Goal: Task Accomplishment & Management: Manage account settings

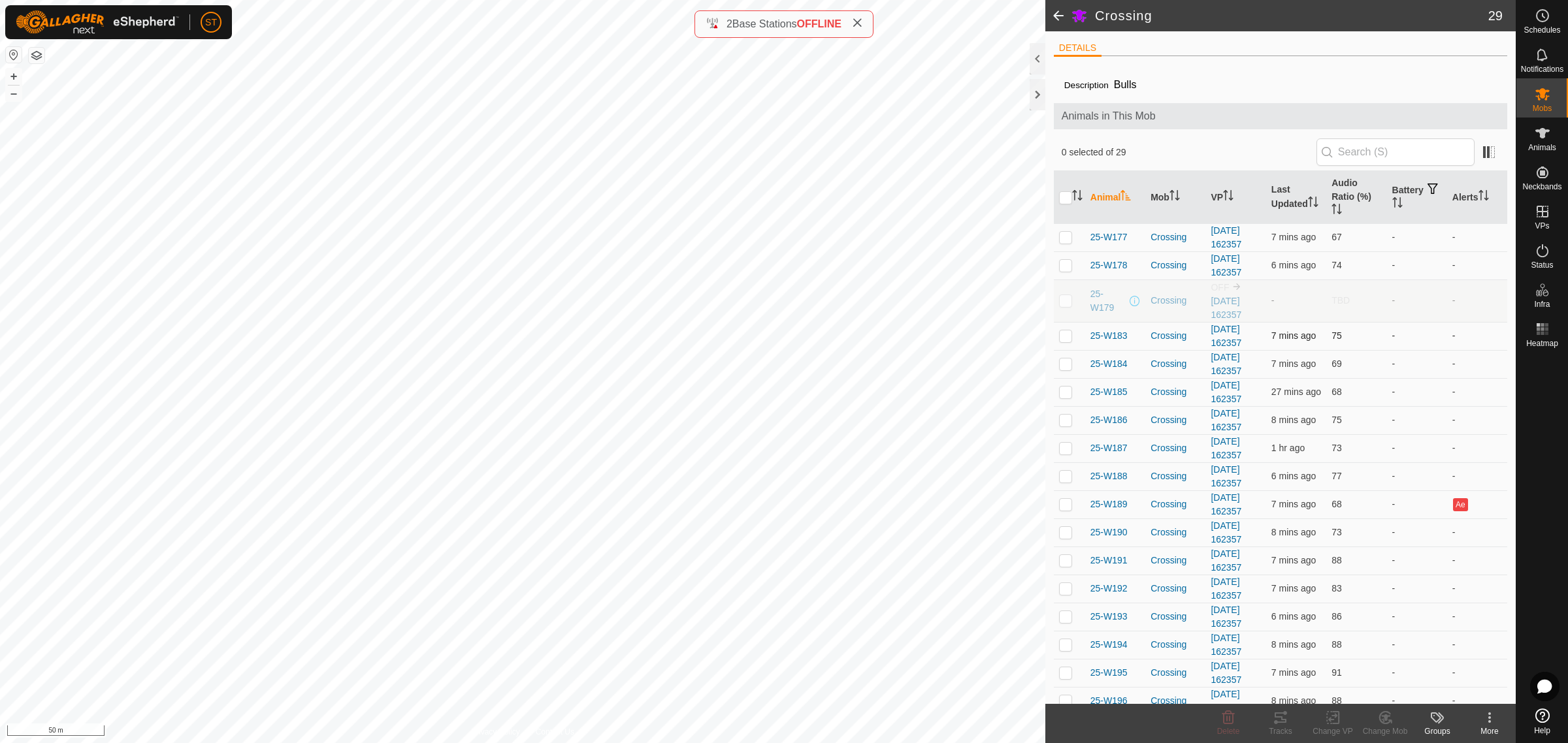
click at [1134, 330] on div "Crossing 29 DETAILS Description Bulls Animals in This Mob 0 selected of 29 Anim…" at bounding box center [757, 372] width 1516 height 743
click at [0, 329] on html "ST Schedules Notifications Mobs Animals Neckbands VPs Status Infra Heatmap Help…" at bounding box center [784, 372] width 1568 height 743
click at [1534, 142] on es-animals-svg-icon at bounding box center [1542, 133] width 23 height 20
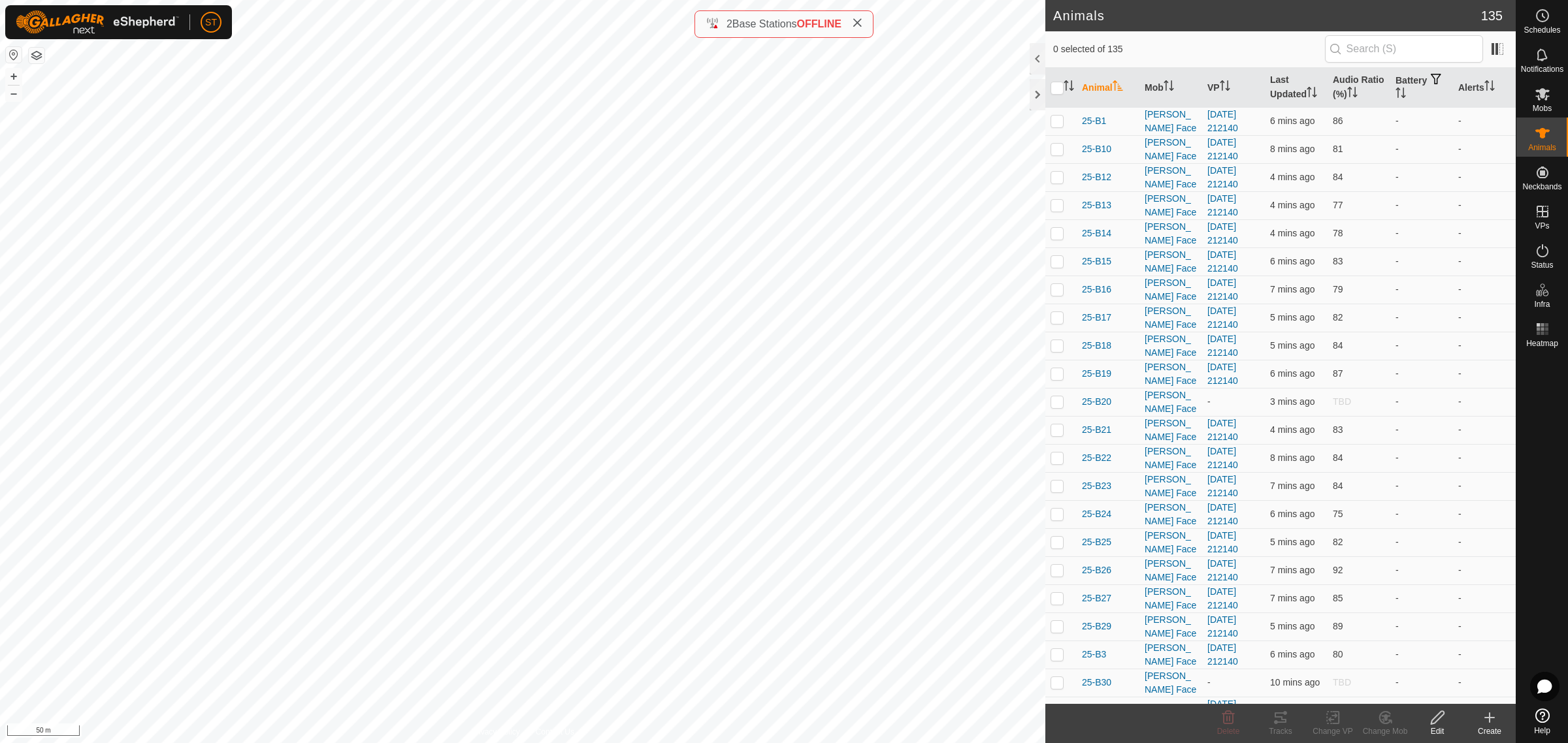
click at [1492, 723] on icon at bounding box center [1490, 717] width 16 height 16
click at [1405, 687] on link "Create Single Animal" at bounding box center [1431, 690] width 167 height 26
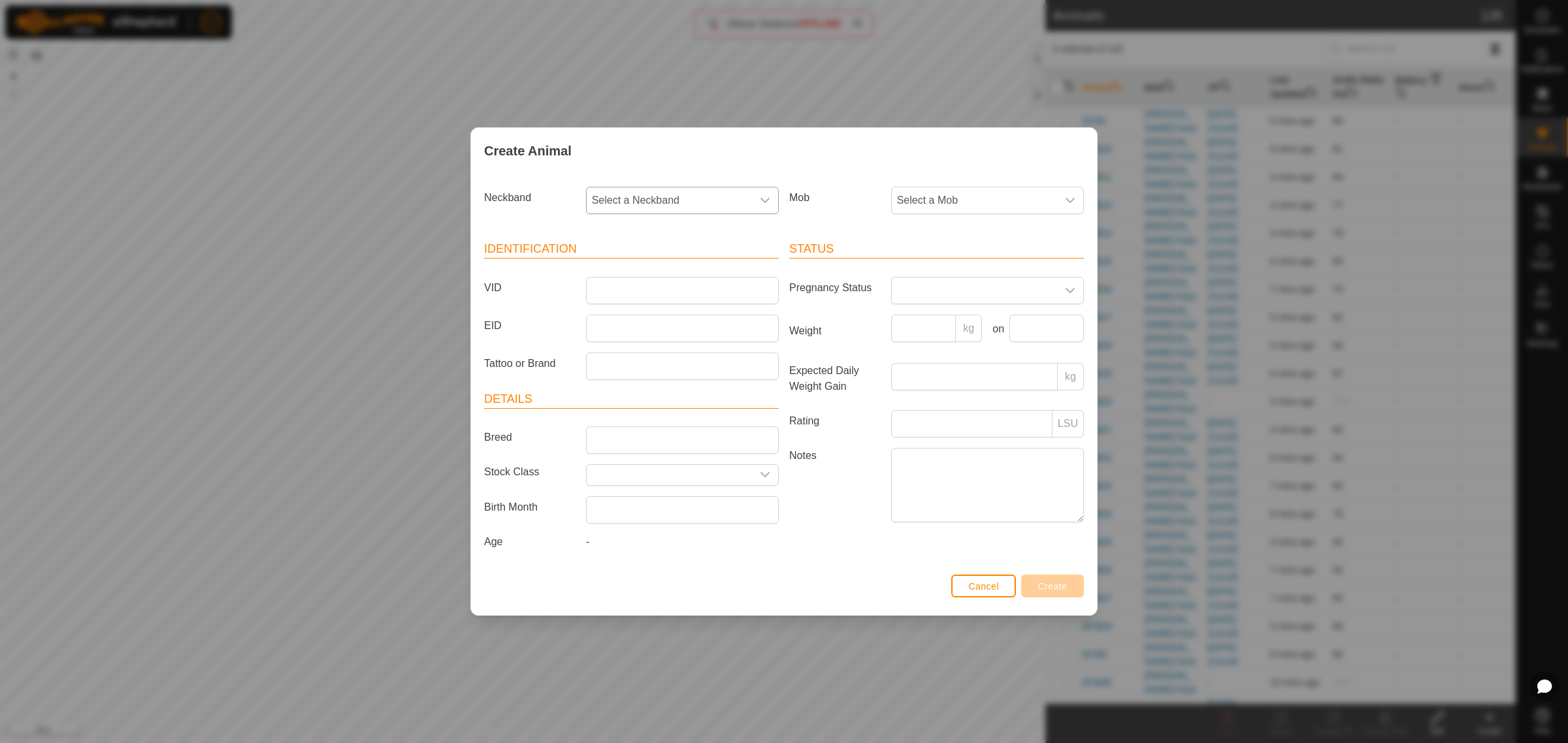
drag, startPoint x: 766, startPoint y: 198, endPoint x: 749, endPoint y: 197, distance: 17.0
click at [765, 198] on icon "dropdown trigger" at bounding box center [765, 200] width 10 height 10
type input "9241"
click at [649, 266] on li "1379599241" at bounding box center [684, 268] width 192 height 26
click at [632, 290] on input "VID" at bounding box center [682, 290] width 193 height 27
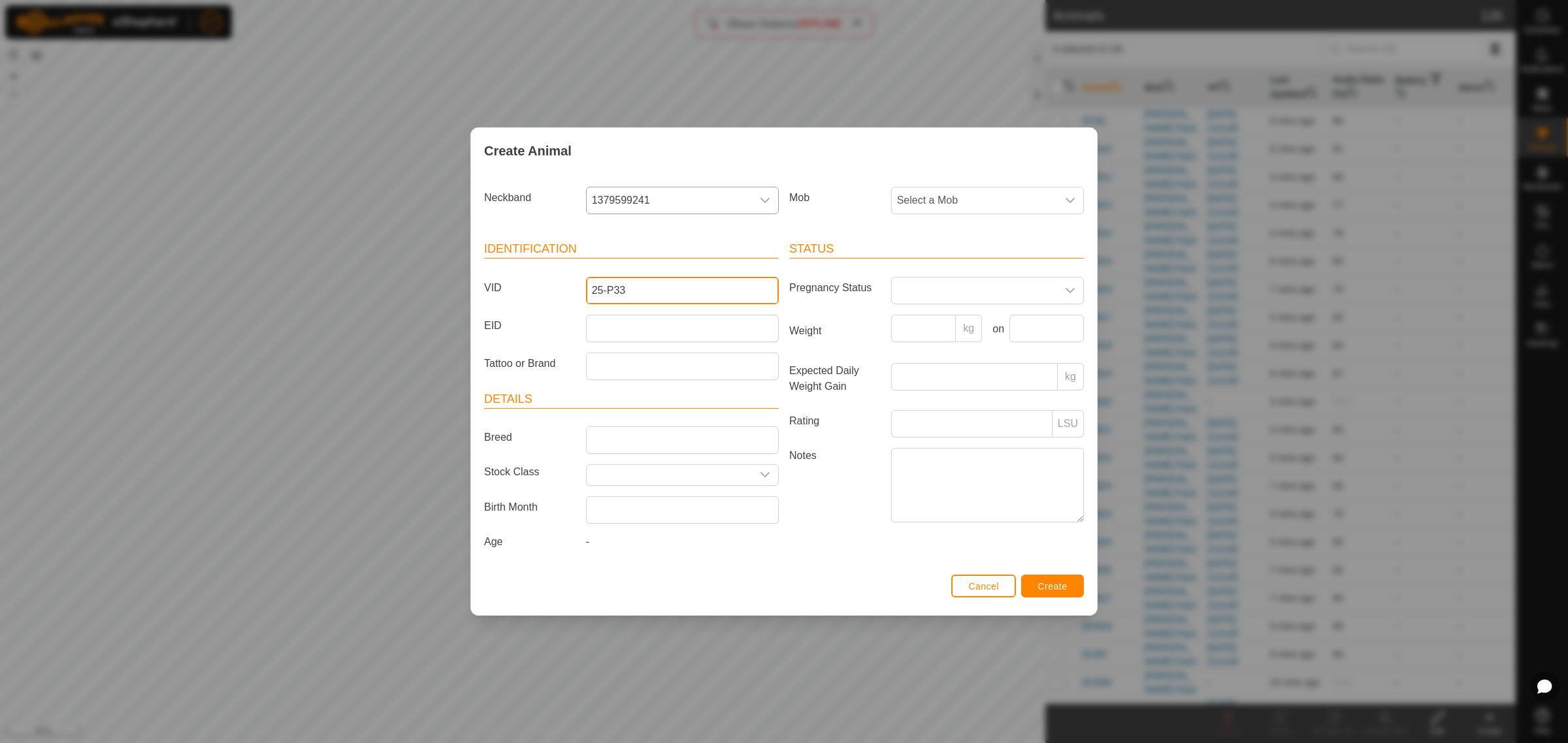
type input "25-P33"
click at [627, 323] on input "EID" at bounding box center [682, 328] width 193 height 27
paste input "942000046866596"
type input "942000046866596"
click at [1070, 201] on icon "dropdown trigger" at bounding box center [1070, 201] width 9 height 6
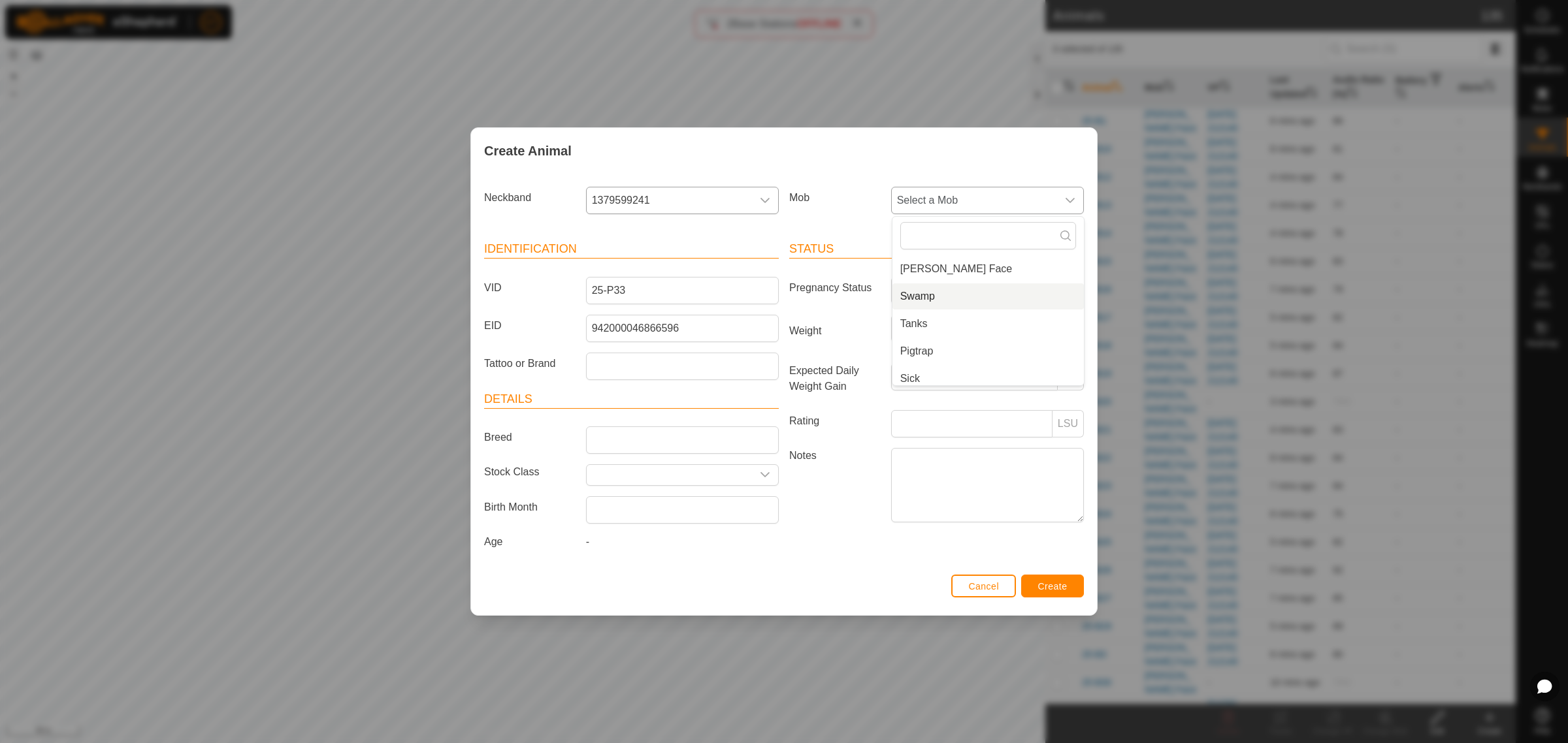
scroll to position [82, 0]
click at [940, 299] on li "Tanks" at bounding box center [989, 296] width 192 height 26
click at [1041, 587] on span "Create" at bounding box center [1054, 586] width 30 height 10
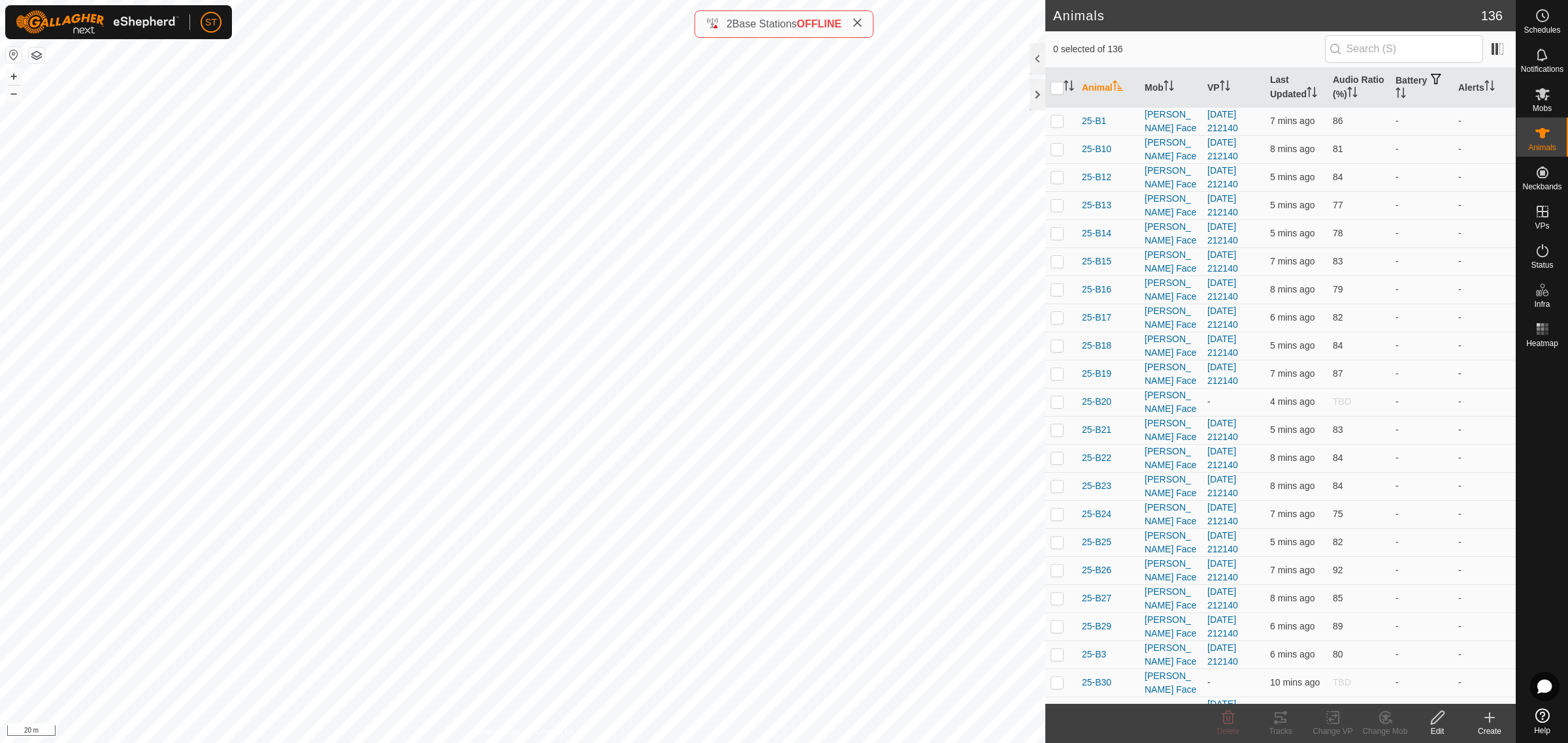
click at [1487, 723] on icon at bounding box center [1490, 717] width 16 height 16
click at [1415, 683] on link "Create Single Animal" at bounding box center [1431, 690] width 167 height 26
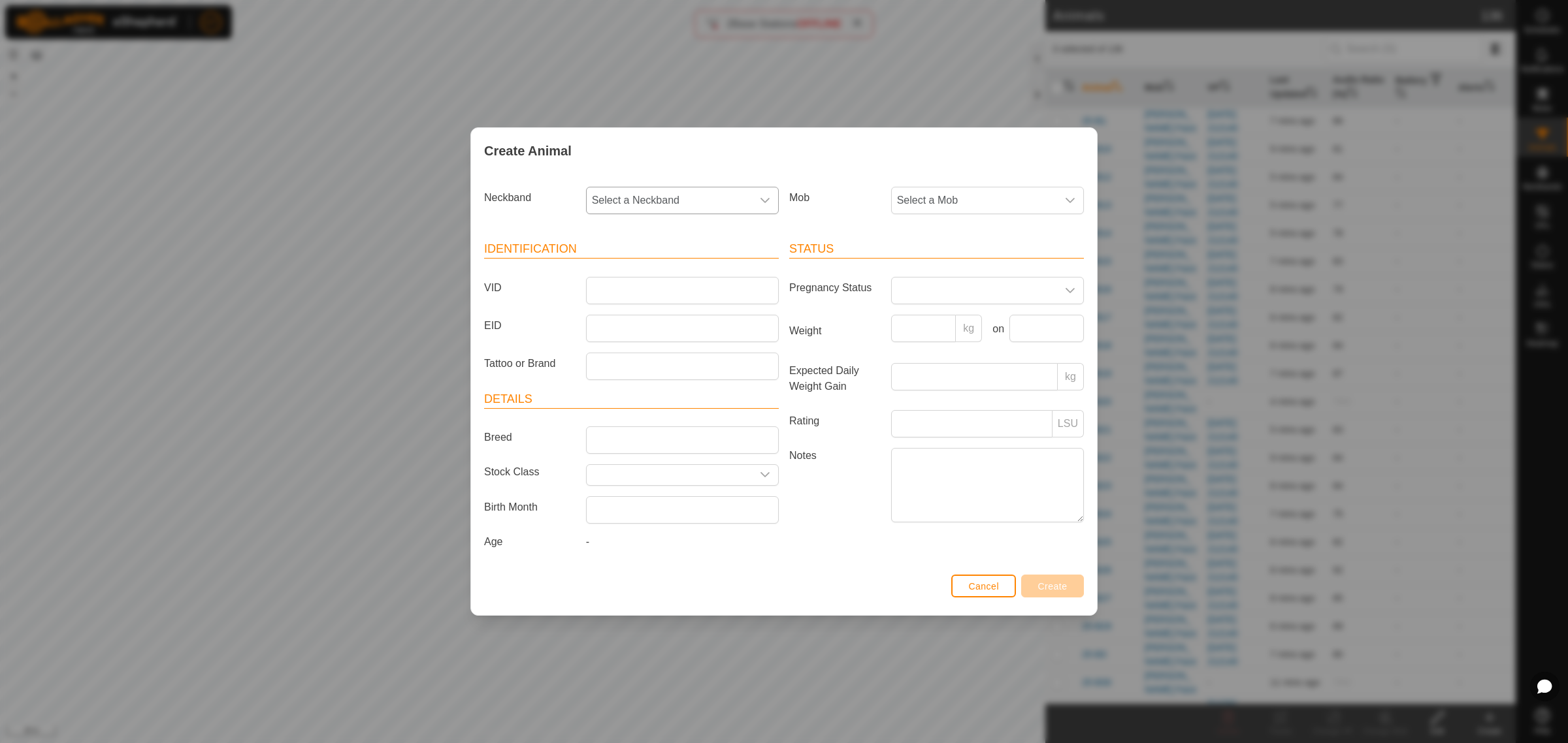
click at [766, 202] on icon "dropdown trigger" at bounding box center [765, 200] width 10 height 10
type input "5738"
click at [640, 268] on li "1380555738" at bounding box center [684, 268] width 192 height 26
click at [640, 285] on input "VID" at bounding box center [682, 290] width 193 height 27
type input "25-P22"
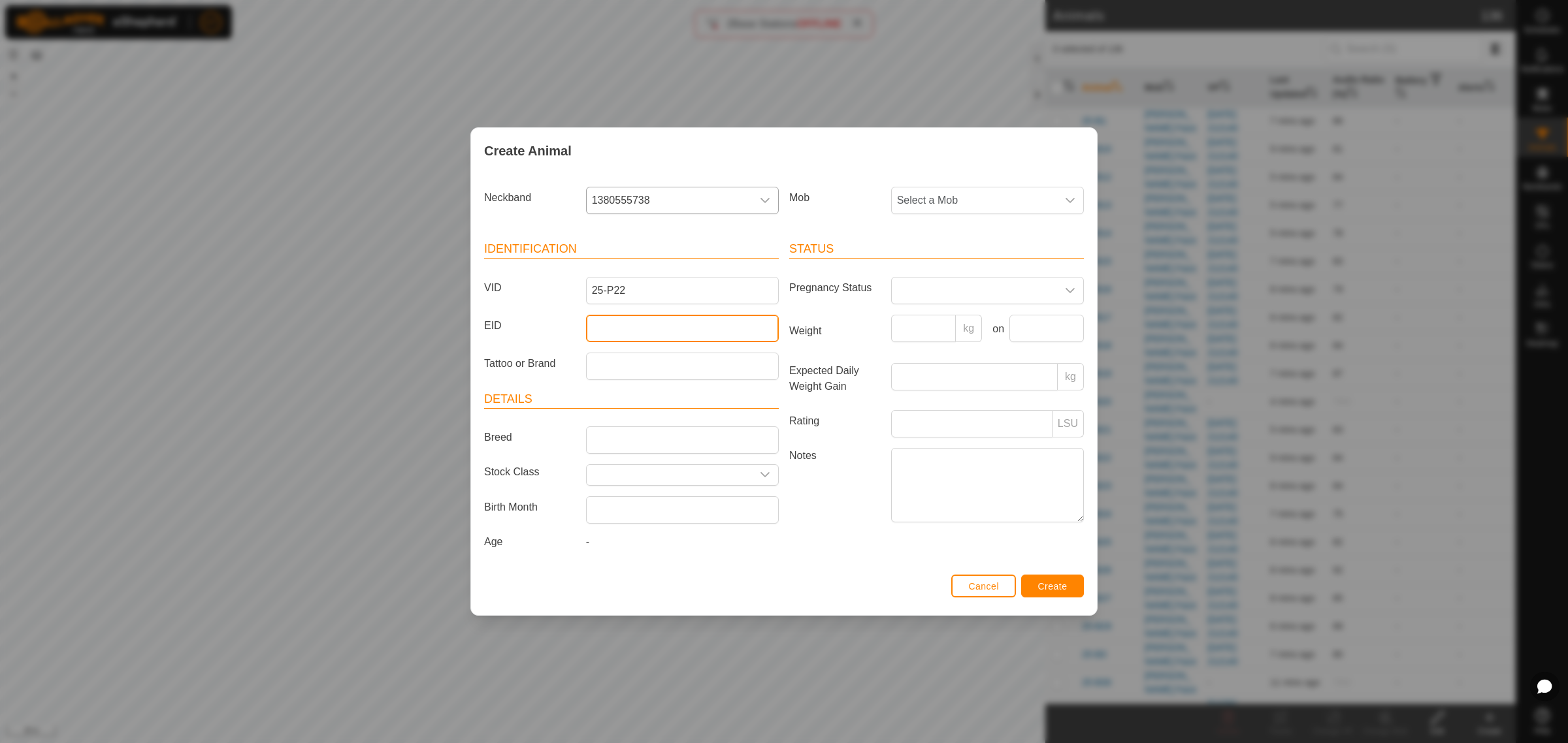
click at [619, 325] on input "EID" at bounding box center [682, 328] width 193 height 27
paste input "964001050684188"
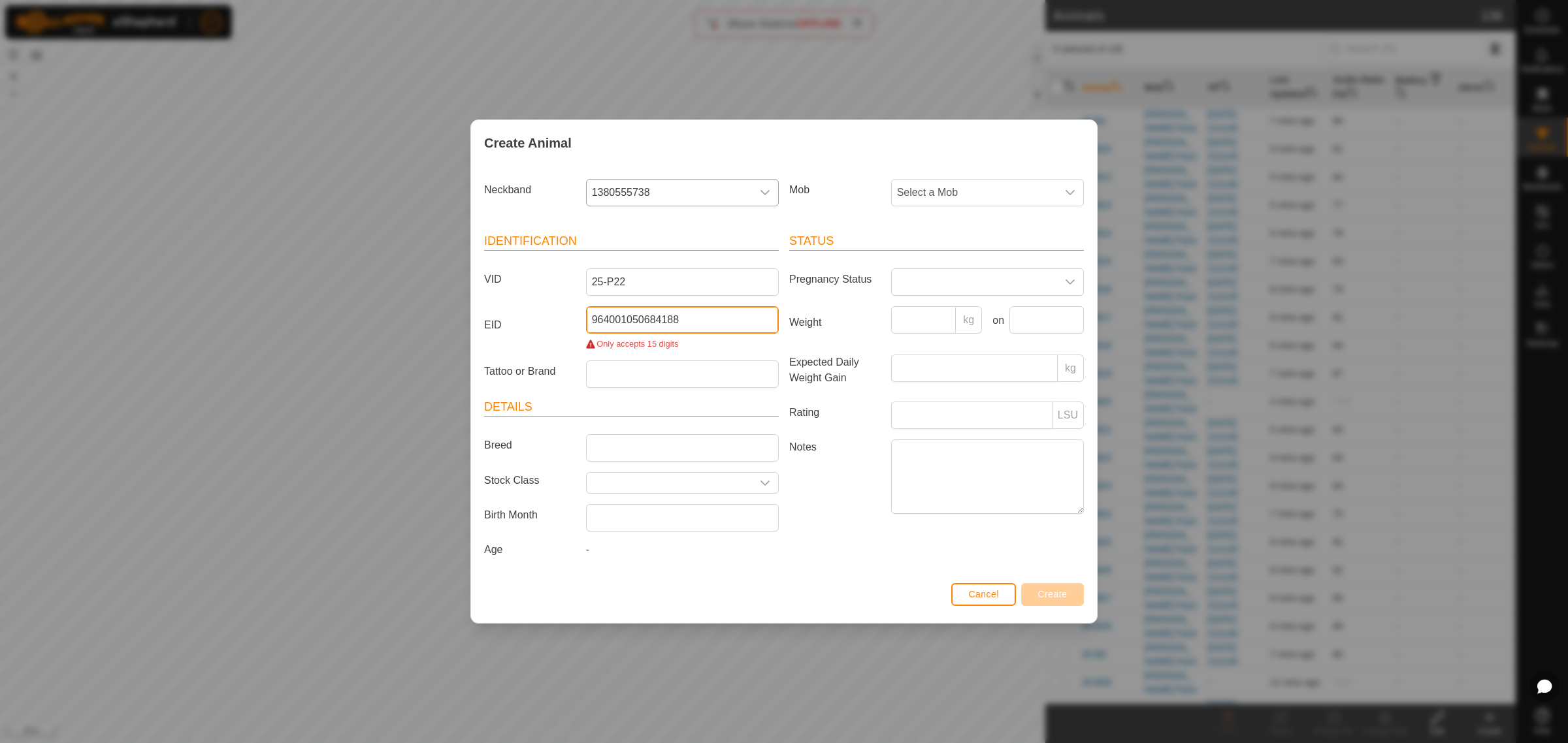
click at [622, 318] on input "964001050684188" at bounding box center [682, 319] width 193 height 27
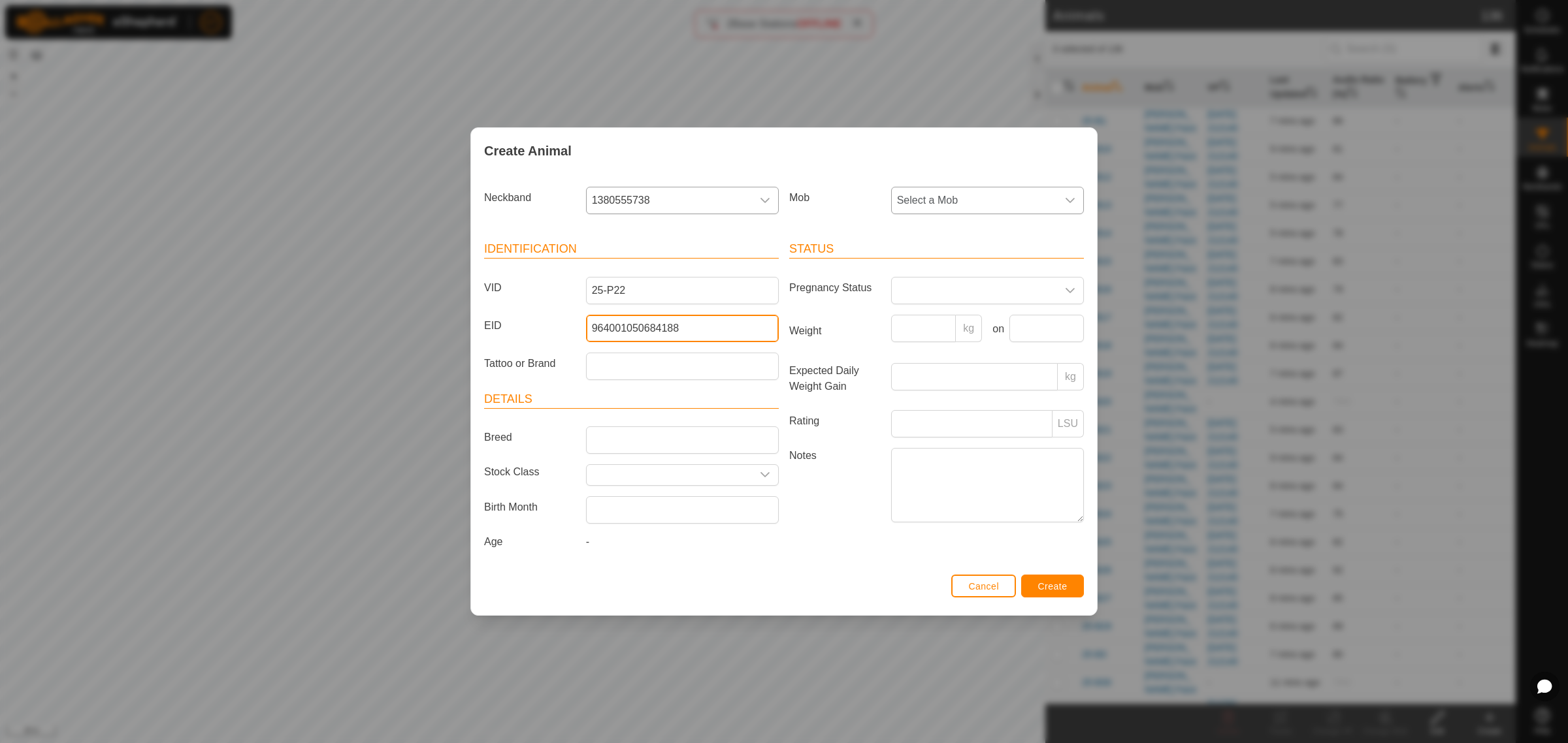
type input "964001050684188"
click at [1073, 196] on icon "dropdown trigger" at bounding box center [1070, 200] width 10 height 10
click at [953, 371] on li "Tanks" at bounding box center [989, 372] width 192 height 26
click at [1054, 589] on span "Create" at bounding box center [1054, 586] width 30 height 10
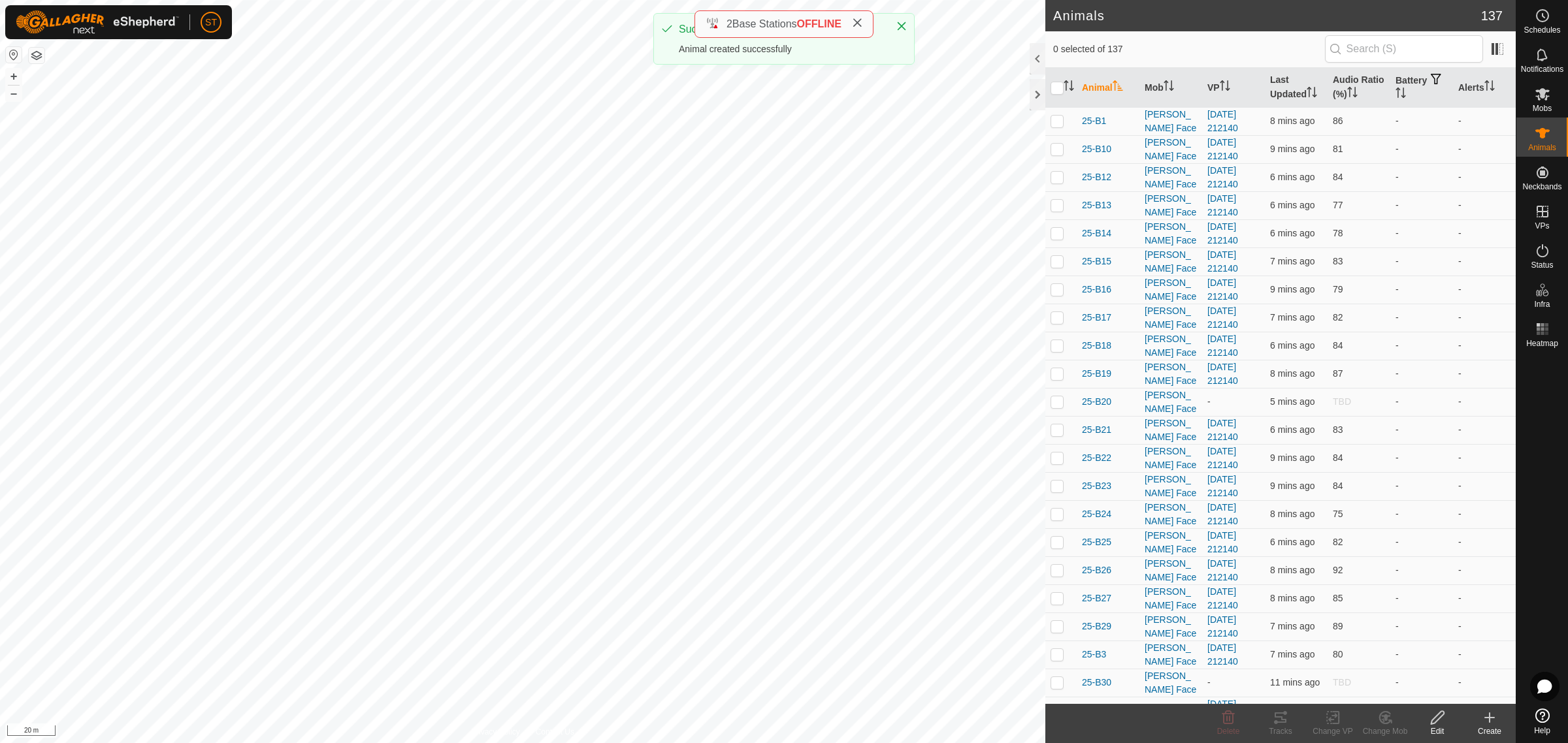
click at [1484, 722] on icon at bounding box center [1490, 717] width 16 height 16
click at [1413, 688] on link "Create Single Animal" at bounding box center [1431, 690] width 167 height 26
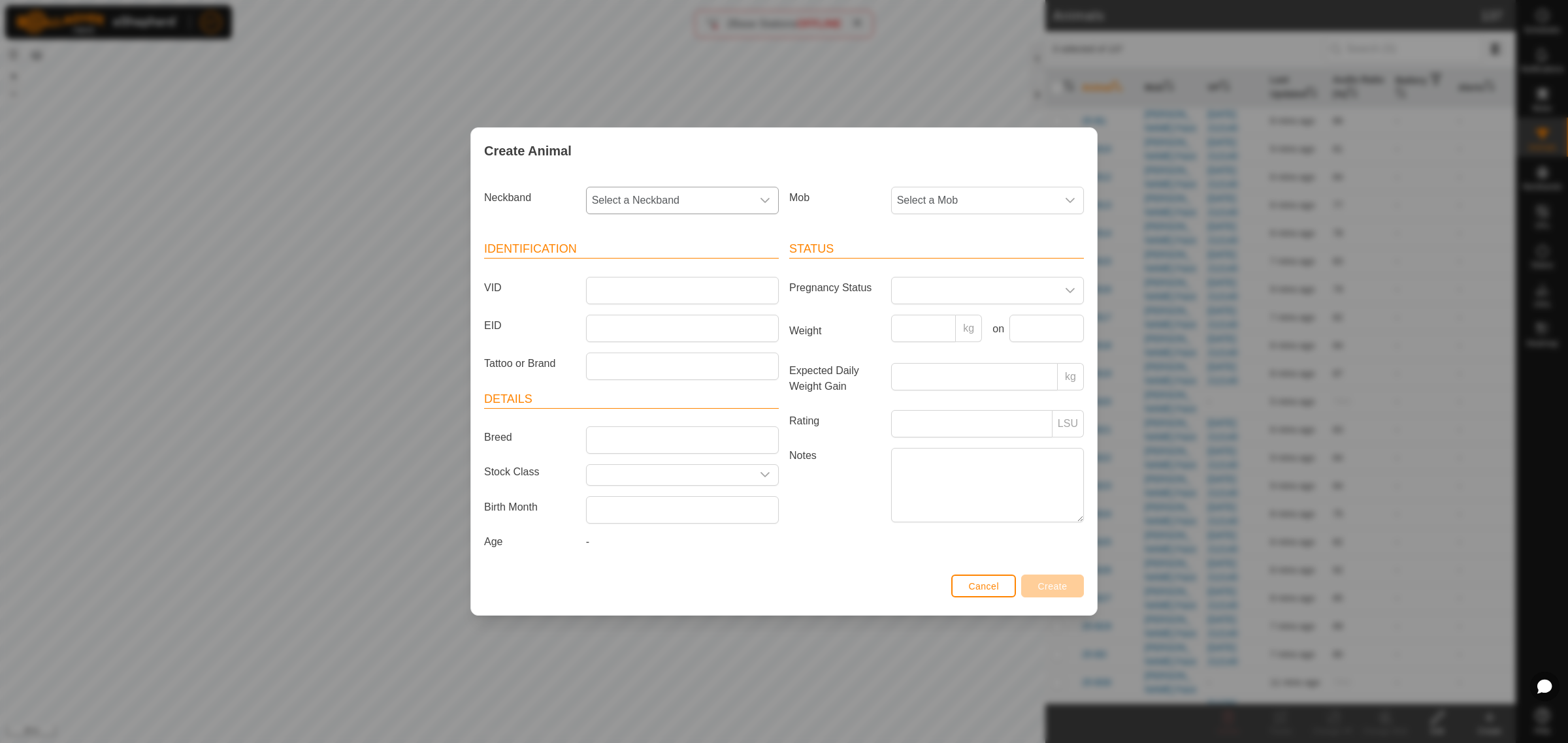
click at [760, 198] on icon "dropdown trigger" at bounding box center [765, 200] width 10 height 10
type input "4738"
click at [628, 269] on li "1445304738" at bounding box center [684, 268] width 192 height 26
click at [620, 279] on input "VID" at bounding box center [682, 290] width 193 height 27
type input "25-P15"
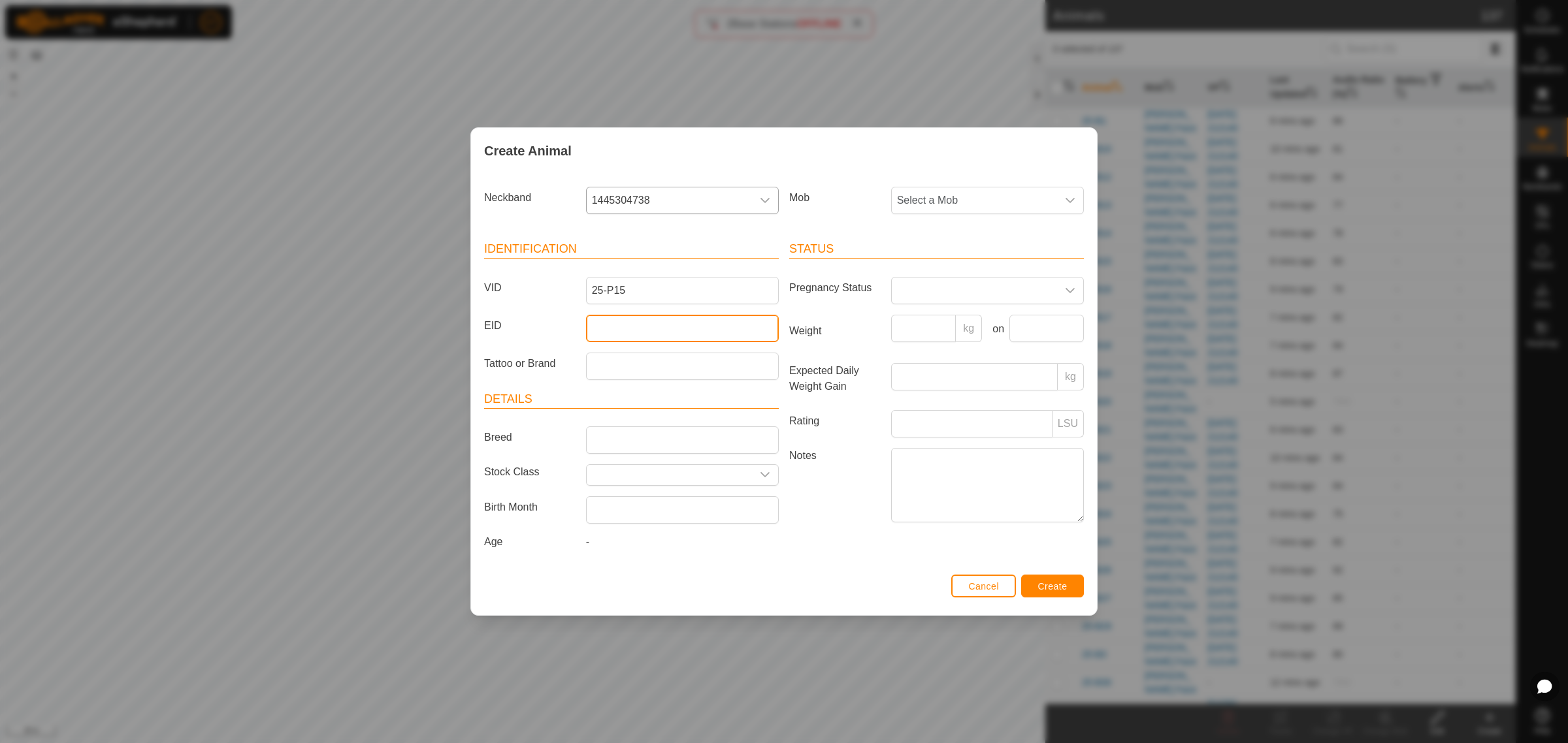
click at [596, 322] on input "EID" at bounding box center [682, 328] width 193 height 27
paste input "942000046281826"
type input "942000046281826"
click at [1071, 198] on icon "dropdown trigger" at bounding box center [1070, 200] width 10 height 10
click at [948, 375] on li "Tanks" at bounding box center [989, 372] width 192 height 26
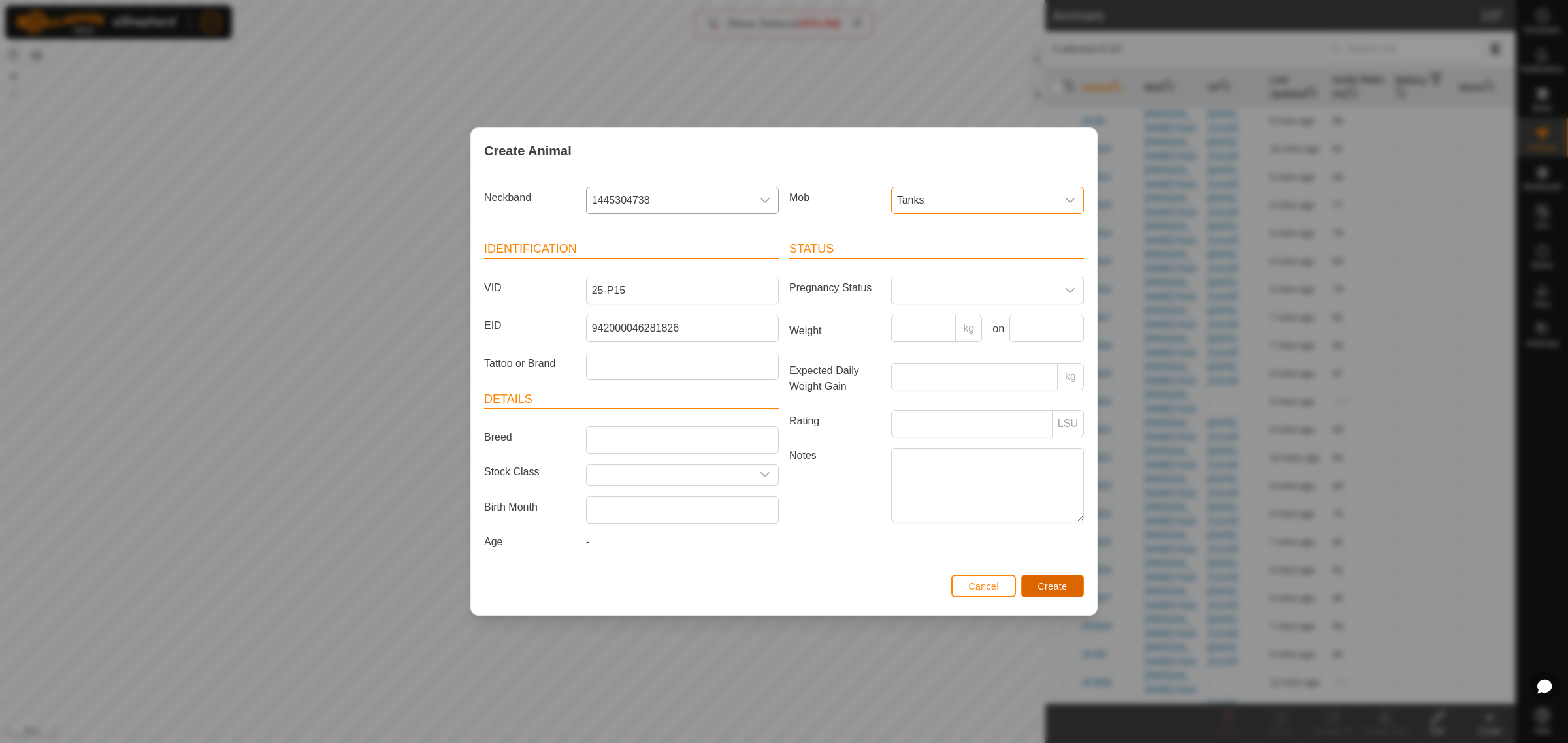
click at [1045, 588] on span "Create" at bounding box center [1054, 586] width 30 height 10
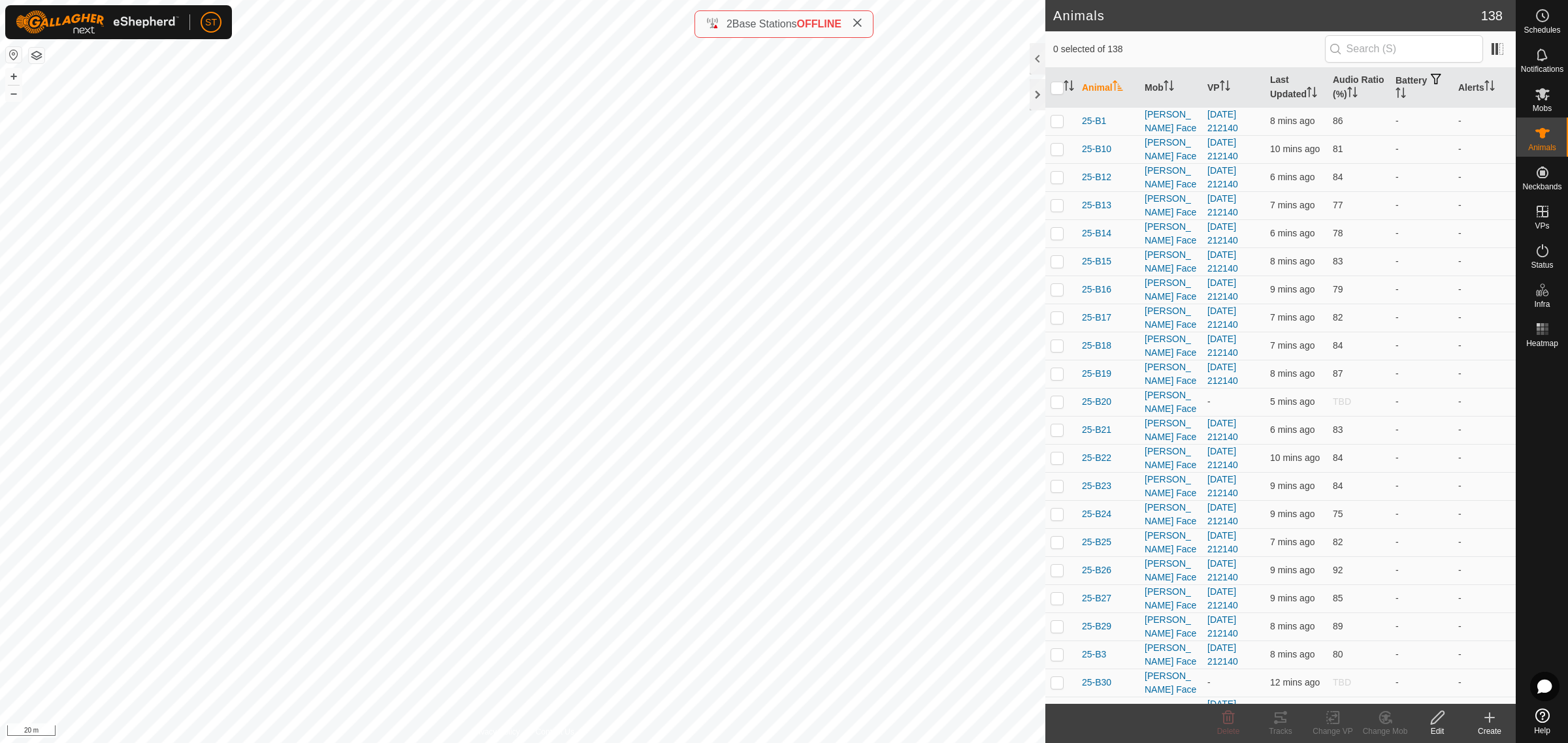
click at [1492, 719] on icon at bounding box center [1490, 717] width 16 height 16
click at [1413, 688] on link "Create Single Animal" at bounding box center [1431, 690] width 167 height 26
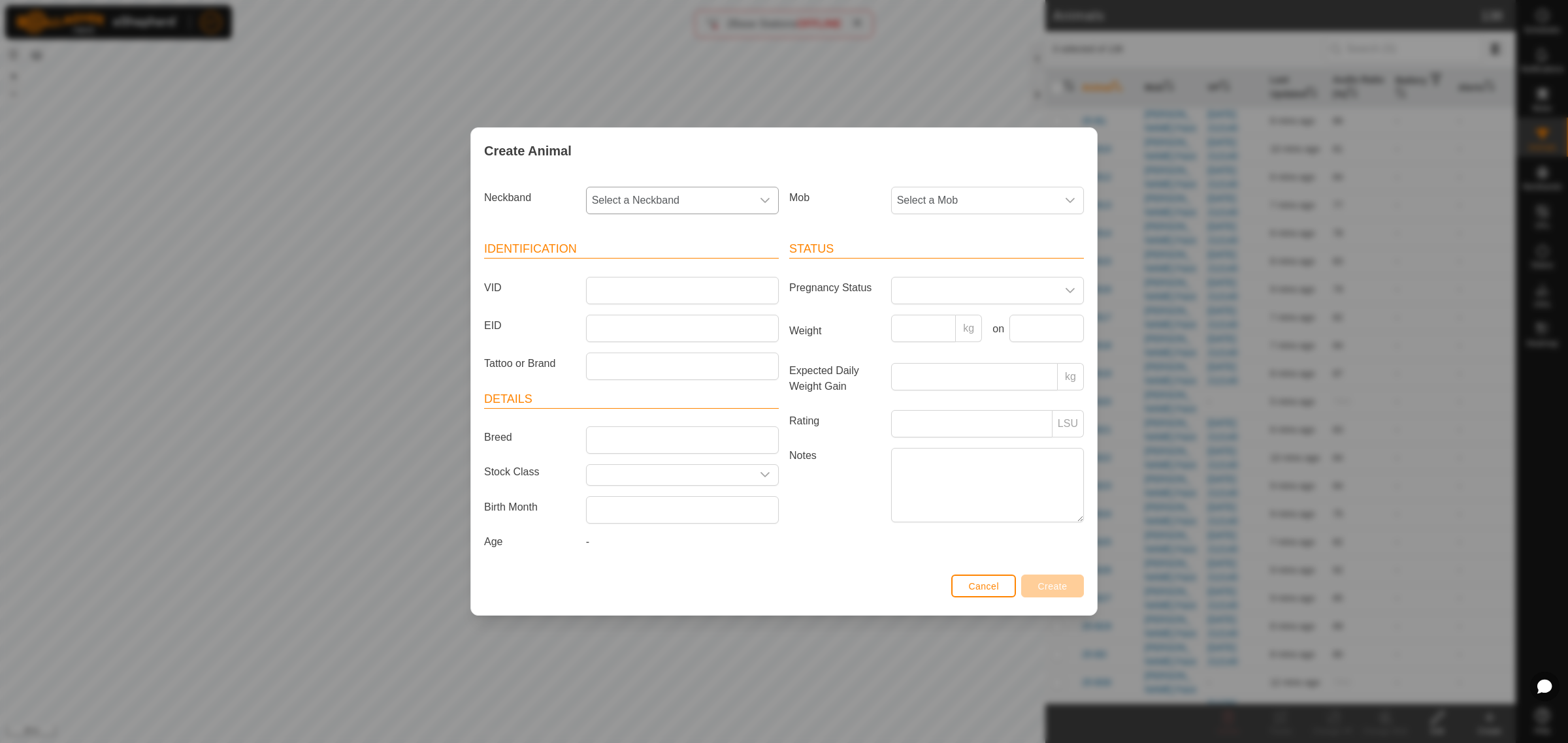
click at [767, 196] on icon "dropdown trigger" at bounding box center [765, 200] width 10 height 10
type input "1915"
click at [624, 262] on li "2163991915" at bounding box center [684, 268] width 192 height 26
click at [618, 290] on input "VID" at bounding box center [682, 290] width 193 height 27
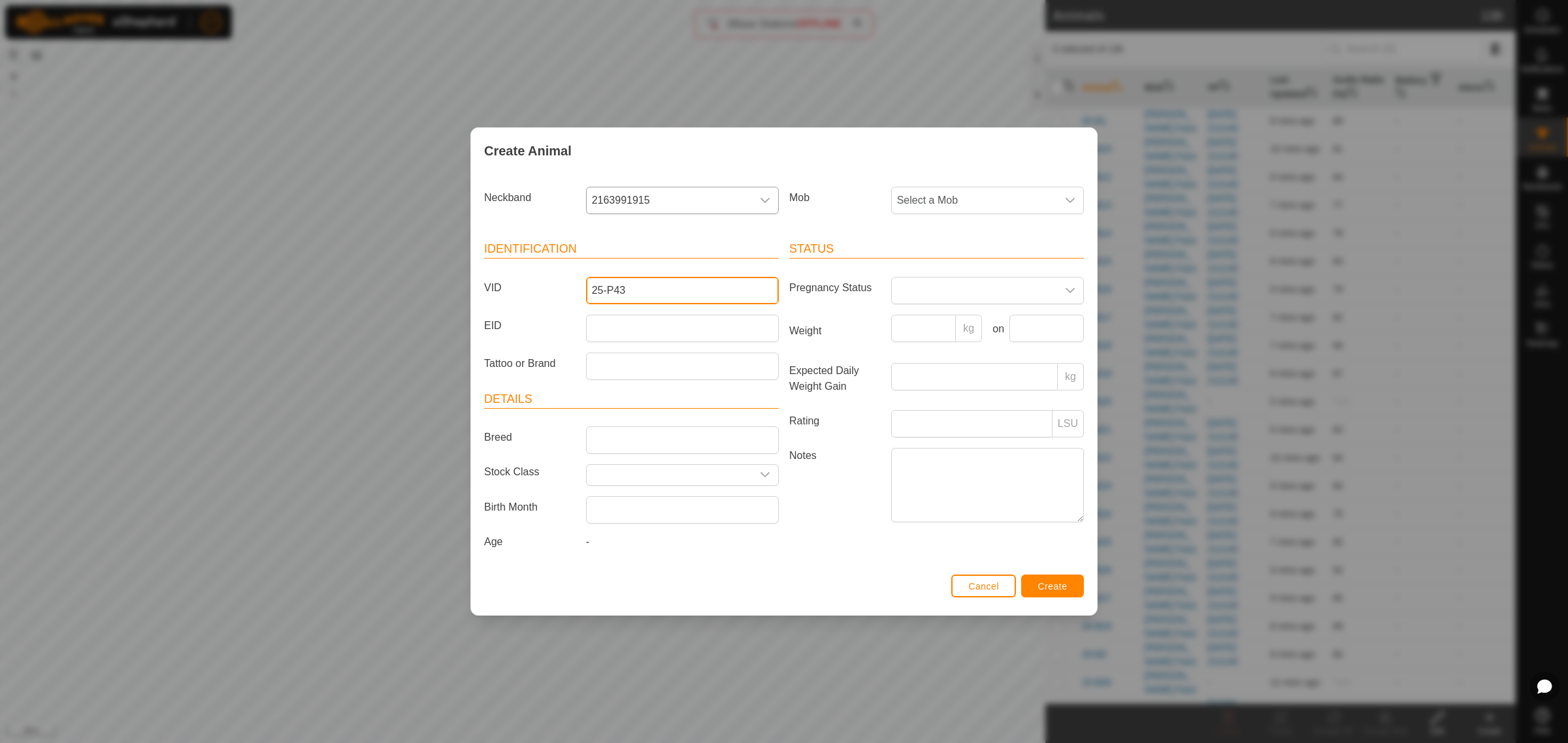
type input "25-P43"
click at [700, 320] on input "EID" at bounding box center [682, 328] width 193 height 27
paste input "942000046706188"
type input "942000046706188"
click at [1073, 202] on icon "dropdown trigger" at bounding box center [1070, 200] width 10 height 10
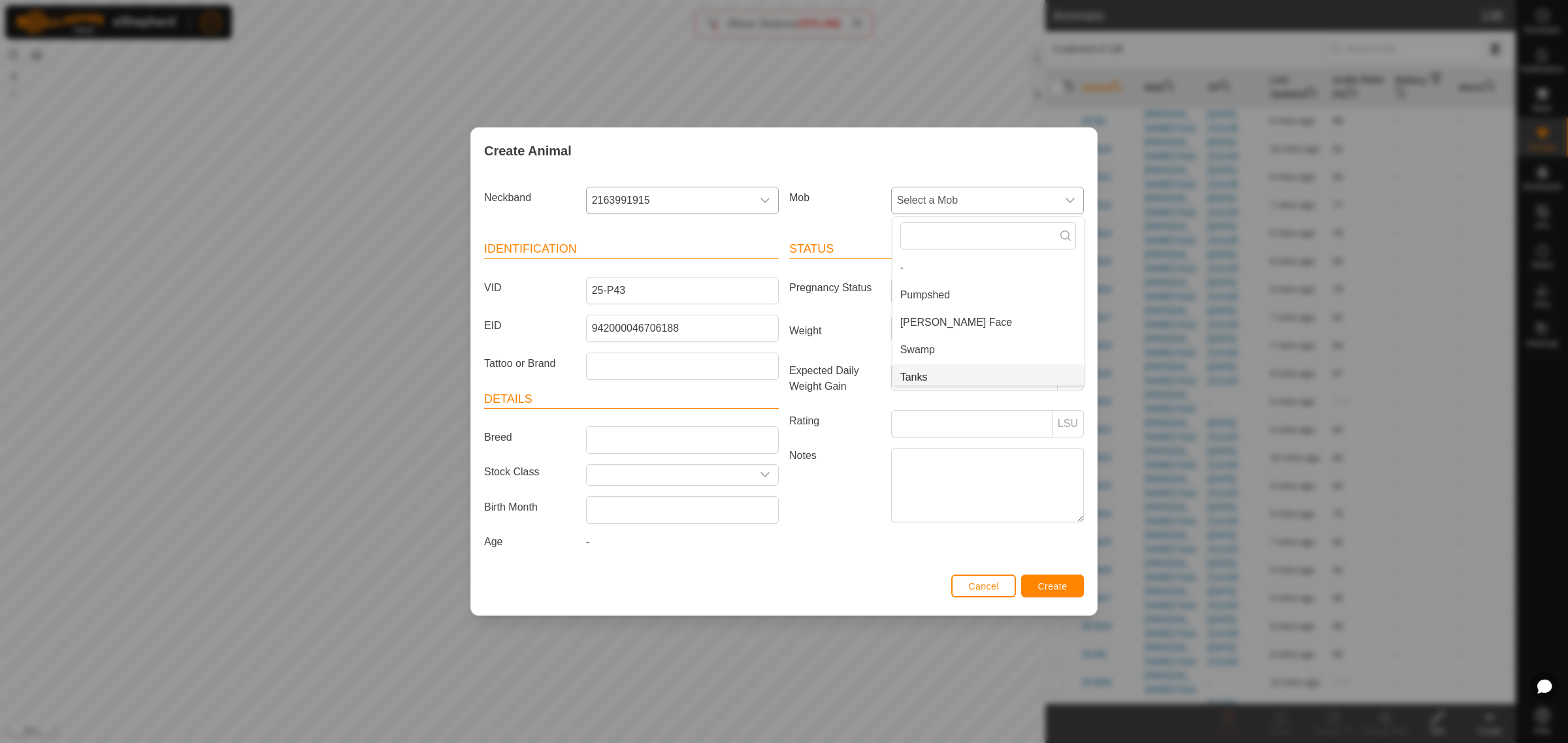
scroll to position [5, 0]
click at [975, 373] on li "Tanks" at bounding box center [989, 372] width 192 height 26
click at [1046, 589] on span "Create" at bounding box center [1054, 586] width 30 height 10
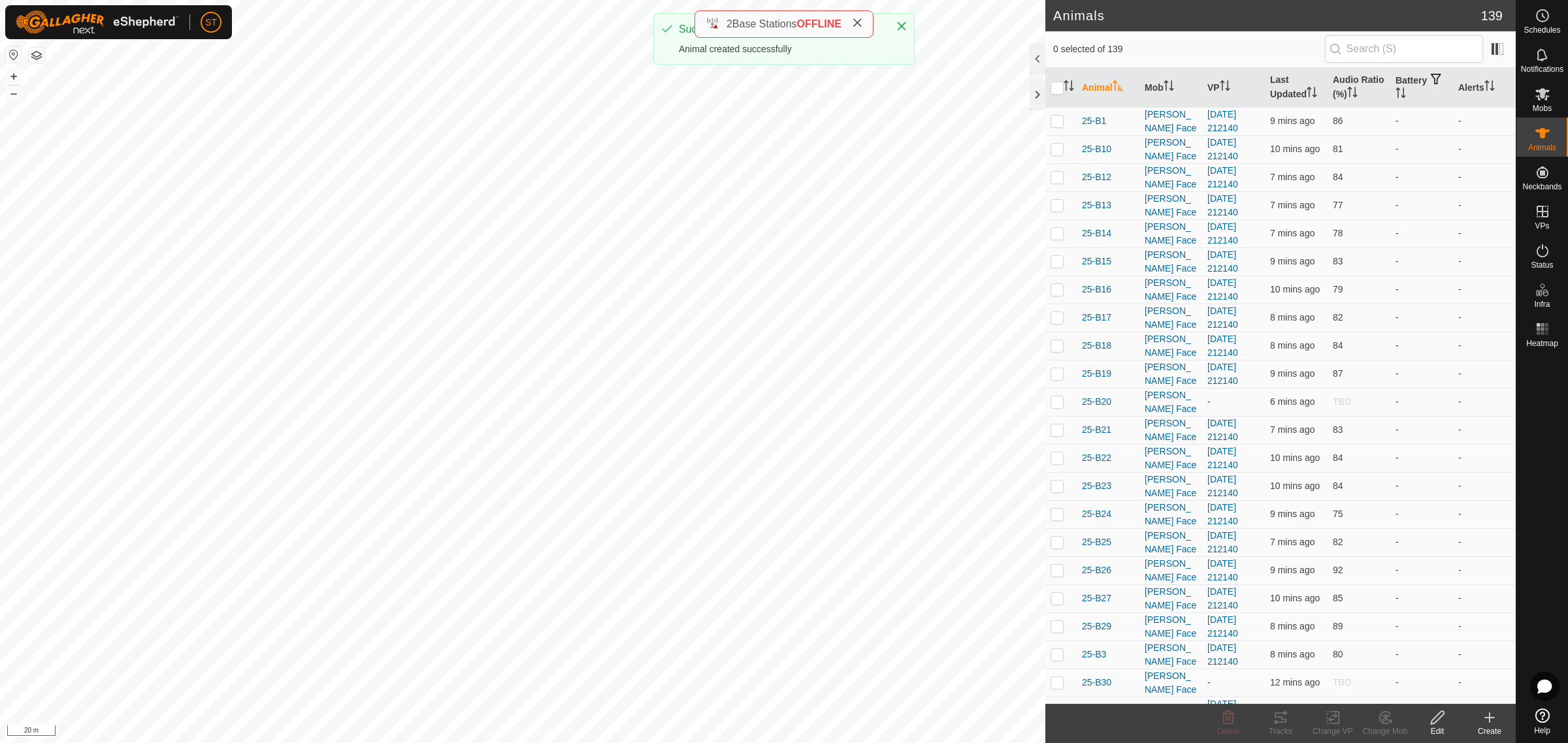
click at [1493, 723] on icon at bounding box center [1490, 717] width 16 height 16
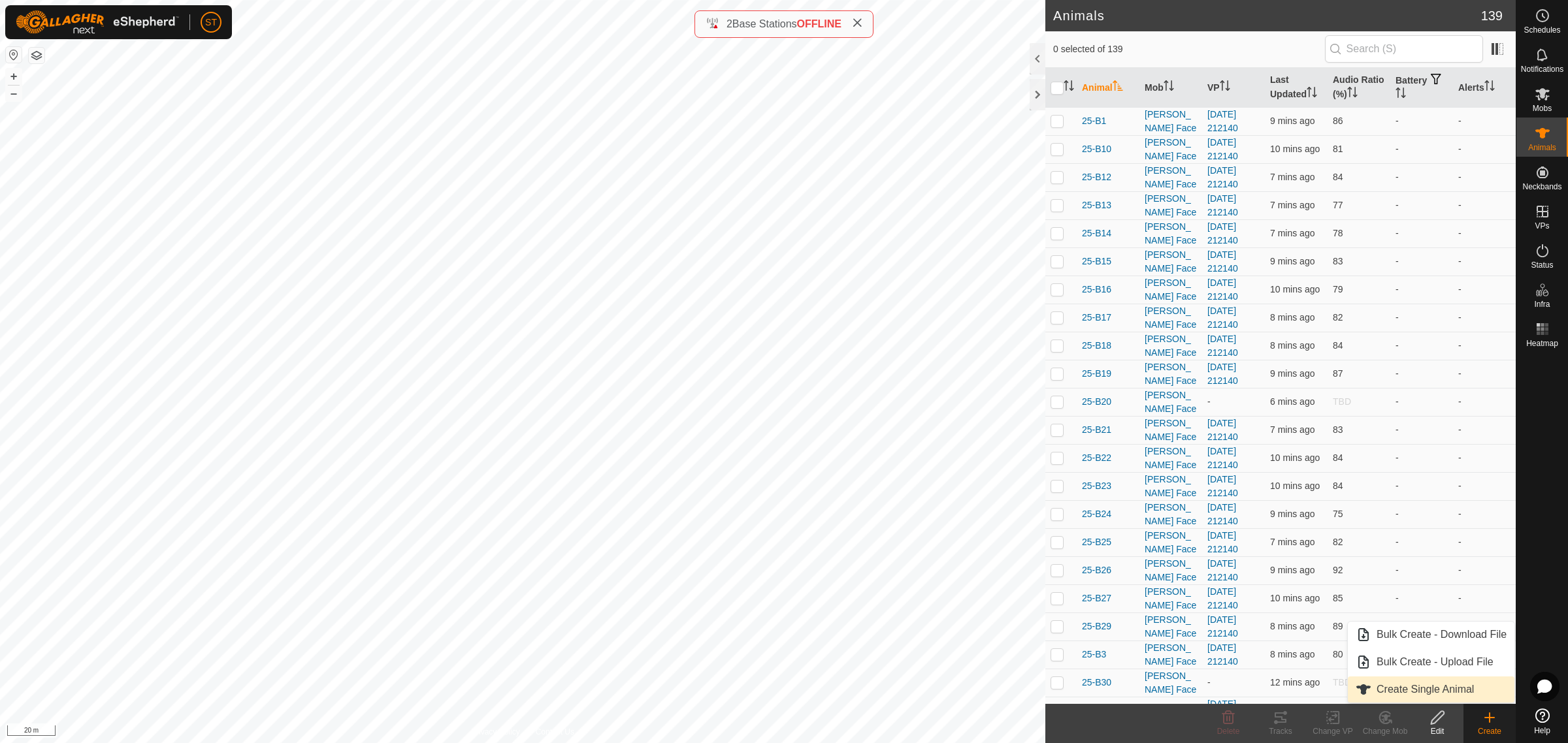
click at [1444, 690] on link "Create Single Animal" at bounding box center [1431, 690] width 167 height 26
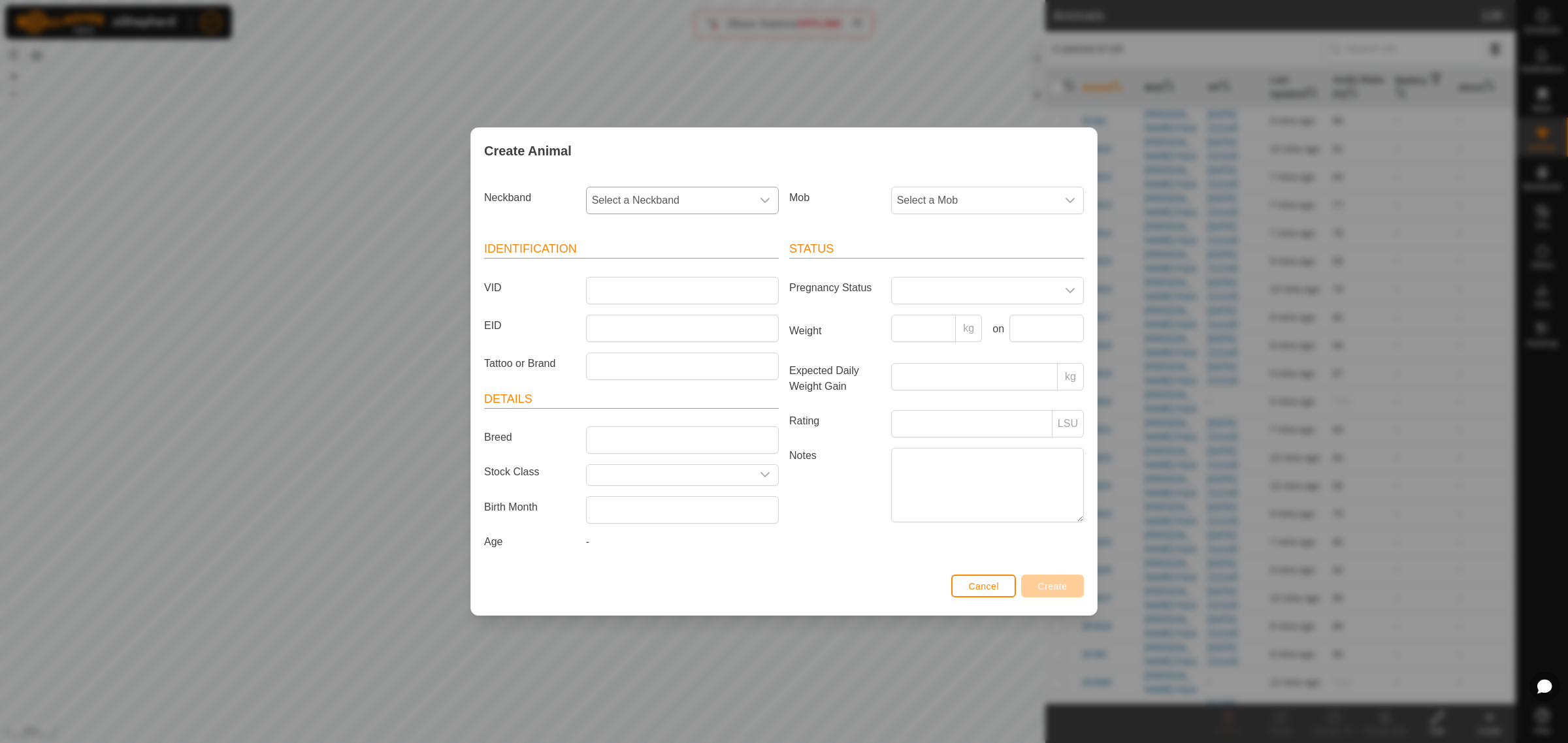
click at [762, 204] on icon "dropdown trigger" at bounding box center [765, 200] width 10 height 10
type input "8223"
click at [656, 266] on li "2995138223" at bounding box center [684, 268] width 192 height 26
click at [629, 288] on input "VID" at bounding box center [682, 290] width 193 height 27
type input "25-P14"
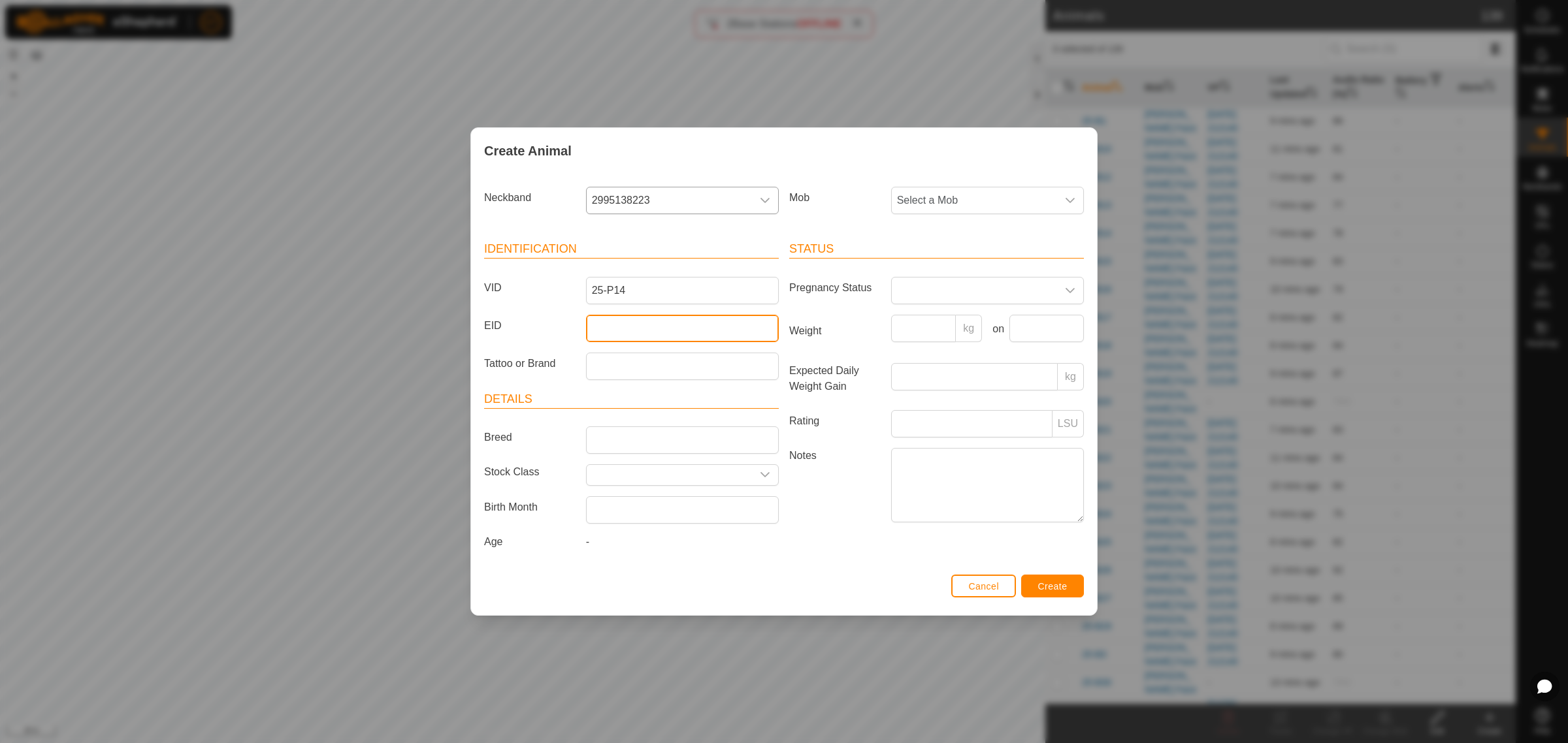
click at [638, 335] on input "EID" at bounding box center [682, 328] width 193 height 27
paste input "942000046281389"
type input "942000046281389"
click at [1072, 198] on icon "dropdown trigger" at bounding box center [1070, 200] width 10 height 10
click at [932, 375] on li "Tanks" at bounding box center [989, 372] width 192 height 26
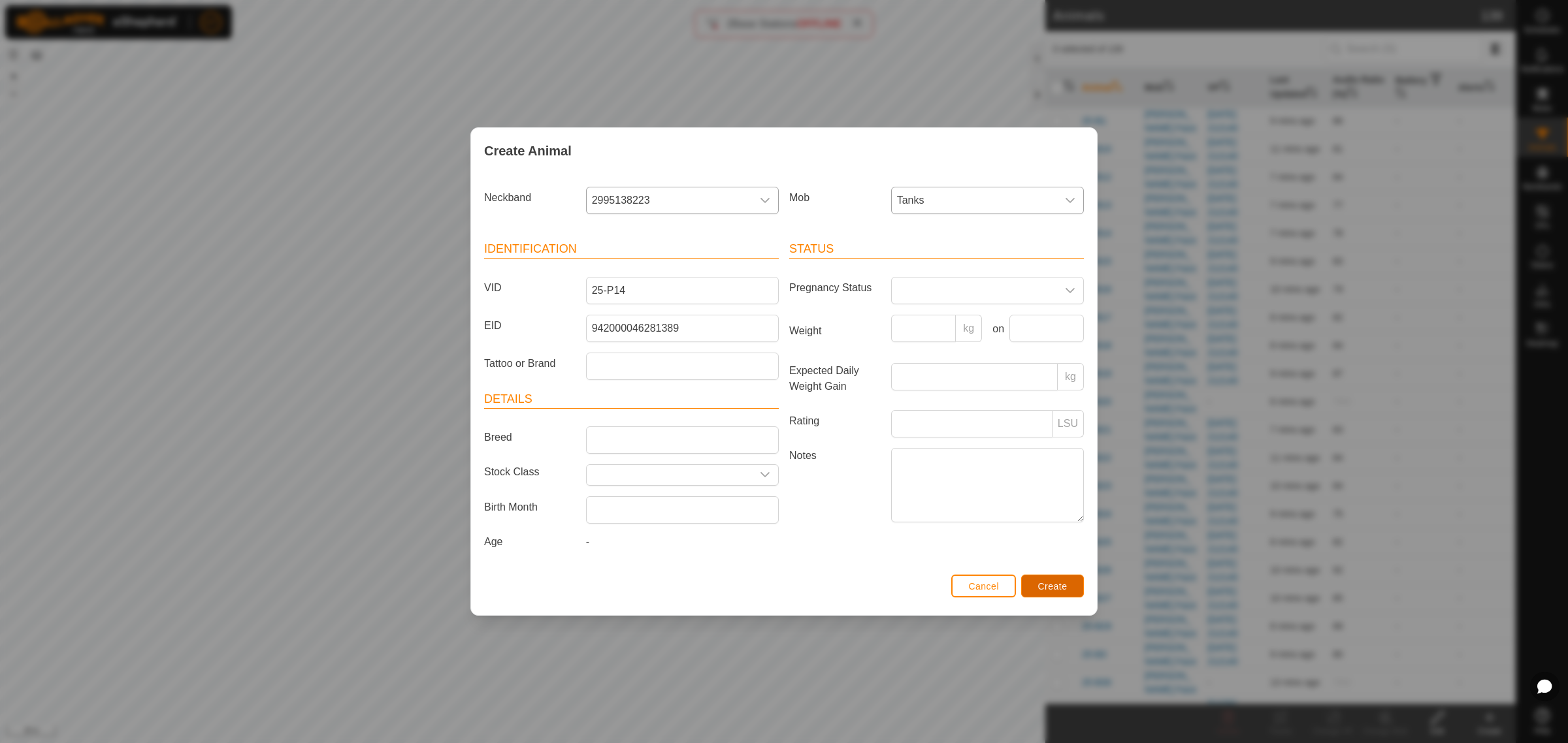
click at [1058, 592] on span "Create" at bounding box center [1054, 586] width 30 height 10
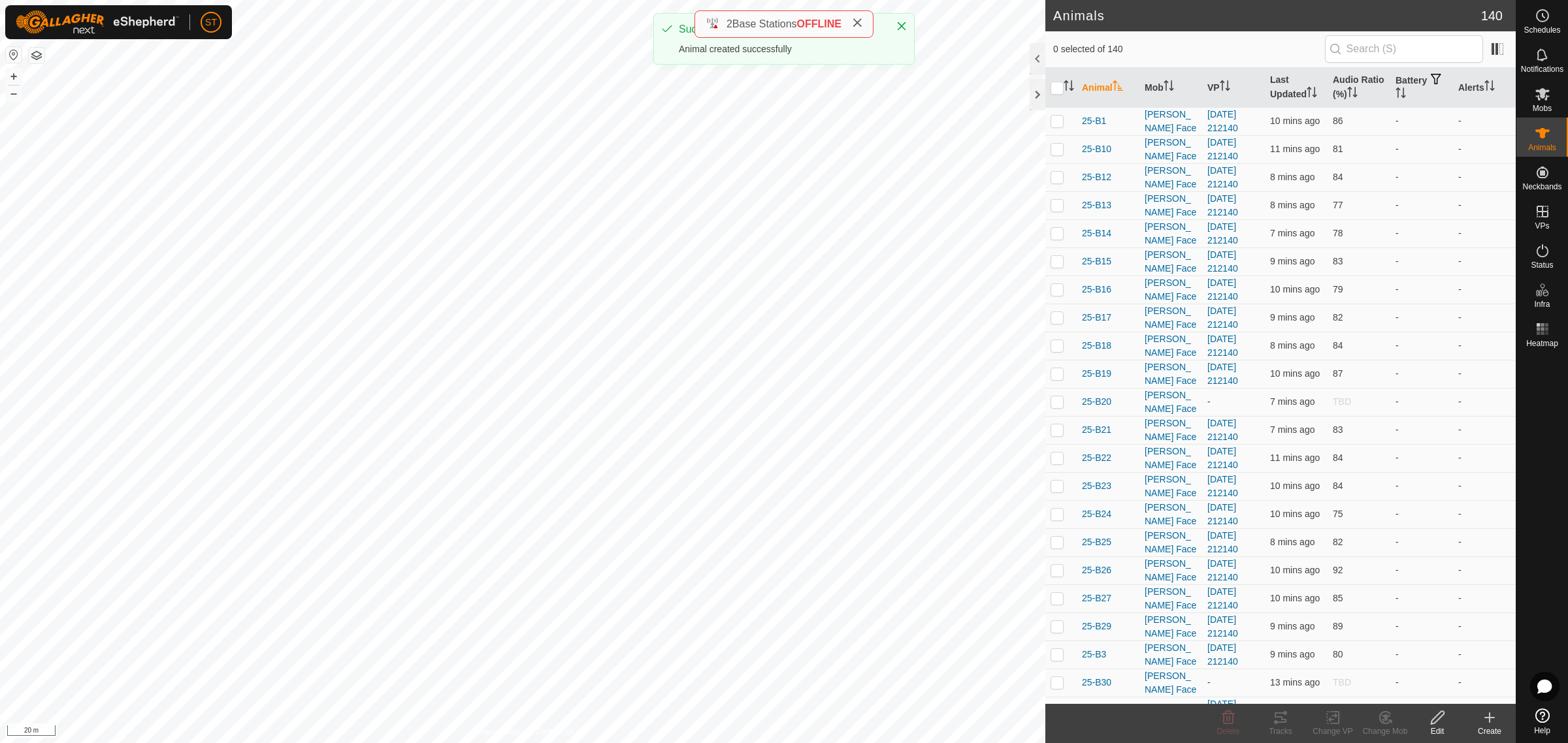
click at [1483, 716] on icon at bounding box center [1490, 717] width 16 height 16
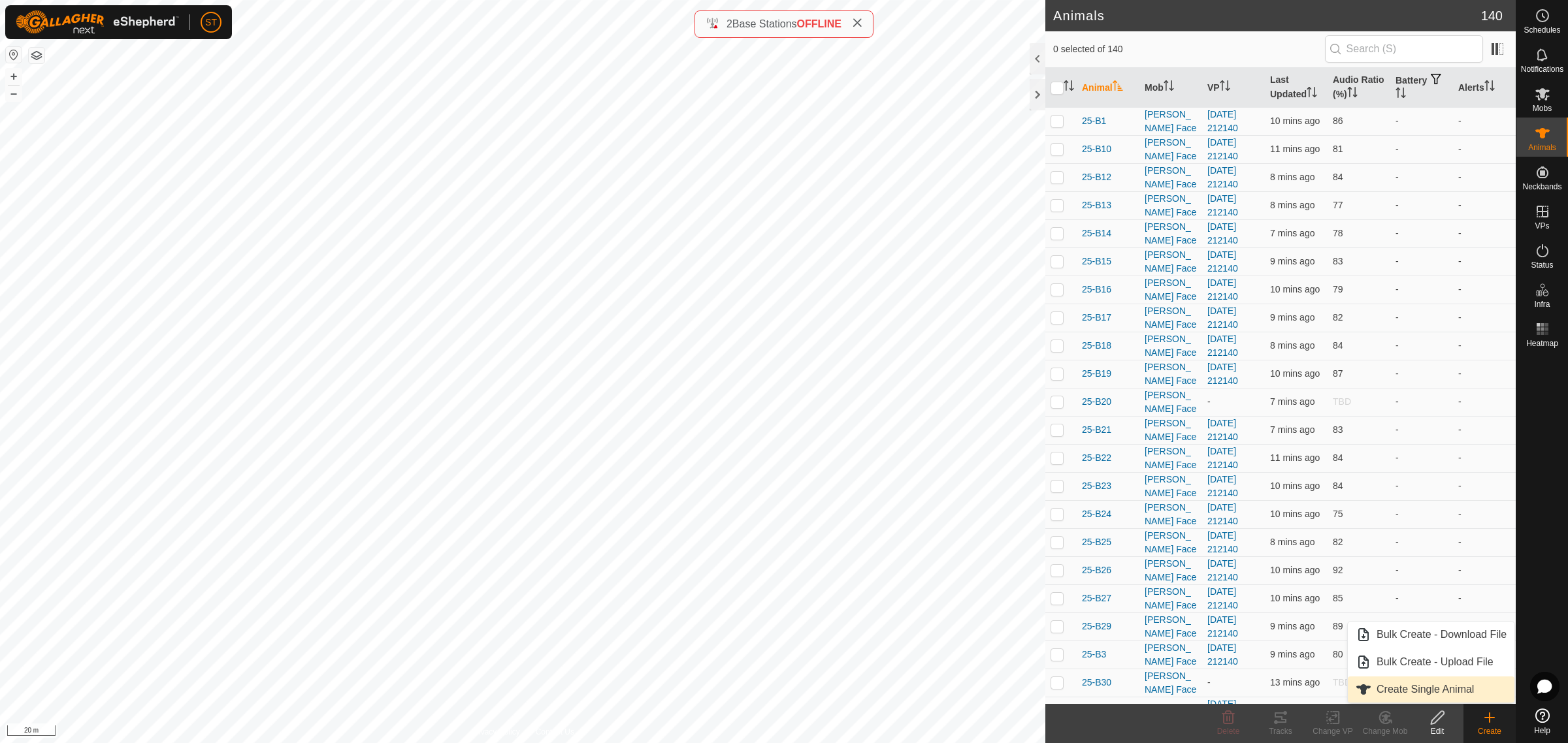
click at [1403, 683] on link "Create Single Animal" at bounding box center [1431, 690] width 167 height 26
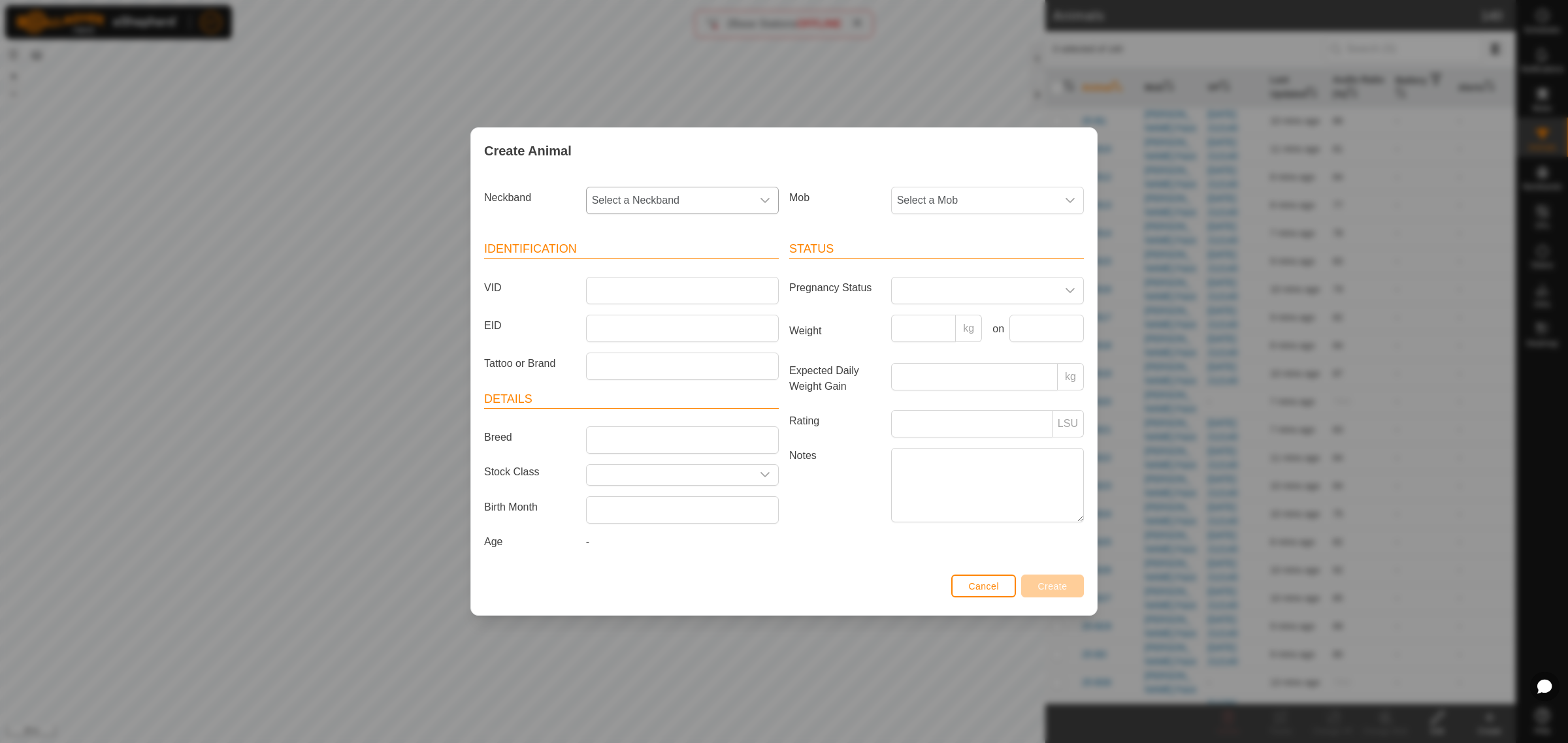
click at [769, 196] on icon "dropdown trigger" at bounding box center [765, 200] width 10 height 10
type input "7201"
click at [690, 266] on li "2183437201" at bounding box center [684, 268] width 192 height 26
click at [624, 284] on input "VID" at bounding box center [682, 290] width 193 height 27
type input "25-P30"
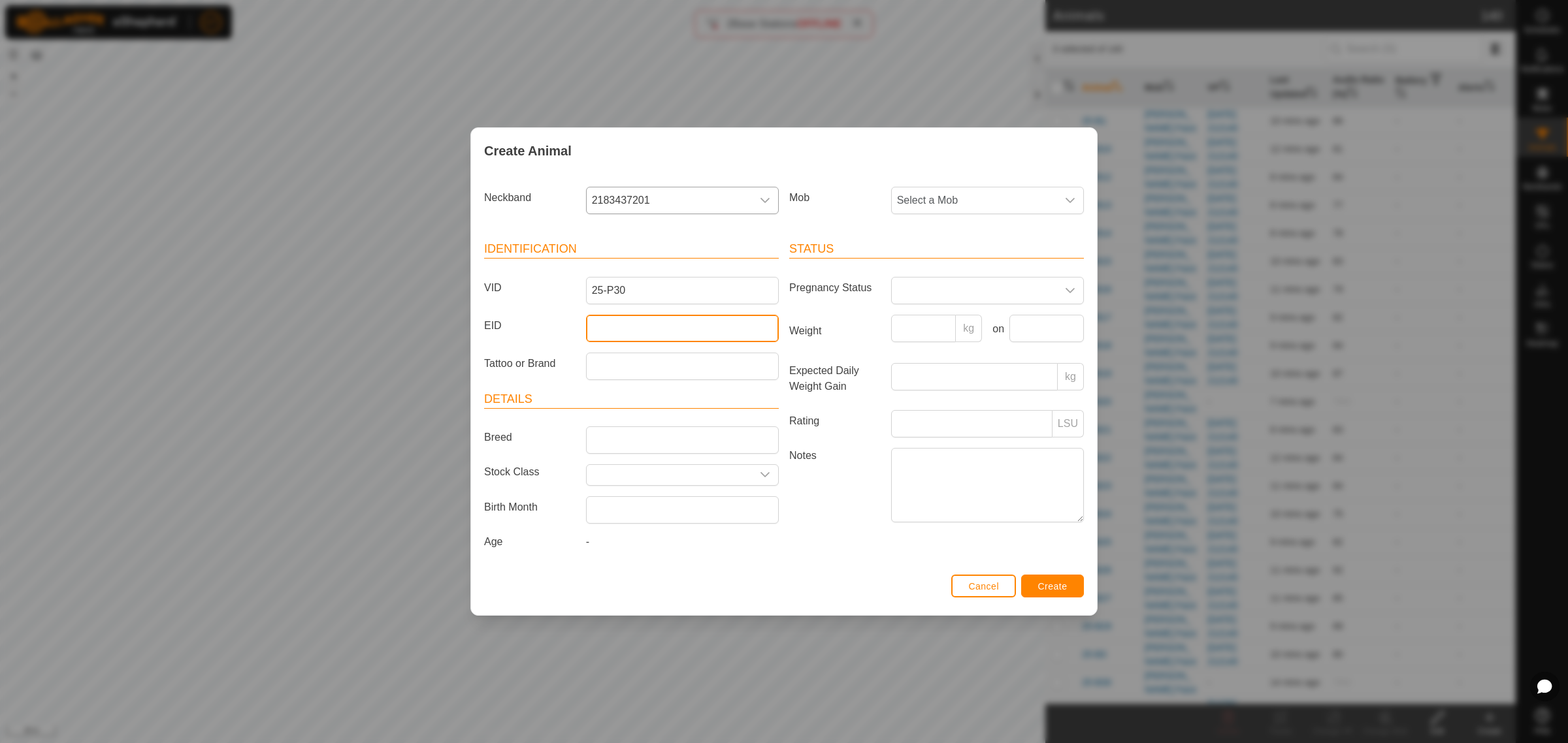
click at [664, 331] on input "EID" at bounding box center [682, 328] width 193 height 27
paste input "982123804473221"
type input "982123804473221"
click at [1077, 199] on div "dropdown trigger" at bounding box center [1070, 200] width 26 height 26
click at [953, 376] on li "Tanks" at bounding box center [989, 372] width 192 height 26
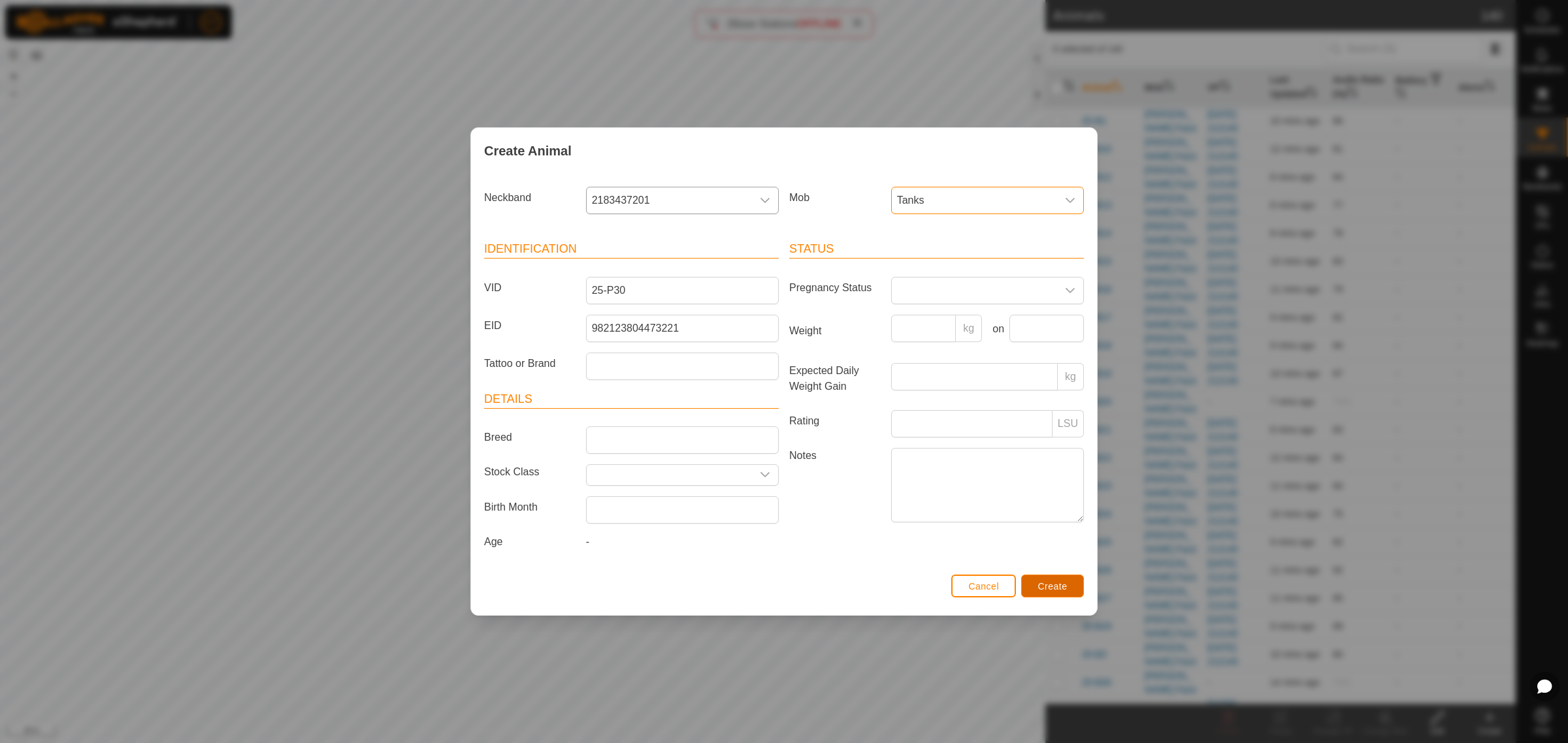
click at [1050, 588] on span "Create" at bounding box center [1054, 586] width 30 height 10
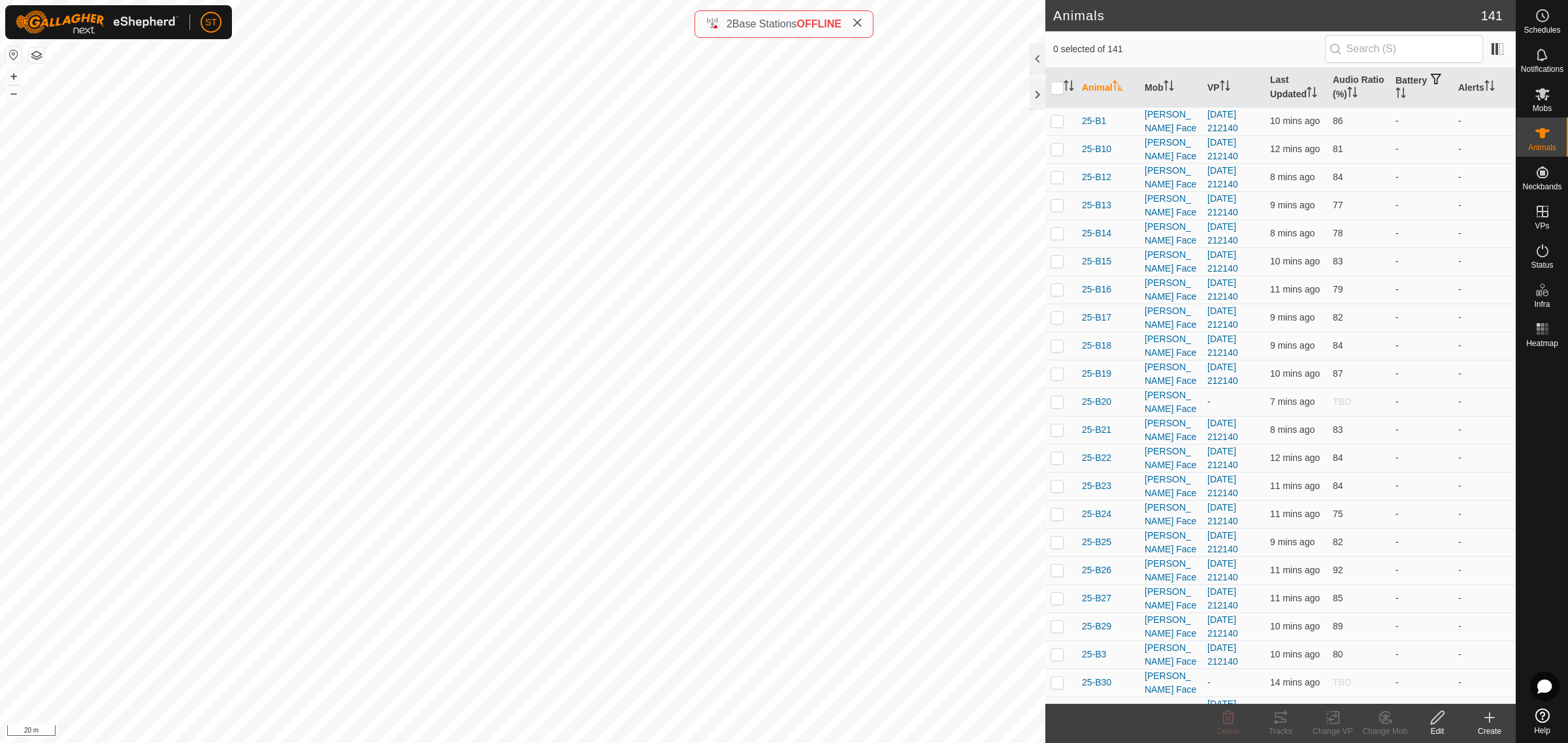
click at [1488, 720] on icon at bounding box center [1490, 717] width 16 height 16
click at [1406, 686] on link "Create Single Animal" at bounding box center [1431, 690] width 167 height 26
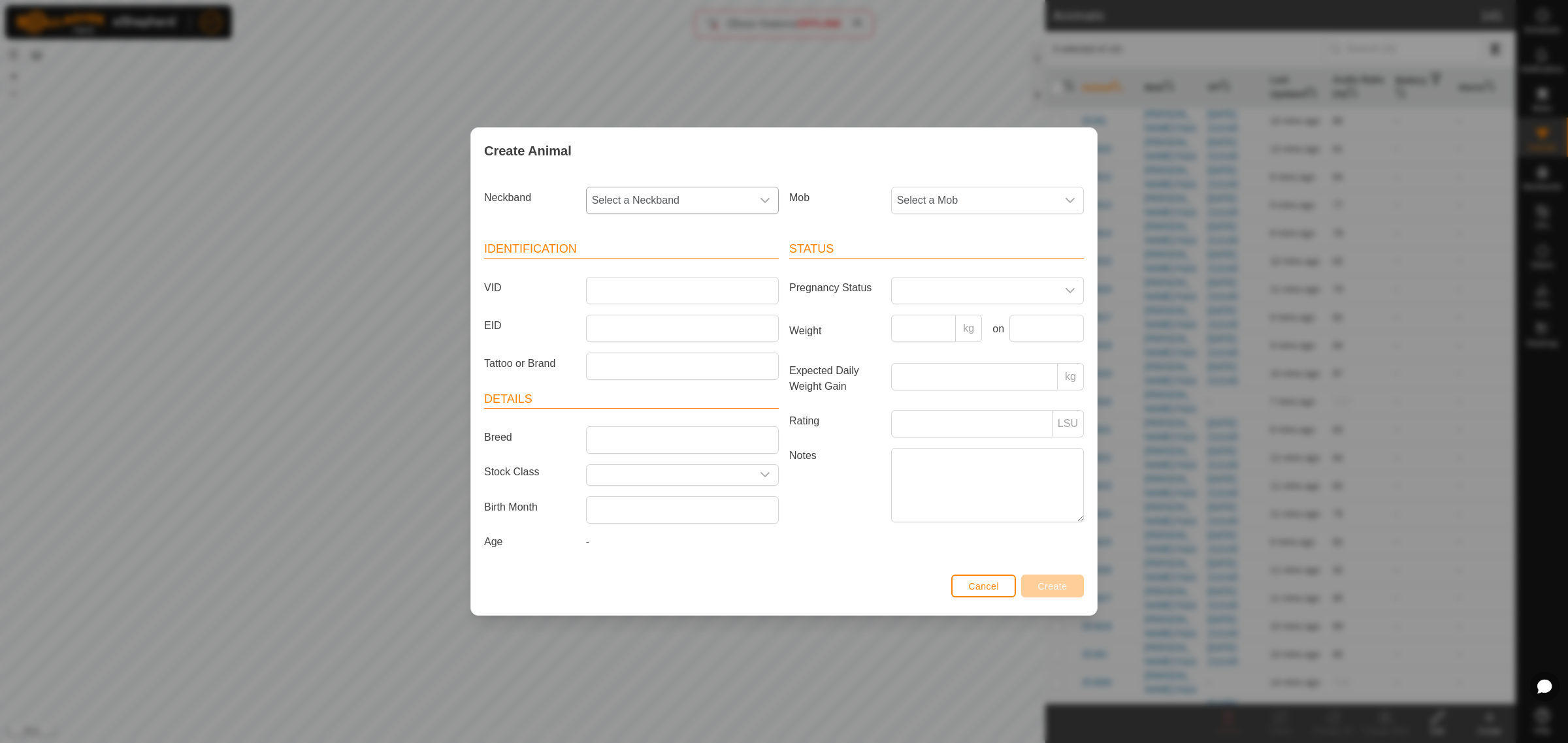
click at [762, 196] on icon "dropdown trigger" at bounding box center [765, 200] width 10 height 10
type input "7394"
click at [606, 268] on li "1525327394" at bounding box center [684, 268] width 192 height 26
click at [670, 304] on div at bounding box center [683, 290] width 203 height 27
click at [663, 288] on input "VID" at bounding box center [682, 290] width 193 height 27
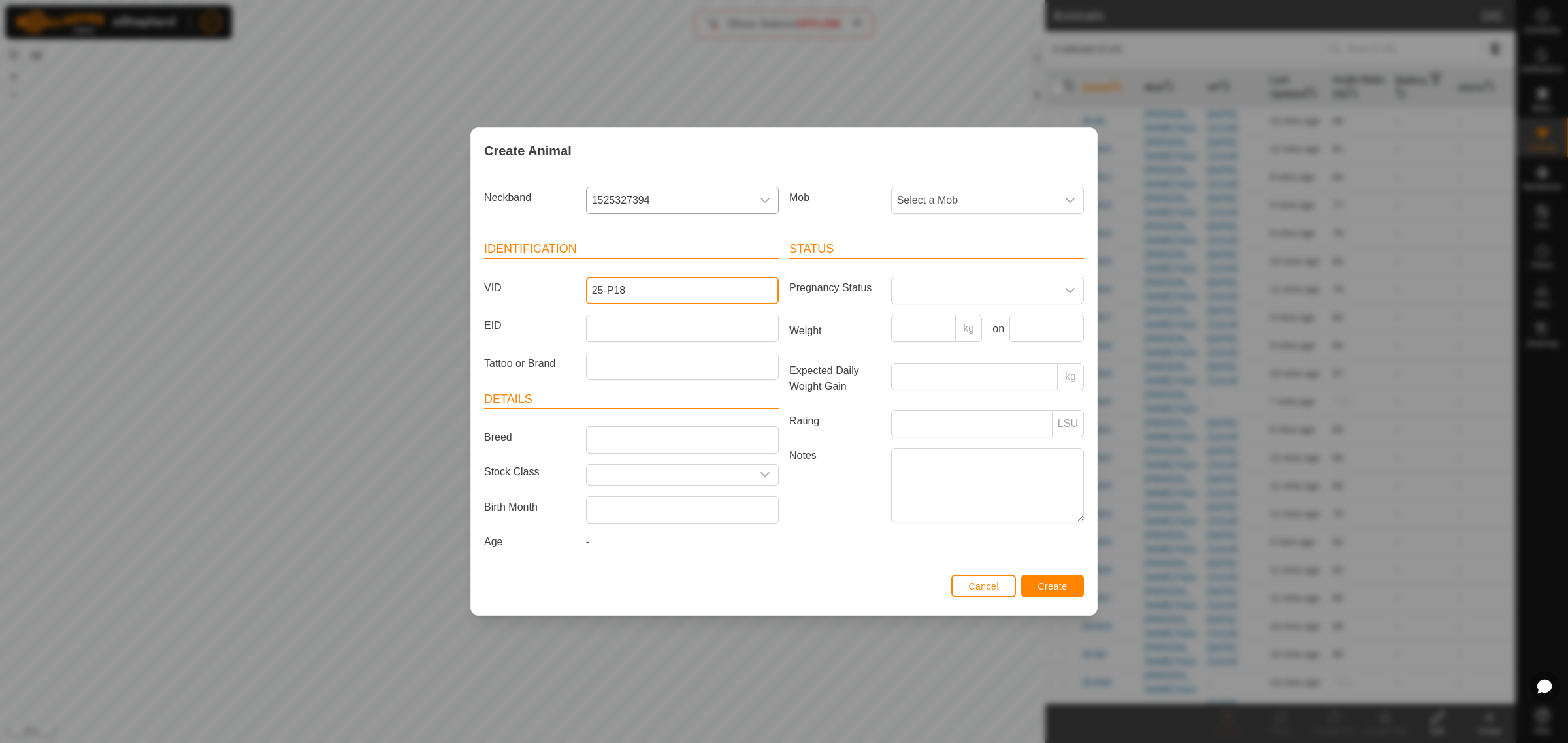
type input "25-P18"
click at [607, 327] on input "EID" at bounding box center [682, 328] width 193 height 27
paste input "964001050684397"
type input "964001050684397"
click at [1069, 201] on icon "dropdown trigger" at bounding box center [1070, 200] width 10 height 10
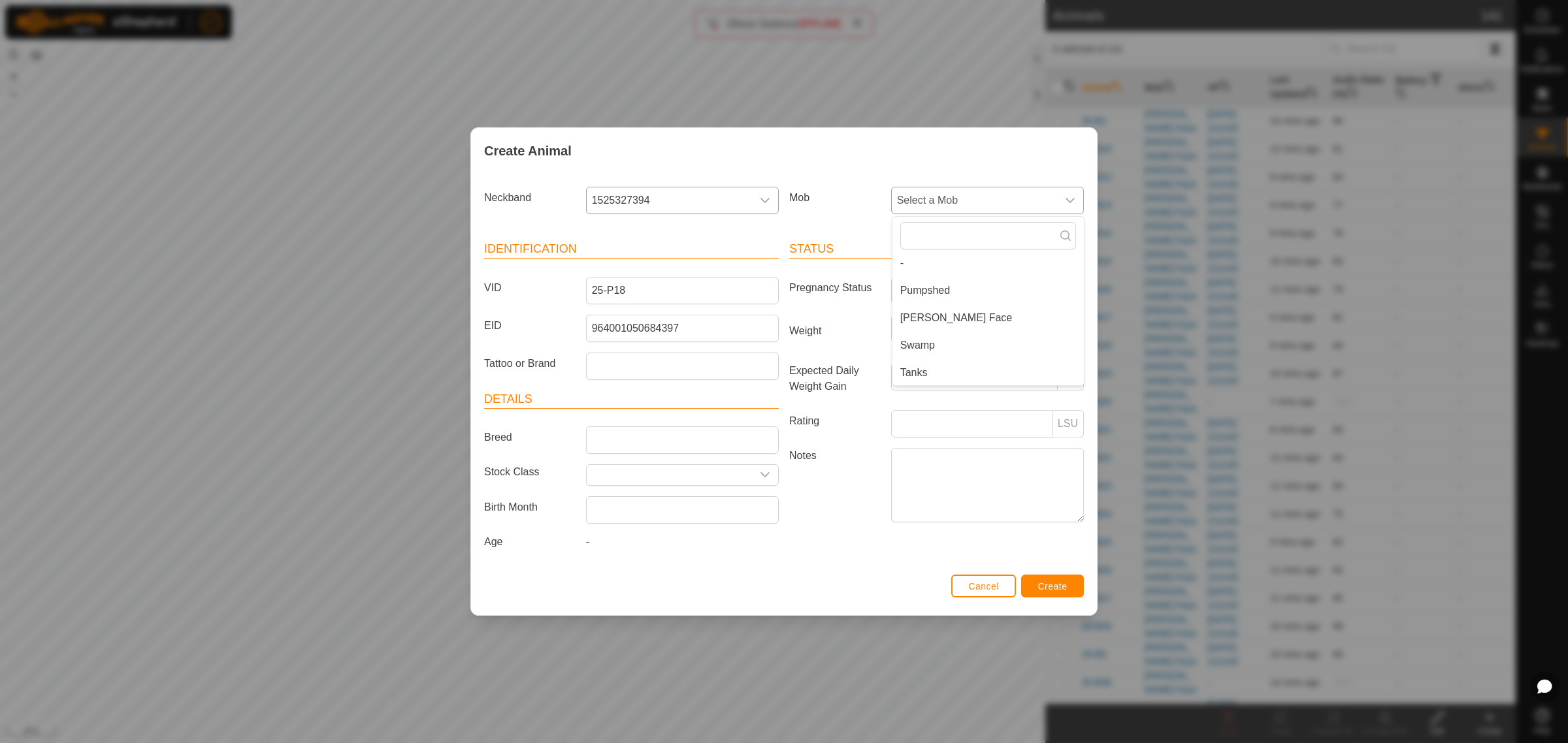
click at [917, 373] on li "Tanks" at bounding box center [989, 372] width 192 height 26
click at [1058, 588] on span "Create" at bounding box center [1054, 586] width 30 height 10
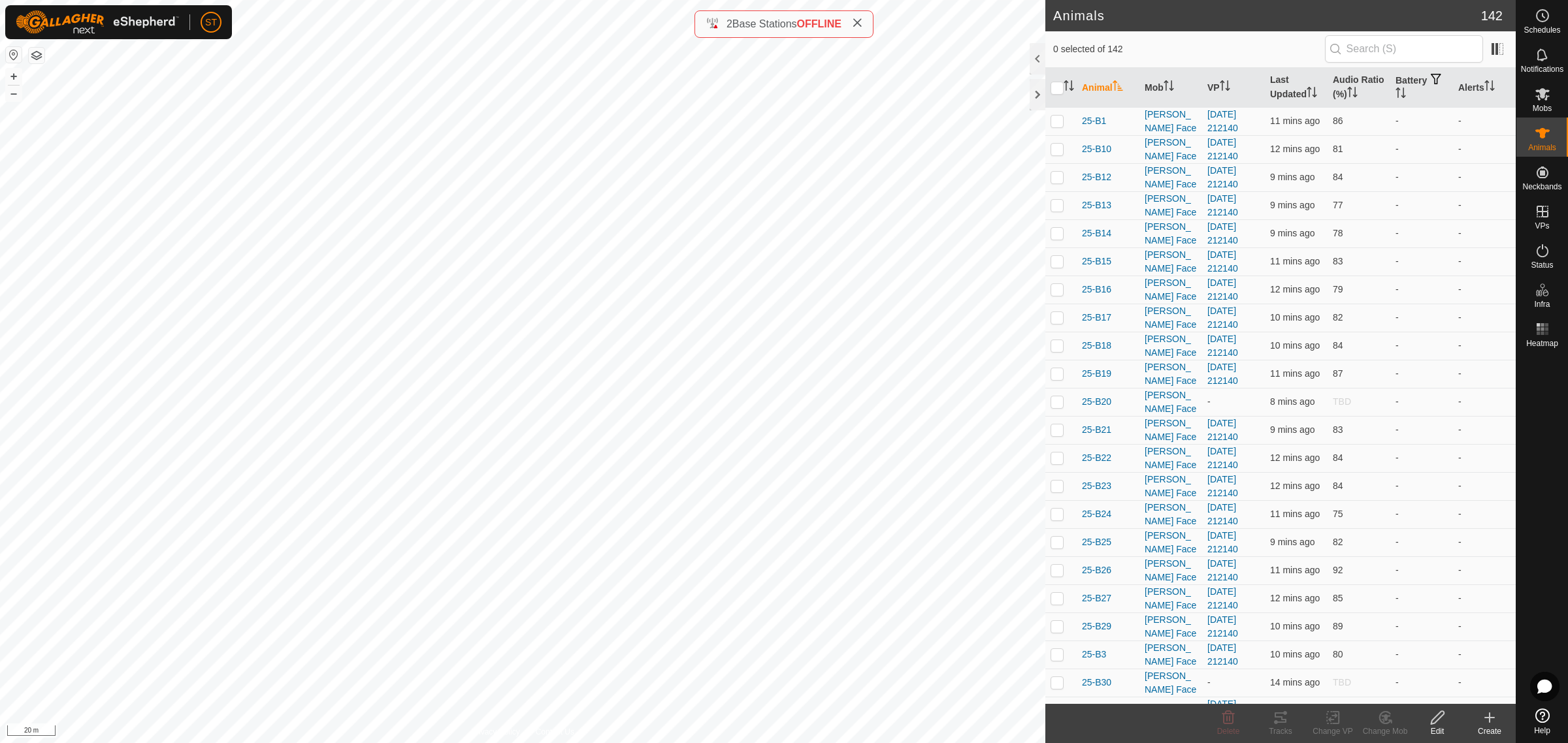
click at [1488, 721] on icon at bounding box center [1490, 717] width 16 height 16
click at [1411, 684] on link "Create Single Animal" at bounding box center [1431, 690] width 167 height 26
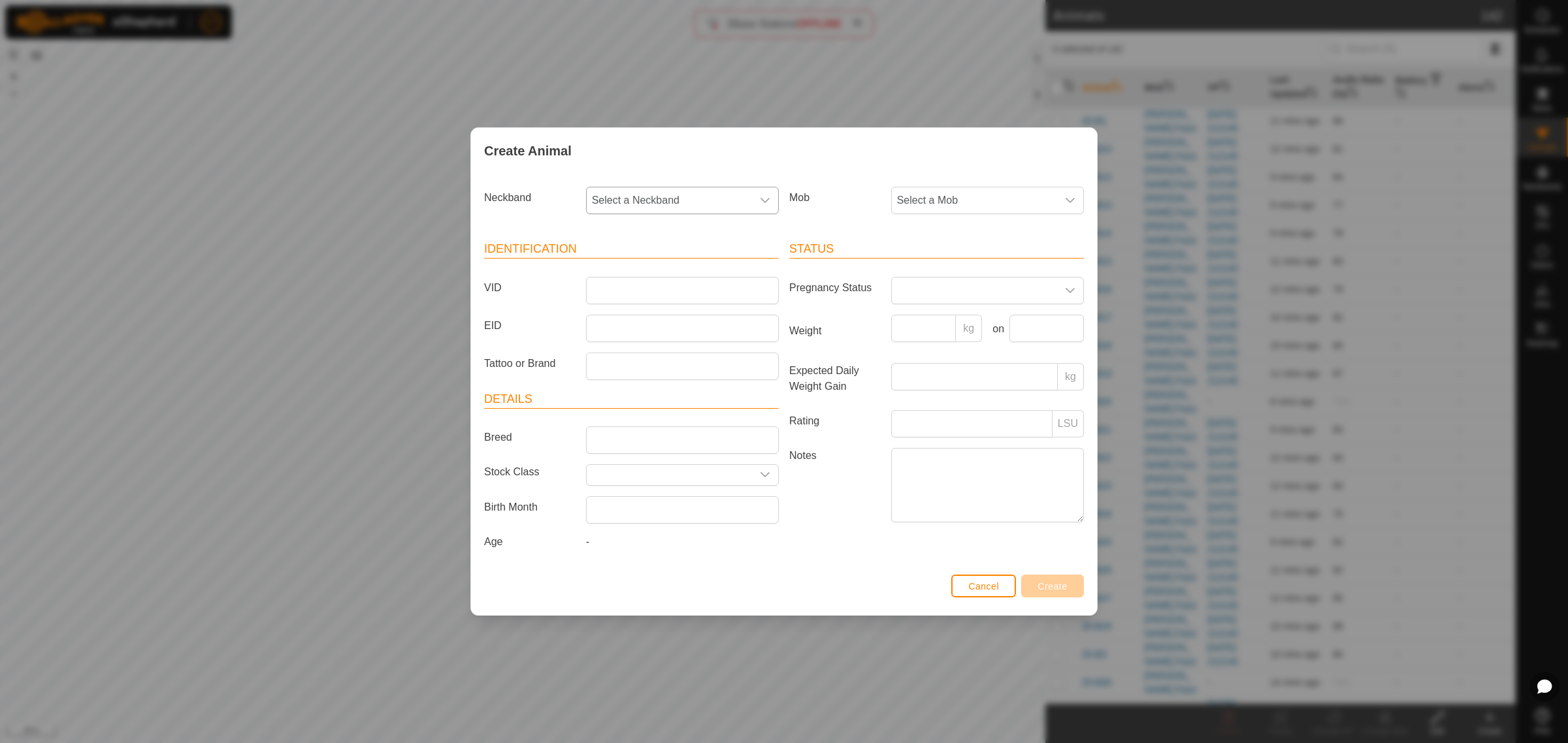
click at [758, 196] on div "dropdown trigger" at bounding box center [765, 200] width 26 height 26
type input "4892"
click at [638, 263] on li "1468264892" at bounding box center [684, 268] width 192 height 26
drag, startPoint x: 635, startPoint y: 294, endPoint x: 651, endPoint y: 294, distance: 16.0
click at [635, 294] on input "VID" at bounding box center [682, 290] width 193 height 27
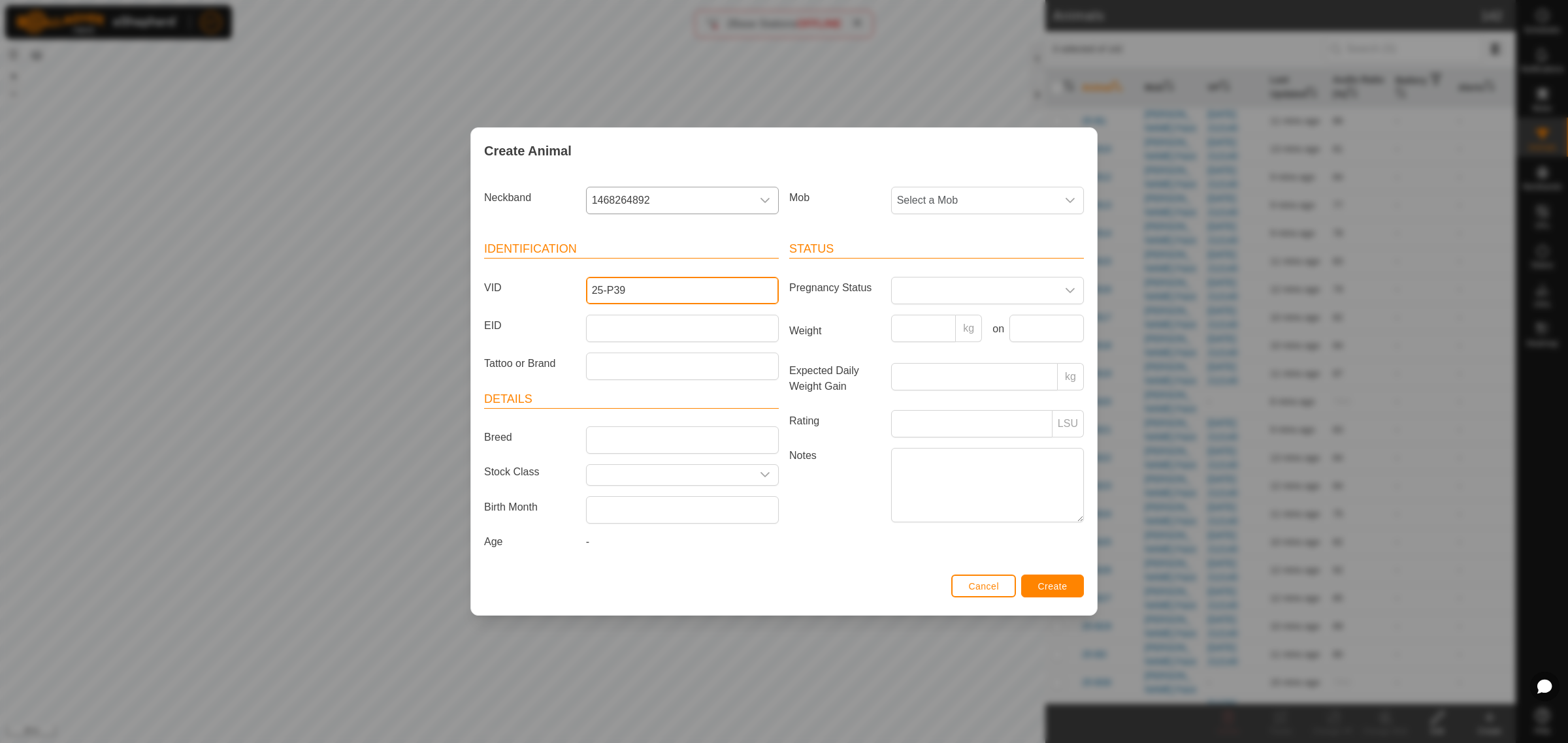
type input "25-P39"
click at [609, 328] on input "EID" at bounding box center [682, 328] width 193 height 27
paste input "942000046287922"
type input "942000046287922"
click at [1076, 196] on div "dropdown trigger" at bounding box center [1070, 200] width 26 height 26
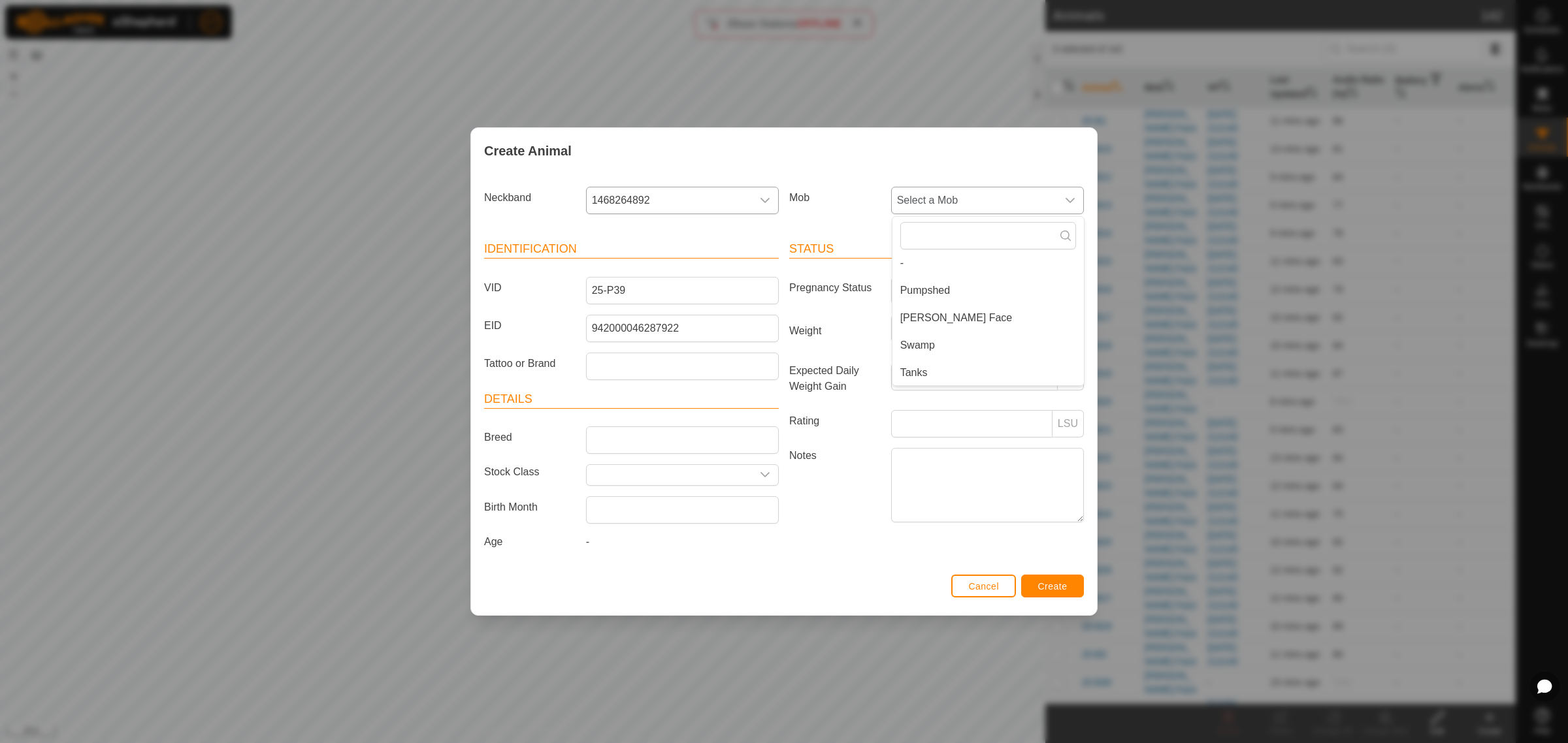
click at [938, 370] on li "Tanks" at bounding box center [989, 372] width 192 height 26
click at [1036, 593] on button "Create" at bounding box center [1052, 586] width 62 height 23
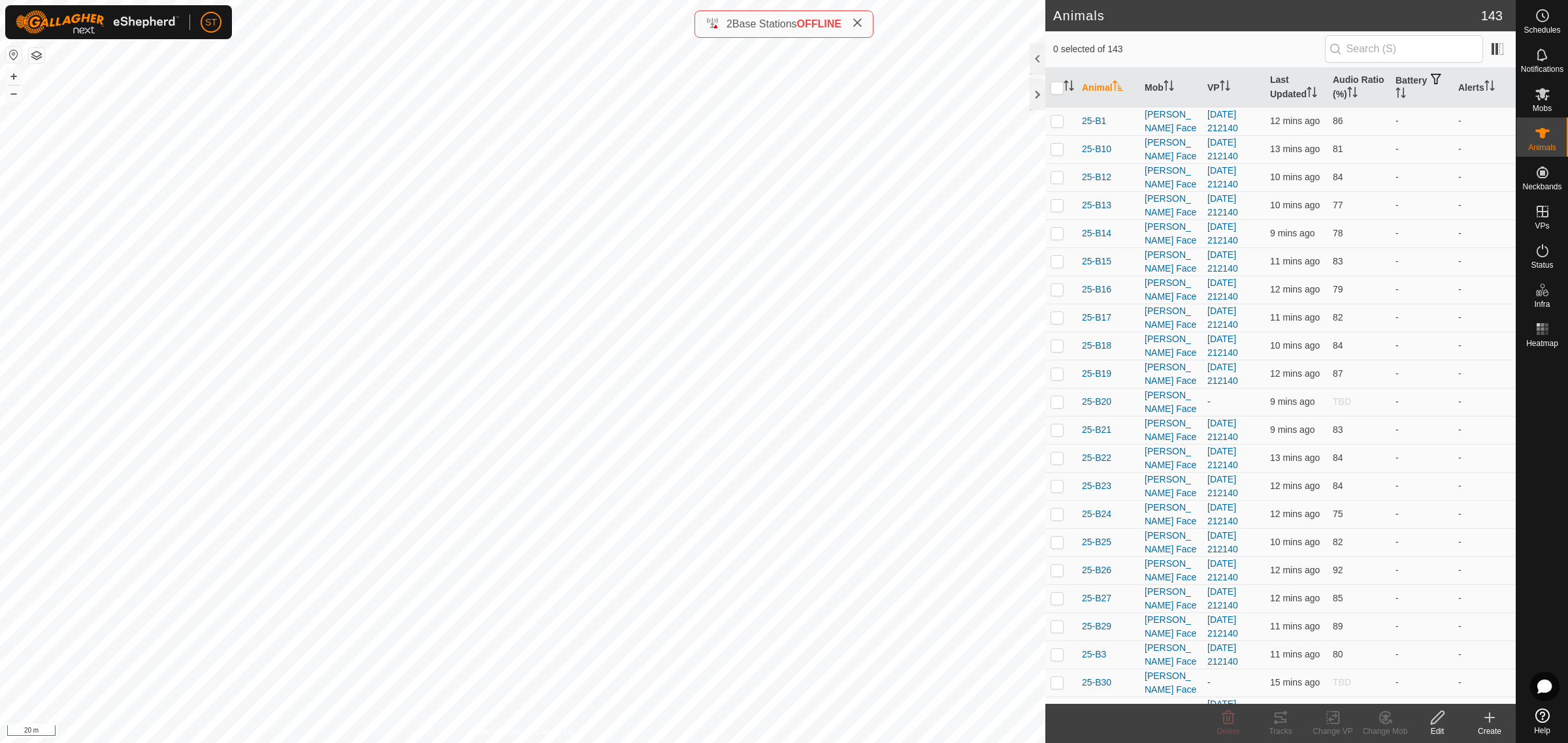
click at [1494, 719] on icon at bounding box center [1490, 717] width 16 height 16
click at [1415, 691] on link "Create Single Animal" at bounding box center [1431, 690] width 167 height 26
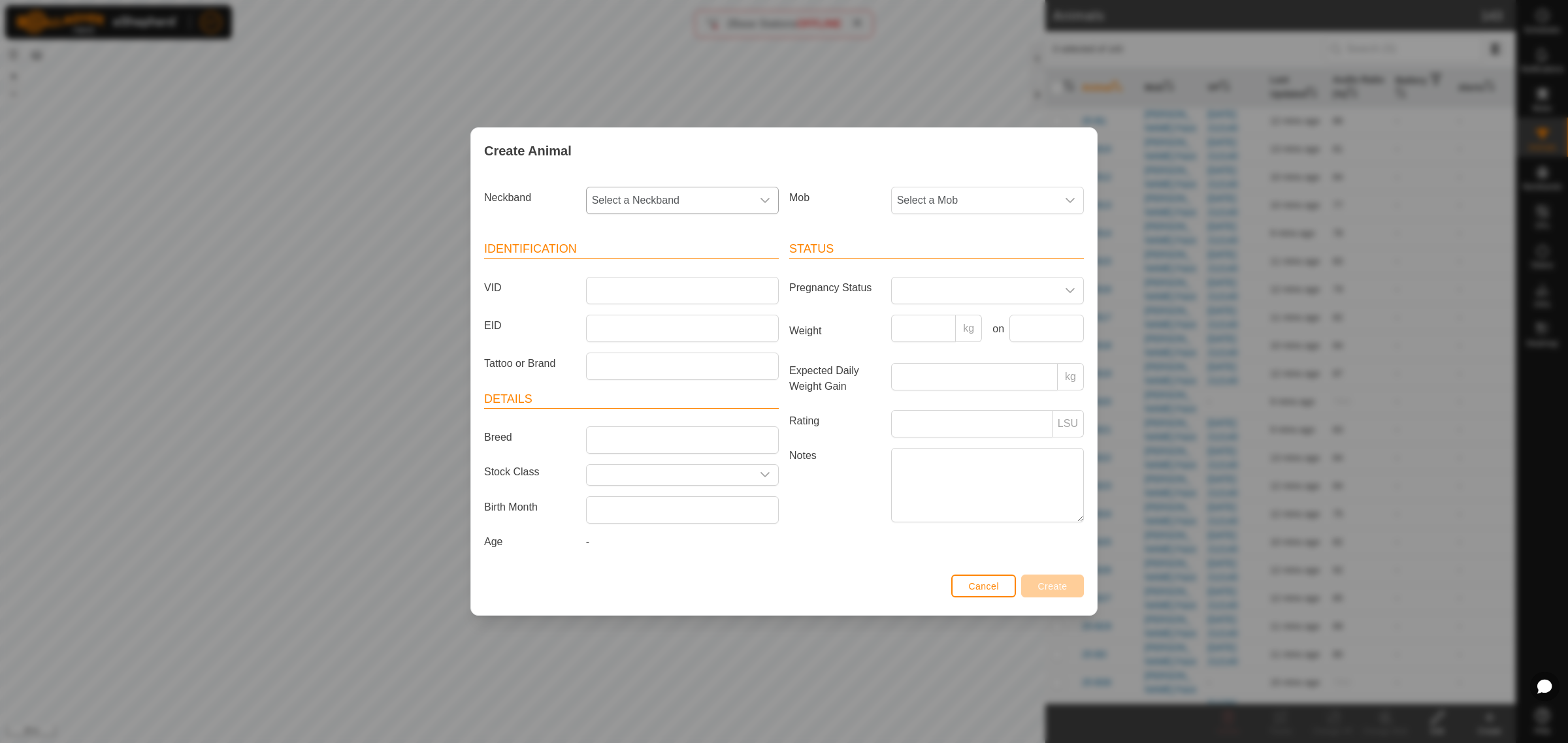
click at [767, 203] on icon "dropdown trigger" at bounding box center [765, 200] width 10 height 10
type input "1538"
click at [622, 273] on li "3278451538" at bounding box center [684, 268] width 192 height 26
click at [612, 282] on input "VID" at bounding box center [682, 290] width 193 height 27
type input "25-P40"
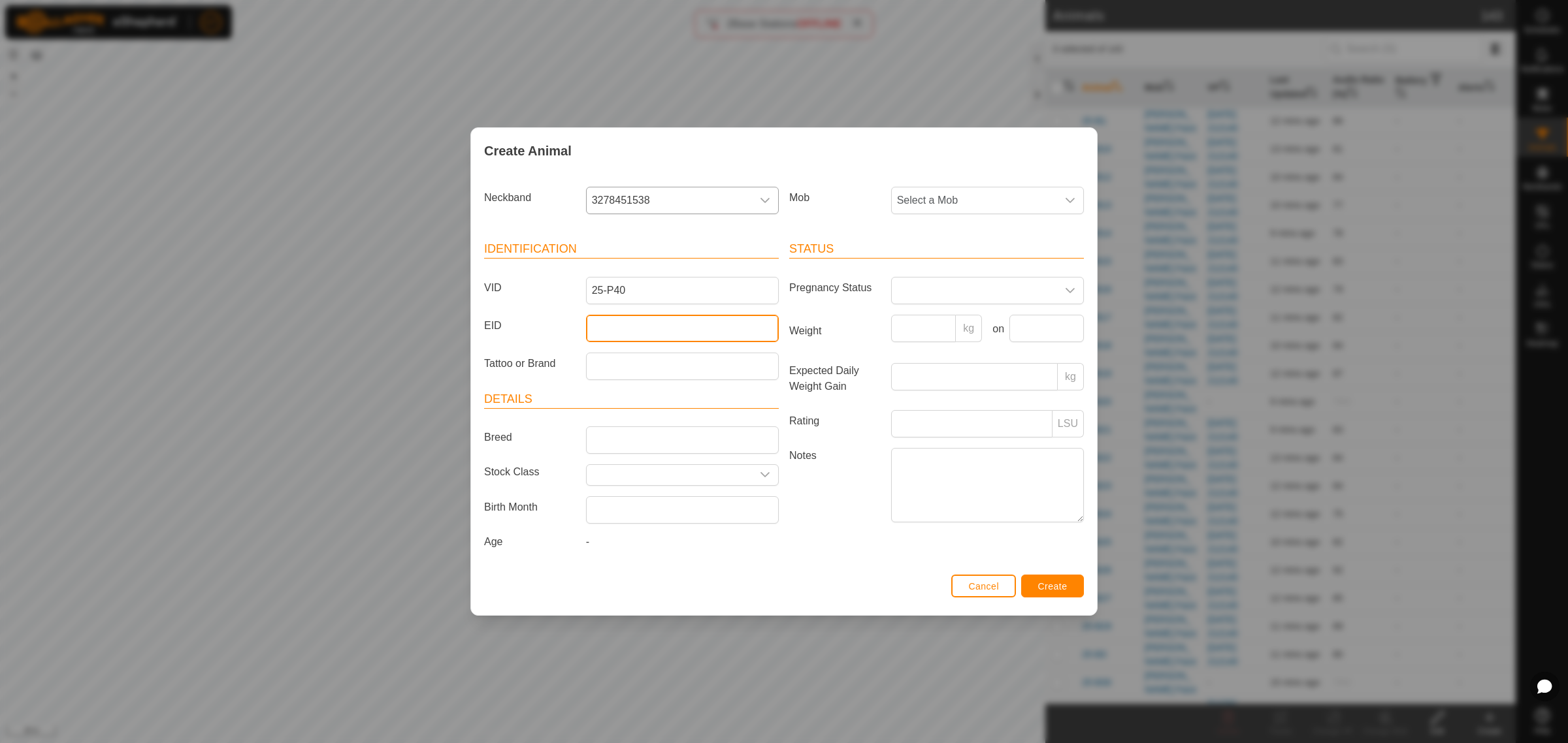
drag, startPoint x: 653, startPoint y: 325, endPoint x: 625, endPoint y: 305, distance: 34.4
click at [653, 325] on input "EID" at bounding box center [682, 328] width 193 height 27
paste input "982123804259983"
type input "982123804259983"
click at [1073, 196] on icon "dropdown trigger" at bounding box center [1070, 200] width 10 height 10
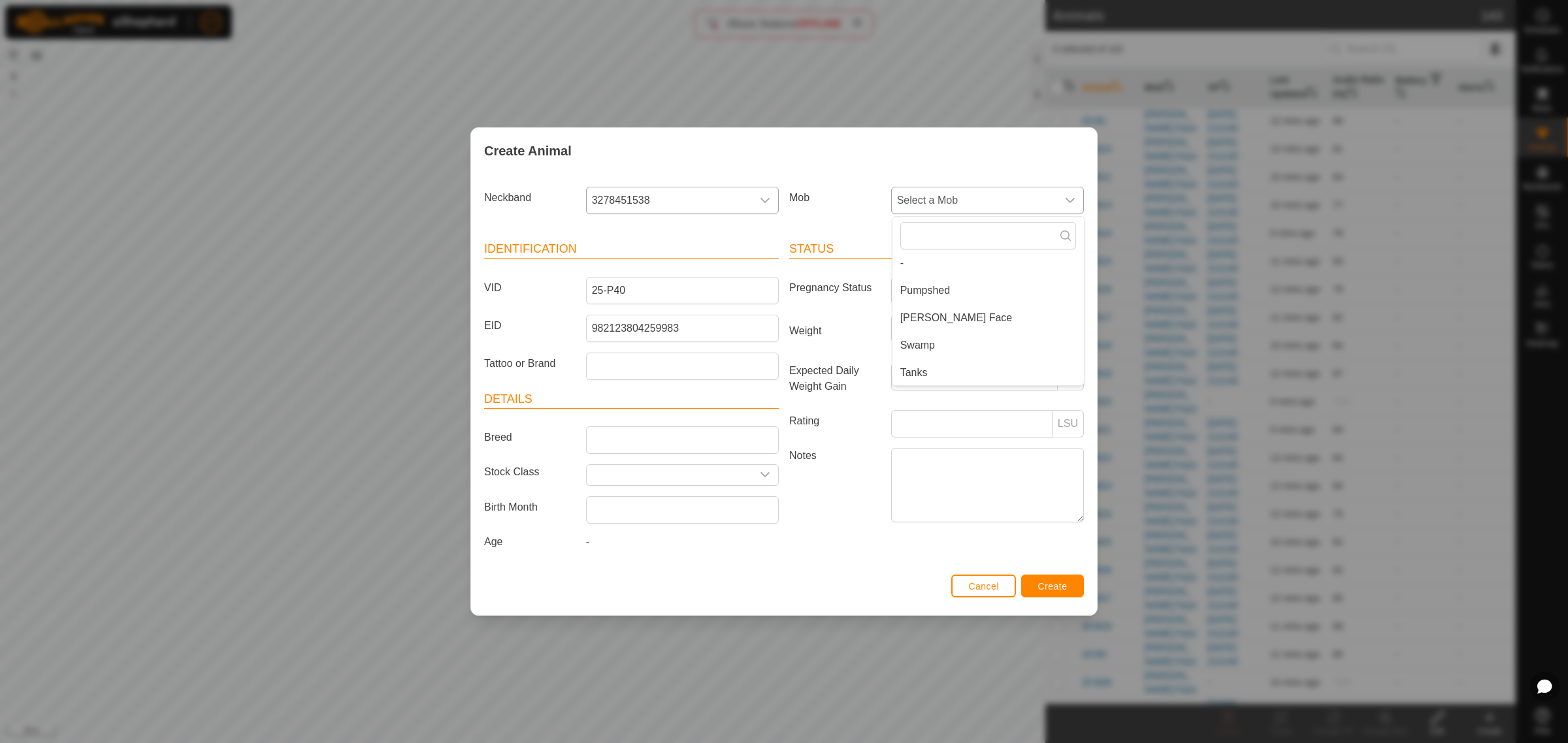
click at [955, 374] on li "Tanks" at bounding box center [989, 372] width 192 height 26
click at [1054, 587] on span "Create" at bounding box center [1054, 586] width 30 height 10
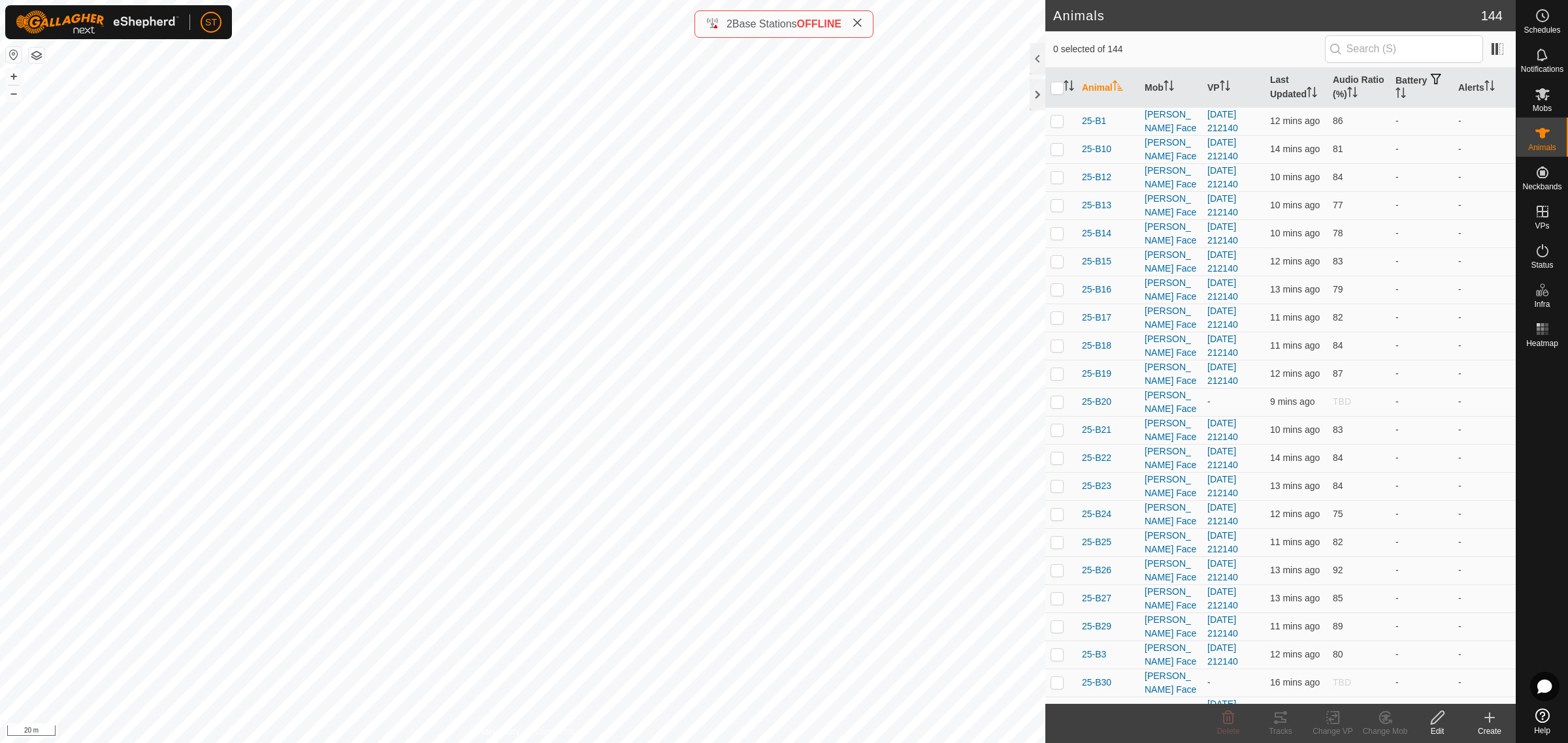
click at [1498, 719] on create-svg-icon at bounding box center [1490, 717] width 52 height 16
click at [1415, 688] on link "Create Single Animal" at bounding box center [1431, 690] width 167 height 26
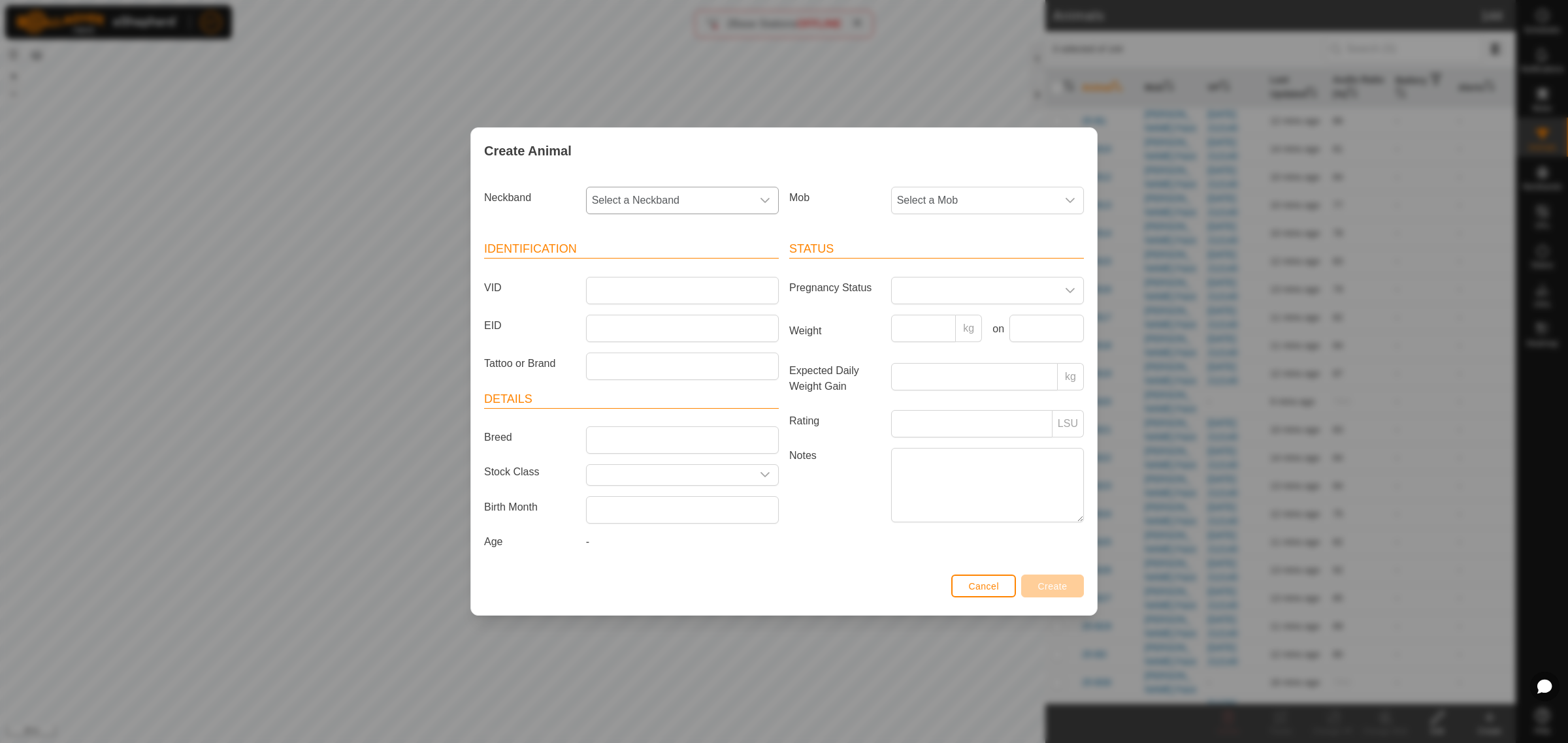
click at [766, 204] on icon "dropdown trigger" at bounding box center [765, 200] width 10 height 10
type input "9214"
click at [638, 259] on li "0089419214" at bounding box center [684, 268] width 192 height 26
click at [611, 292] on input "VID" at bounding box center [682, 290] width 193 height 27
type input "25-P8"
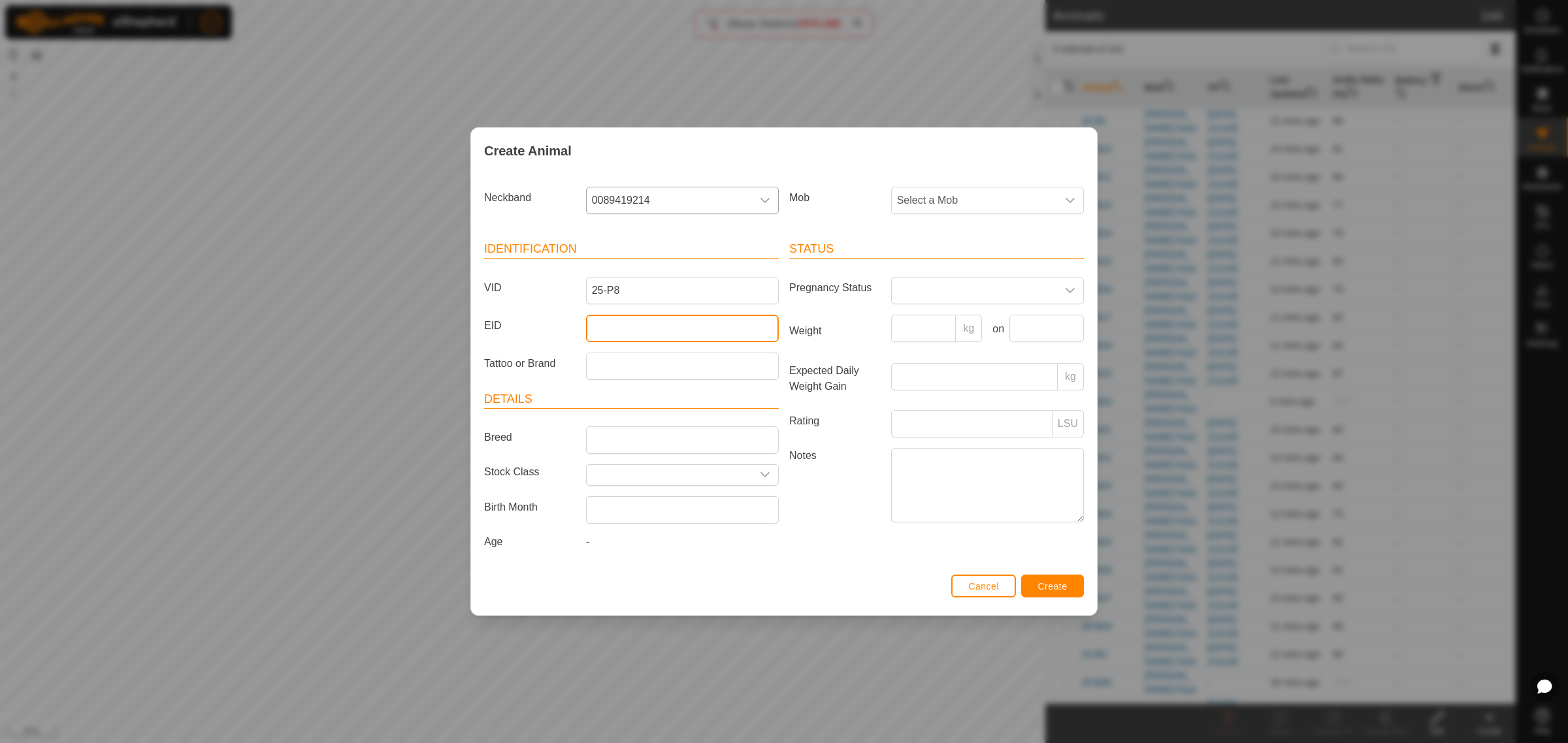
click at [589, 327] on input "EID" at bounding box center [682, 328] width 193 height 27
paste input "942000046282004"
type input "942000046282004"
click at [1065, 198] on icon "dropdown trigger" at bounding box center [1070, 200] width 10 height 10
click at [975, 372] on li "Tanks" at bounding box center [989, 372] width 192 height 26
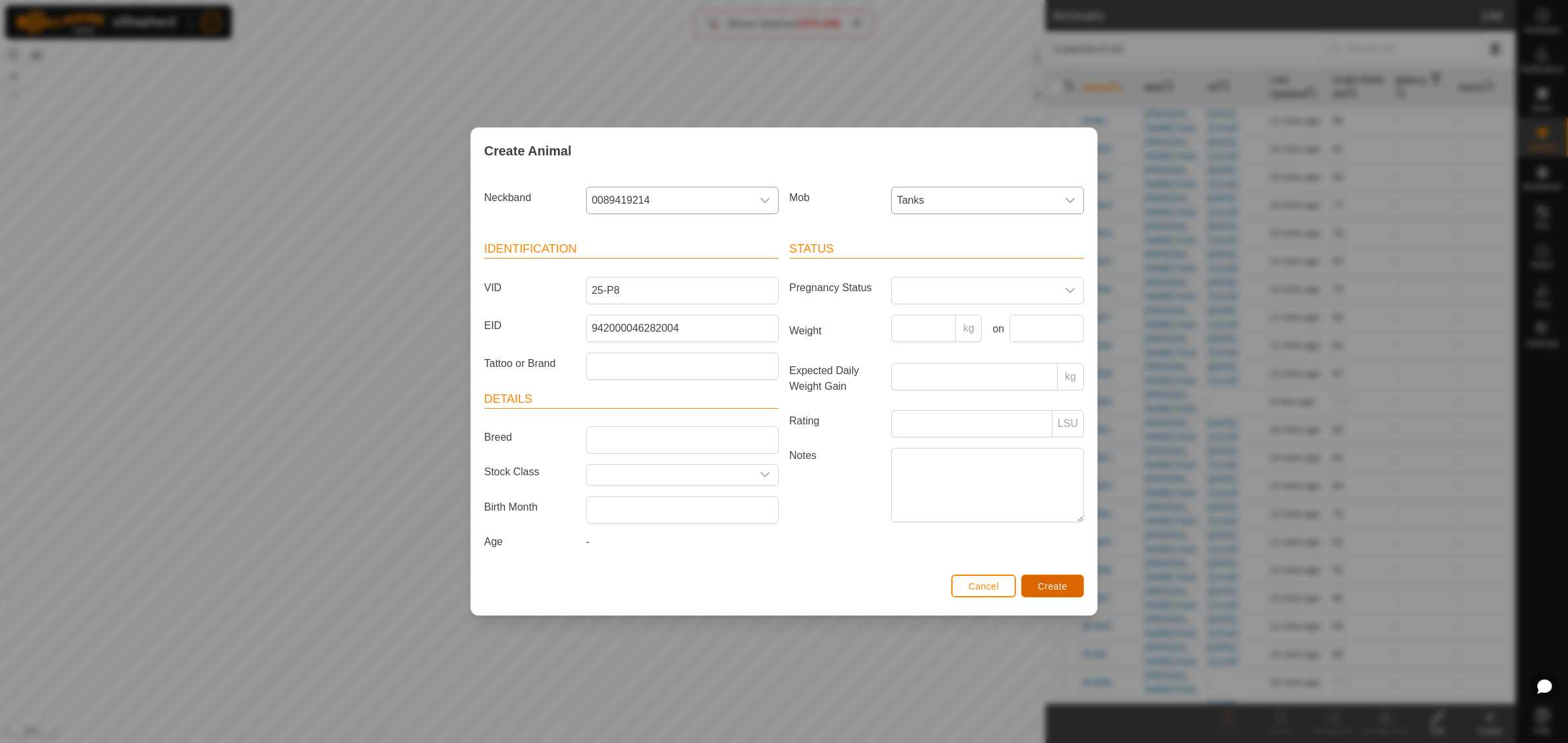
click at [1062, 594] on button "Create" at bounding box center [1052, 586] width 62 height 23
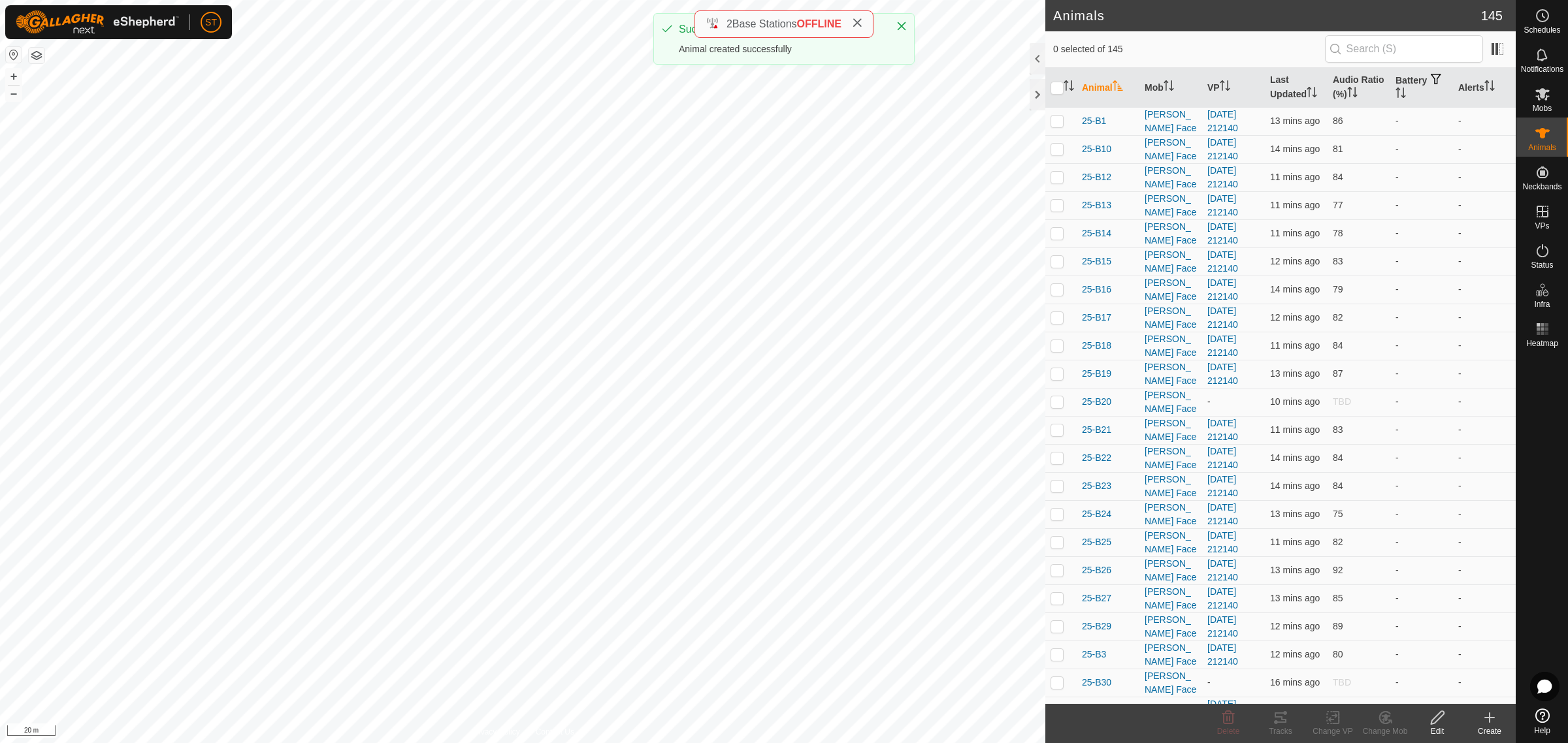
click at [1493, 719] on icon at bounding box center [1490, 717] width 16 height 16
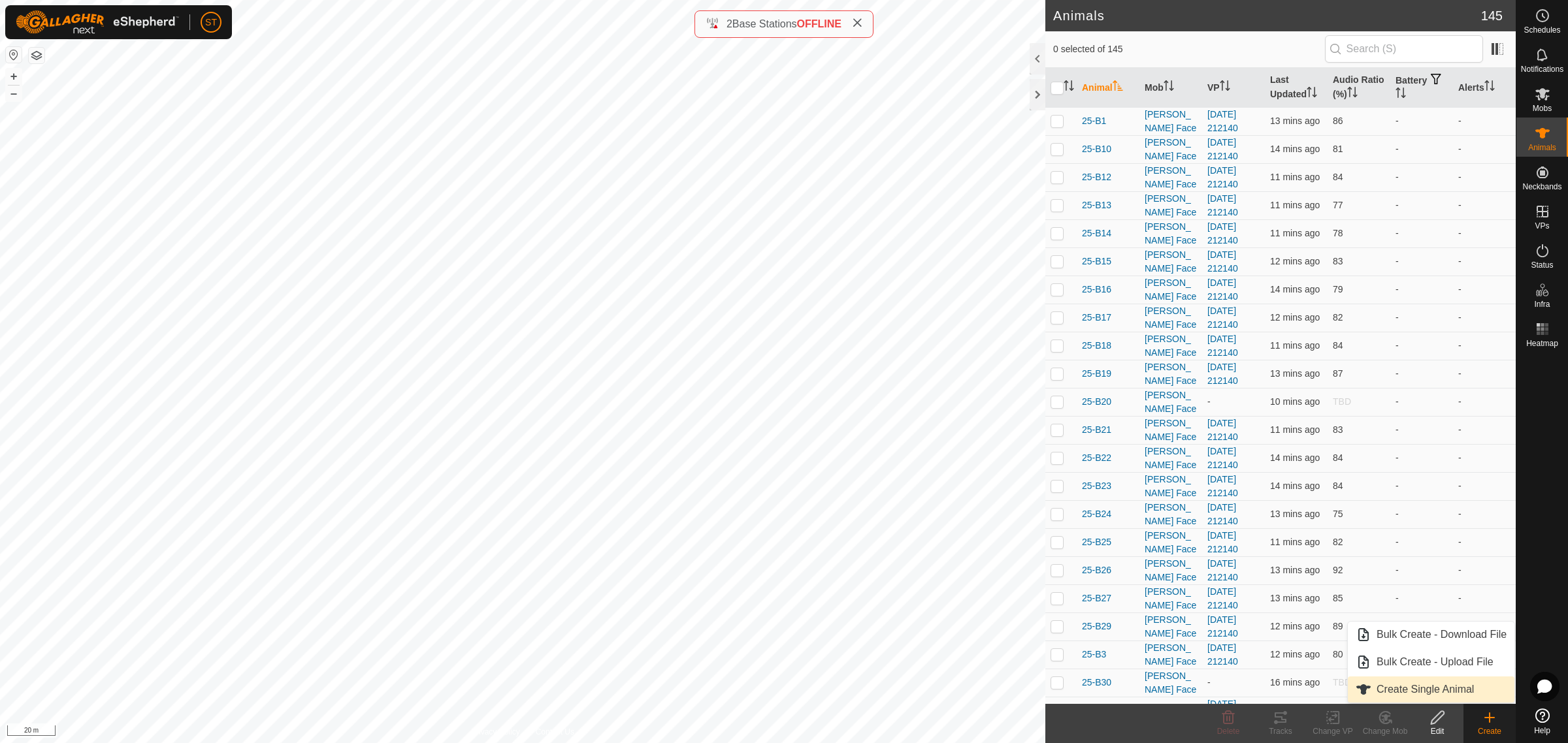
click at [1405, 688] on link "Create Single Animal" at bounding box center [1431, 690] width 167 height 26
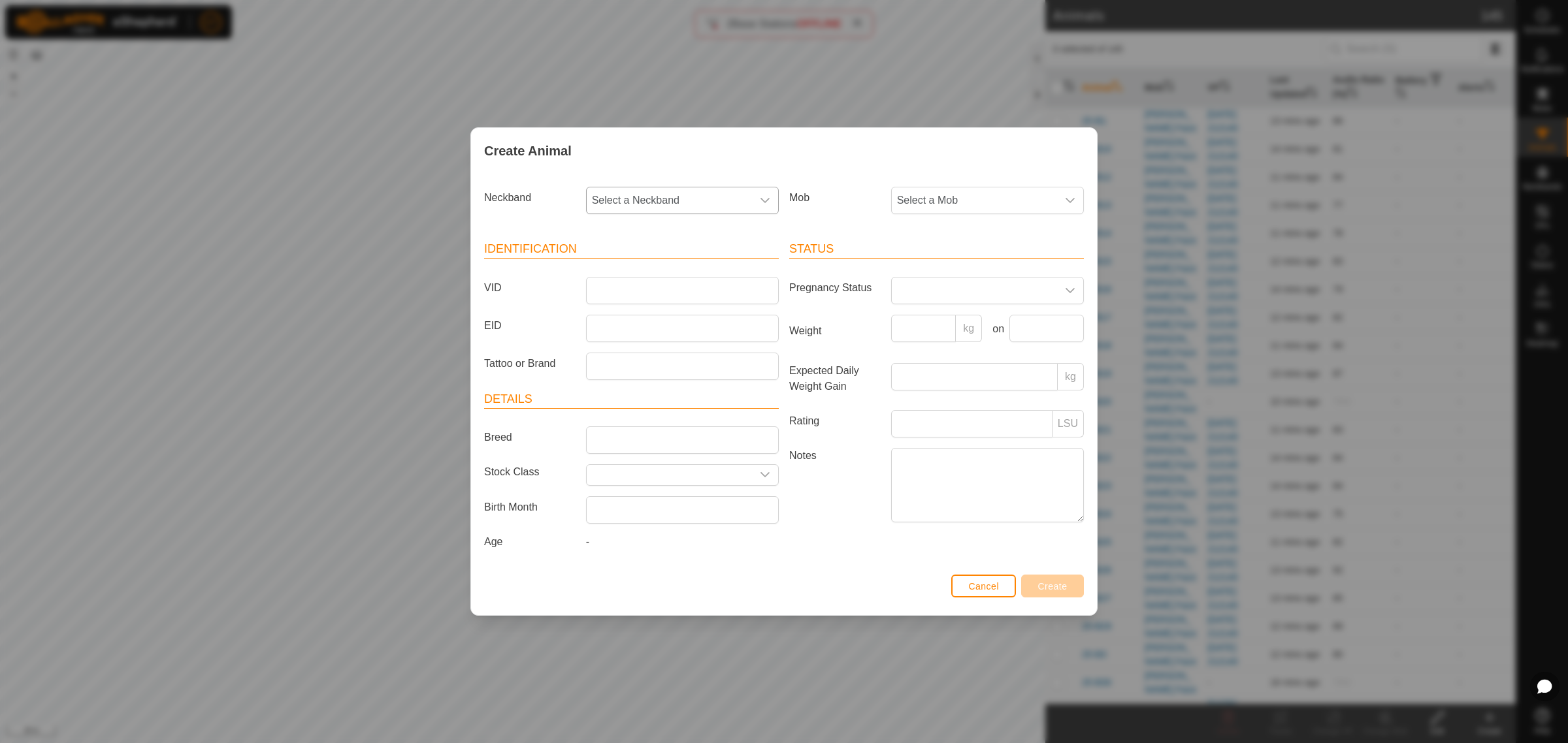
click at [769, 200] on icon "dropdown trigger" at bounding box center [765, 200] width 10 height 10
type input "7362"
click at [631, 260] on li "3084997362" at bounding box center [684, 268] width 192 height 26
click at [615, 283] on input "VID" at bounding box center [682, 290] width 193 height 27
type input "25-P44"
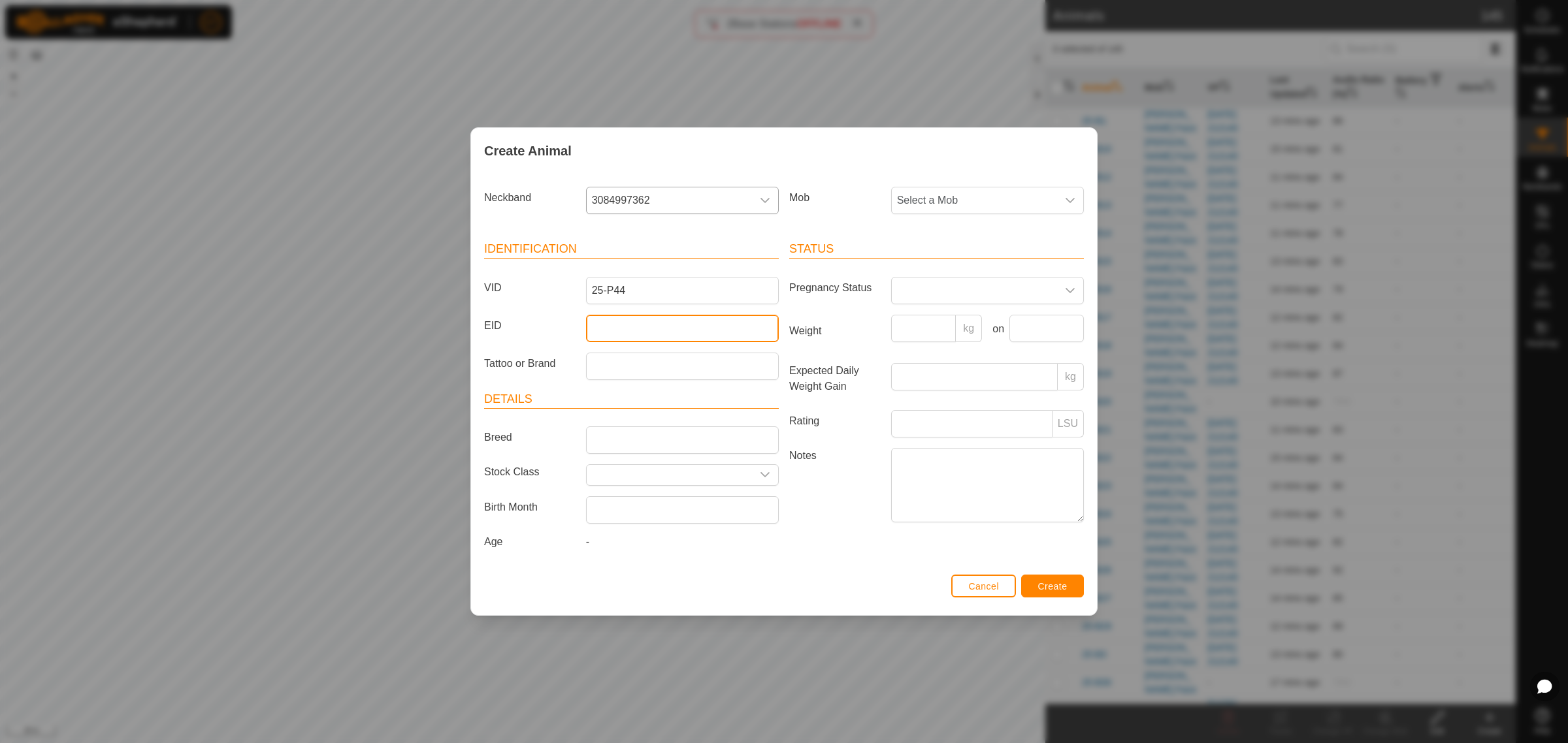
click at [624, 333] on input "EID" at bounding box center [682, 328] width 193 height 27
paste input "942000046705025"
type input "942000046705025"
click at [1070, 197] on icon "dropdown trigger" at bounding box center [1070, 200] width 10 height 10
click at [935, 371] on li "Tanks" at bounding box center [989, 372] width 192 height 26
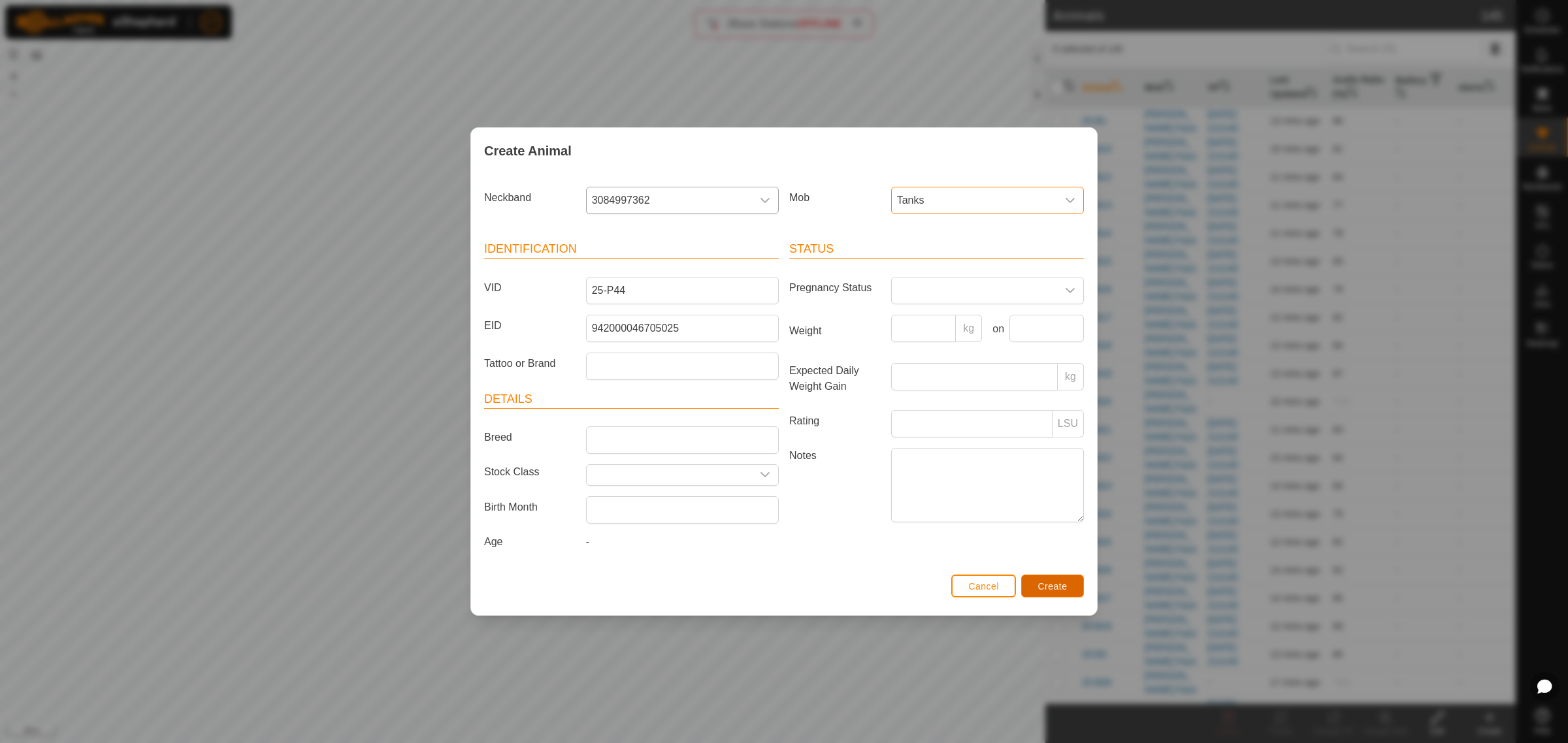
click at [1032, 585] on button "Create" at bounding box center [1052, 586] width 62 height 23
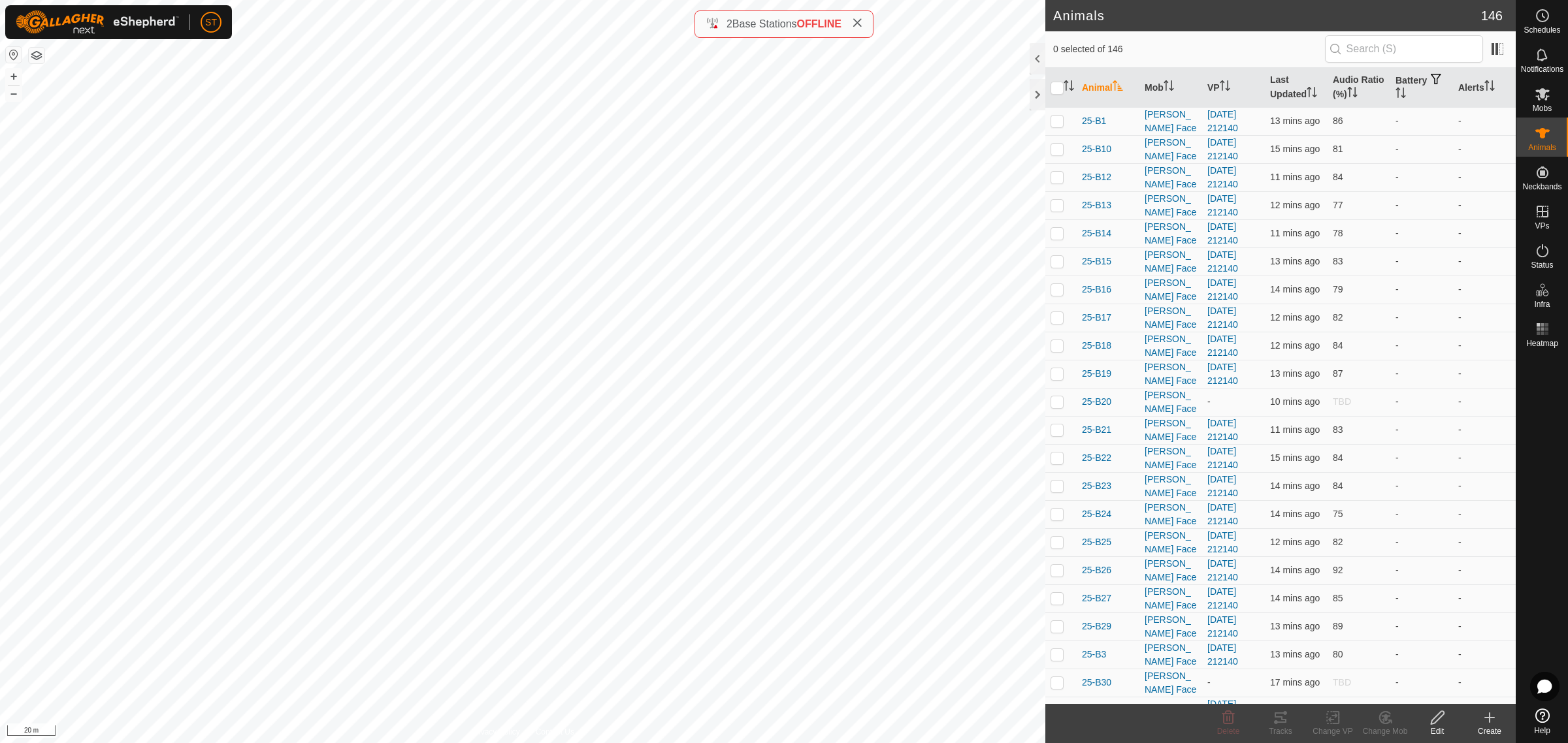
click at [1483, 721] on icon at bounding box center [1490, 717] width 16 height 16
click at [1425, 686] on link "Create Single Animal" at bounding box center [1431, 690] width 167 height 26
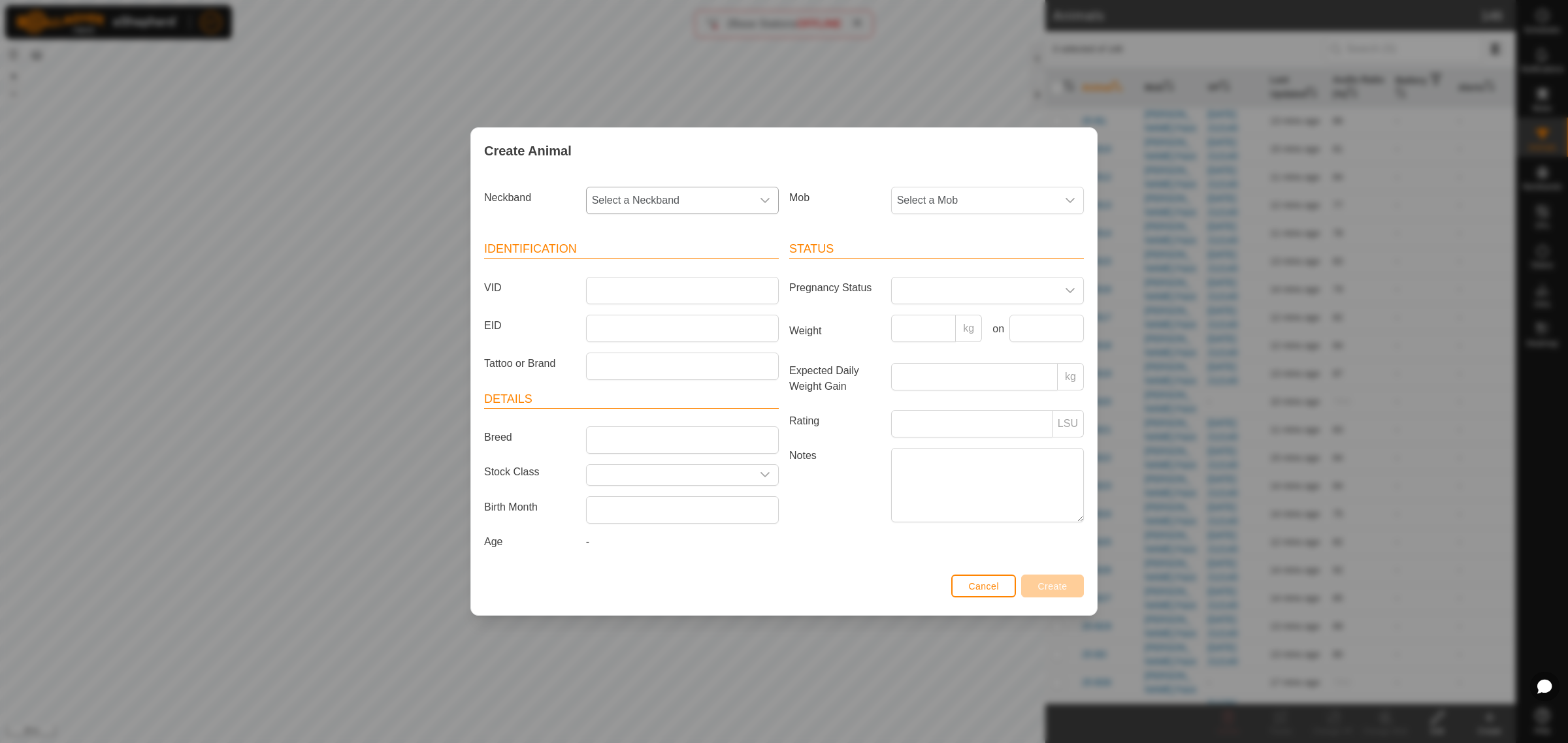
click at [763, 202] on icon "dropdown trigger" at bounding box center [765, 200] width 10 height 10
type input "1285"
click at [658, 263] on li "2554051285" at bounding box center [684, 268] width 192 height 26
click at [609, 291] on input "VID" at bounding box center [682, 290] width 193 height 27
type input "25-P41"
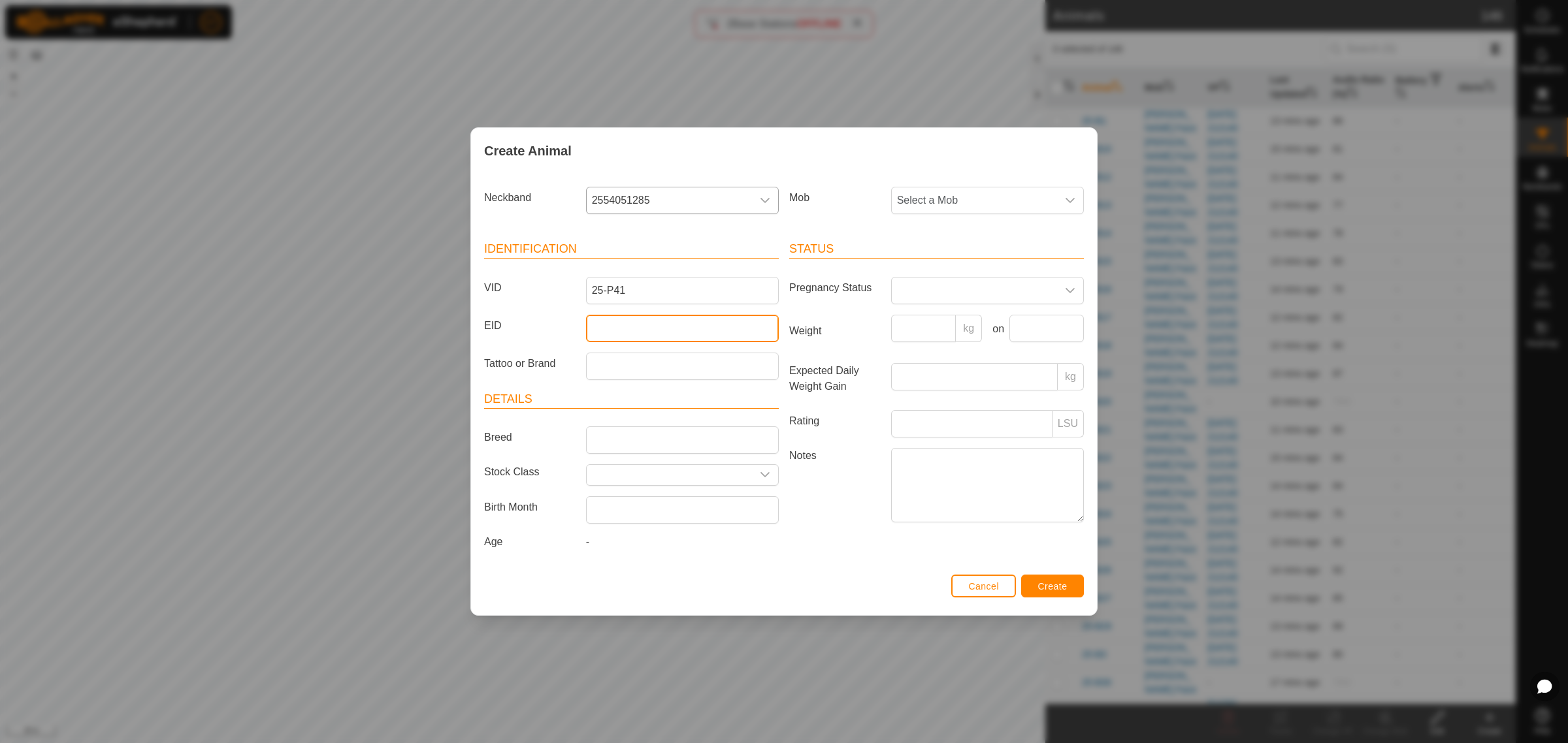
drag, startPoint x: 638, startPoint y: 331, endPoint x: 599, endPoint y: 317, distance: 41.4
click at [638, 331] on input "EID" at bounding box center [682, 328] width 193 height 27
paste input "982123811587170"
type input "982123811587170"
click at [1070, 202] on icon "dropdown trigger" at bounding box center [1070, 200] width 10 height 10
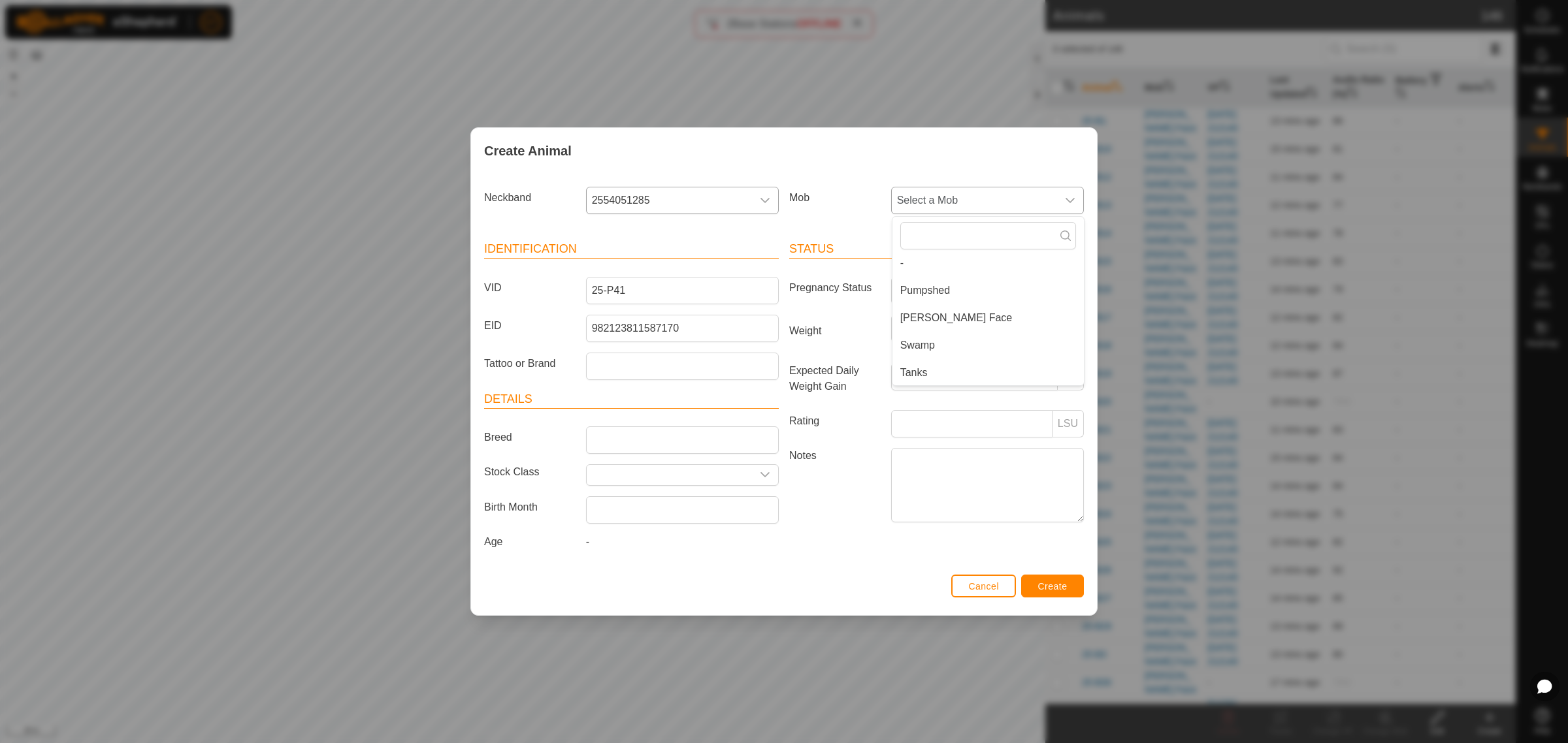
click at [932, 368] on li "Tanks" at bounding box center [989, 372] width 192 height 26
click at [1036, 585] on button "Create" at bounding box center [1052, 586] width 62 height 23
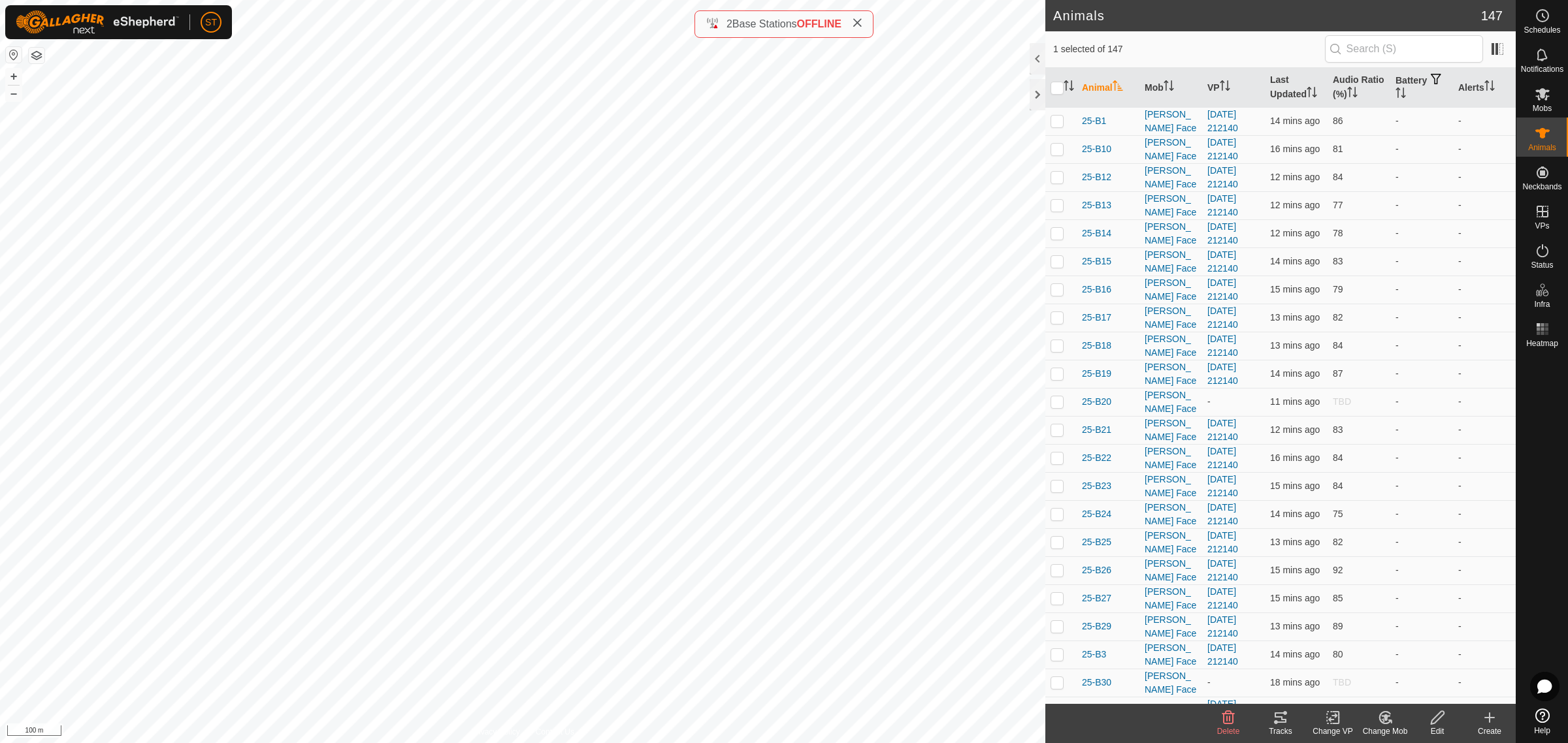
click at [702, 0] on html "ST Schedules Notifications Mobs Animals Neckbands VPs Status Infra Heatmap Help…" at bounding box center [784, 372] width 1568 height 743
checkbox input "false"
checkbox input "true"
checkbox input "false"
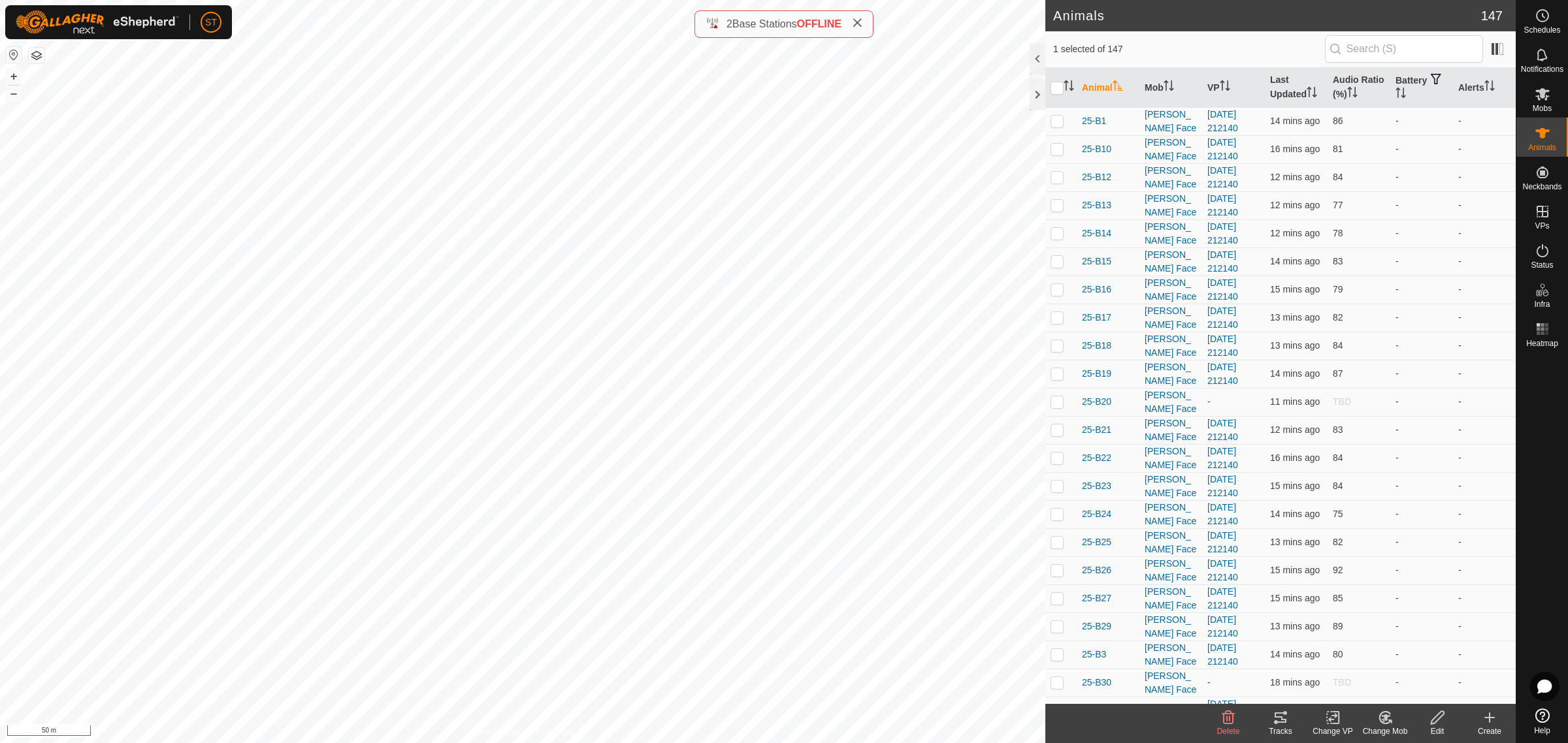
checkbox input "true"
checkbox input "false"
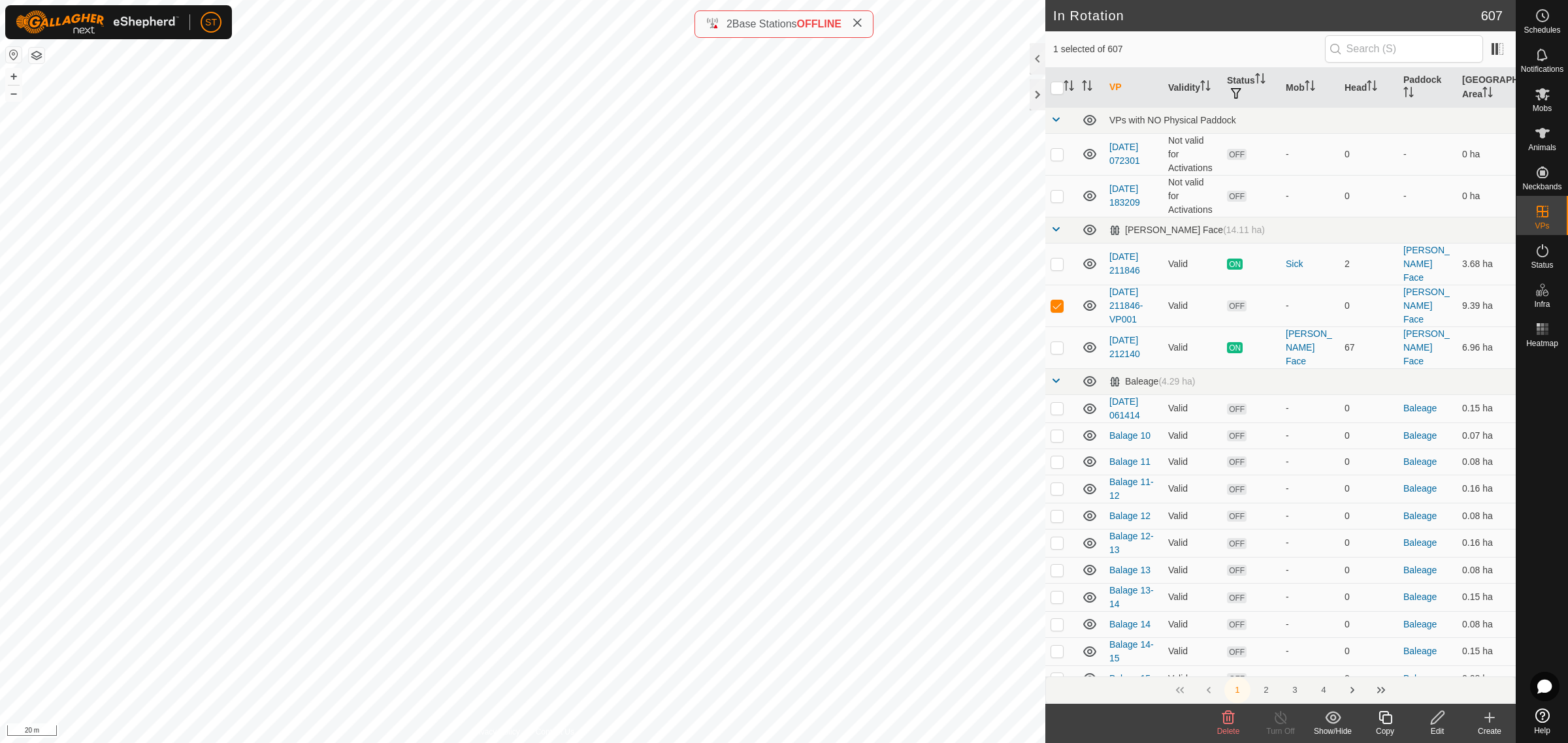
click at [1225, 720] on icon at bounding box center [1228, 717] width 16 height 16
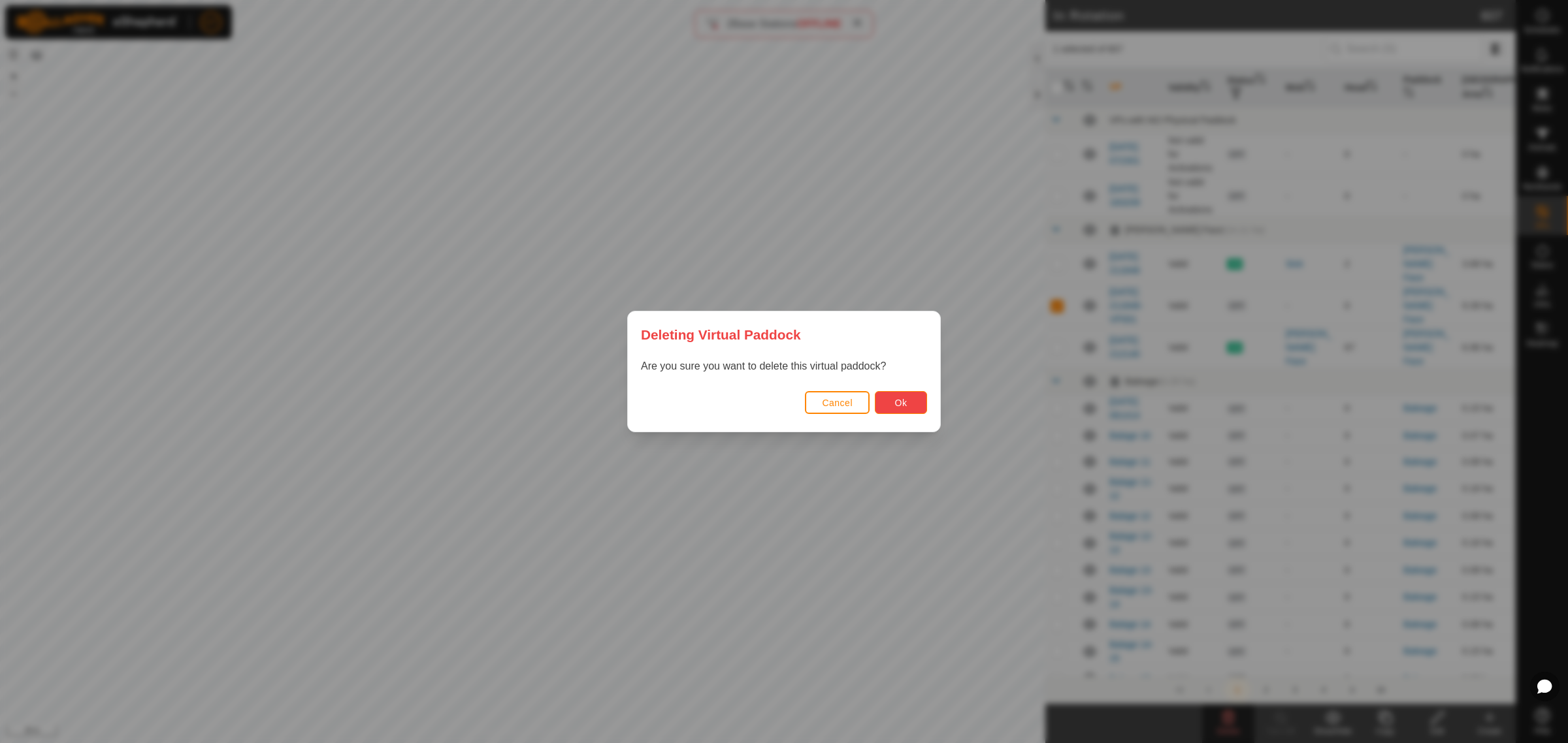
click at [889, 400] on button "Ok" at bounding box center [901, 402] width 52 height 23
checkbox input "false"
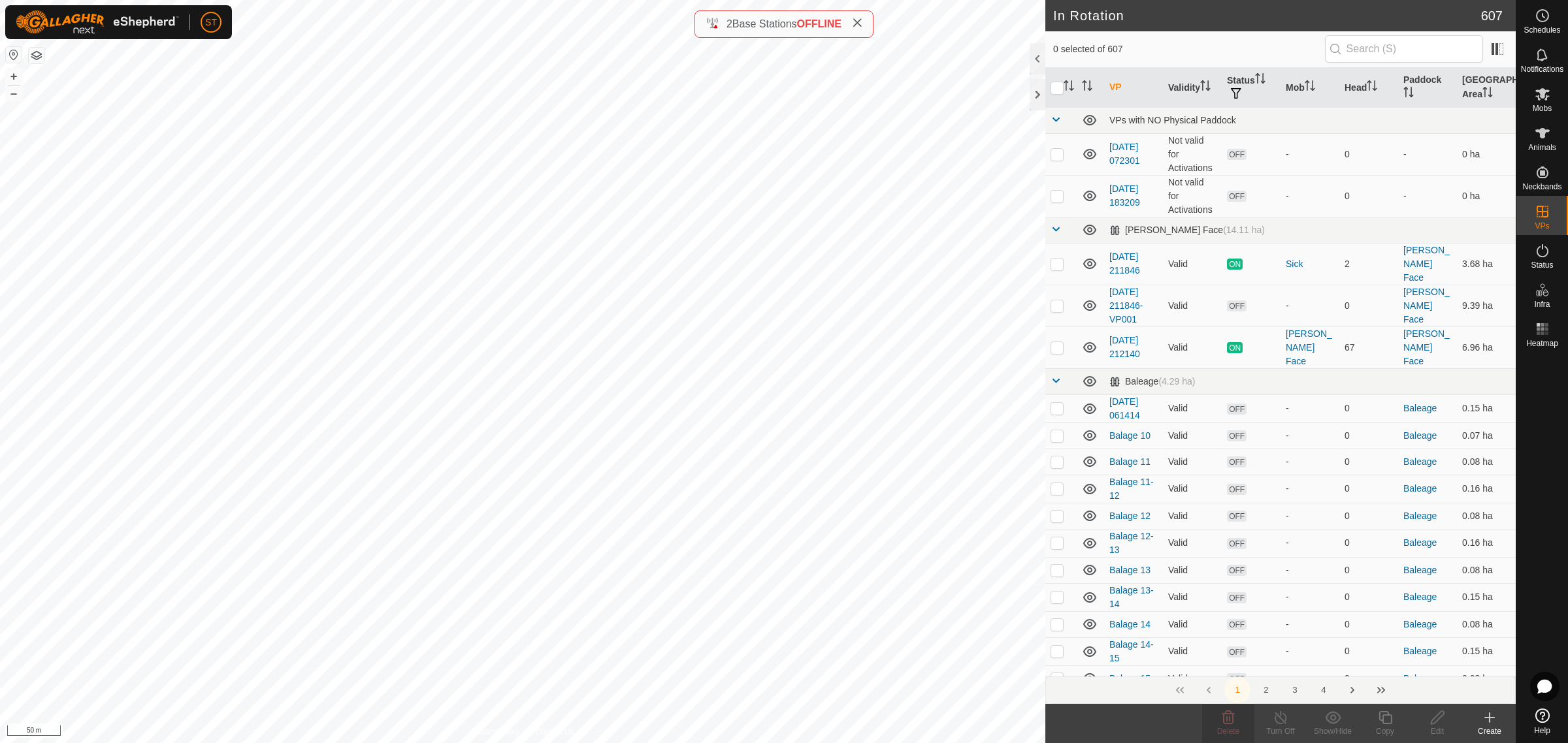
checkbox input "true"
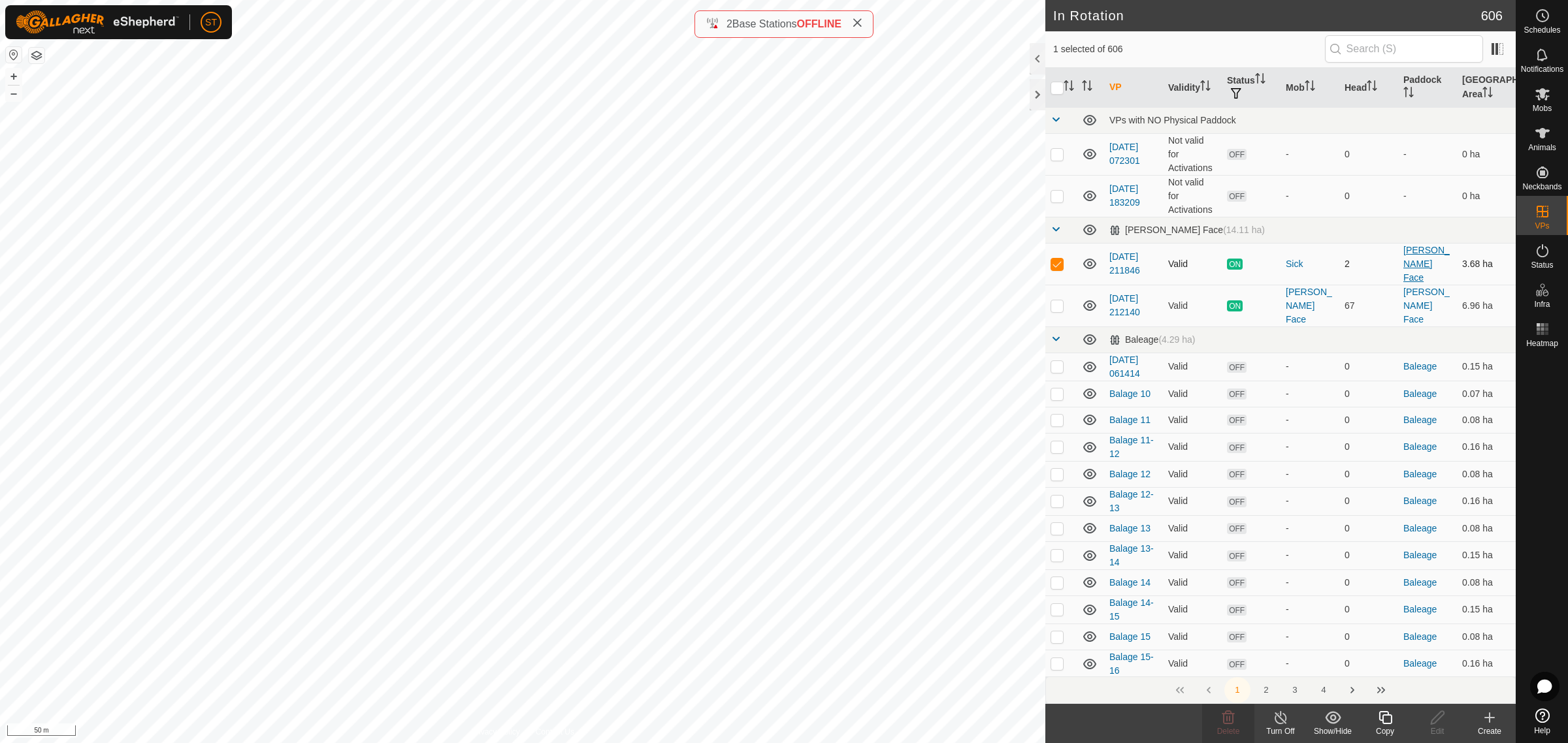
click at [1411, 253] on link "[PERSON_NAME] Face" at bounding box center [1427, 263] width 47 height 38
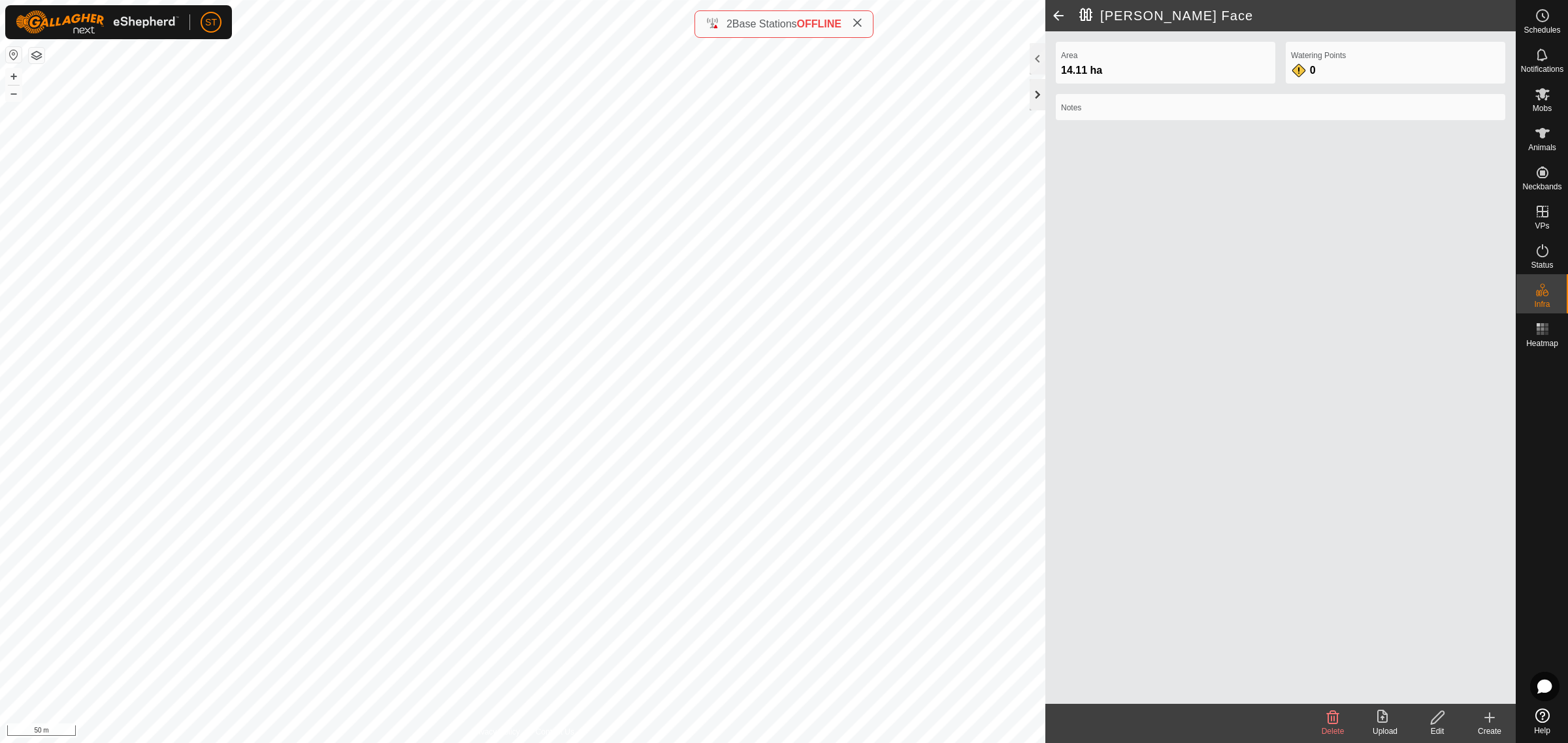
click at [1034, 93] on div at bounding box center [1037, 95] width 16 height 32
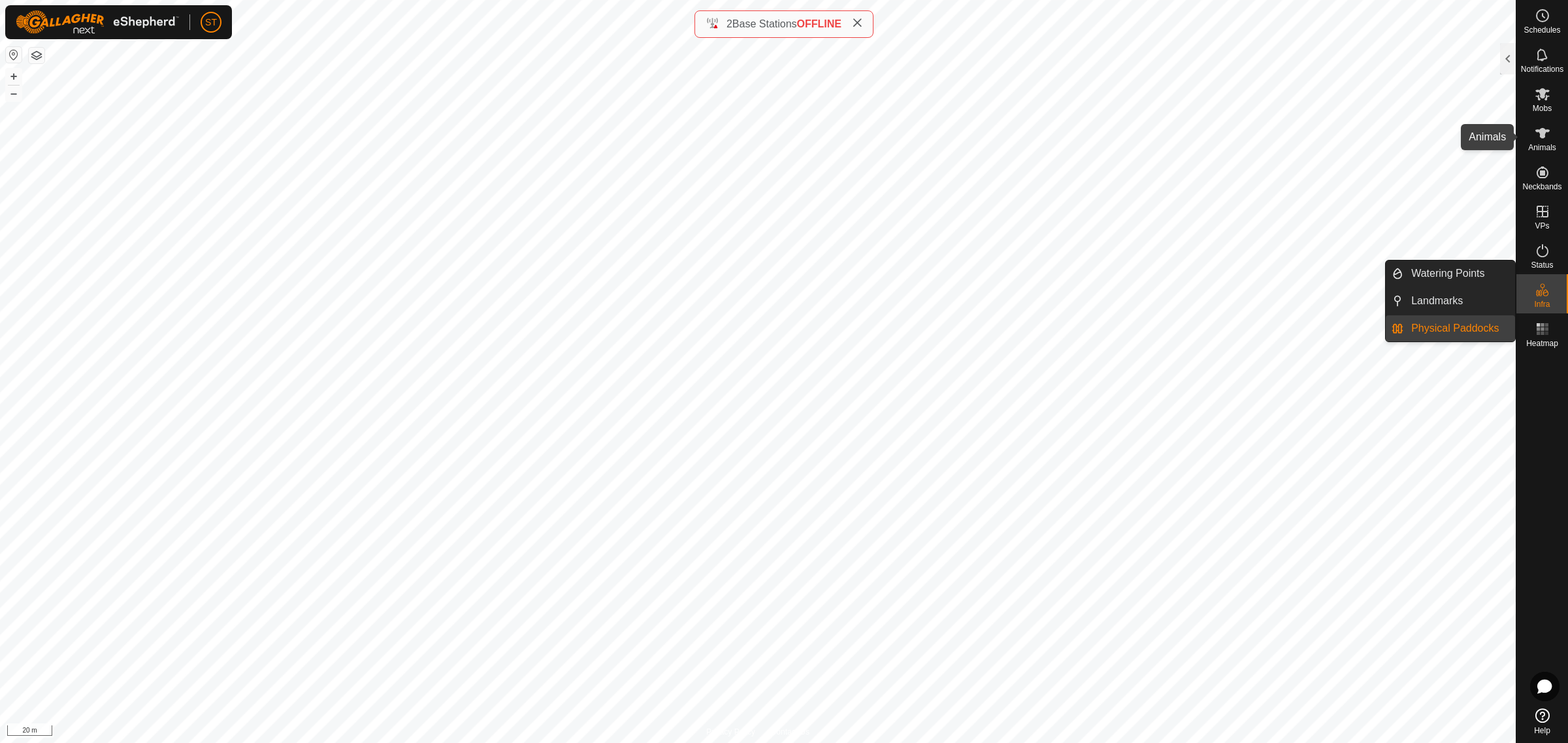
click at [1546, 139] on icon at bounding box center [1543, 133] width 16 height 16
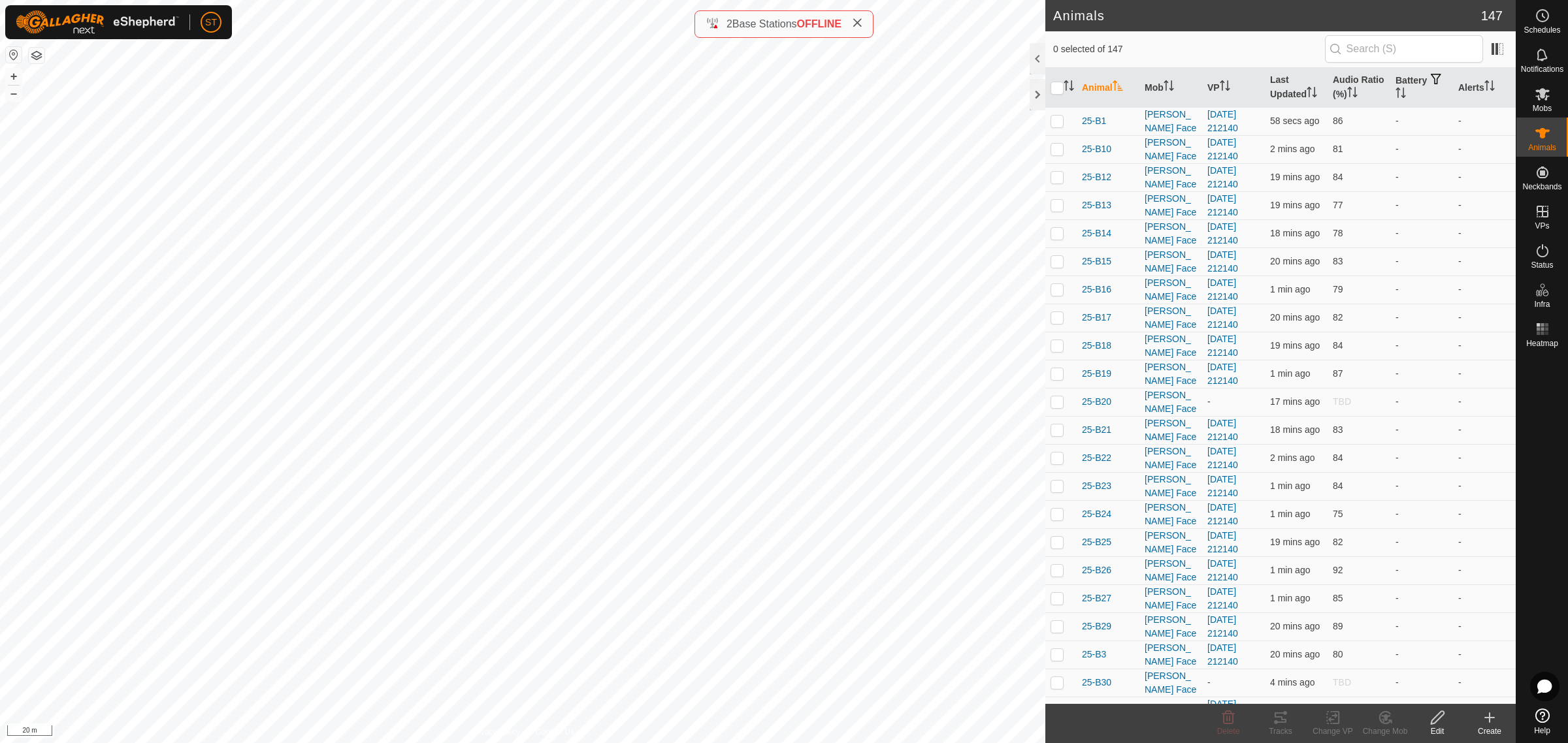
click at [1490, 723] on icon at bounding box center [1490, 718] width 0 height 9
click at [1431, 688] on link "Create Single Animal" at bounding box center [1431, 690] width 167 height 26
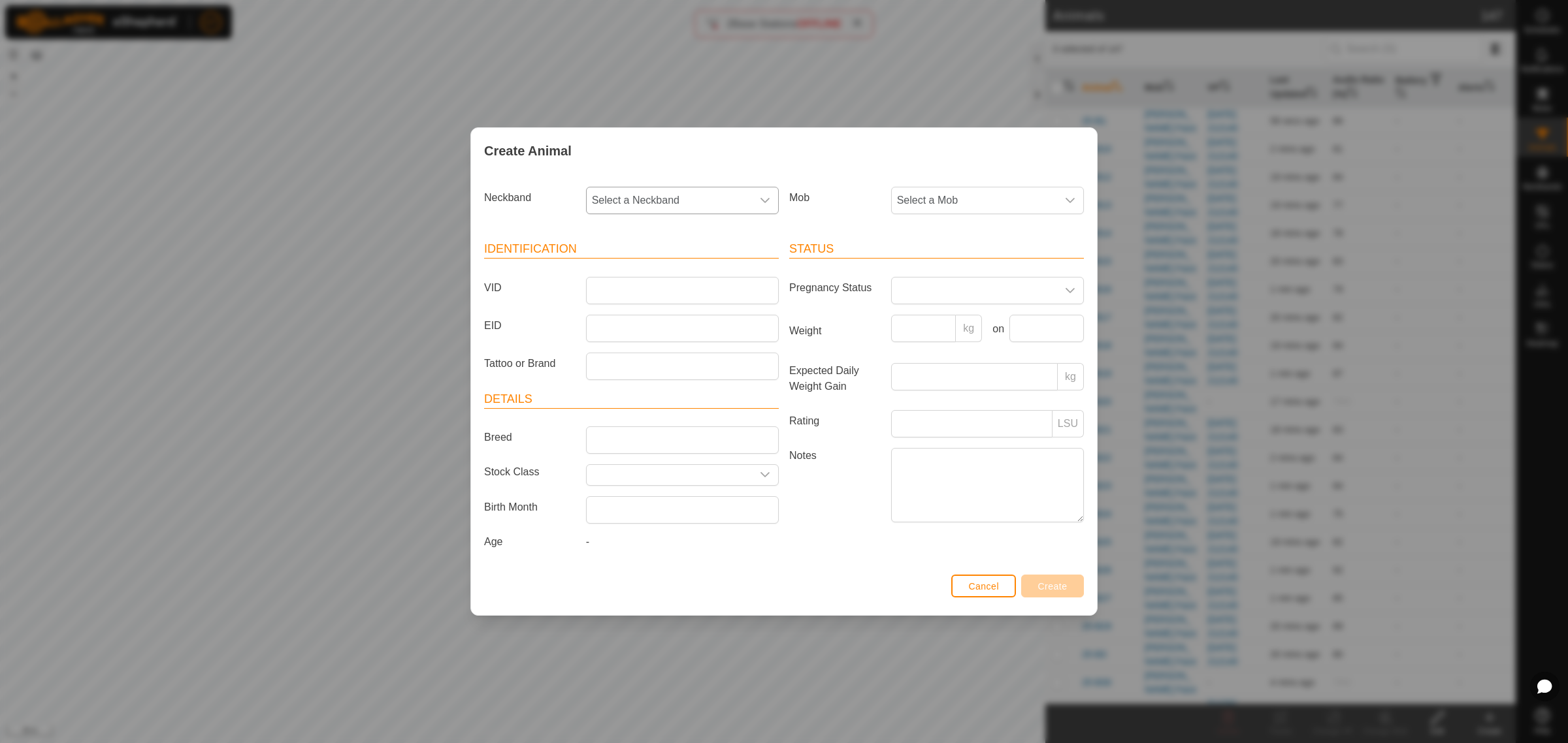
click at [763, 207] on div "dropdown trigger" at bounding box center [765, 200] width 26 height 26
type input "2969"
click at [609, 264] on li "1912582969" at bounding box center [684, 268] width 192 height 26
click at [609, 284] on input "VID" at bounding box center [682, 290] width 193 height 27
type input "25-P32"
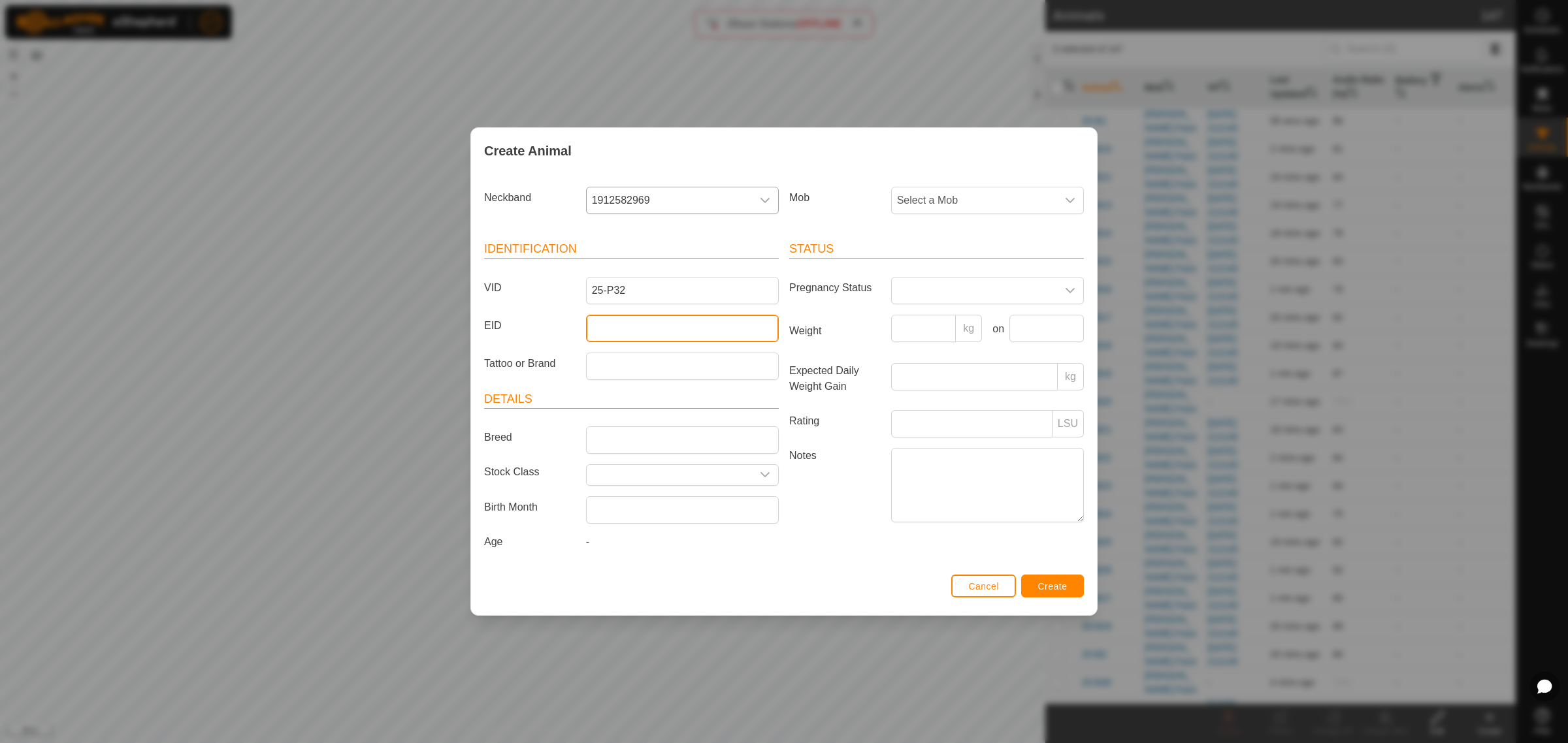
click at [608, 324] on input "EID" at bounding box center [682, 328] width 193 height 27
paste input "982123804259917"
type input "982123804259917"
click at [1077, 200] on div "dropdown trigger" at bounding box center [1070, 200] width 26 height 26
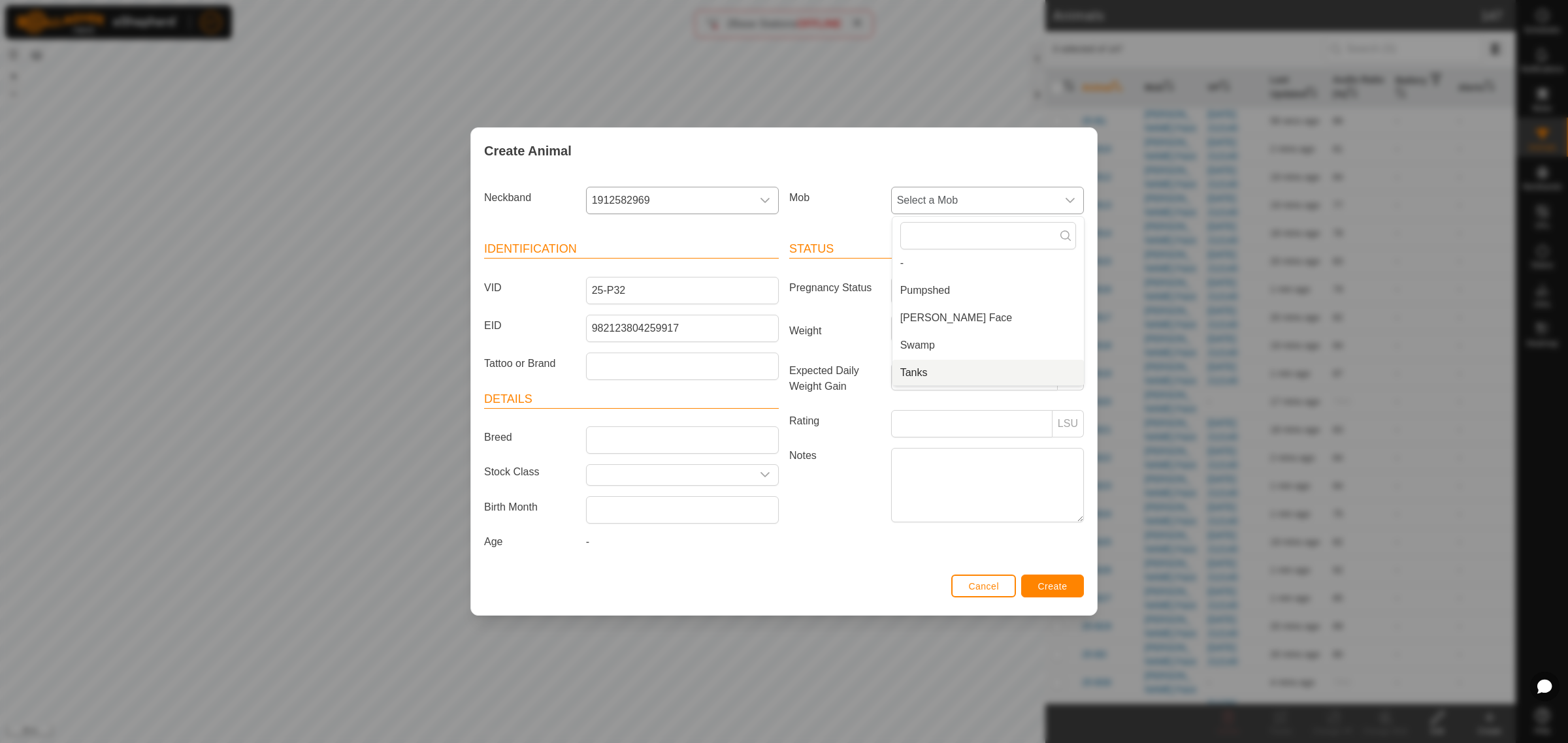
click at [964, 373] on li "Tanks" at bounding box center [989, 372] width 192 height 26
click at [1053, 587] on span "Create" at bounding box center [1054, 586] width 30 height 10
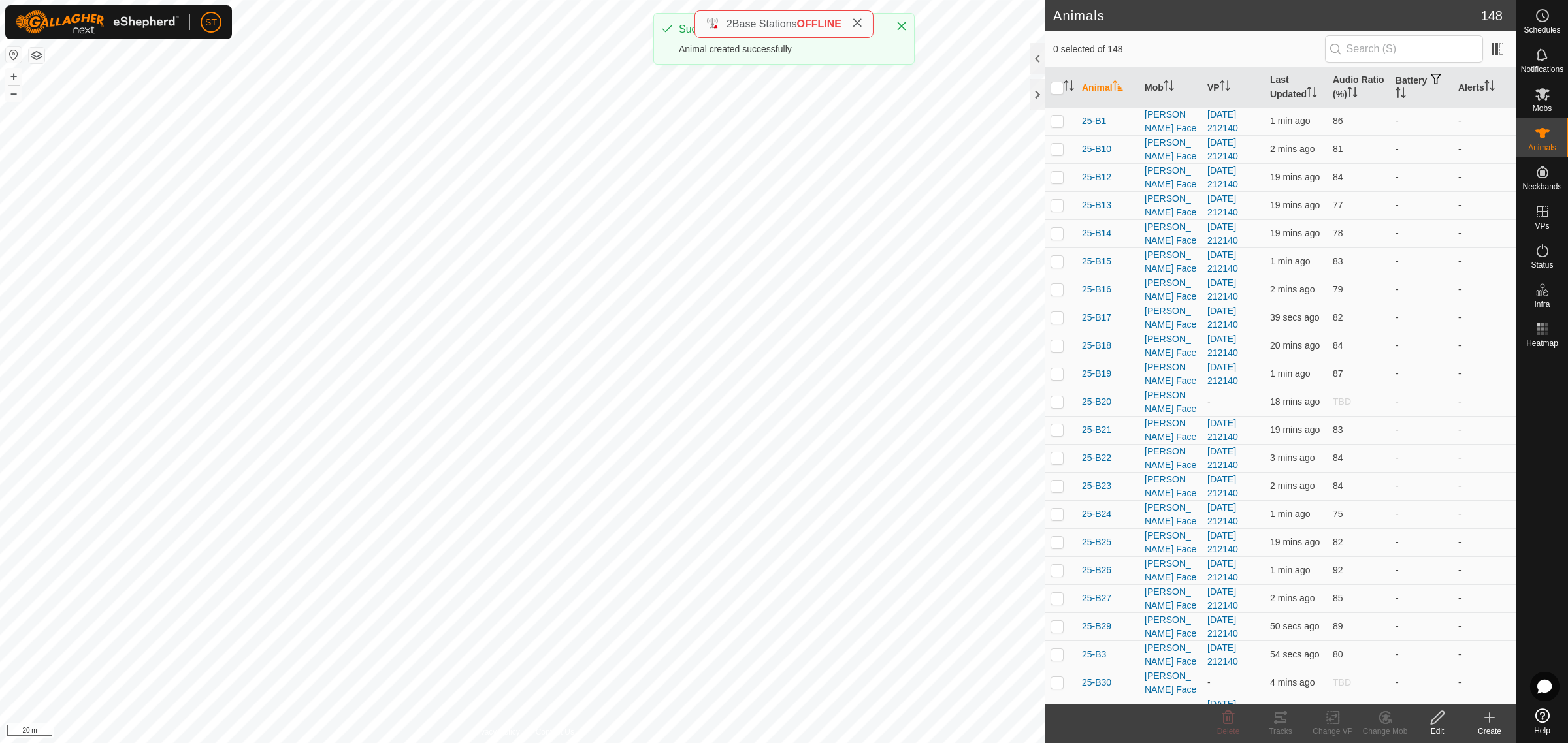
click at [1489, 718] on icon at bounding box center [1490, 718] width 9 height 0
click at [1409, 686] on link "Create Single Animal" at bounding box center [1431, 690] width 167 height 26
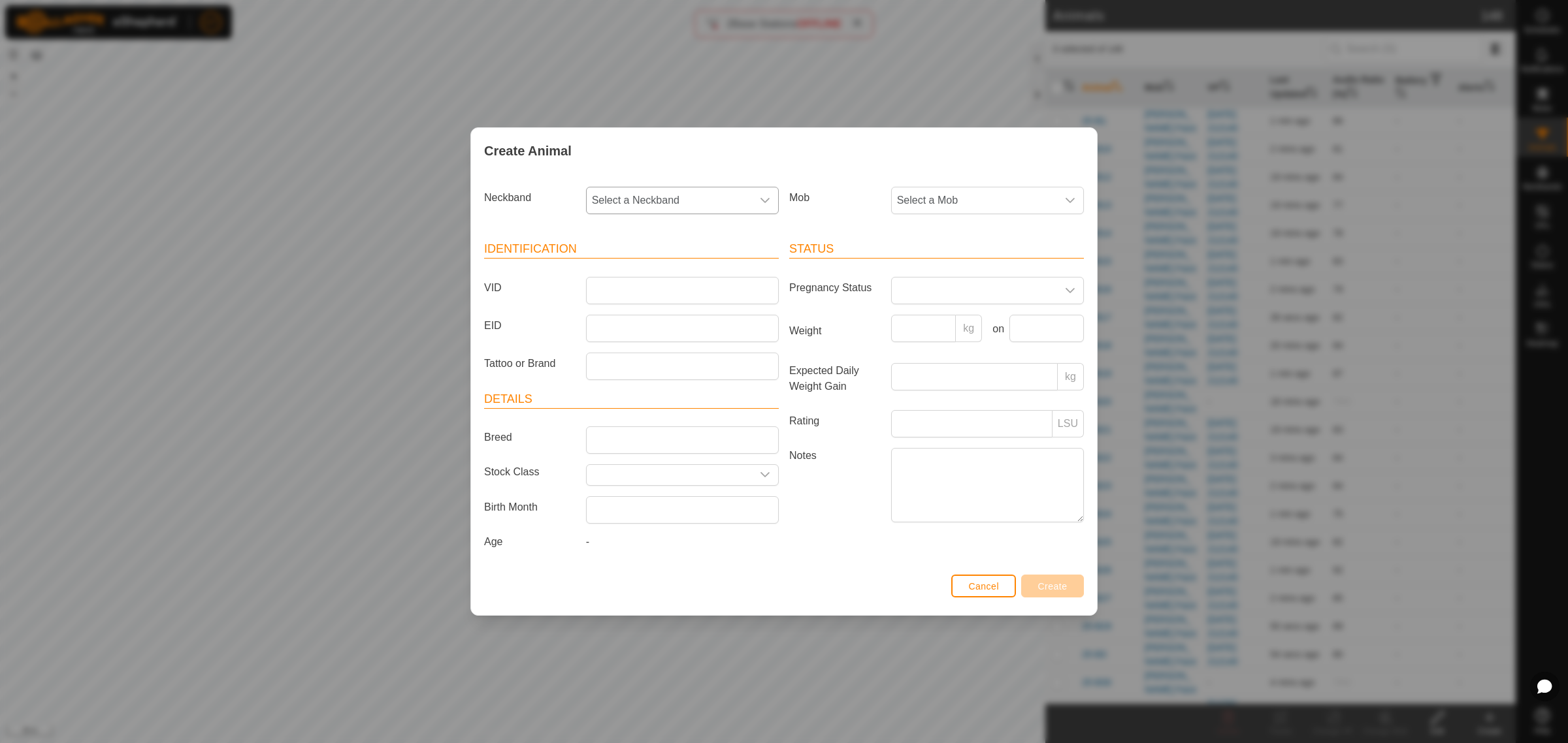
click at [769, 202] on icon "dropdown trigger" at bounding box center [765, 200] width 10 height 10
type input "8368"
click at [647, 265] on li "3565478368" at bounding box center [684, 268] width 192 height 26
click at [660, 288] on input "VID" at bounding box center [682, 290] width 193 height 27
type input "25-P5"
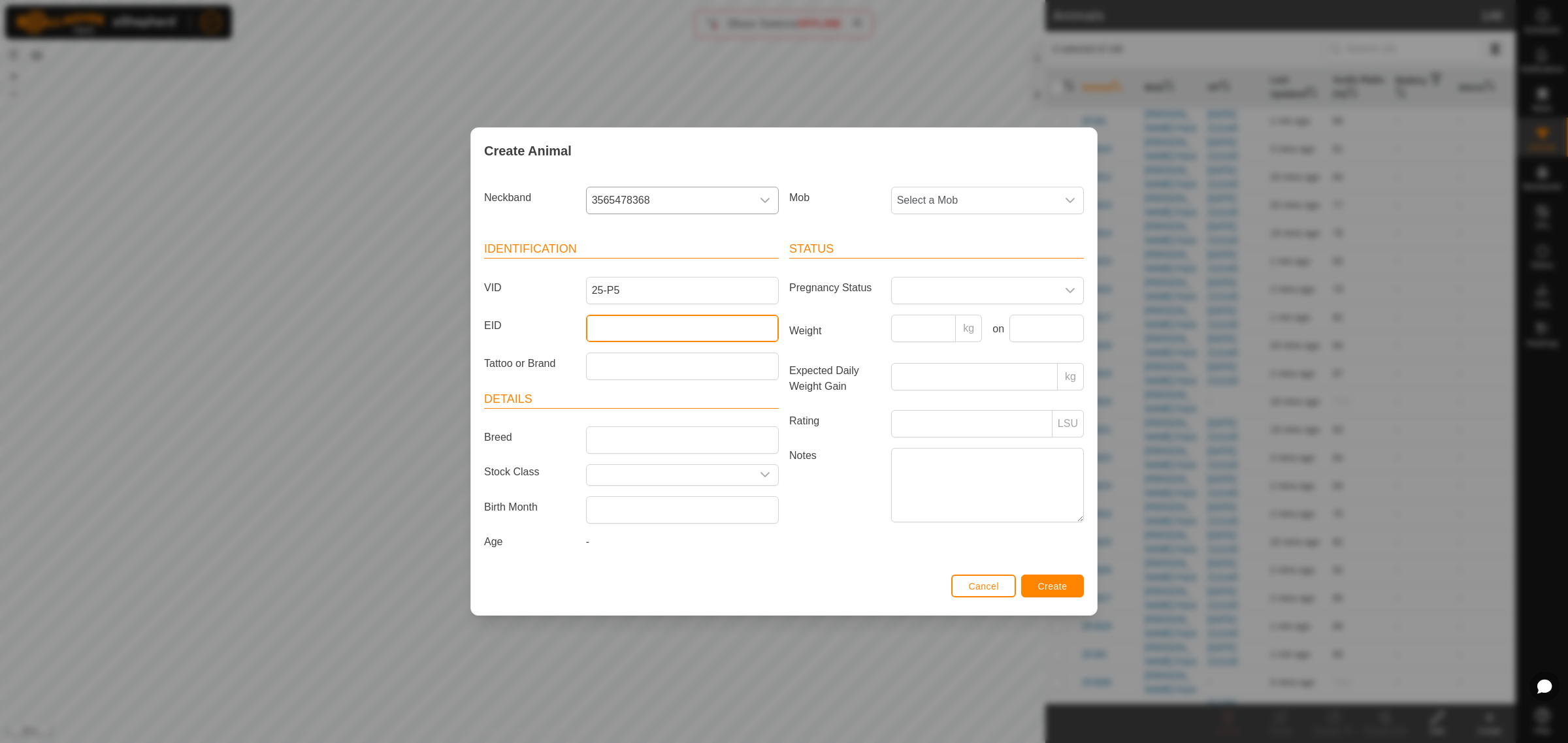
click at [620, 331] on input "EID" at bounding box center [682, 328] width 193 height 27
paste input "964001050684248"
type input "964001050684248"
click at [1067, 201] on icon "dropdown trigger" at bounding box center [1070, 200] width 10 height 10
click at [981, 373] on li "Tanks" at bounding box center [989, 372] width 192 height 26
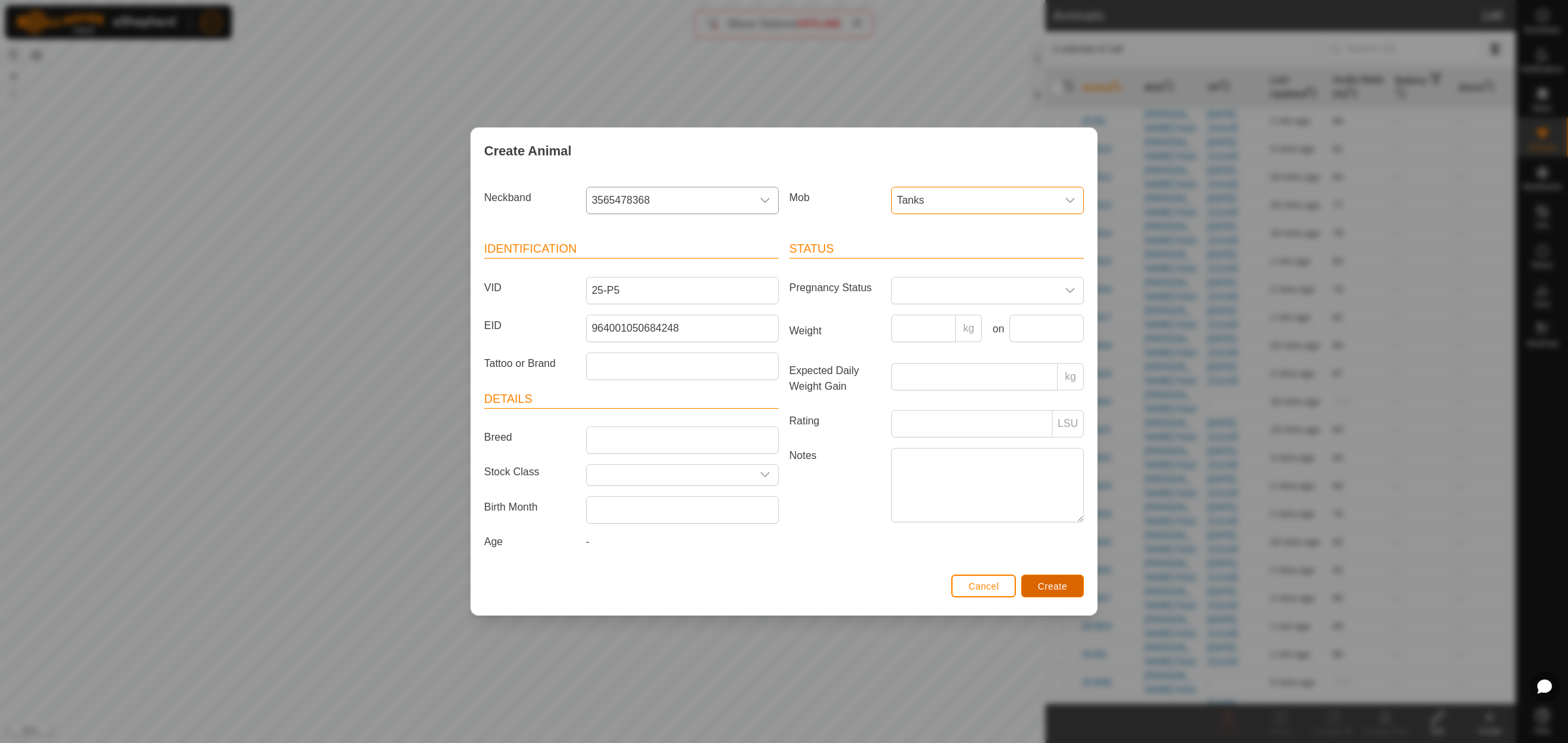
click at [1063, 592] on button "Create" at bounding box center [1052, 586] width 62 height 23
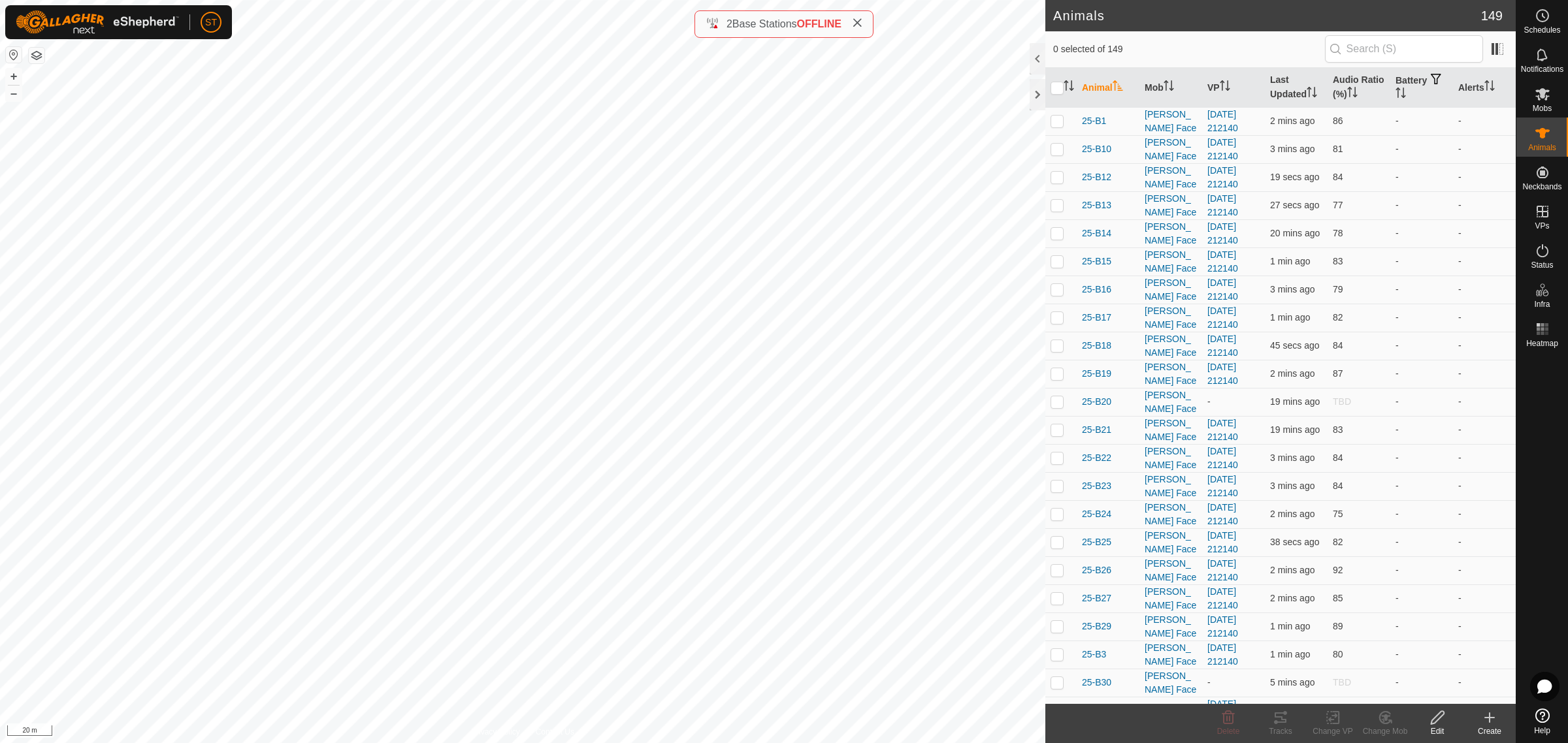
click at [1485, 723] on icon at bounding box center [1490, 717] width 16 height 16
click at [1441, 686] on link "Create Single Animal" at bounding box center [1431, 690] width 167 height 26
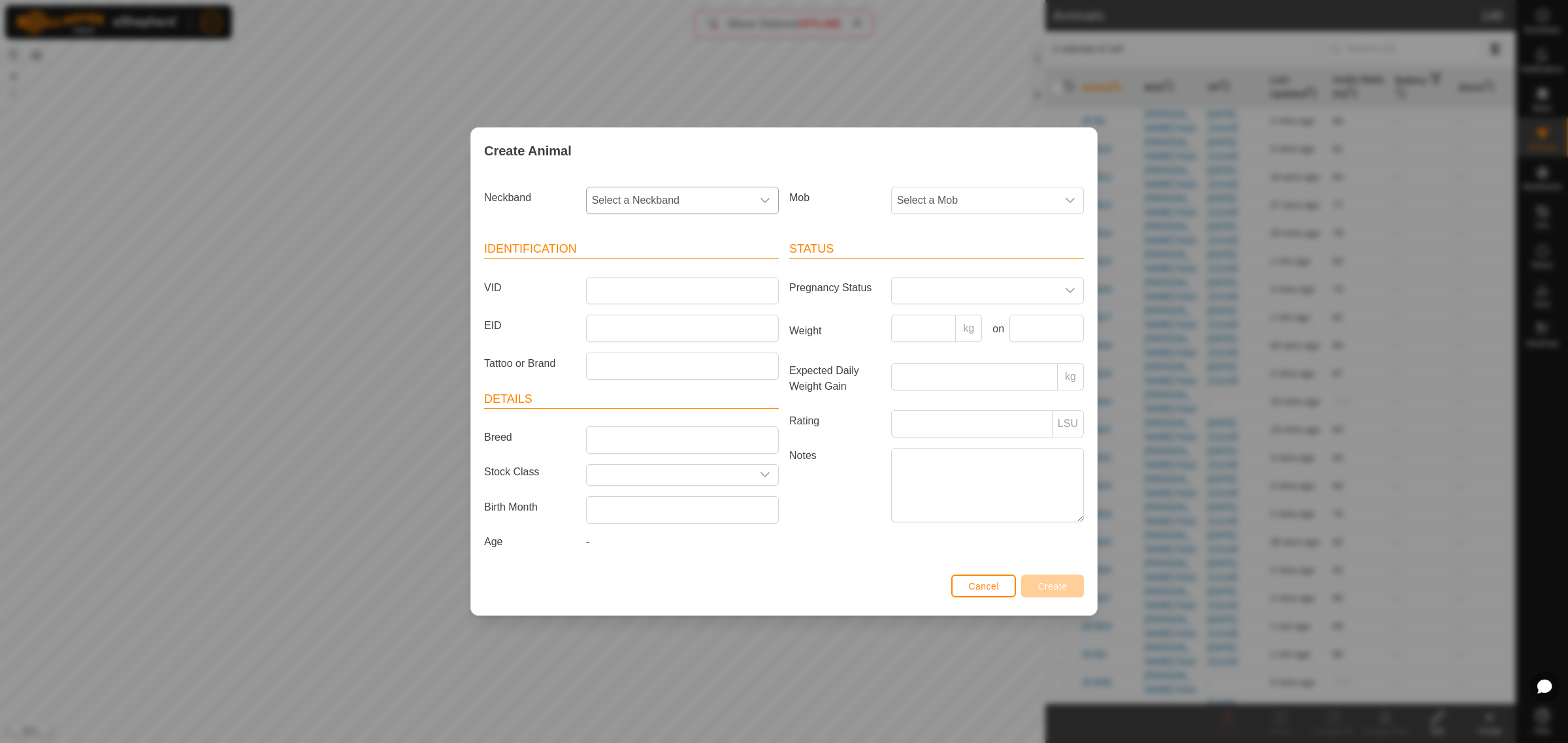
click at [761, 198] on icon "dropdown trigger" at bounding box center [765, 201] width 9 height 6
type input "1757"
click at [602, 272] on li "4077881757" at bounding box center [684, 268] width 192 height 26
click at [607, 284] on input "VID" at bounding box center [682, 290] width 193 height 27
type input "25-P13"
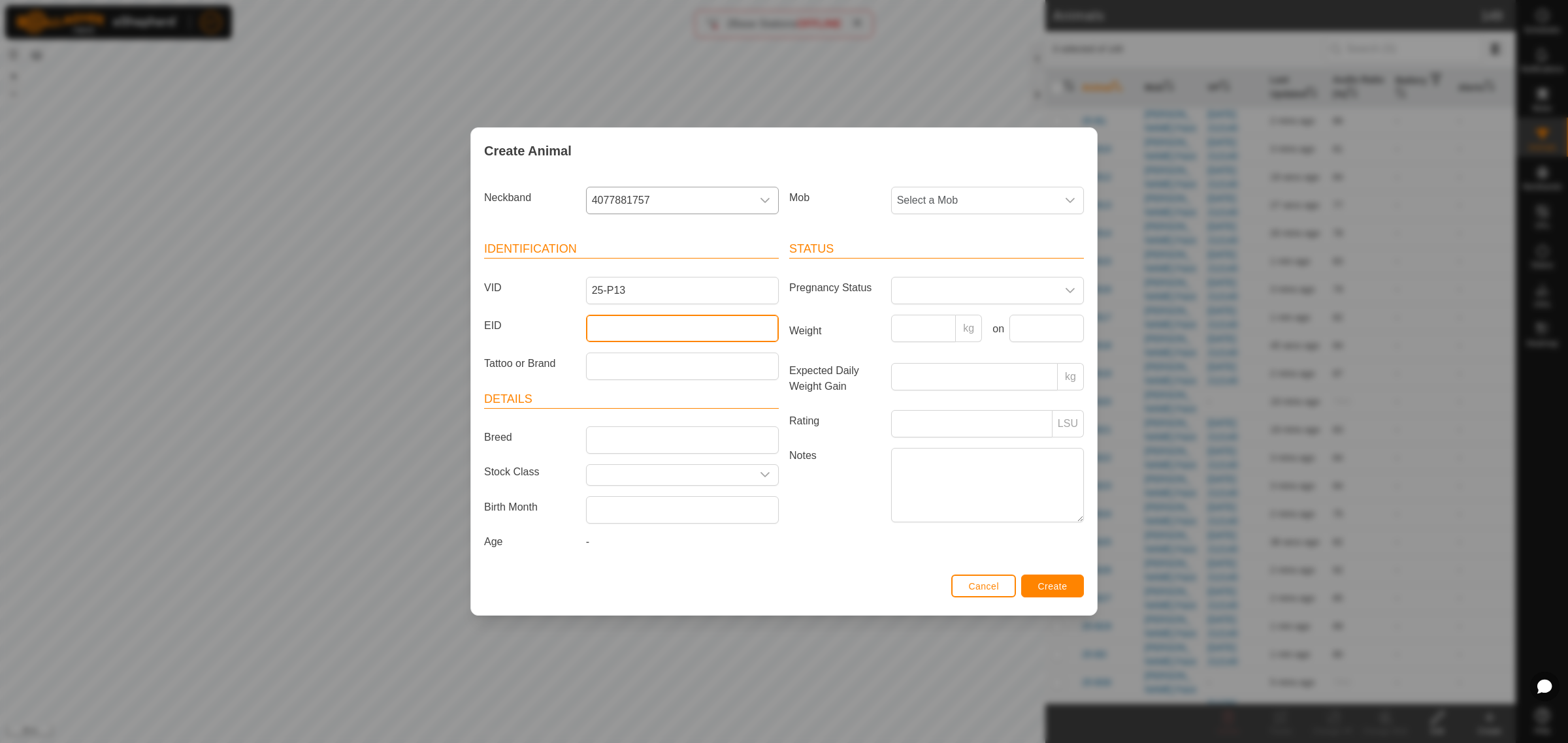
click at [647, 331] on input "EID" at bounding box center [682, 328] width 193 height 27
paste input "942000048870859"
type input "942000048870859"
click at [1070, 202] on icon "dropdown trigger" at bounding box center [1070, 200] width 10 height 10
click at [956, 375] on li "Tanks" at bounding box center [989, 372] width 192 height 26
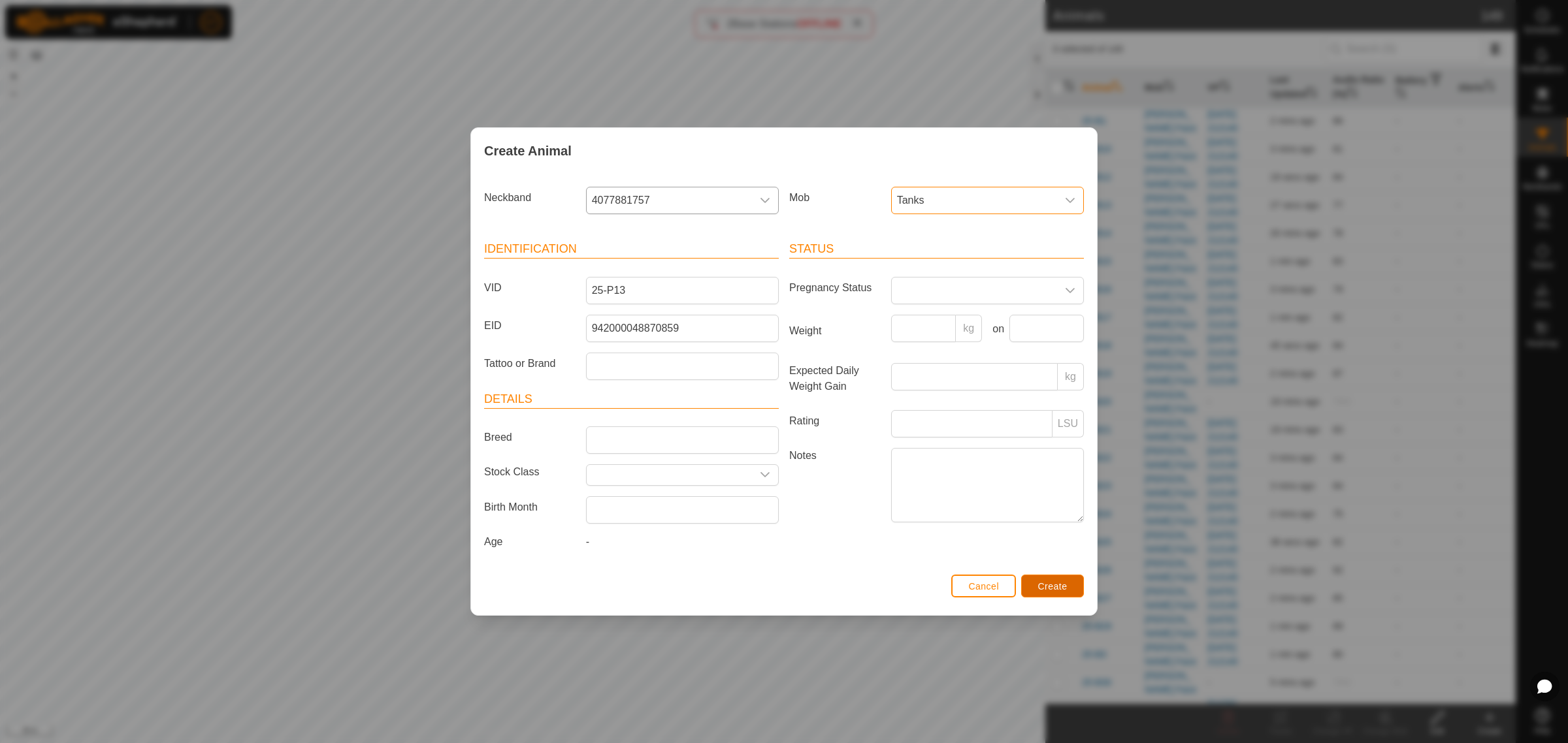
click at [1036, 586] on button "Create" at bounding box center [1052, 586] width 62 height 23
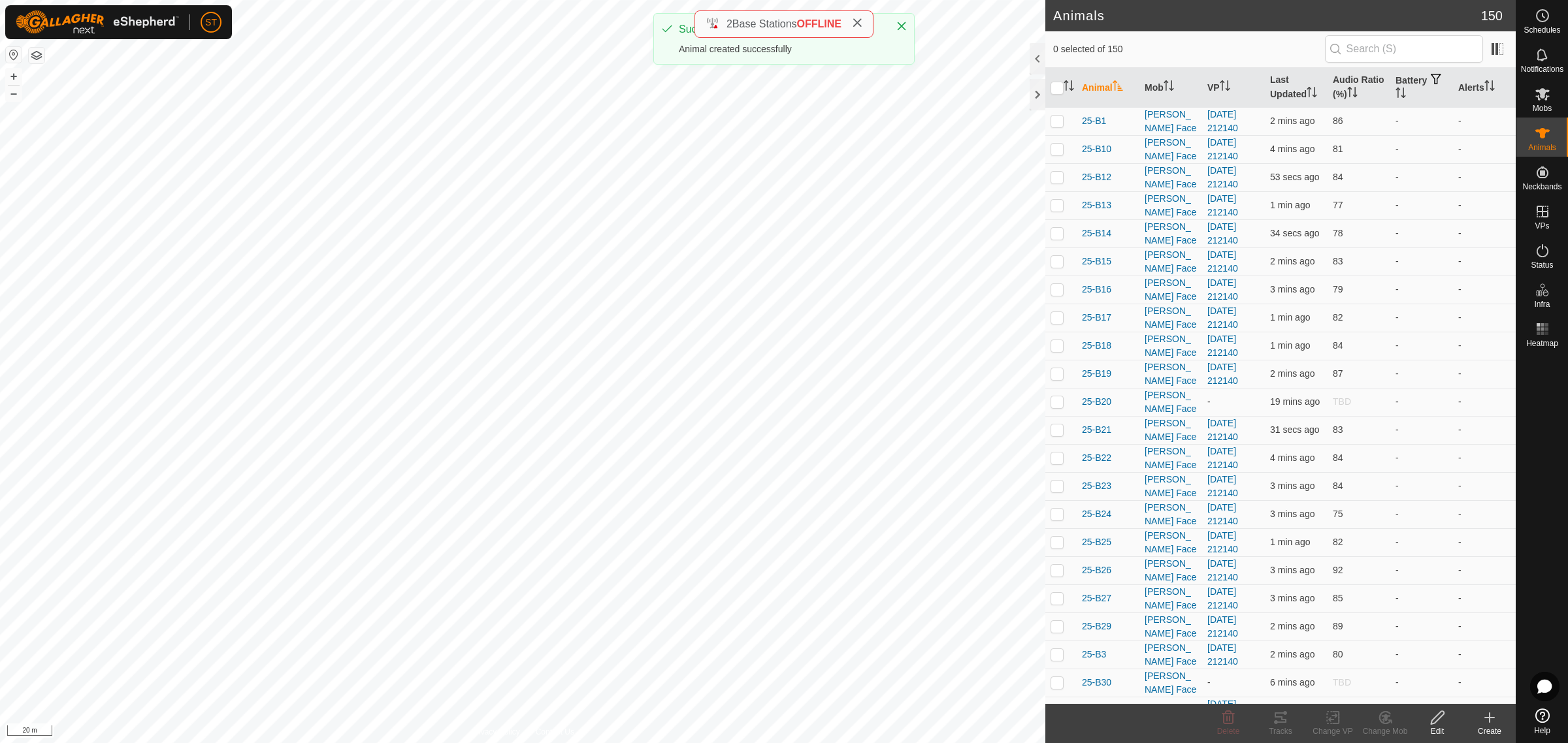
click at [1495, 719] on icon at bounding box center [1490, 717] width 16 height 16
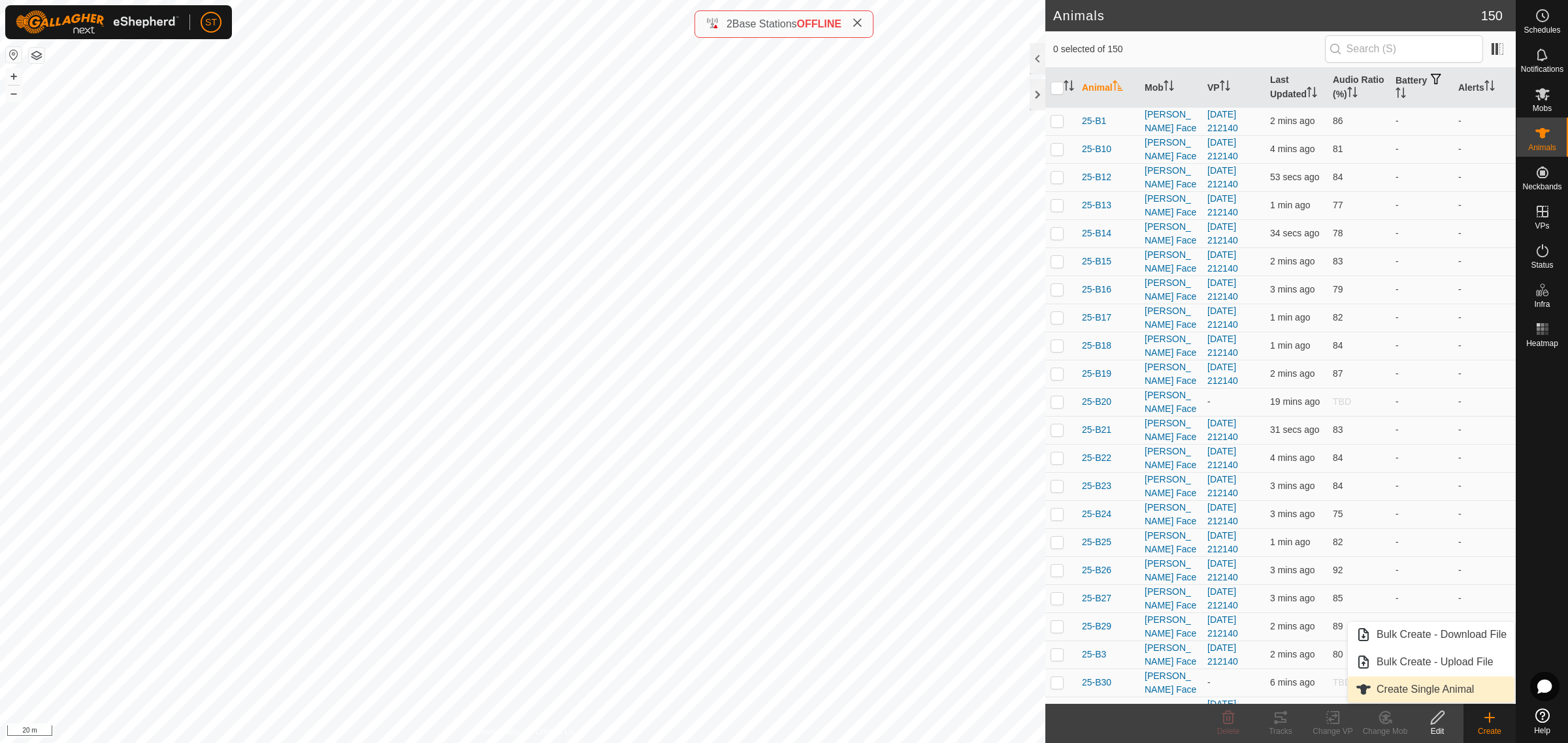
click at [1392, 691] on link "Create Single Animal" at bounding box center [1431, 690] width 167 height 26
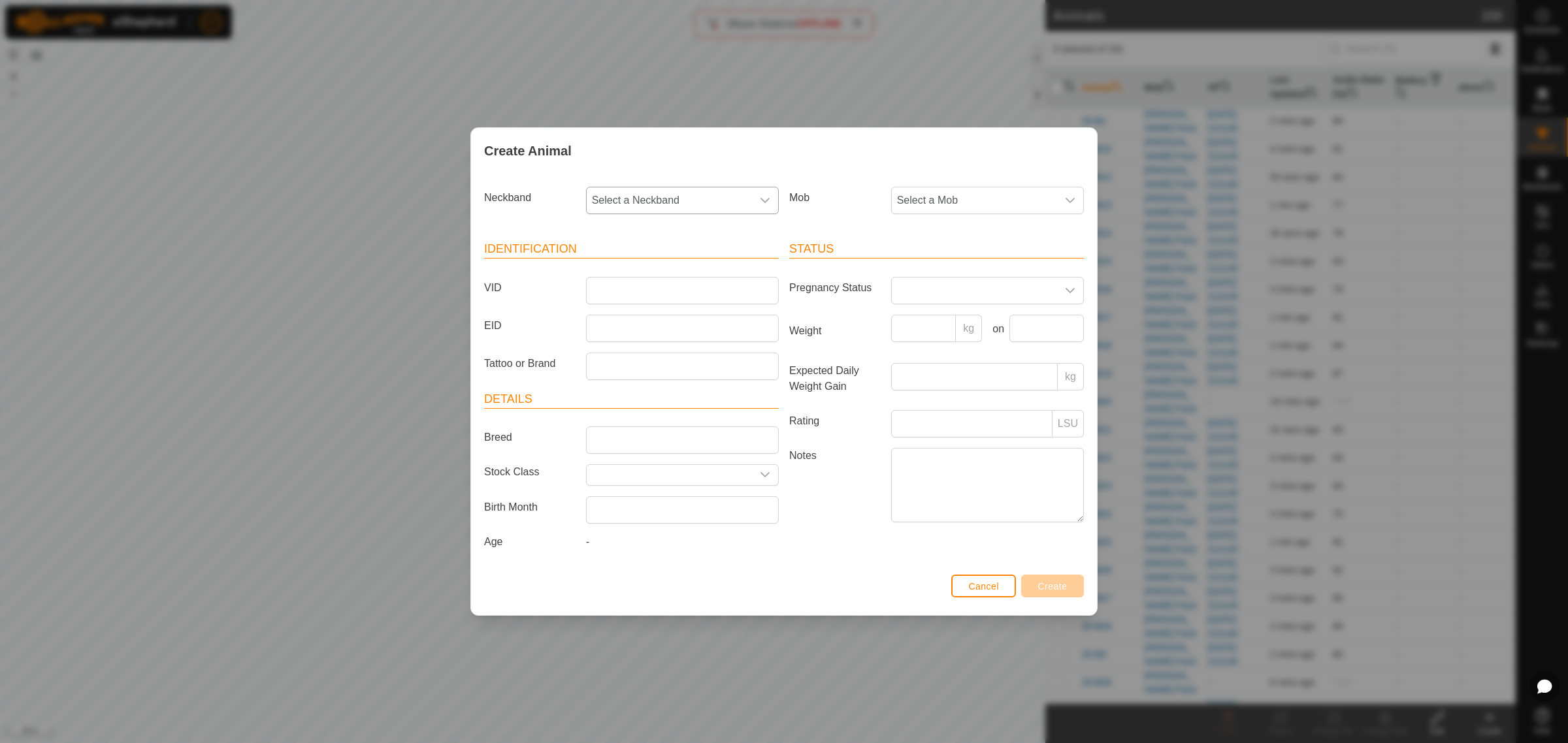
click at [768, 200] on icon "dropdown trigger" at bounding box center [765, 200] width 10 height 10
type input "2332"
click at [628, 265] on li "1943362332" at bounding box center [684, 268] width 192 height 26
click at [622, 286] on input "VID" at bounding box center [682, 290] width 193 height 27
type input "25-P1"
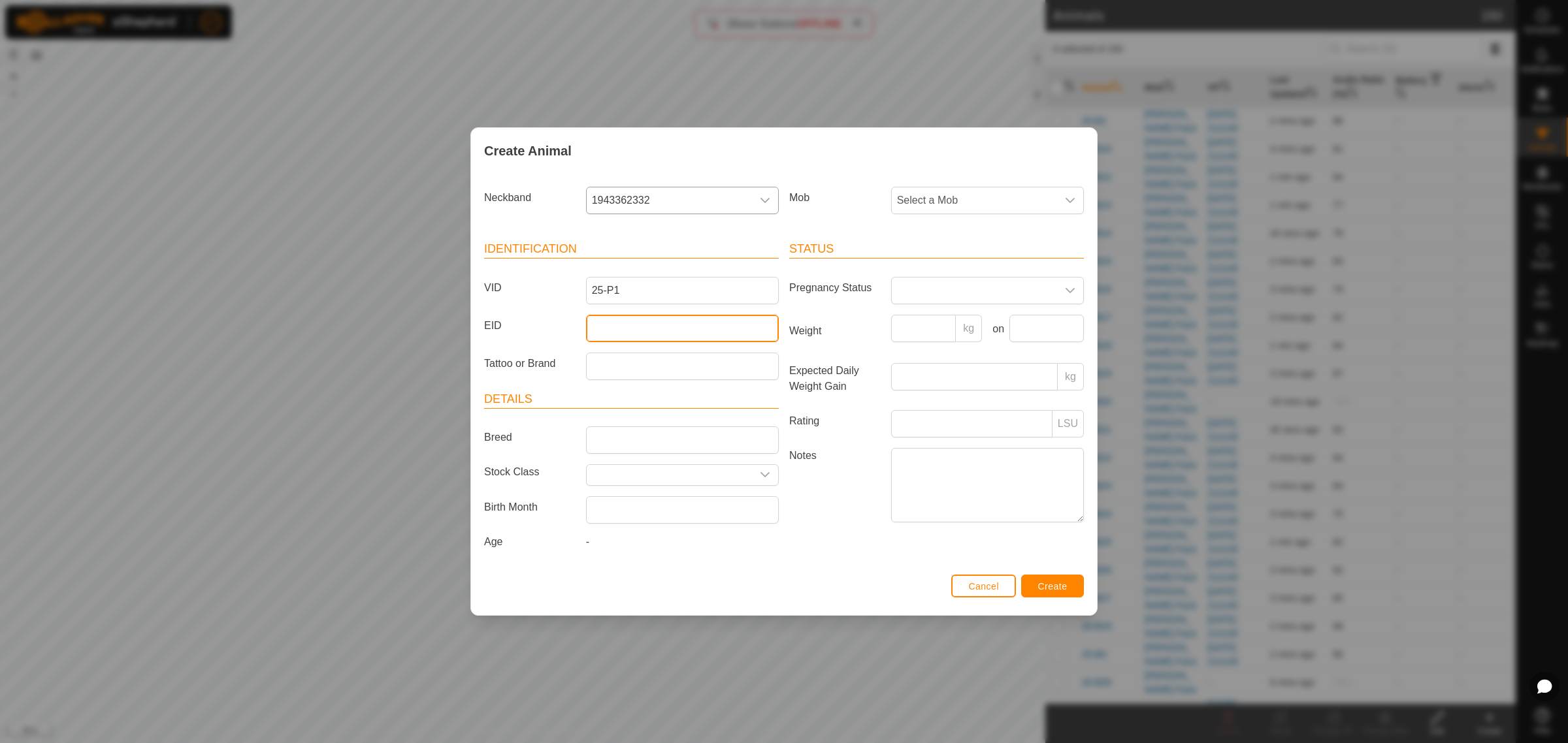
click at [687, 336] on input "EID" at bounding box center [682, 328] width 193 height 27
paste input "942000045215492"
type input "942000045215492"
click at [1073, 196] on icon "dropdown trigger" at bounding box center [1070, 200] width 10 height 10
click at [928, 366] on li "Tanks" at bounding box center [989, 372] width 192 height 26
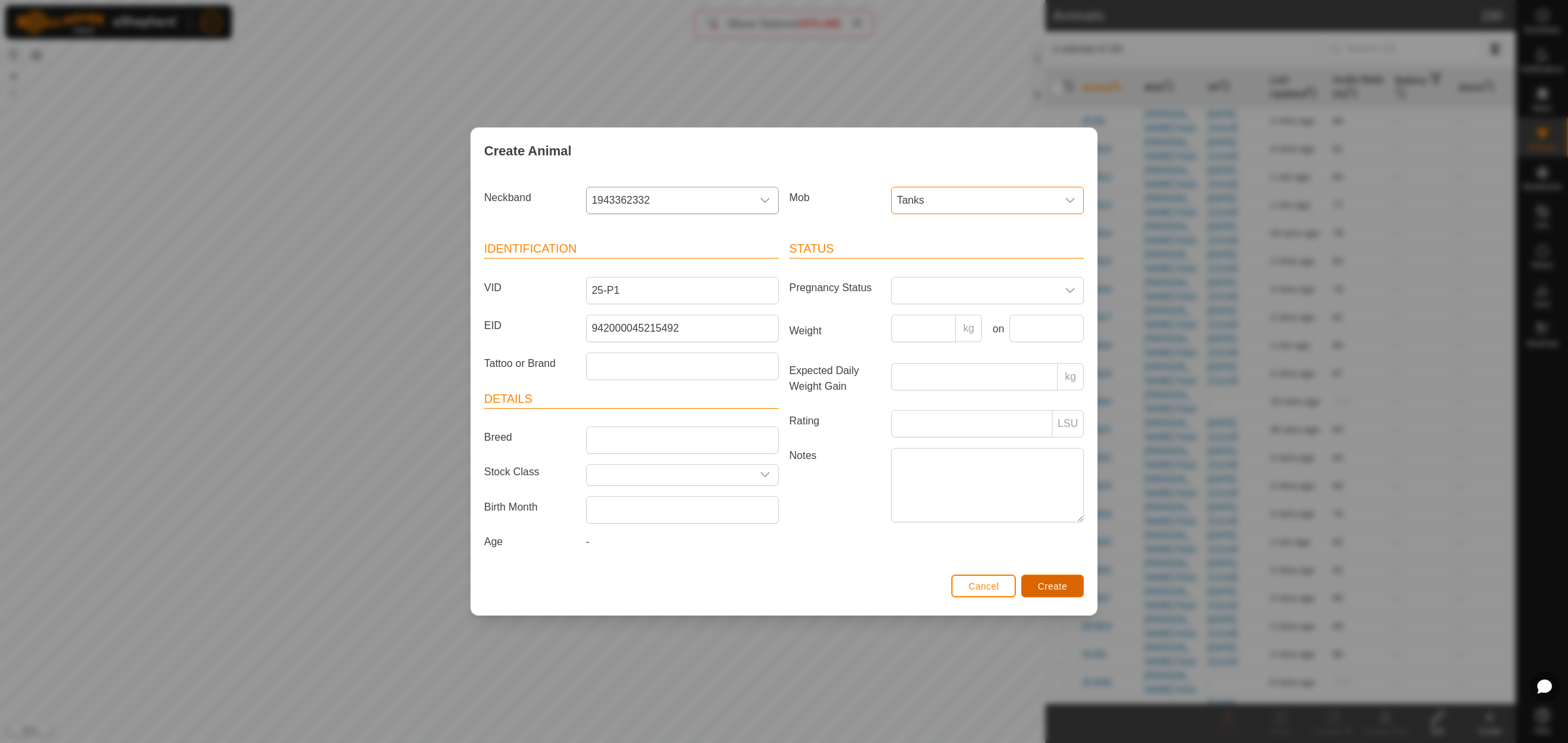
click at [1050, 583] on span "Create" at bounding box center [1054, 586] width 30 height 10
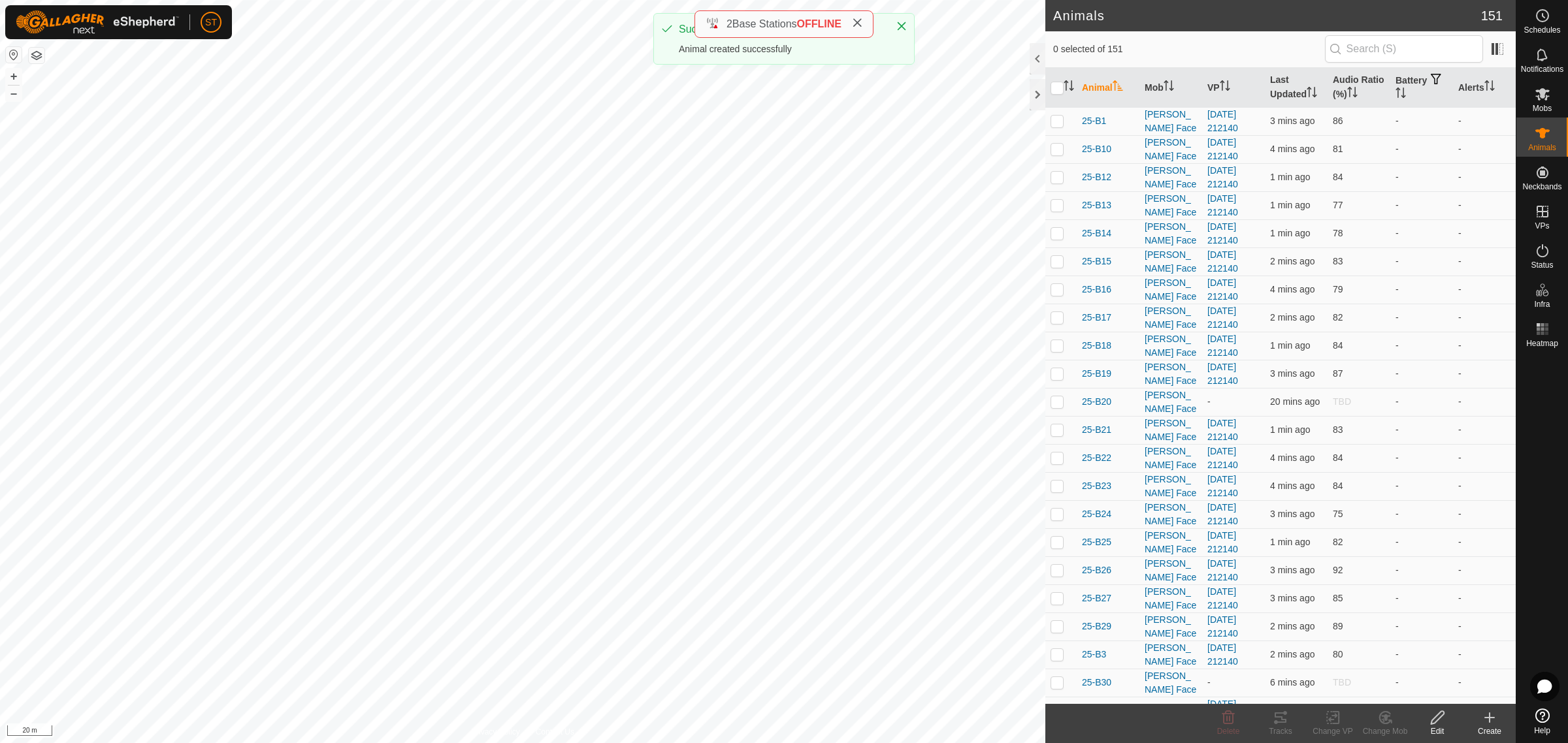
click at [1488, 723] on icon at bounding box center [1490, 717] width 16 height 16
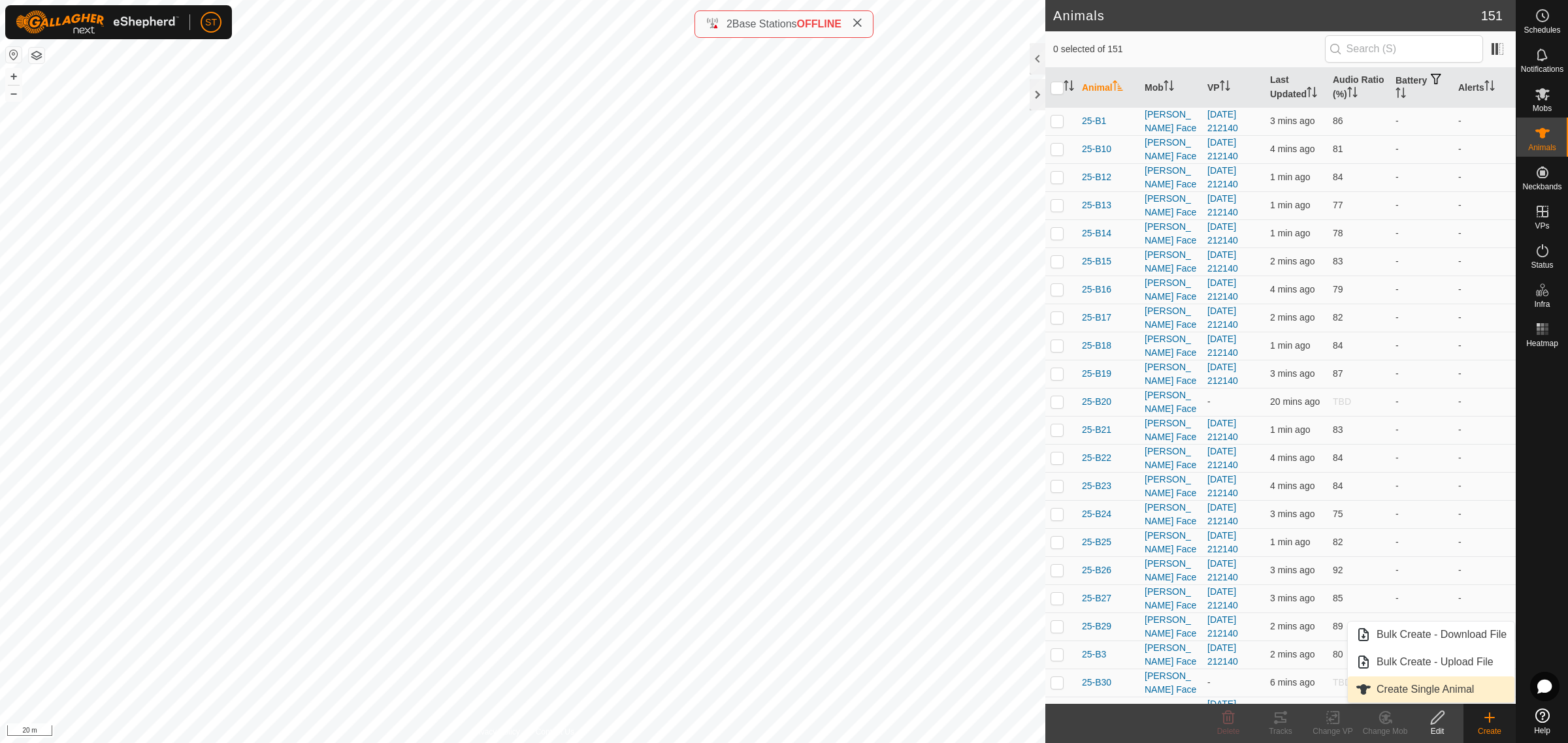
click at [1383, 686] on link "Create Single Animal" at bounding box center [1431, 690] width 167 height 26
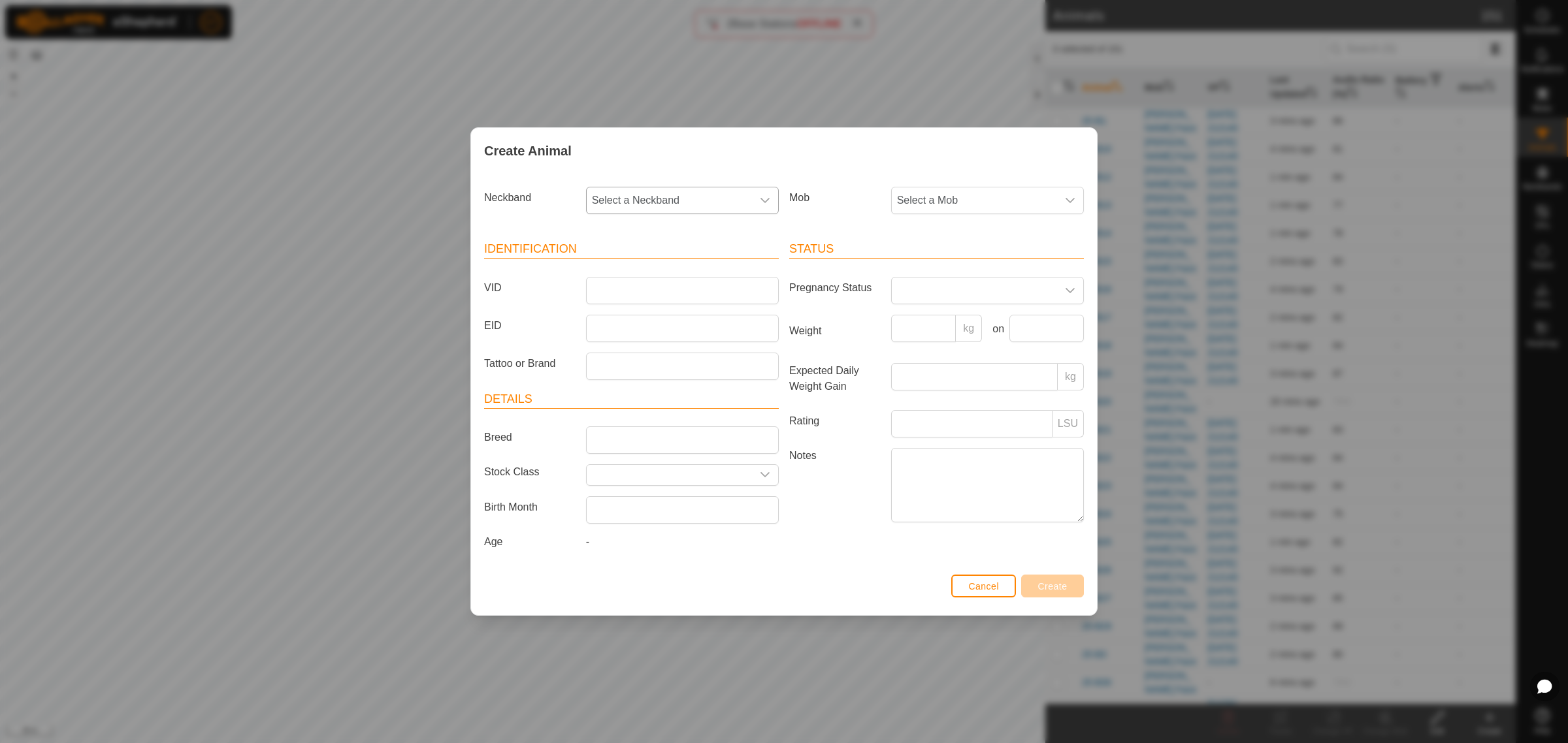
click at [765, 203] on icon "dropdown trigger" at bounding box center [765, 200] width 10 height 10
type input "4161"
click at [620, 268] on li "4168924161" at bounding box center [684, 268] width 192 height 26
click at [618, 292] on input "VID" at bounding box center [682, 290] width 193 height 27
type input "25-P2"
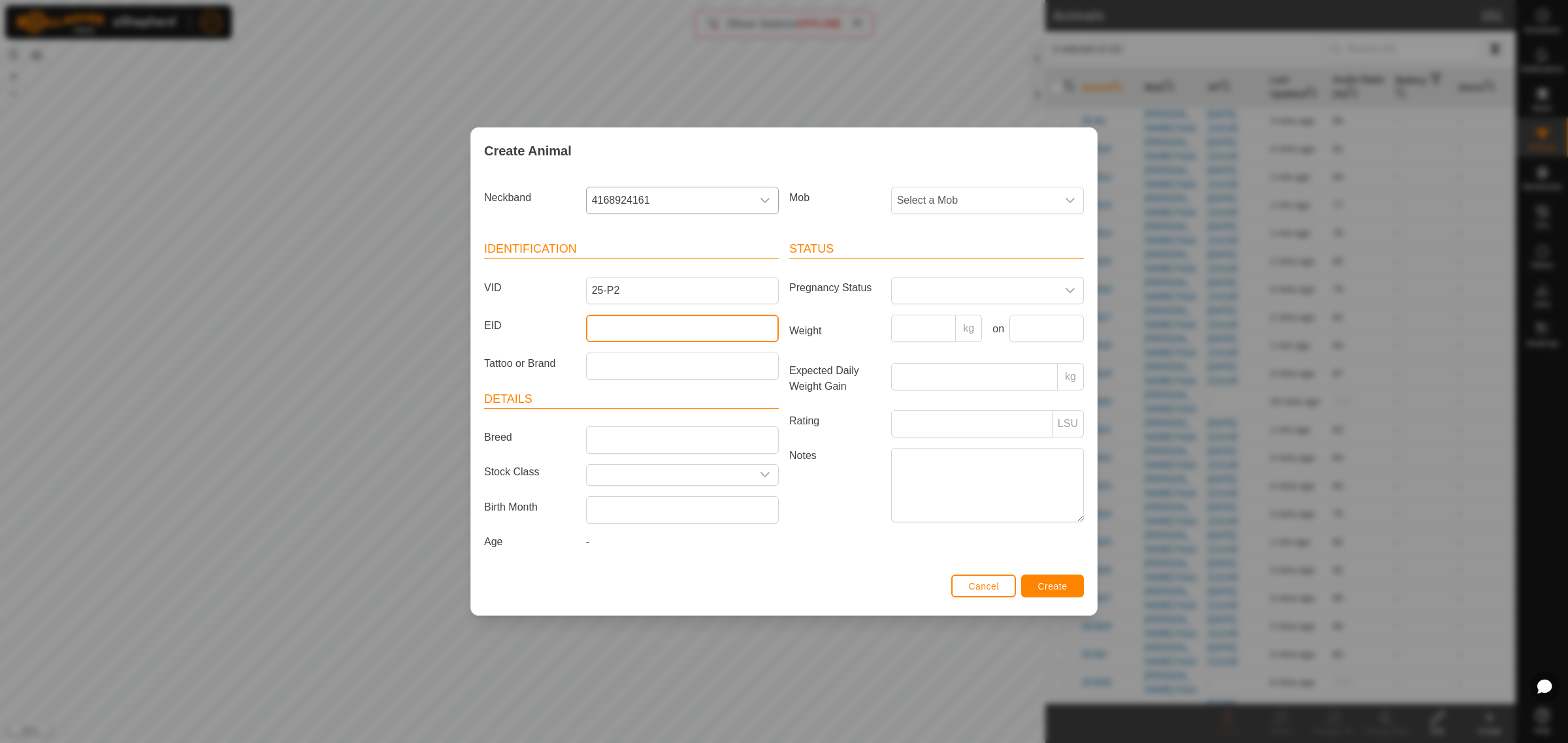
click at [620, 333] on input "EID" at bounding box center [682, 328] width 193 height 27
paste input "982123804259897"
type input "982123804259897"
click at [1072, 199] on icon "dropdown trigger" at bounding box center [1070, 201] width 9 height 6
click at [939, 368] on li "Tanks" at bounding box center [989, 372] width 192 height 26
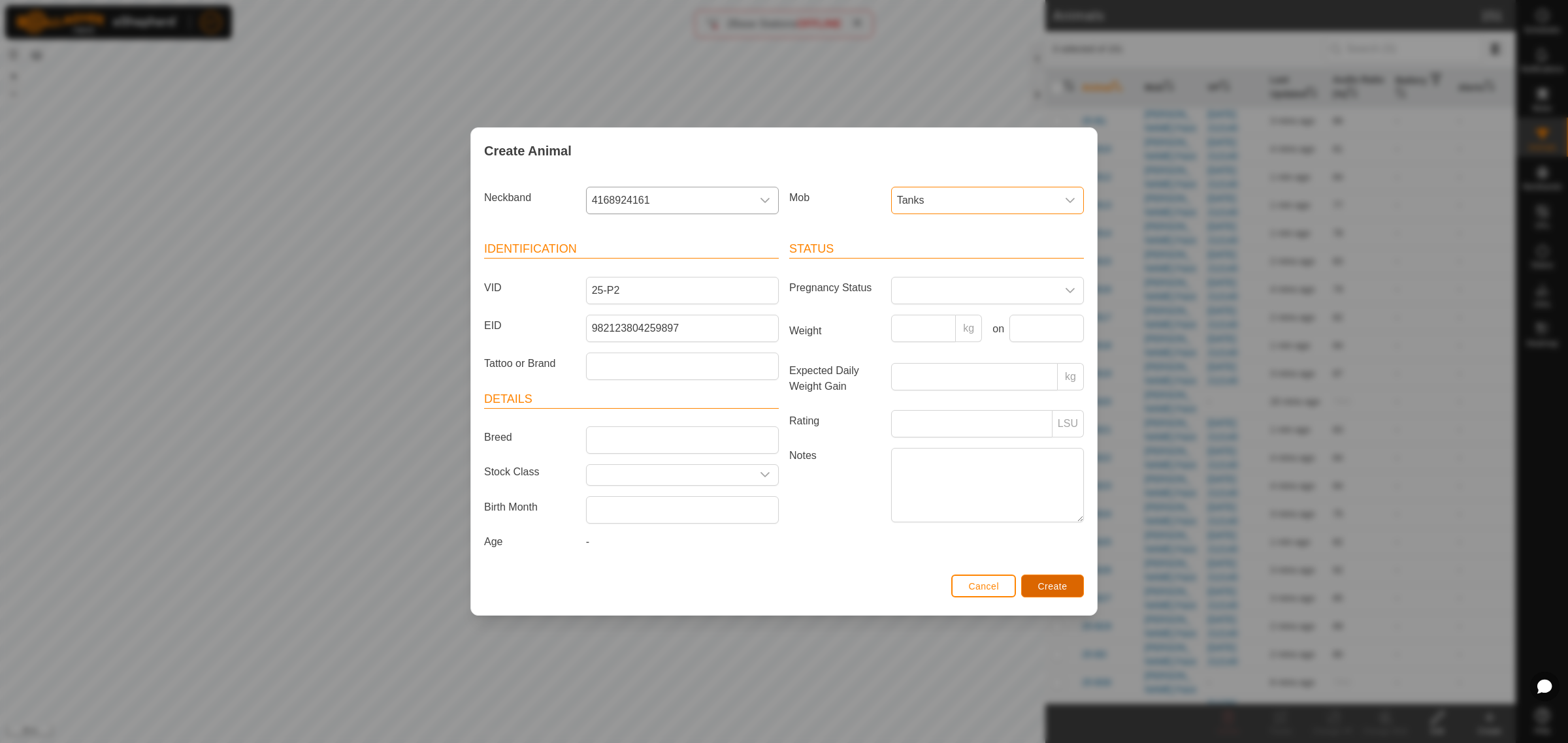
click at [1050, 583] on span "Create" at bounding box center [1054, 586] width 30 height 10
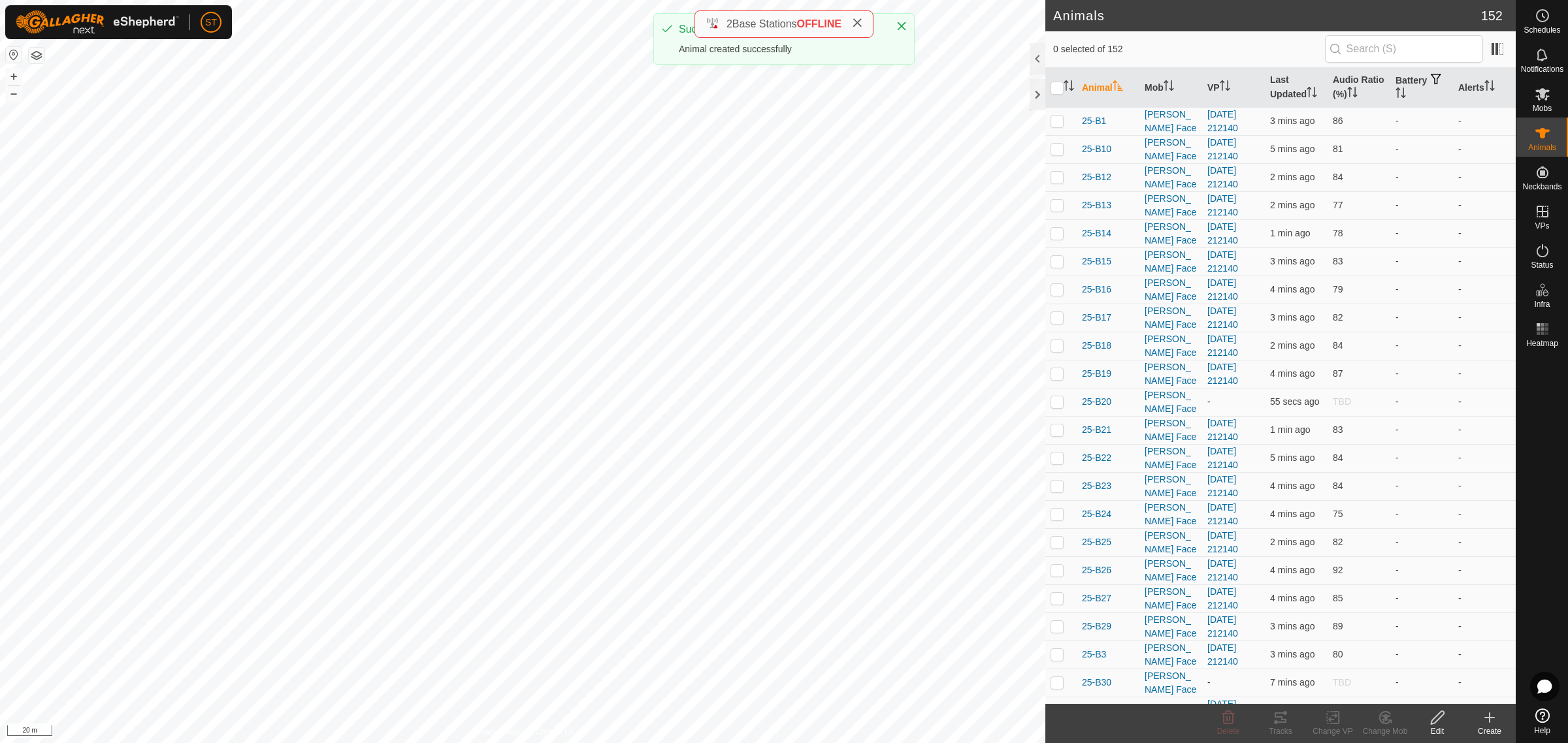
click at [1496, 720] on icon at bounding box center [1490, 717] width 16 height 16
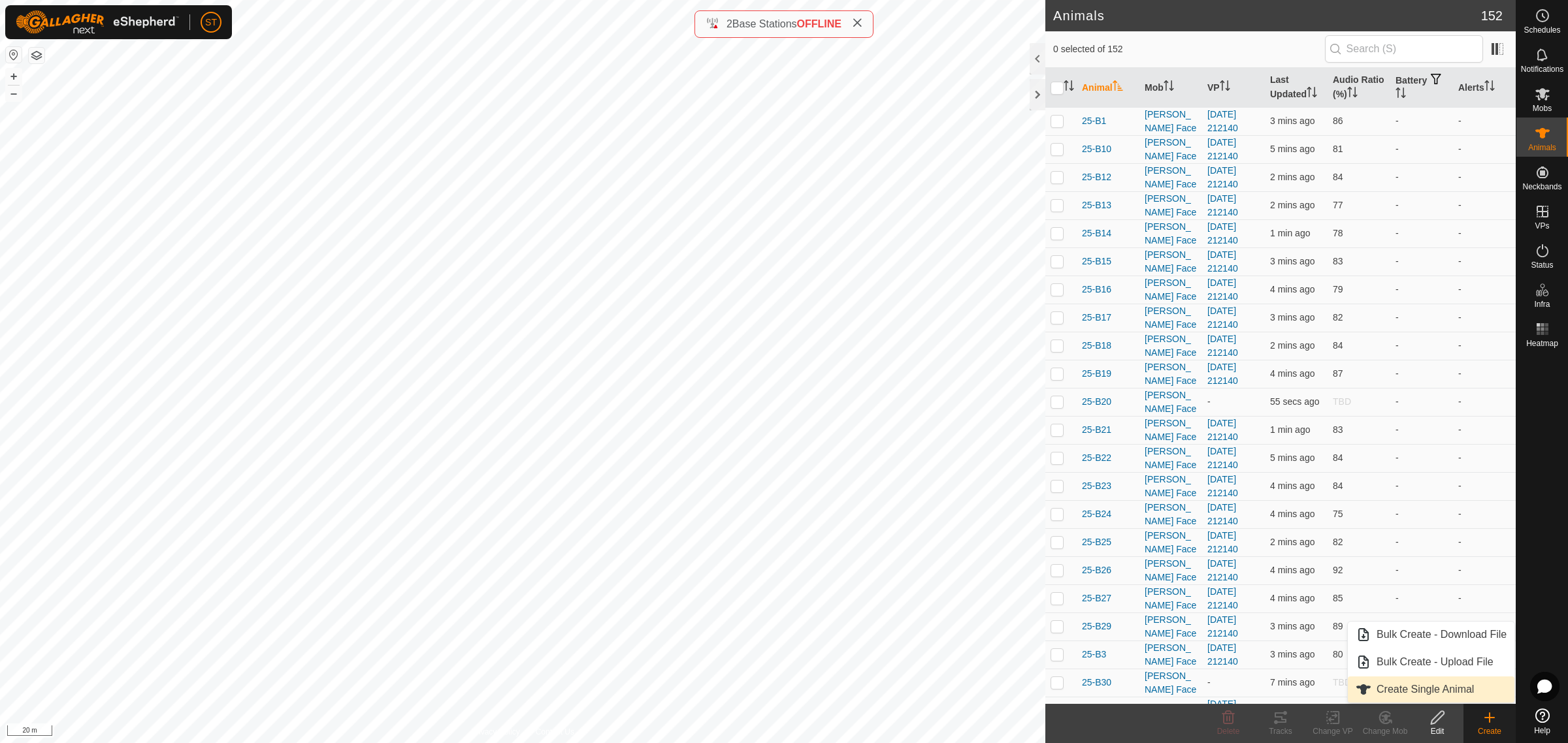
click at [1389, 690] on link "Create Single Animal" at bounding box center [1431, 690] width 167 height 26
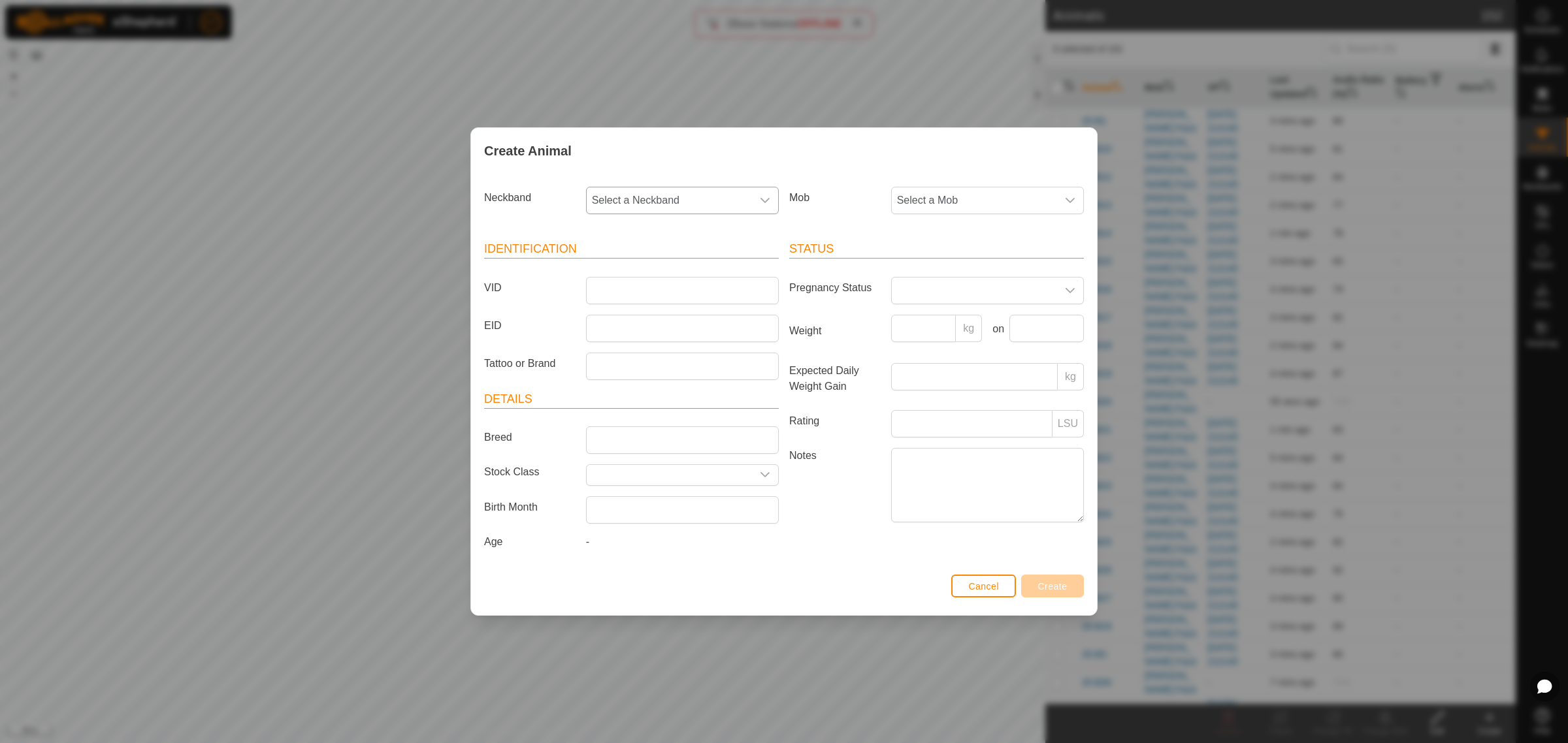
click at [767, 196] on icon "dropdown trigger" at bounding box center [765, 200] width 10 height 10
type input "8016"
click at [635, 268] on li "0194328016" at bounding box center [684, 268] width 192 height 26
click at [601, 291] on input "VID" at bounding box center [682, 290] width 193 height 27
type input "25-P20"
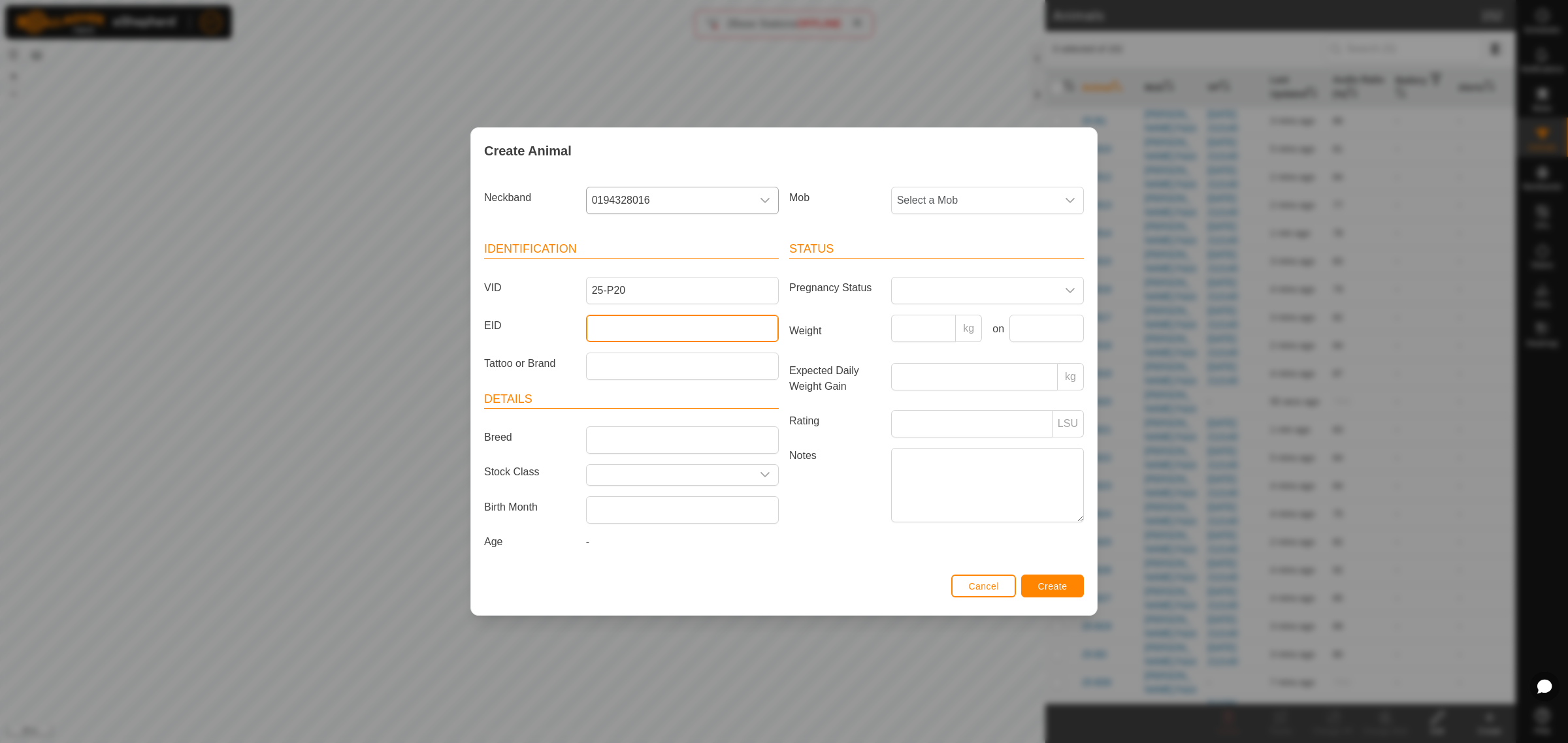
drag, startPoint x: 647, startPoint y: 325, endPoint x: 634, endPoint y: 324, distance: 13.0
click at [647, 325] on input "EID" at bounding box center [682, 328] width 193 height 27
paste input "942000049926427"
type input "942000049926427"
click at [1077, 199] on div "dropdown trigger" at bounding box center [1070, 200] width 26 height 26
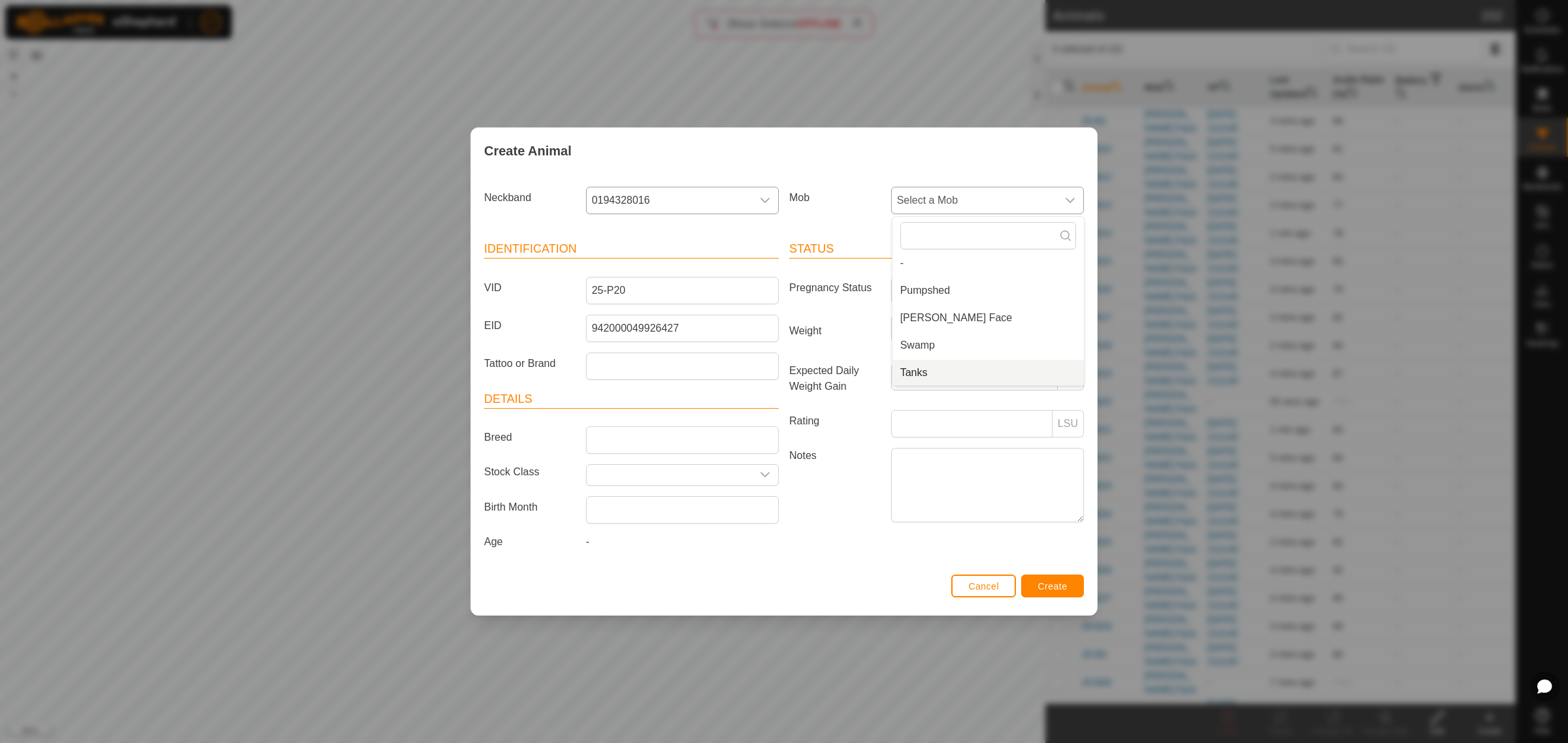
click at [930, 370] on li "Tanks" at bounding box center [989, 372] width 192 height 26
click at [1052, 596] on button "Create" at bounding box center [1052, 586] width 62 height 23
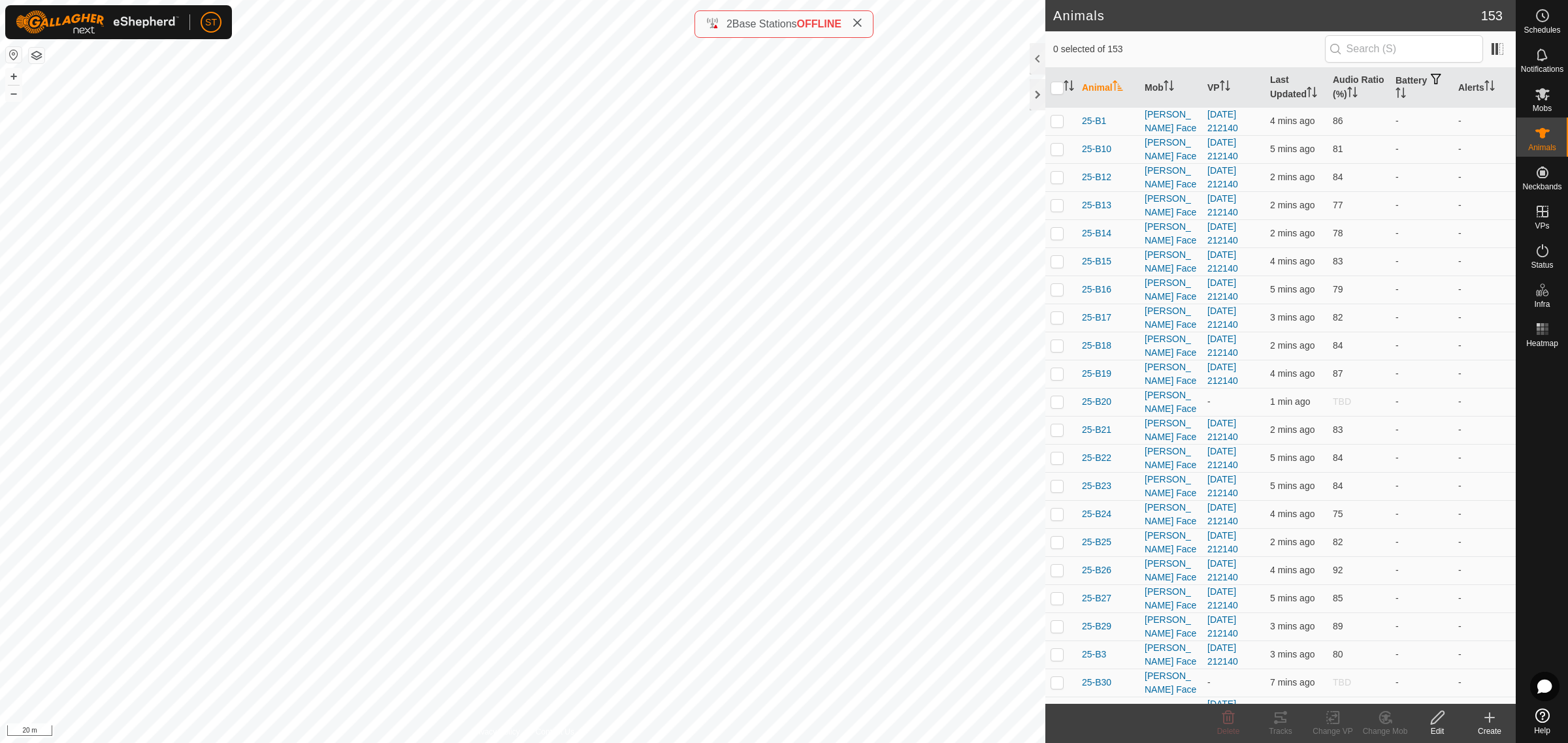
click at [1490, 721] on icon at bounding box center [1490, 718] width 0 height 9
click at [1412, 683] on link "Create Single Animal" at bounding box center [1431, 690] width 167 height 26
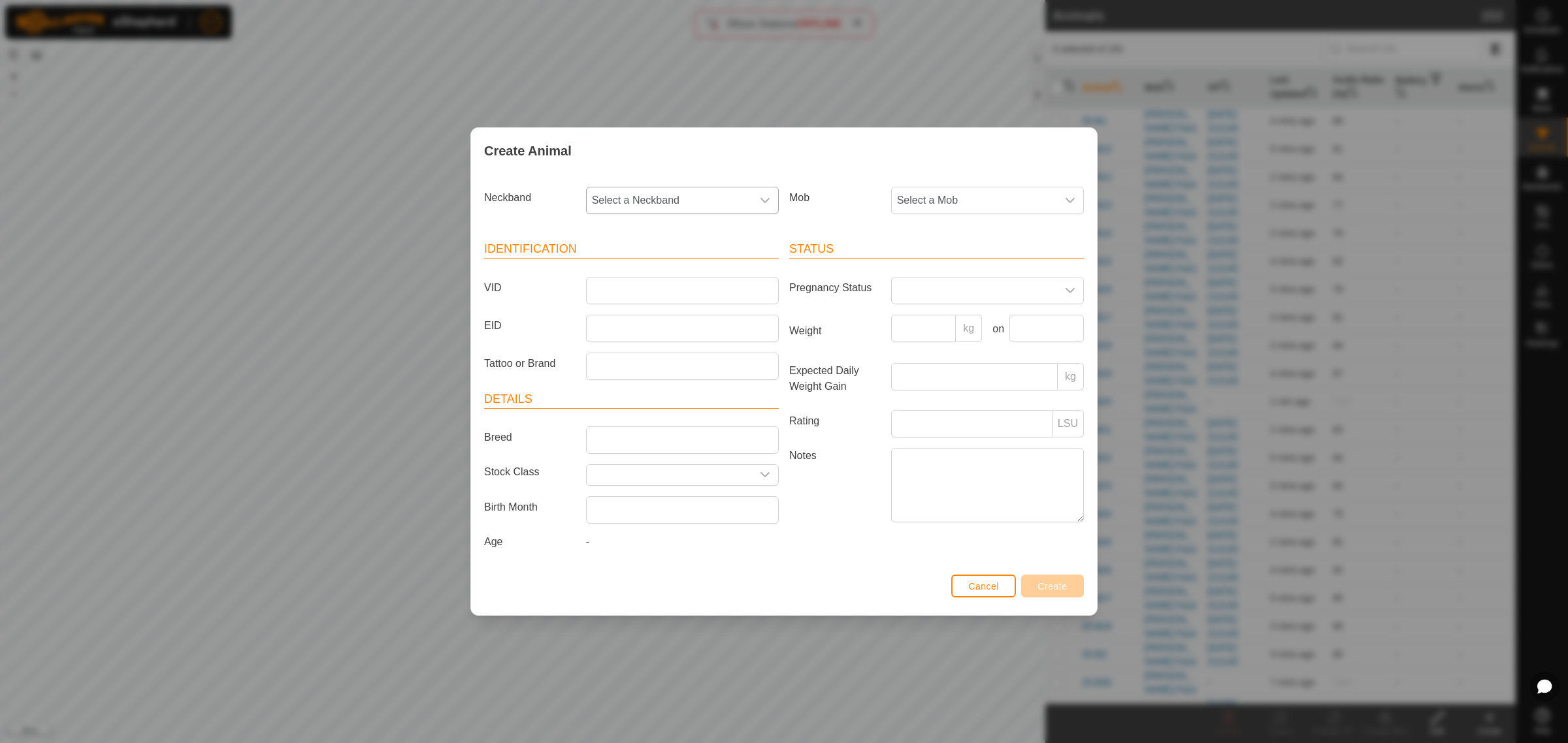
click at [772, 197] on div "dropdown trigger" at bounding box center [765, 200] width 26 height 26
type input "4406"
click at [651, 292] on li "4249164406" at bounding box center [684, 295] width 192 height 26
drag, startPoint x: 613, startPoint y: 281, endPoint x: 625, endPoint y: 279, distance: 12.2
click at [613, 281] on input "VID" at bounding box center [682, 290] width 193 height 27
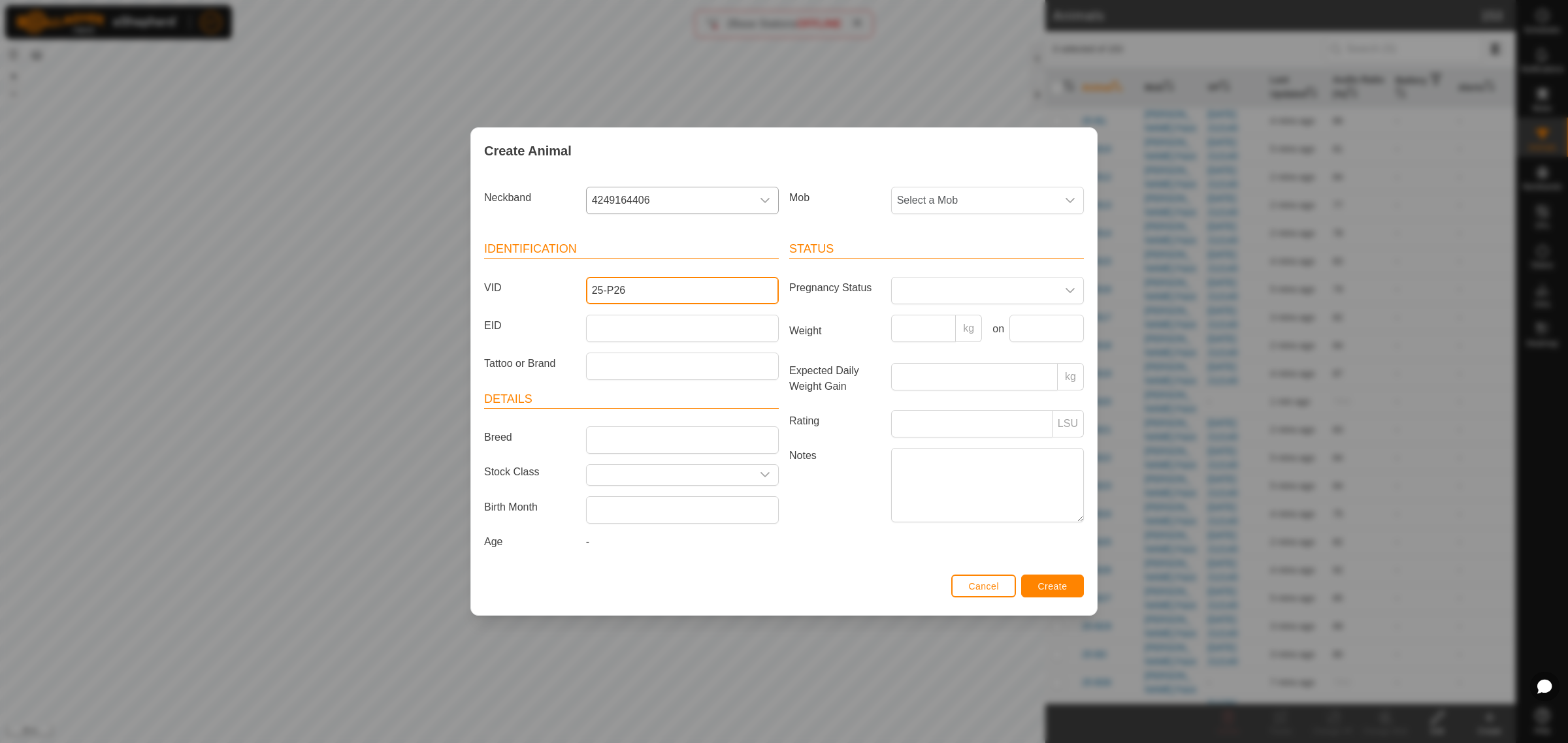
type input "25-P26"
click at [639, 329] on input "EID" at bounding box center [682, 328] width 193 height 27
paste input "942000049926945"
type input "942000049926945"
click at [1070, 204] on icon "dropdown trigger" at bounding box center [1070, 200] width 10 height 10
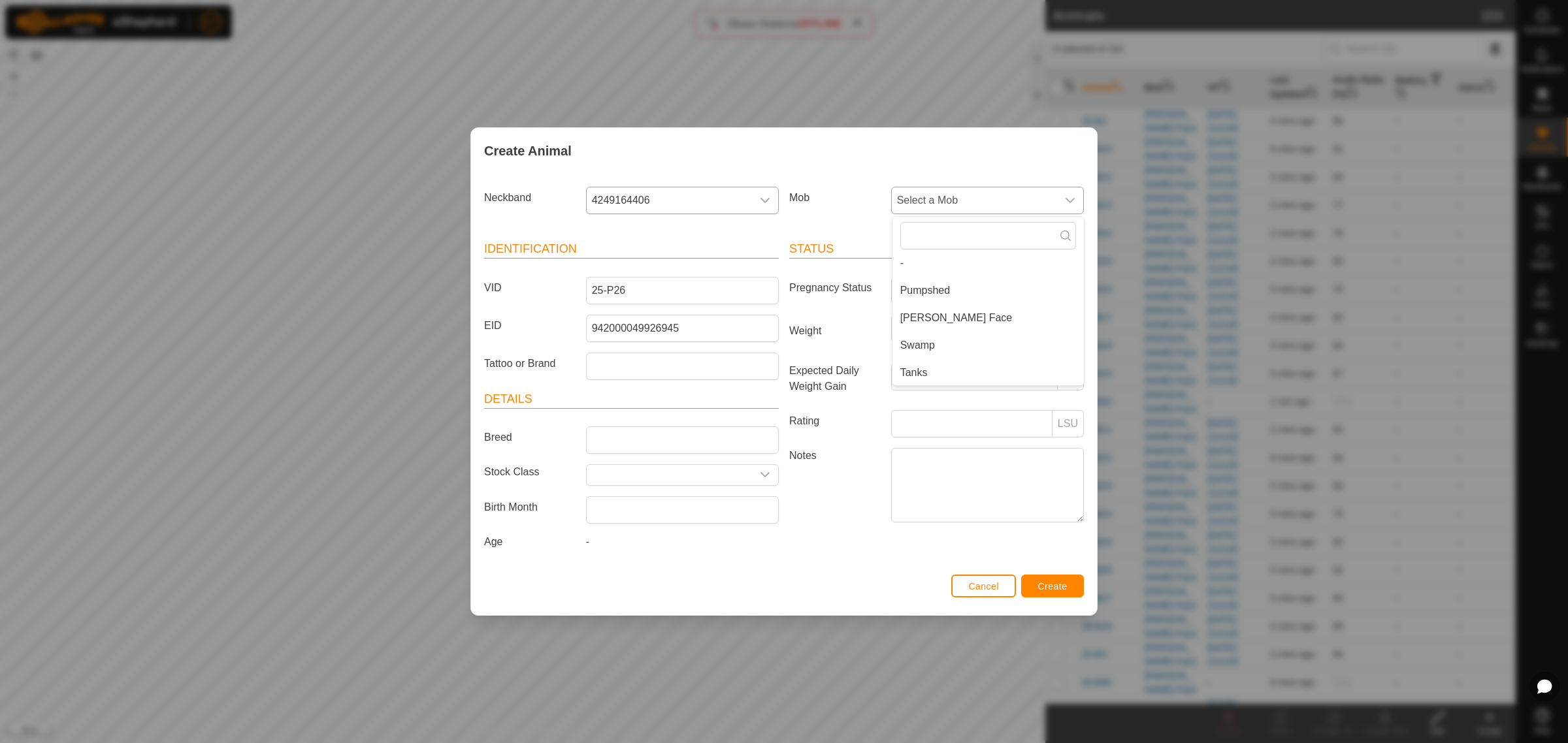
click at [959, 372] on li "Tanks" at bounding box center [989, 372] width 192 height 26
click at [1043, 595] on button "Create" at bounding box center [1052, 586] width 62 height 23
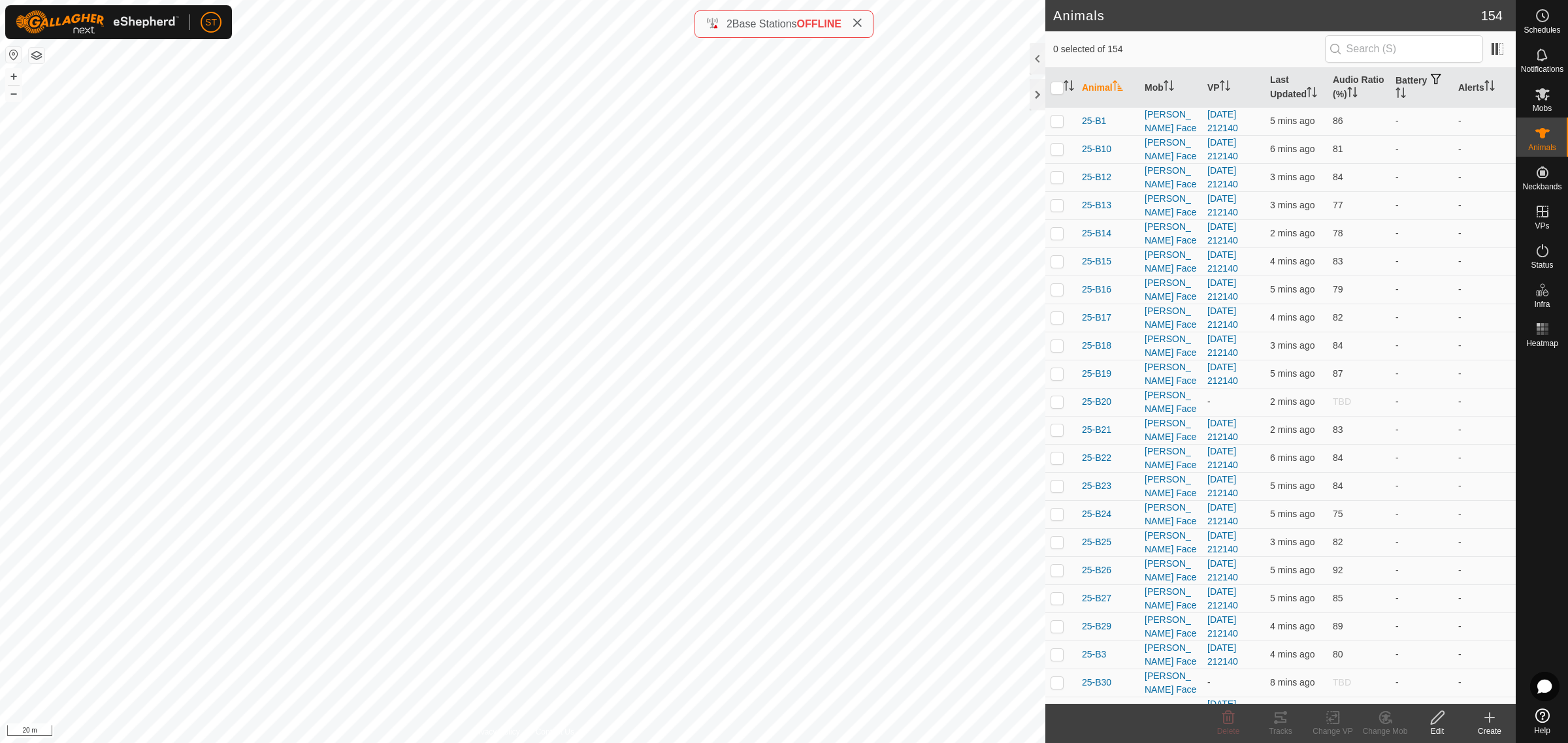
click at [1479, 713] on create-svg-icon at bounding box center [1490, 717] width 52 height 16
click at [1386, 693] on link "Create Single Animal" at bounding box center [1431, 690] width 167 height 26
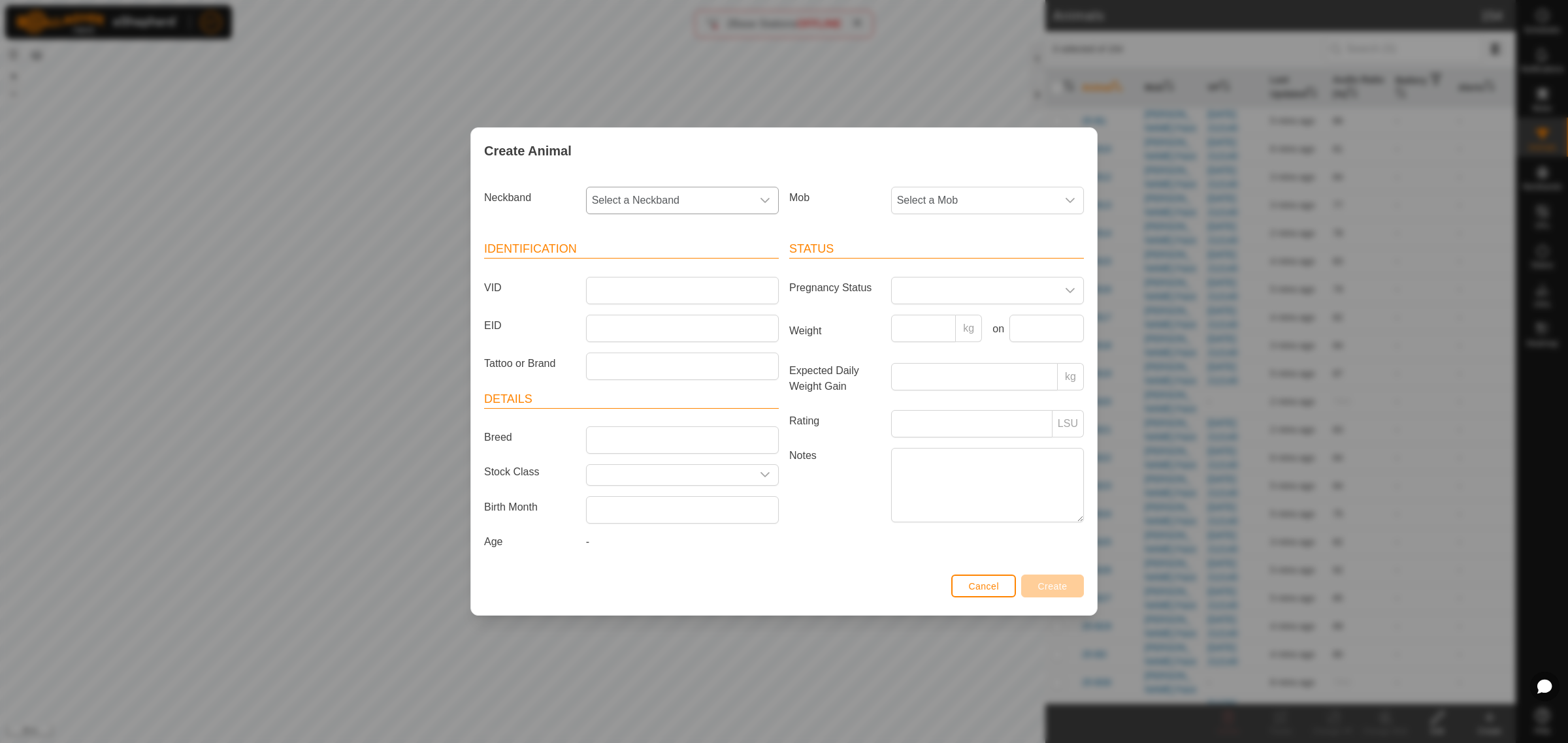
click at [763, 198] on icon "dropdown trigger" at bounding box center [765, 200] width 10 height 10
type input "8508"
click at [619, 269] on li "2165618508" at bounding box center [684, 268] width 192 height 26
click at [592, 291] on input "VID" at bounding box center [682, 290] width 193 height 27
type input "25-P34"
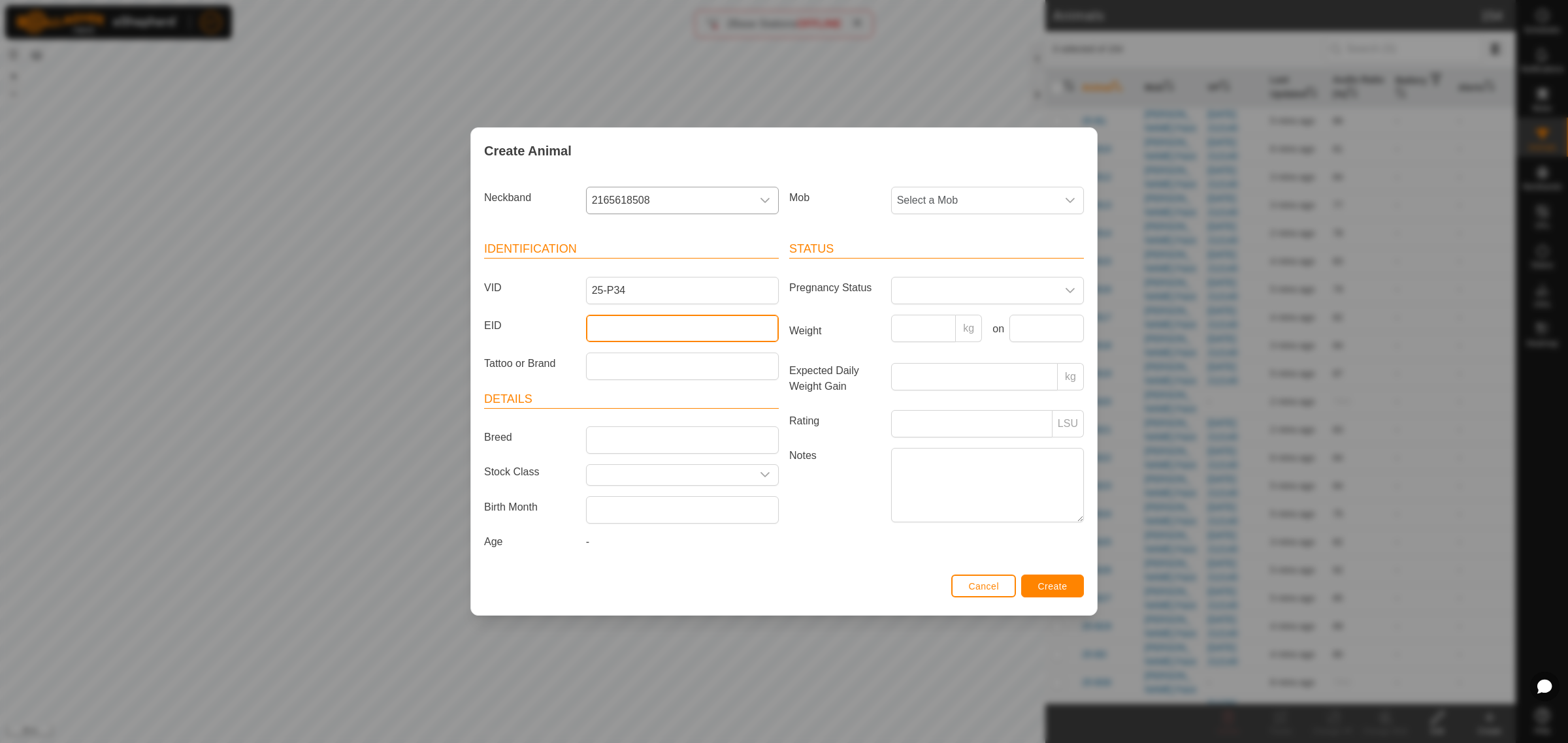
click at [628, 329] on input "EID" at bounding box center [682, 328] width 193 height 27
paste input "942000046281797"
type input "942000046281797"
click at [1076, 196] on div "dropdown trigger" at bounding box center [1070, 200] width 26 height 26
click at [953, 364] on li "Tanks" at bounding box center [989, 372] width 192 height 26
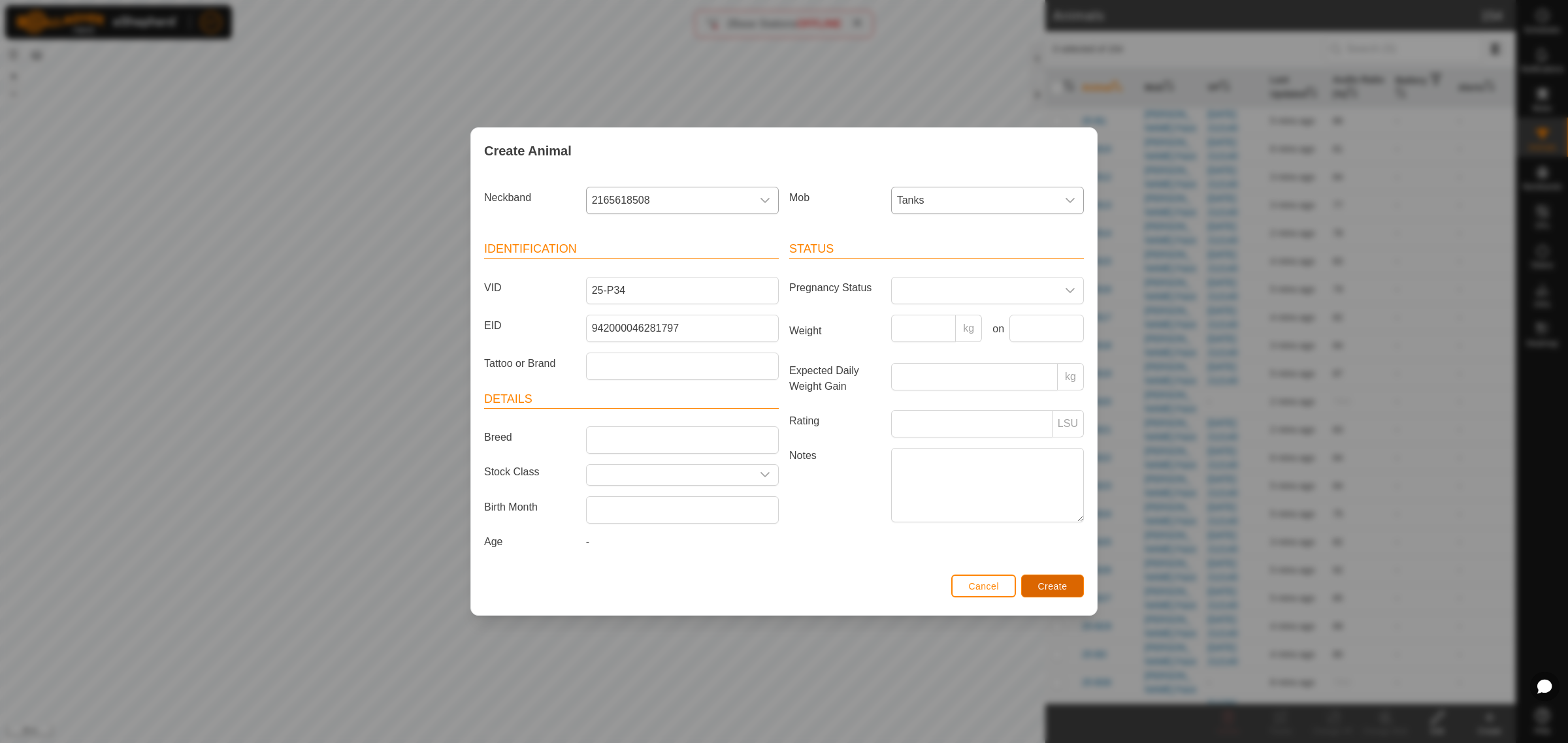
click at [1043, 586] on span "Create" at bounding box center [1054, 586] width 30 height 10
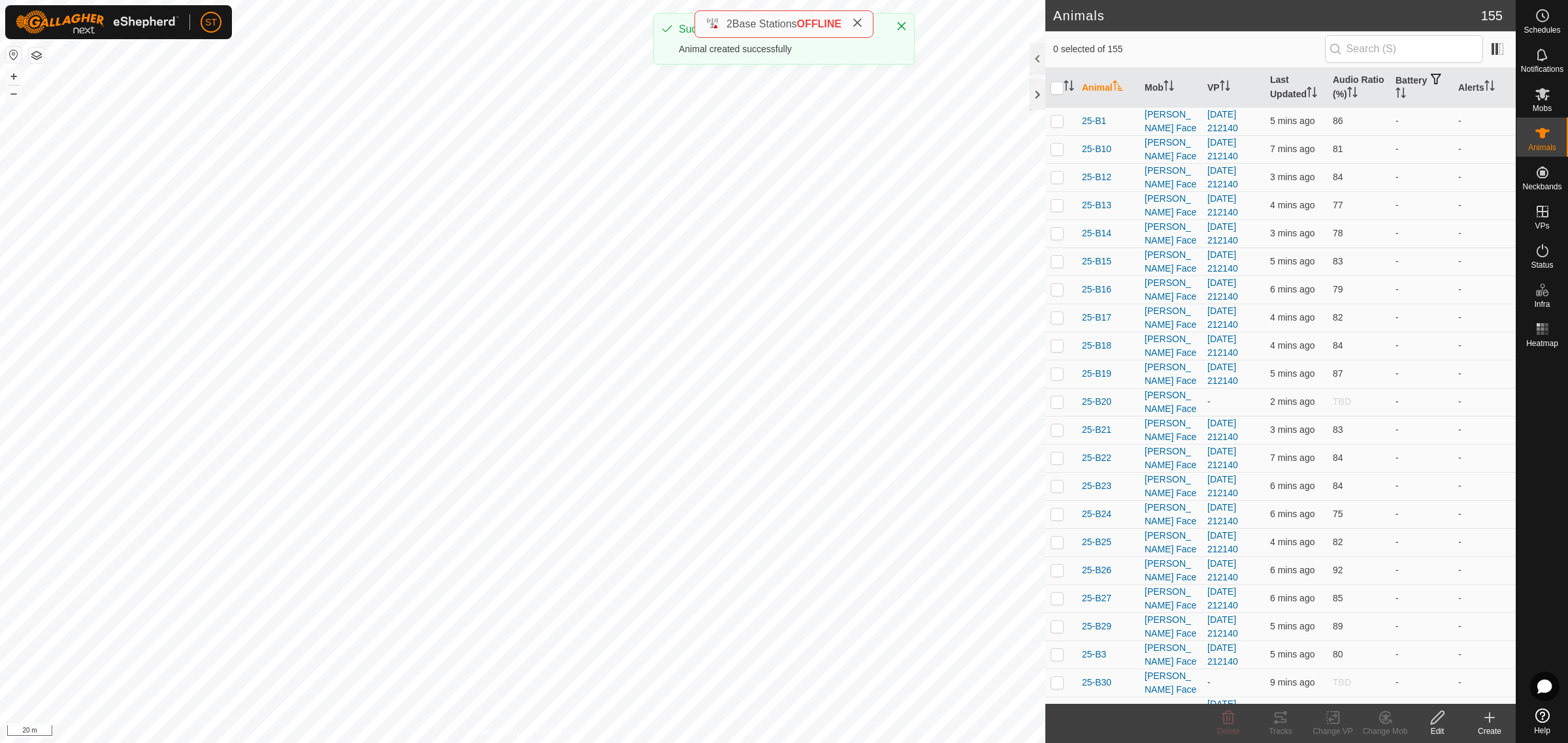
click at [1485, 723] on icon at bounding box center [1490, 717] width 16 height 16
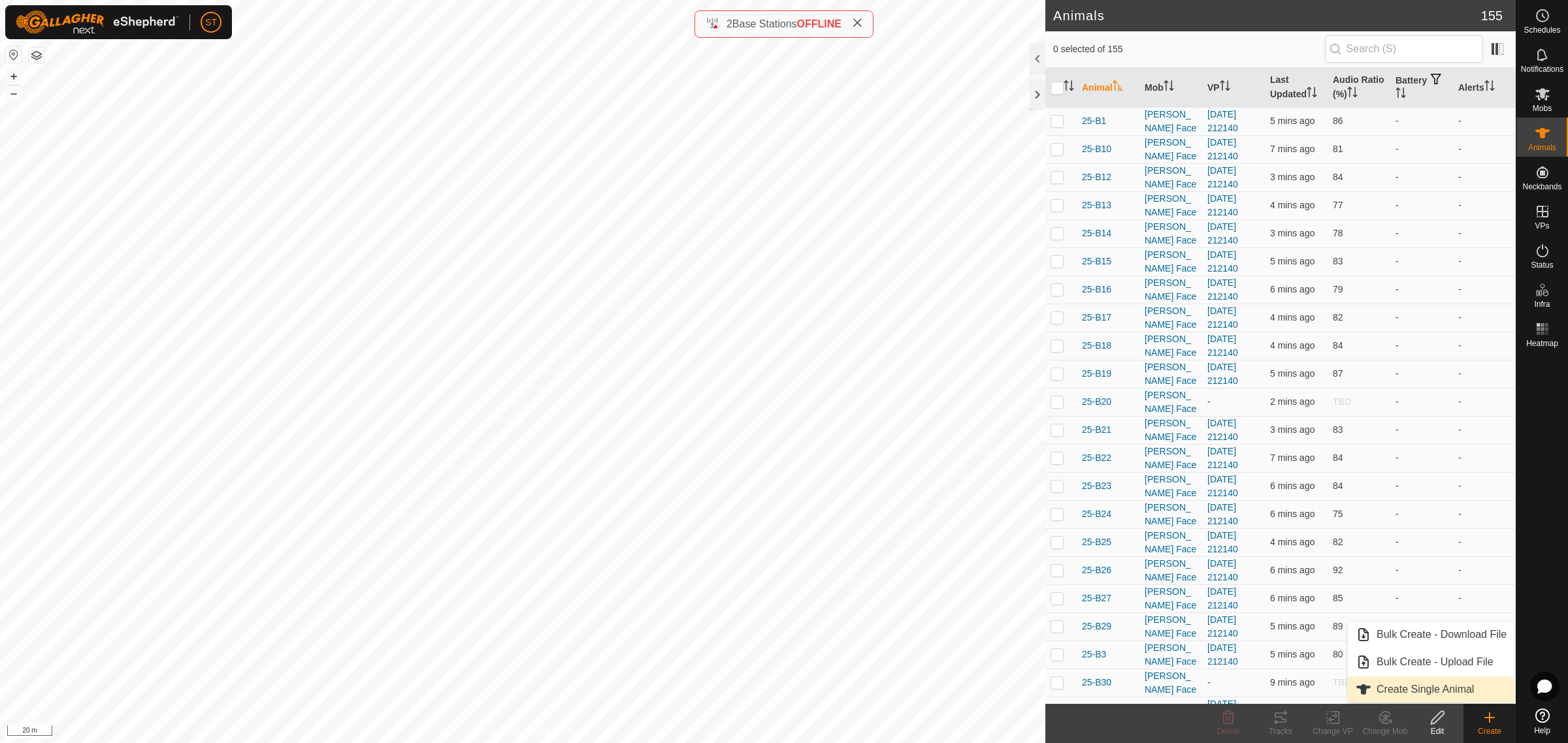
click at [1407, 689] on link "Create Single Animal" at bounding box center [1431, 690] width 167 height 26
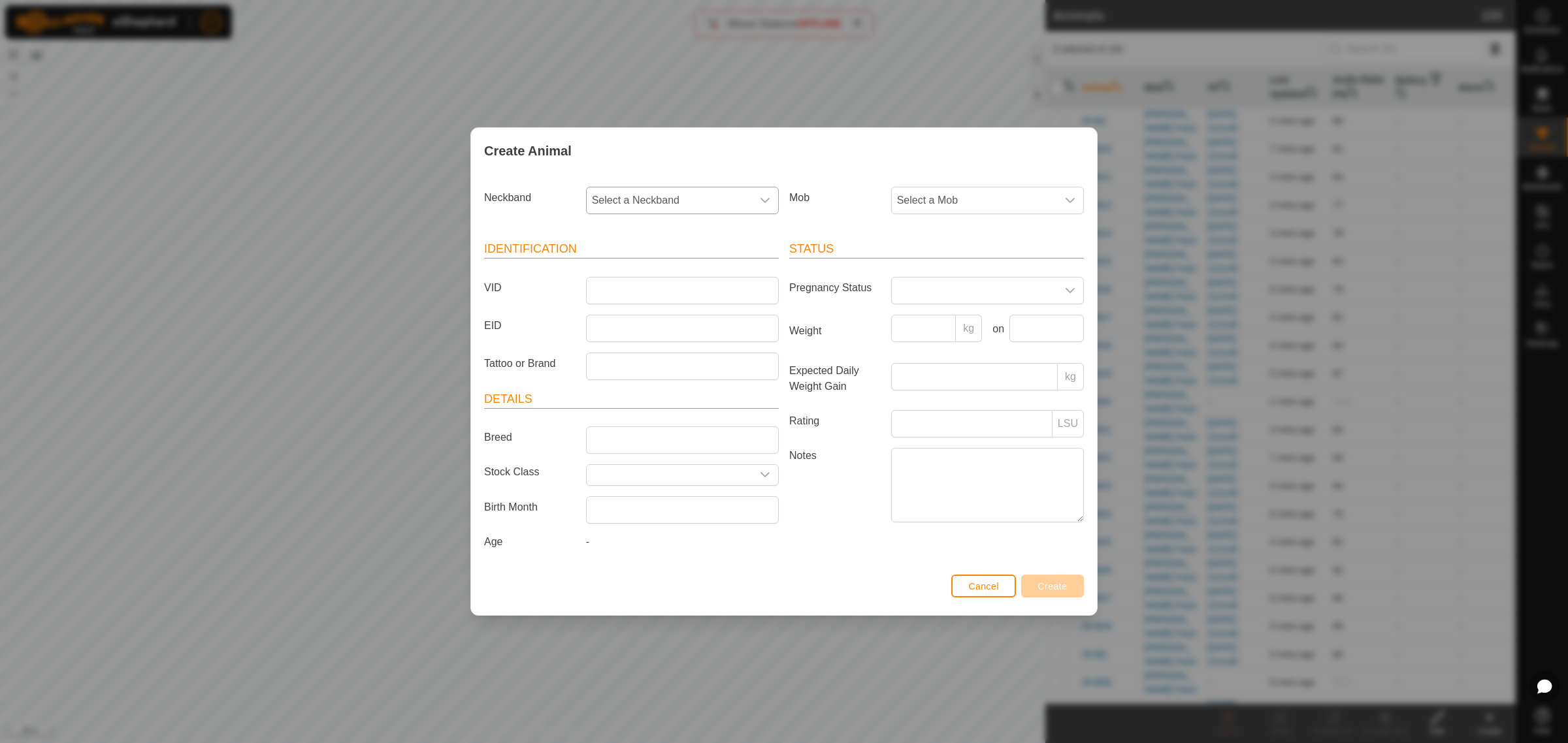
click at [762, 198] on icon "dropdown trigger" at bounding box center [765, 201] width 9 height 6
type input "3759"
click at [624, 265] on li "2770173759" at bounding box center [684, 268] width 192 height 26
click at [621, 291] on input "VID" at bounding box center [682, 290] width 193 height 27
type input "25-P24"
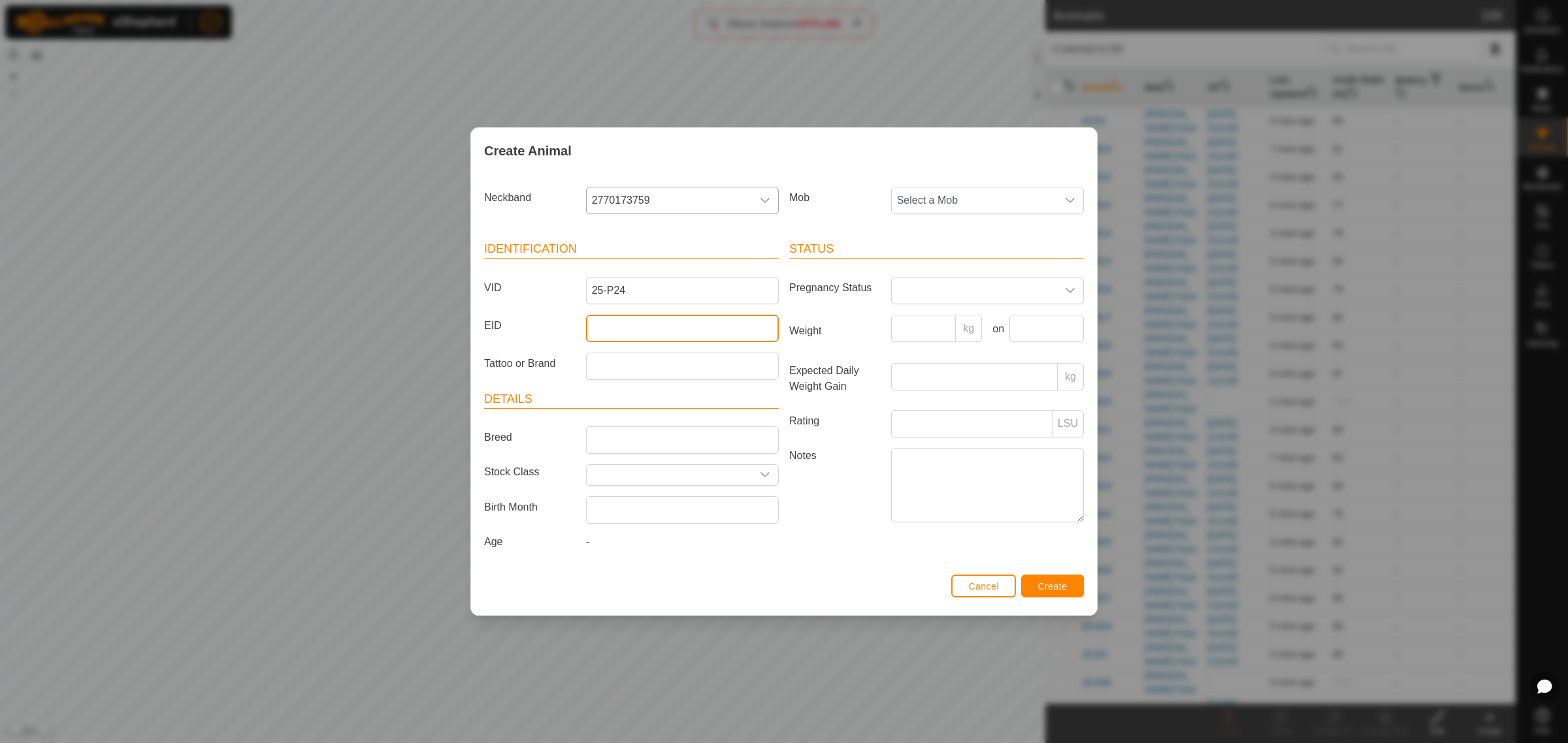
click at [632, 315] on input "EID" at bounding box center [682, 328] width 193 height 27
paste input "942000046866414"
type input "942000046866414"
click at [1070, 196] on icon "dropdown trigger" at bounding box center [1070, 200] width 10 height 10
click at [925, 370] on li "Tanks" at bounding box center [989, 372] width 192 height 26
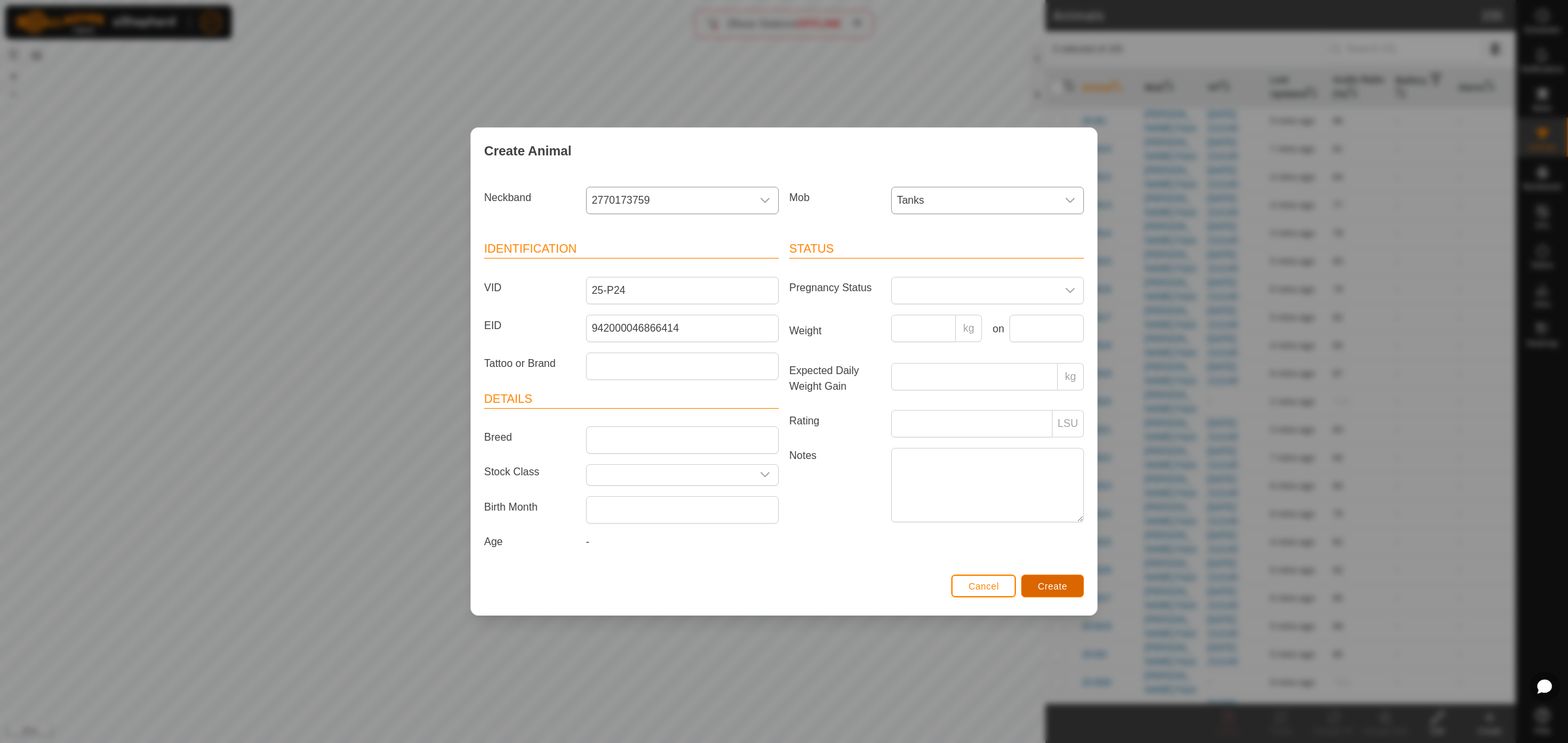
click at [1049, 583] on span "Create" at bounding box center [1054, 586] width 30 height 10
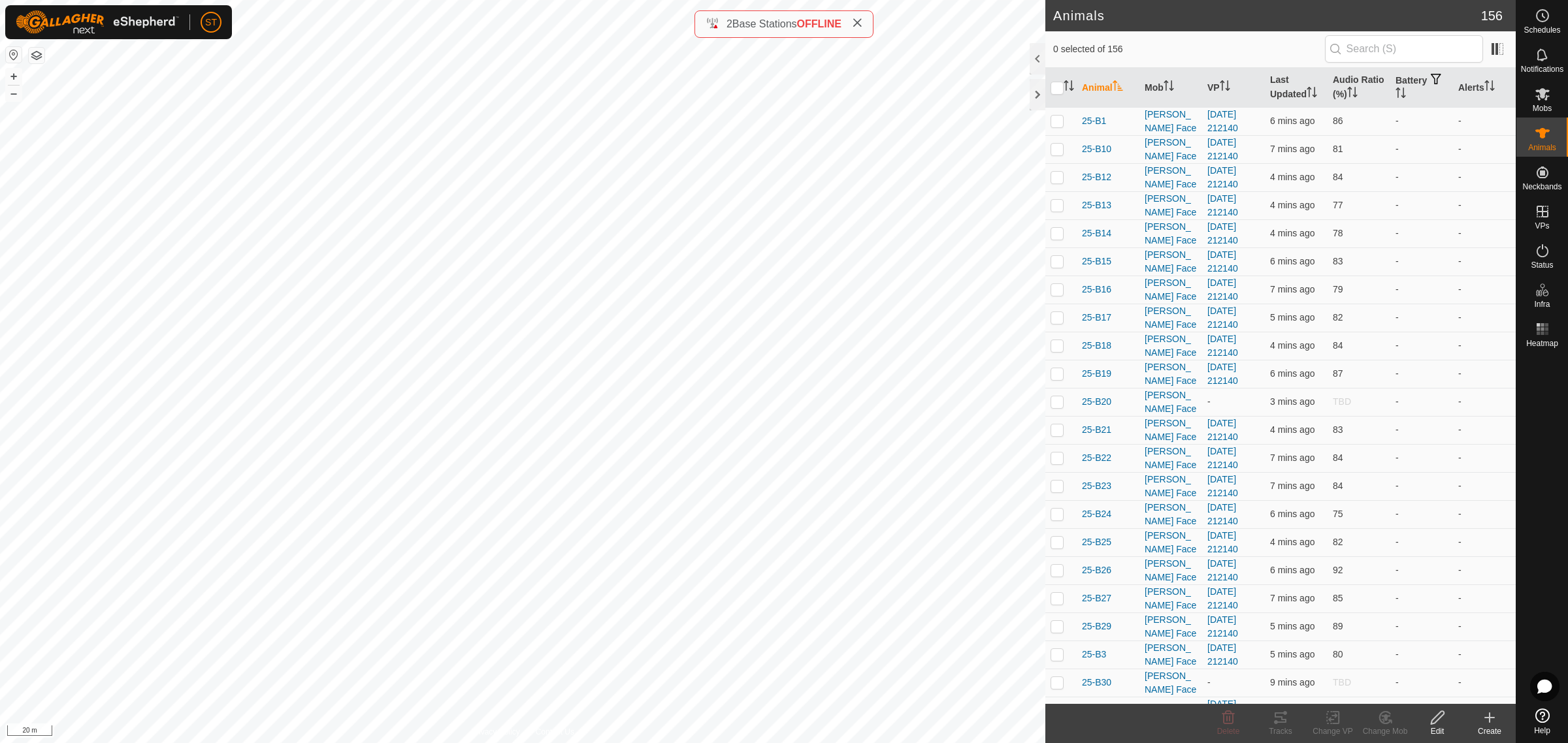
click at [1493, 723] on icon at bounding box center [1490, 717] width 16 height 16
click at [1438, 688] on link "Create Single Animal" at bounding box center [1431, 690] width 167 height 26
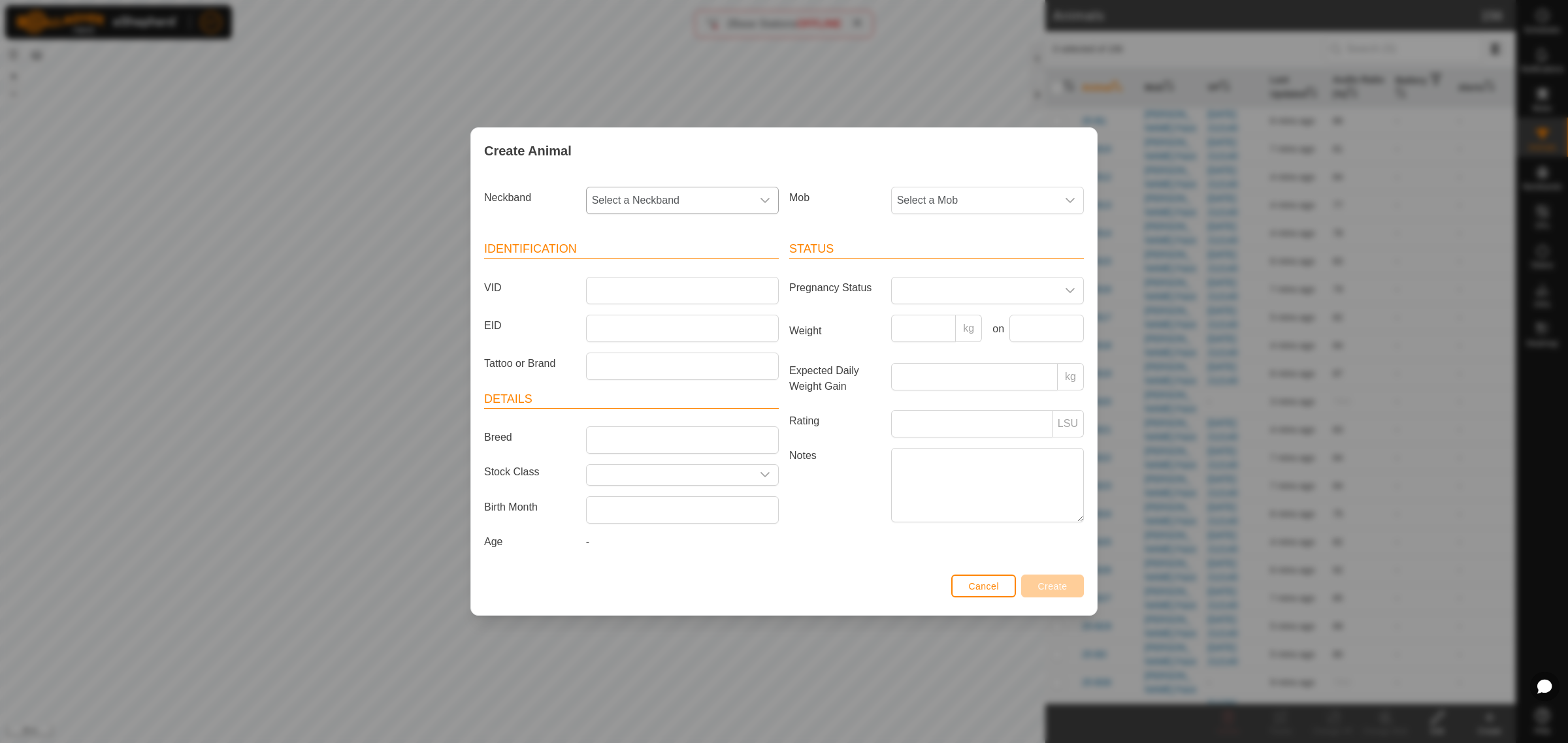
click at [770, 201] on icon "dropdown trigger" at bounding box center [765, 200] width 10 height 10
type input "6233"
click at [635, 263] on li "3677136233" at bounding box center [684, 268] width 192 height 26
click at [629, 286] on input "VID" at bounding box center [682, 290] width 193 height 27
type input "25-P29"
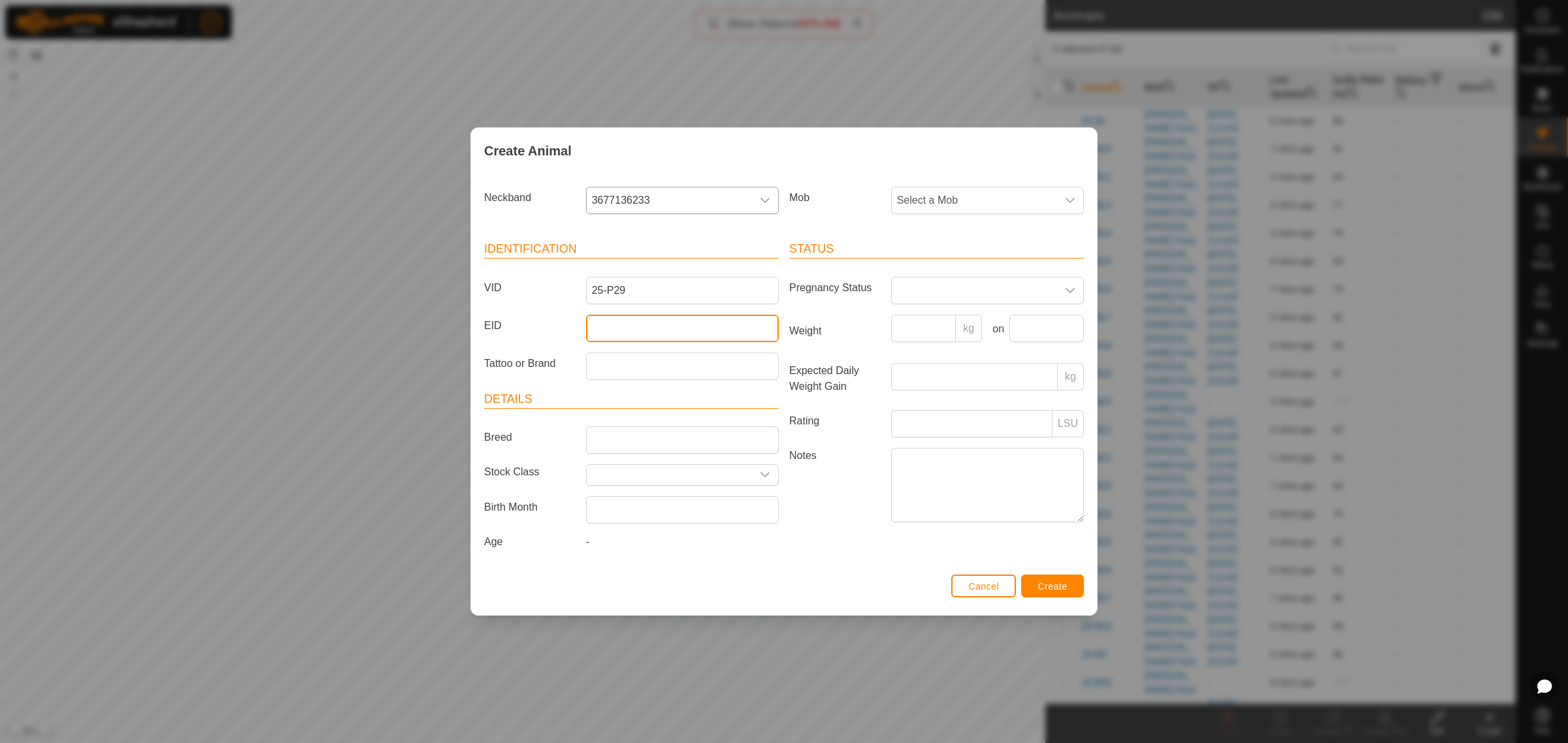
drag, startPoint x: 607, startPoint y: 331, endPoint x: 603, endPoint y: 316, distance: 15.5
click at [607, 331] on input "EID" at bounding box center [682, 328] width 193 height 27
paste input "942000048427046"
type input "942000048427046"
click at [1069, 201] on icon "dropdown trigger" at bounding box center [1070, 200] width 10 height 10
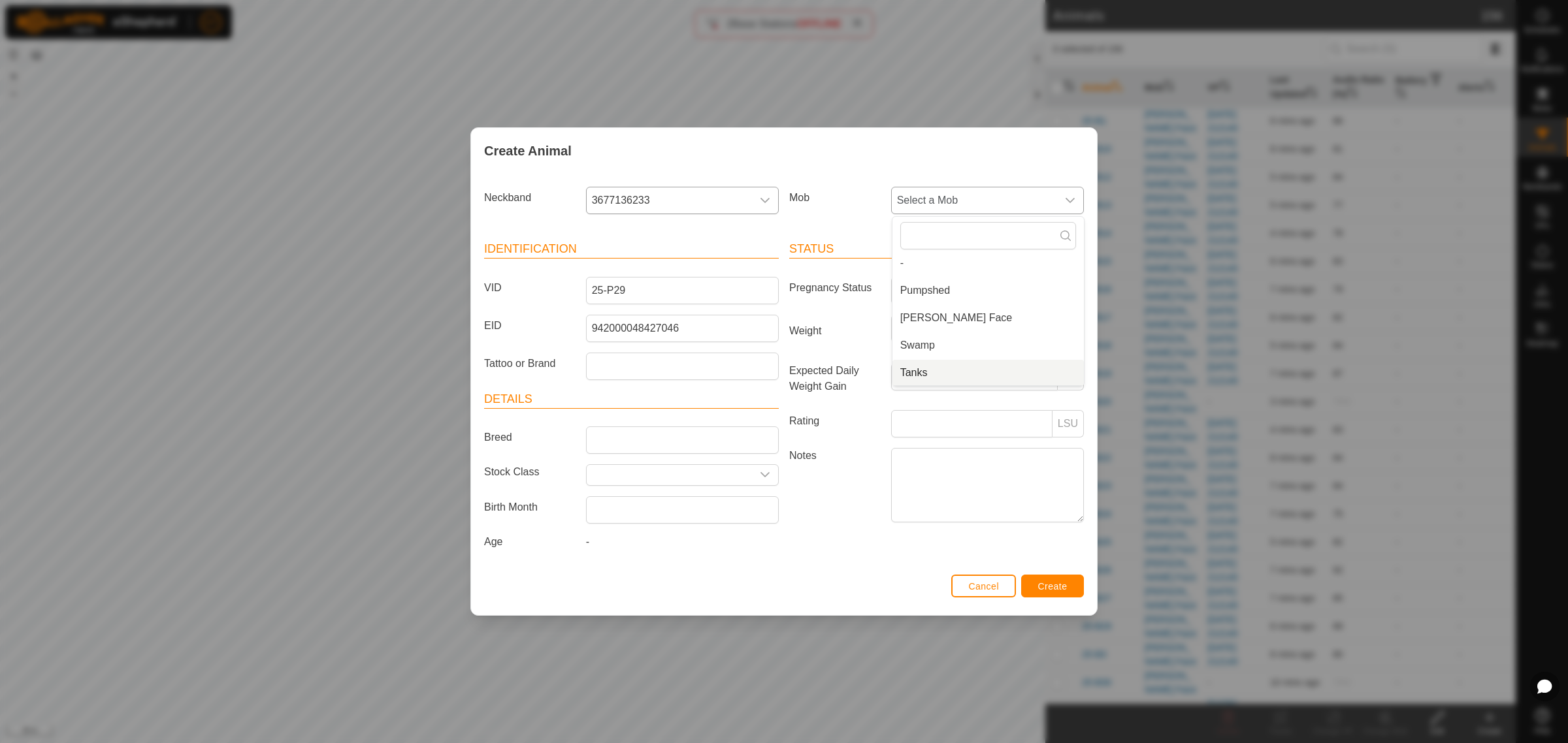
click at [953, 375] on li "Tanks" at bounding box center [989, 372] width 192 height 26
click at [1052, 585] on span "Create" at bounding box center [1054, 586] width 30 height 10
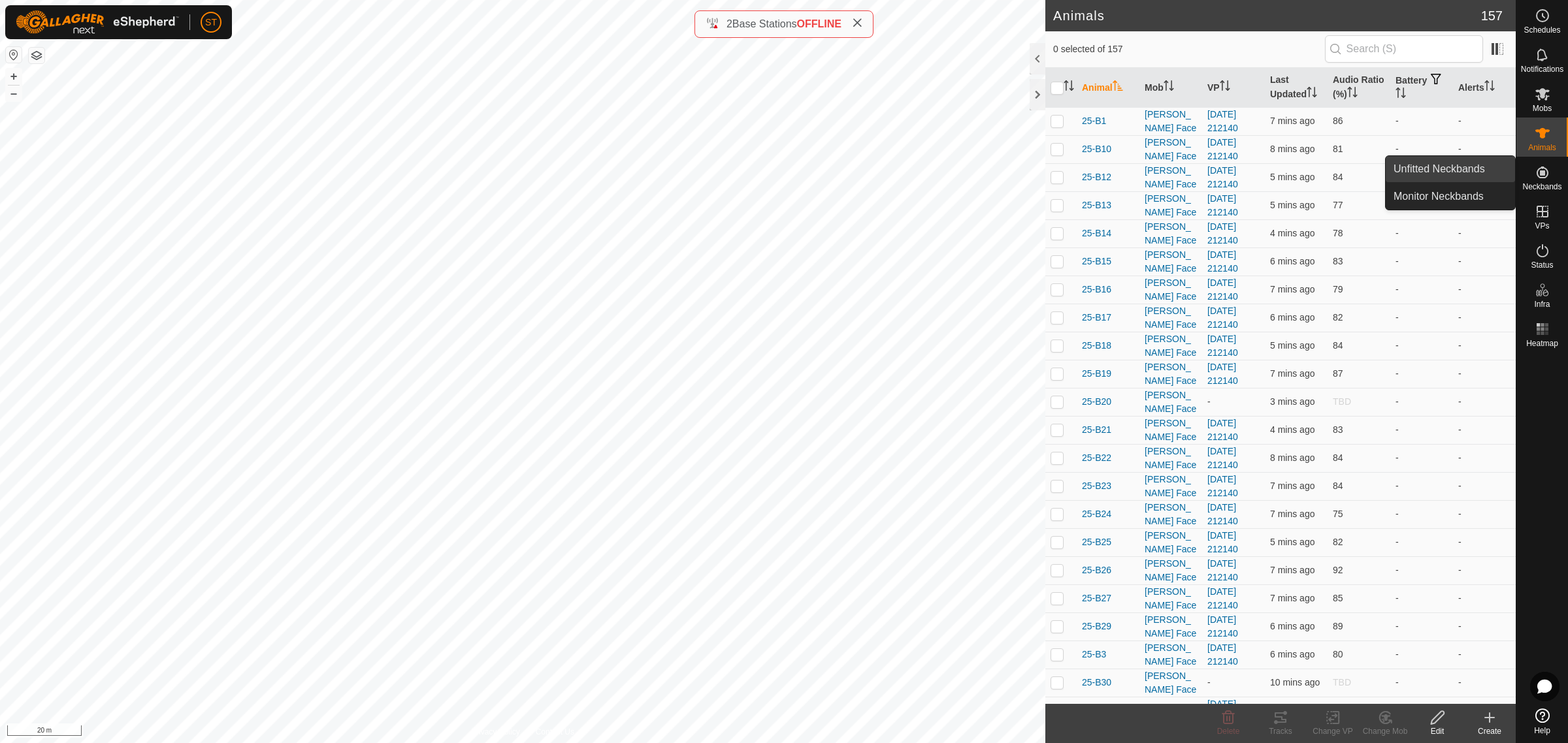
click at [1433, 167] on link "Unfitted Neckbands" at bounding box center [1451, 169] width 130 height 26
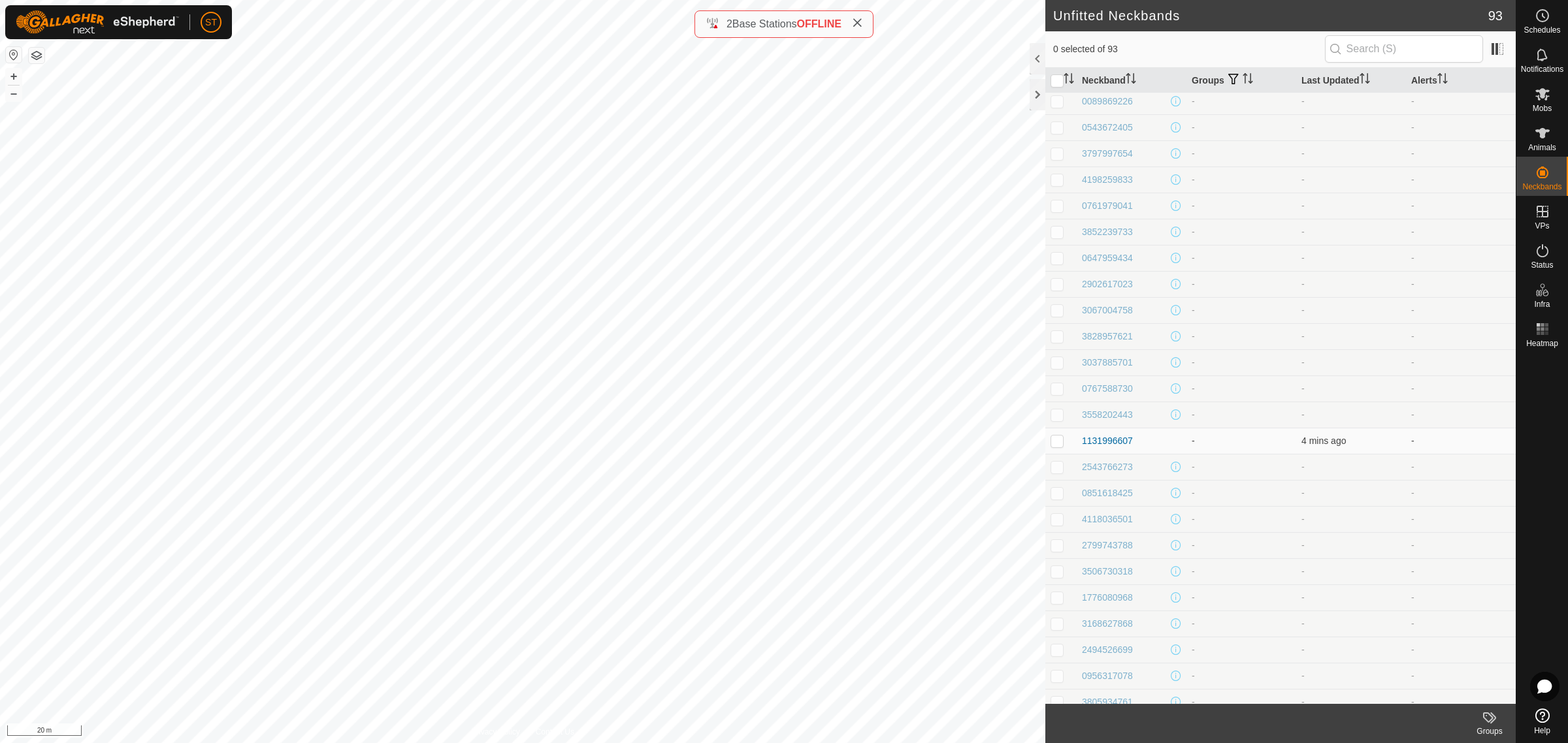
scroll to position [1143, 0]
click at [1552, 100] on es-mob-svg-icon at bounding box center [1542, 94] width 23 height 20
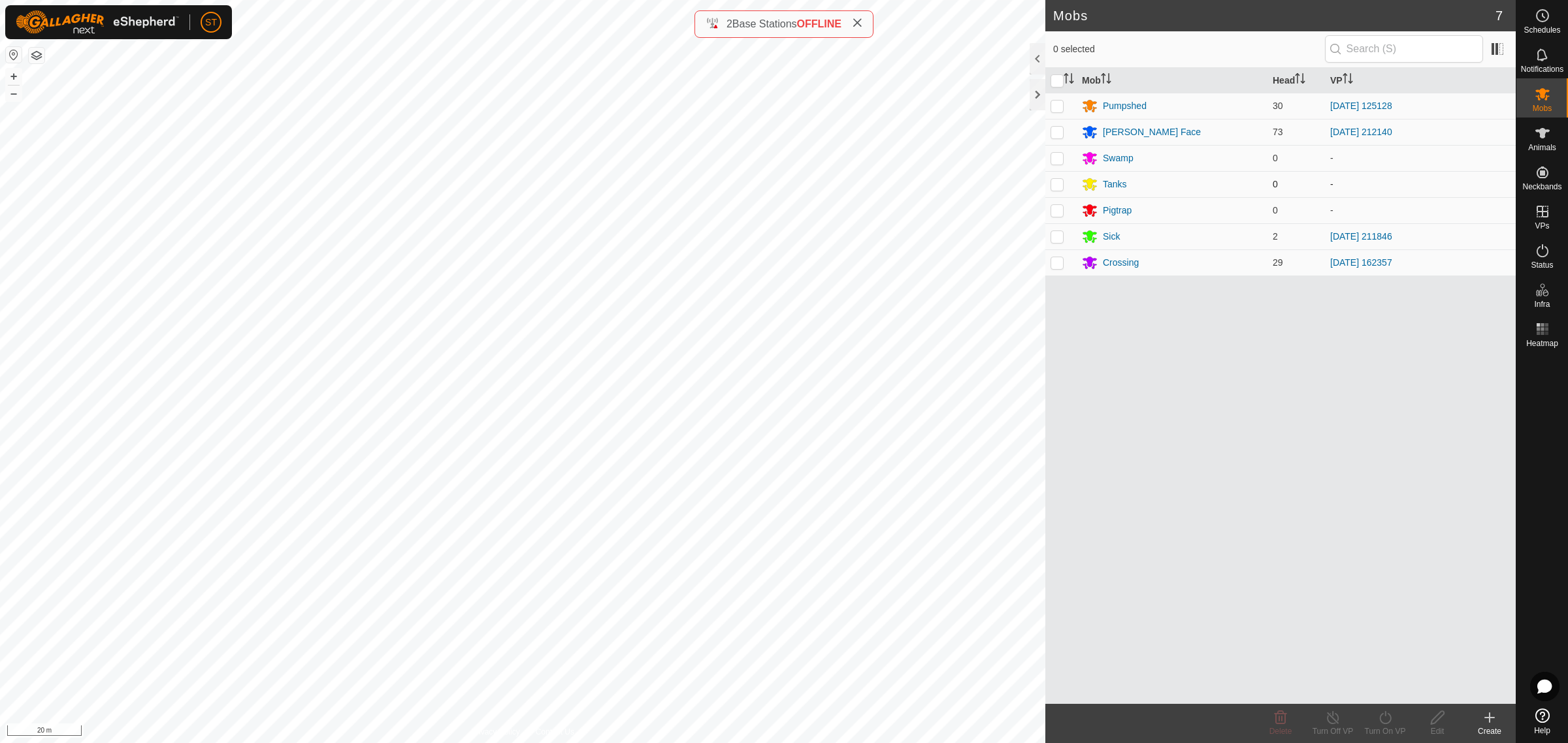
click at [1057, 185] on p-checkbox at bounding box center [1057, 183] width 13 height 10
checkbox input "true"
click at [1113, 182] on div "Tanks" at bounding box center [1115, 184] width 24 height 14
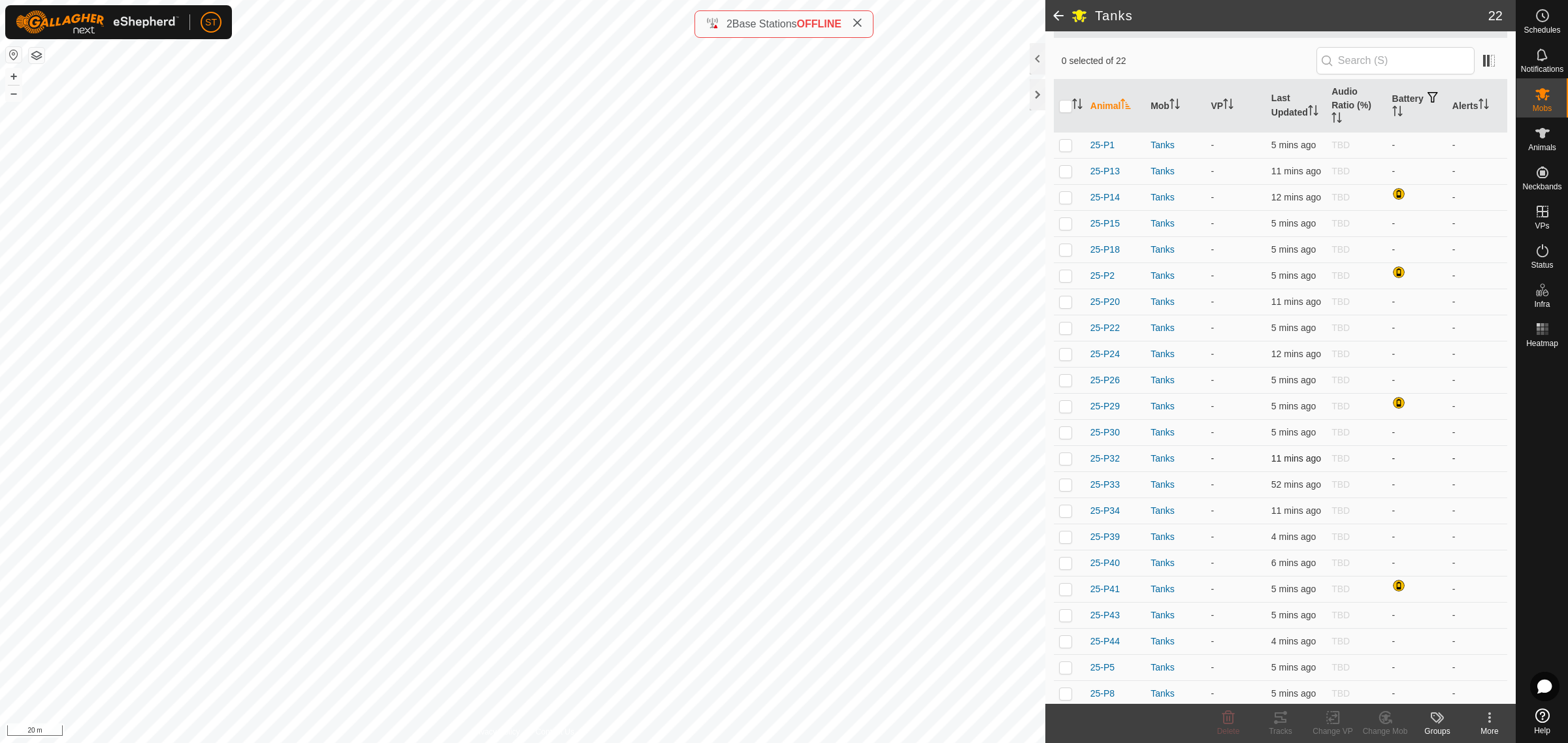
scroll to position [109, 0]
click at [1425, 169] on link "Unfitted Neckbands" at bounding box center [1451, 169] width 130 height 26
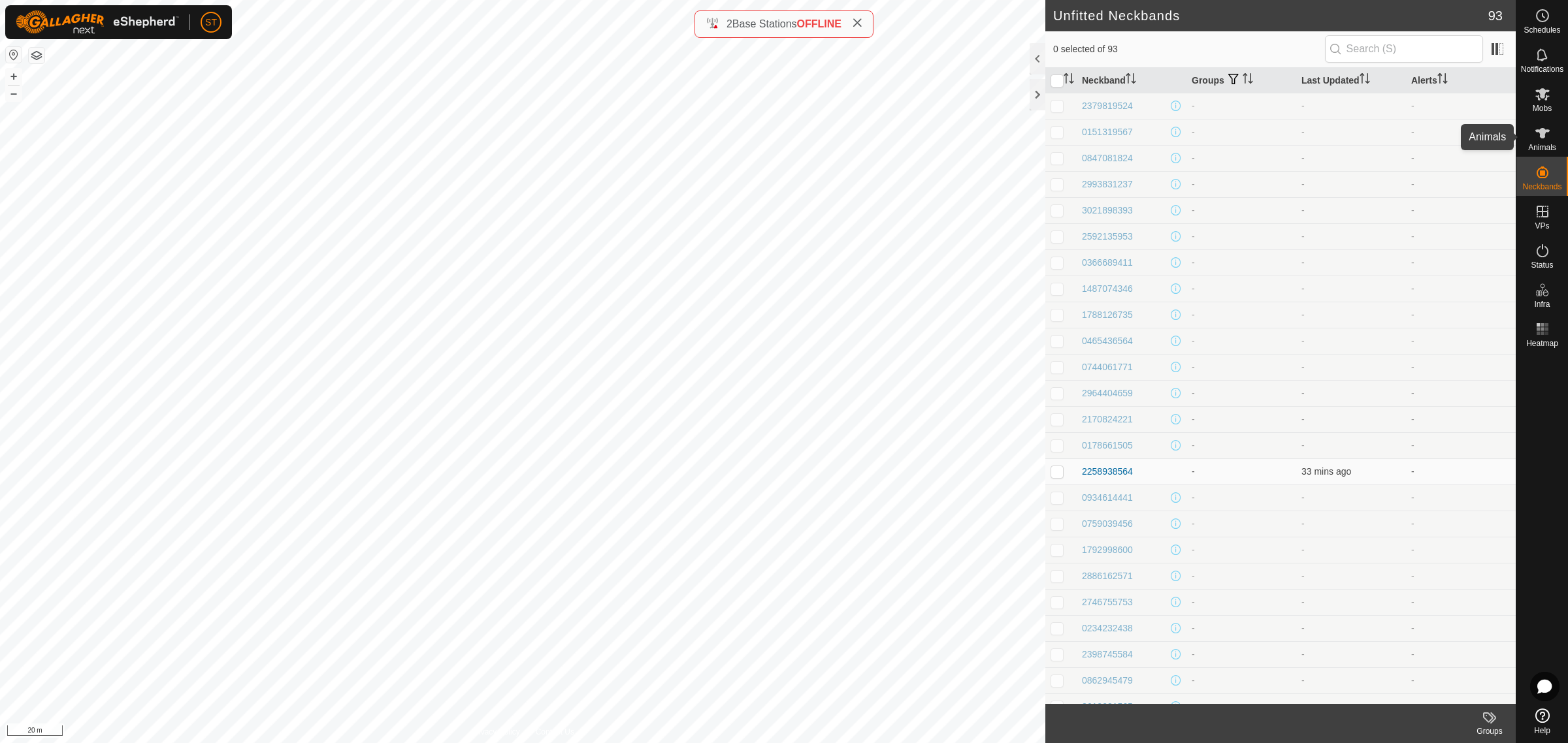
click at [1548, 136] on icon at bounding box center [1543, 133] width 16 height 16
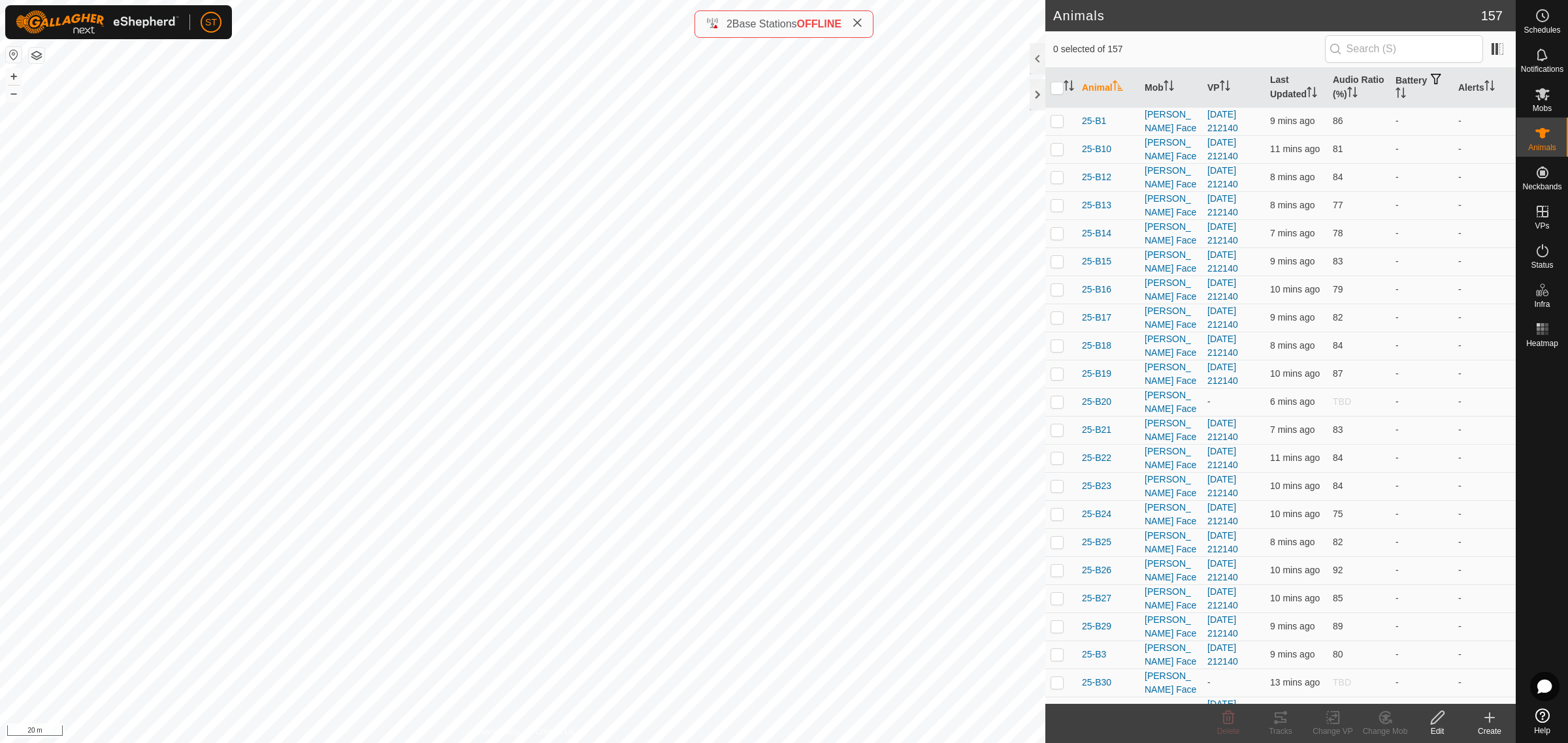
click at [1491, 732] on div "Create" at bounding box center [1490, 731] width 52 height 12
click at [1396, 684] on link "Create Single Animal" at bounding box center [1431, 690] width 167 height 26
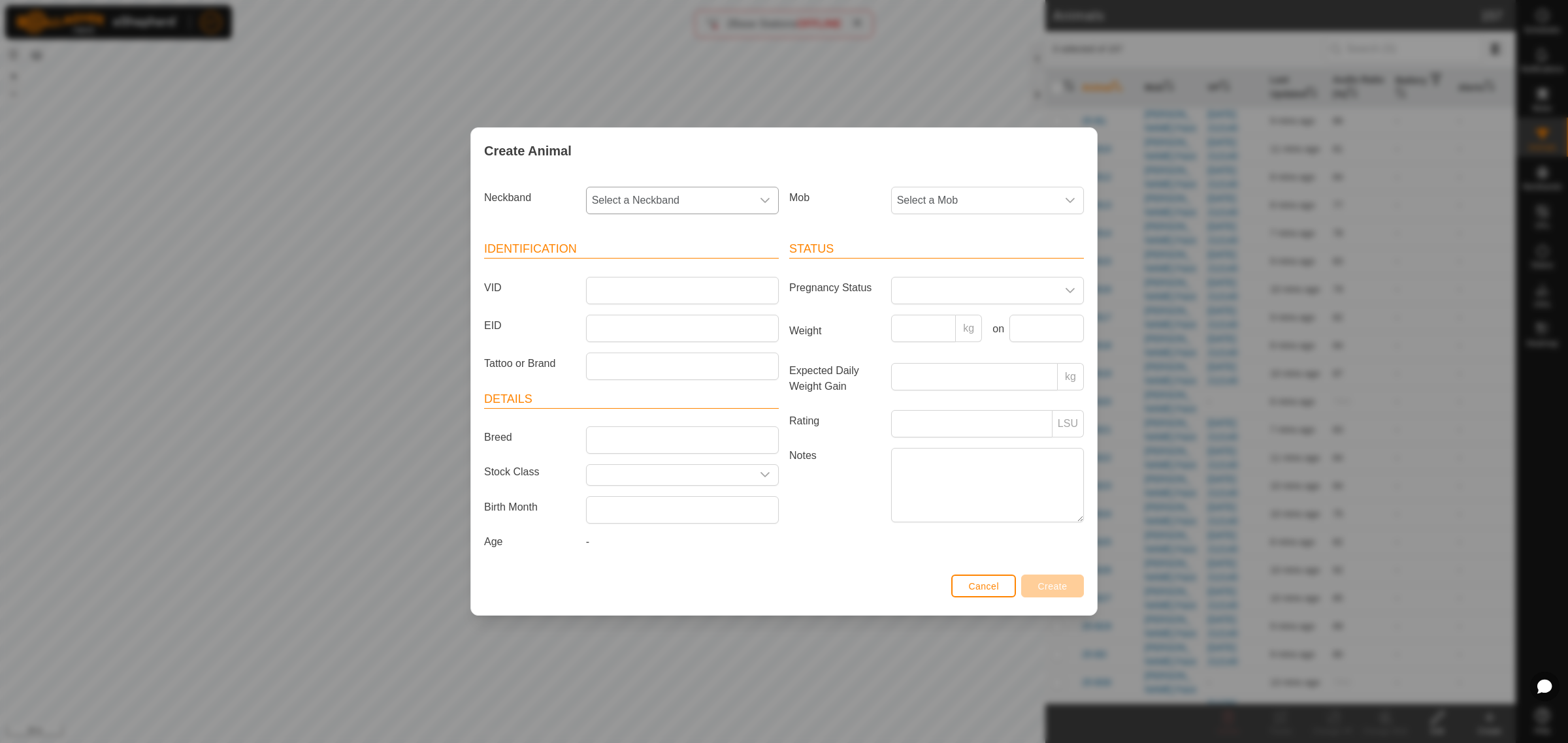
click at [760, 197] on icon "dropdown trigger" at bounding box center [765, 200] width 10 height 10
type input "8564"
click at [605, 269] on li "2258938564" at bounding box center [684, 268] width 192 height 26
click at [632, 292] on input "VID" at bounding box center [682, 290] width 193 height 27
type input "25-P11"
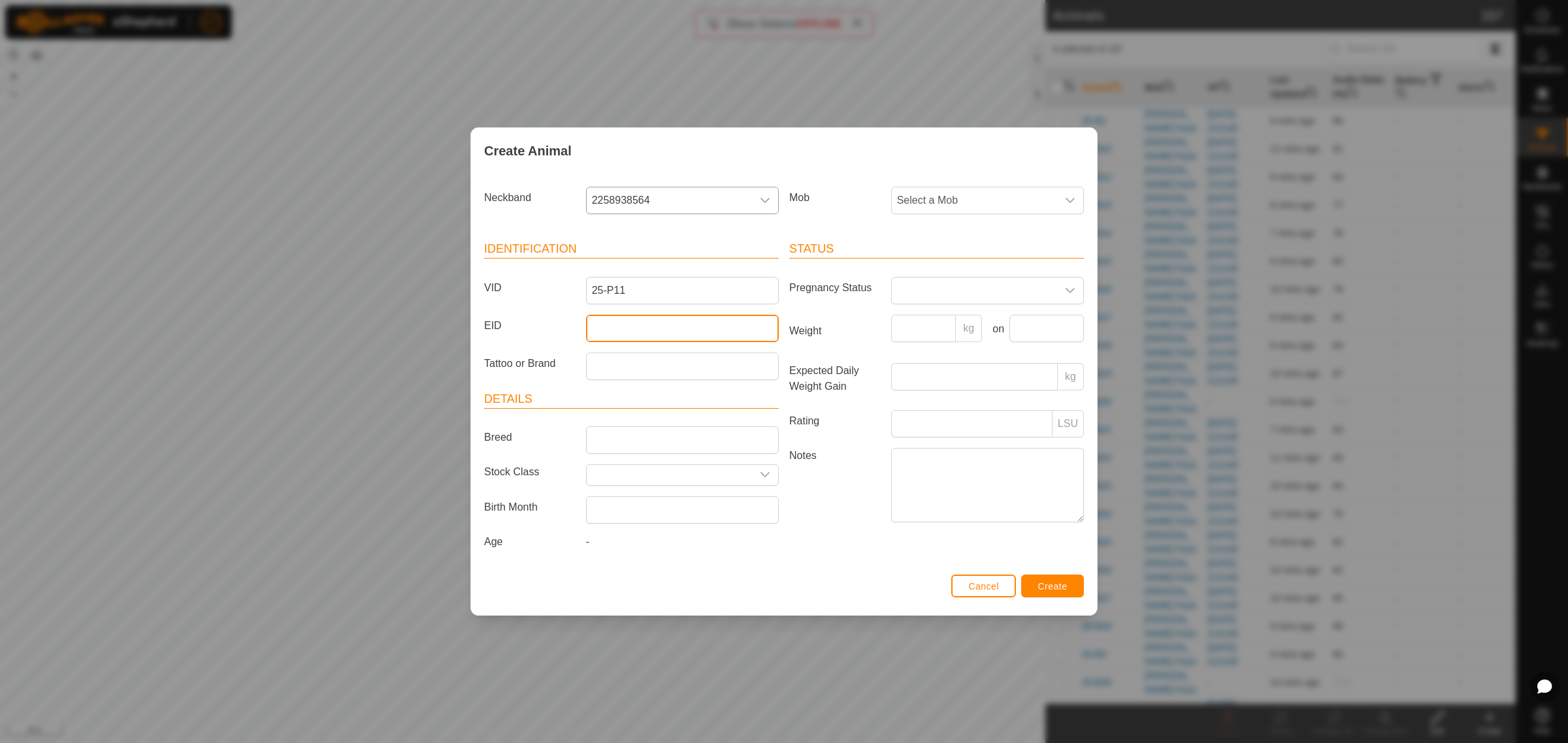
click at [629, 330] on input "EID" at bounding box center [682, 328] width 193 height 27
paste input "942000046866369"
type input "942000046866369"
click at [1070, 197] on icon "dropdown trigger" at bounding box center [1070, 200] width 10 height 10
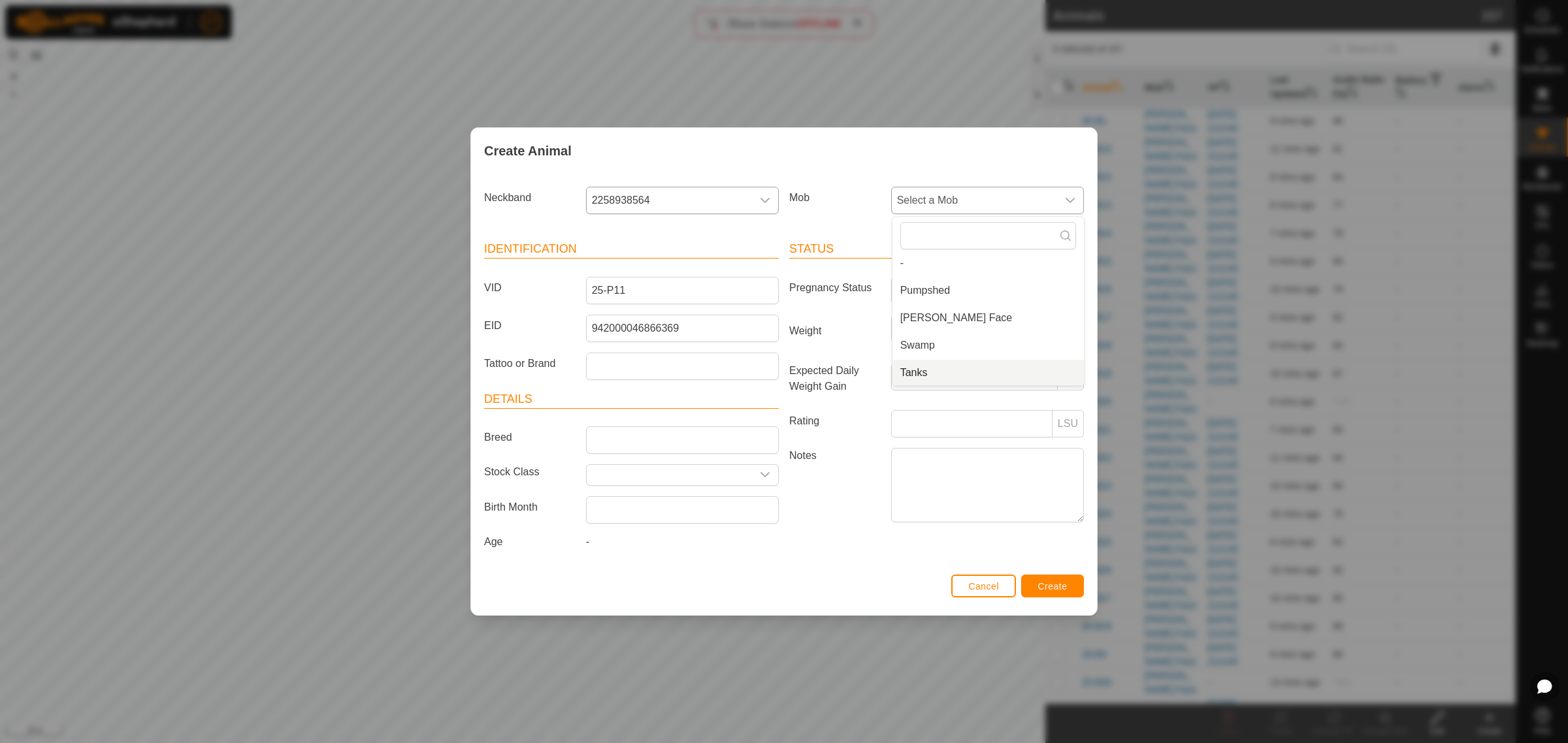
click at [948, 375] on li "Tanks" at bounding box center [989, 372] width 192 height 26
click at [1039, 585] on span "Create" at bounding box center [1054, 586] width 30 height 10
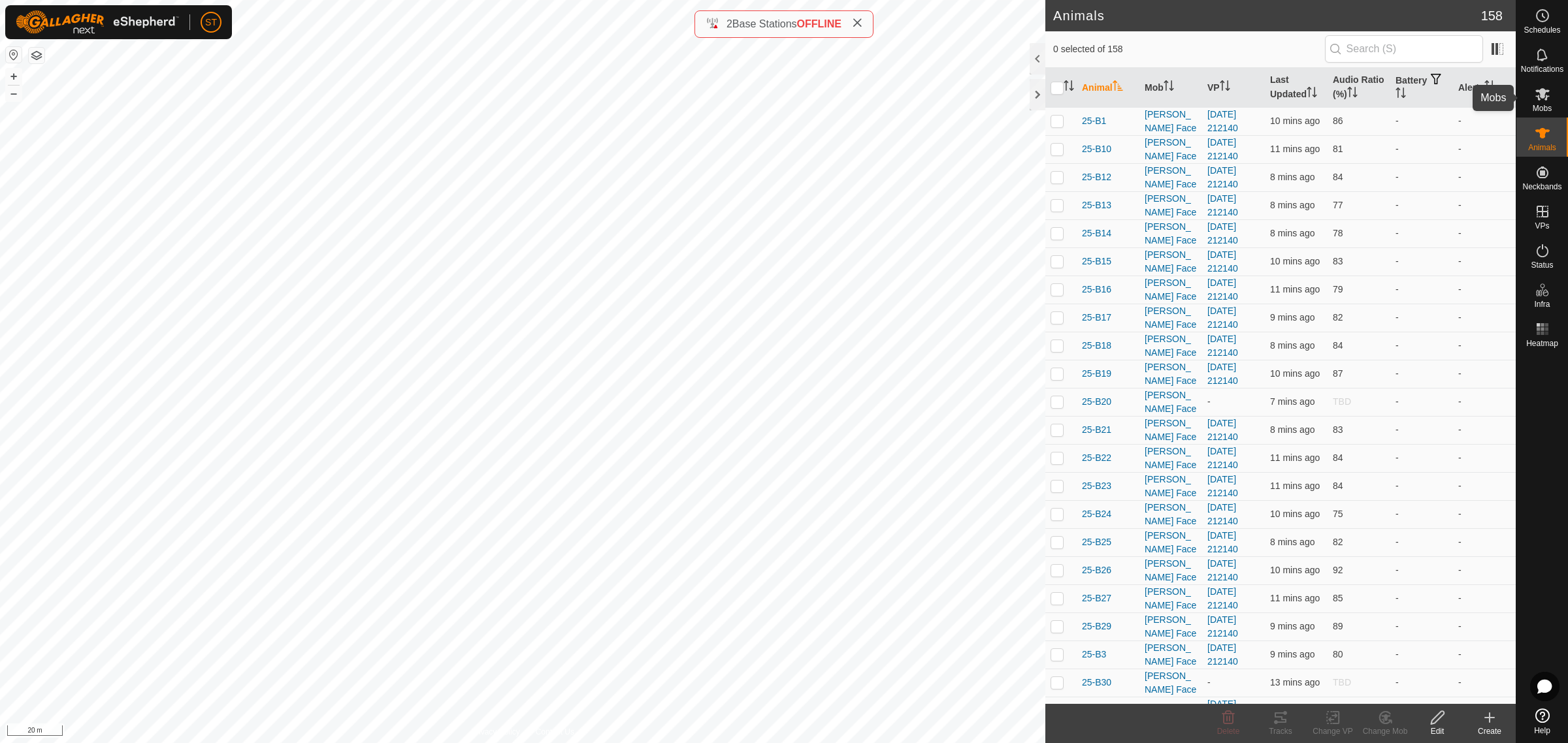
click at [1540, 95] on icon at bounding box center [1542, 94] width 14 height 12
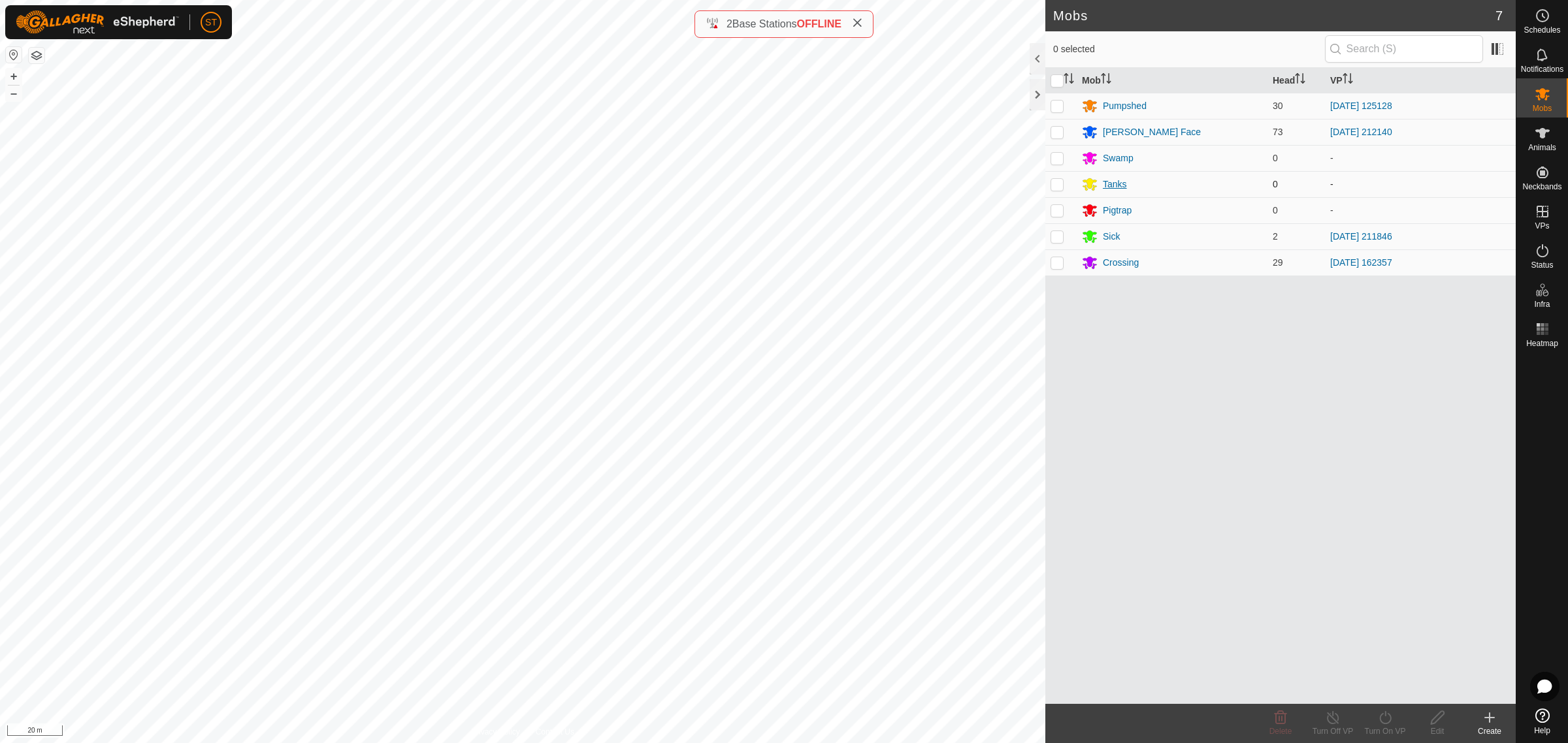
click at [1108, 180] on div "Tanks" at bounding box center [1115, 184] width 24 height 14
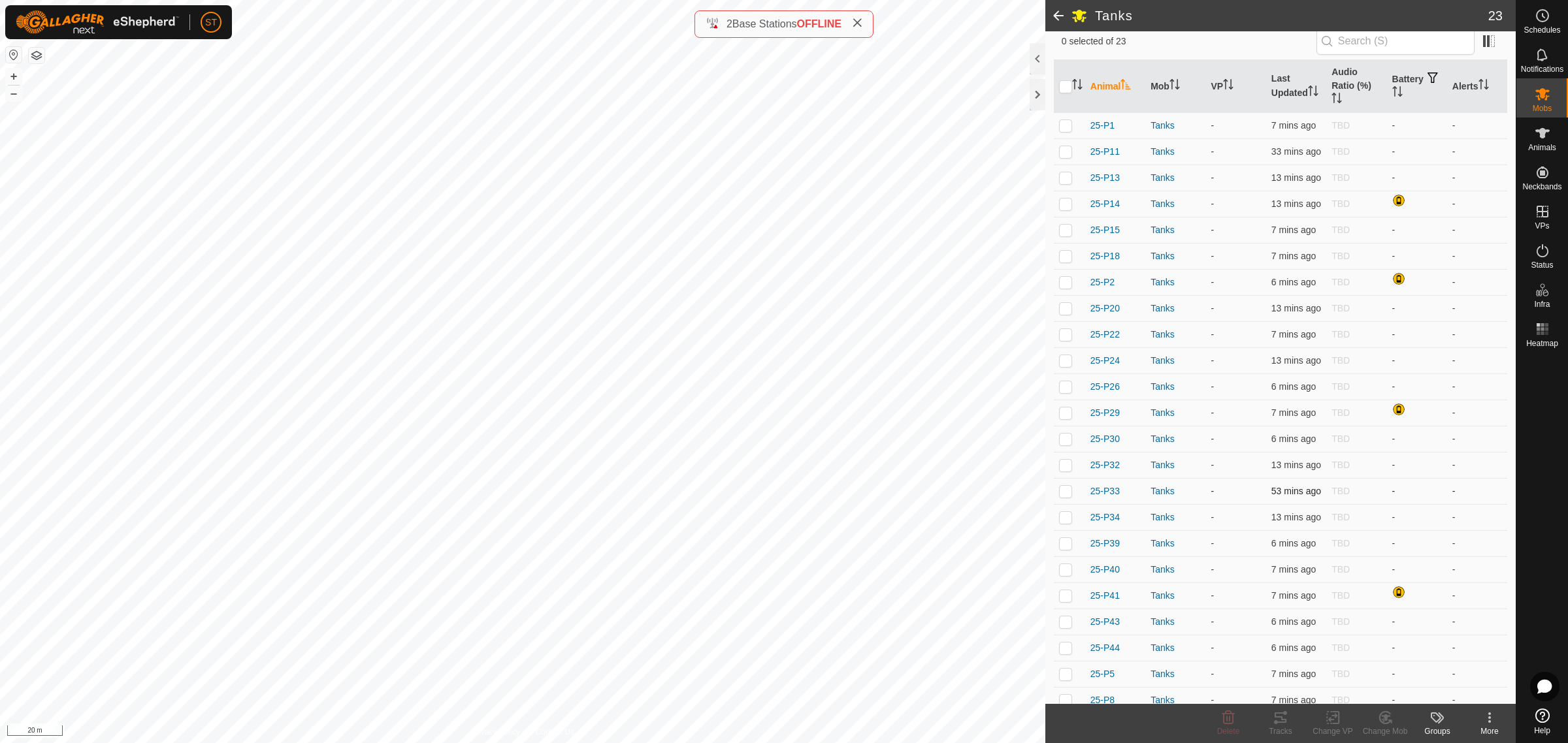
scroll to position [137, 0]
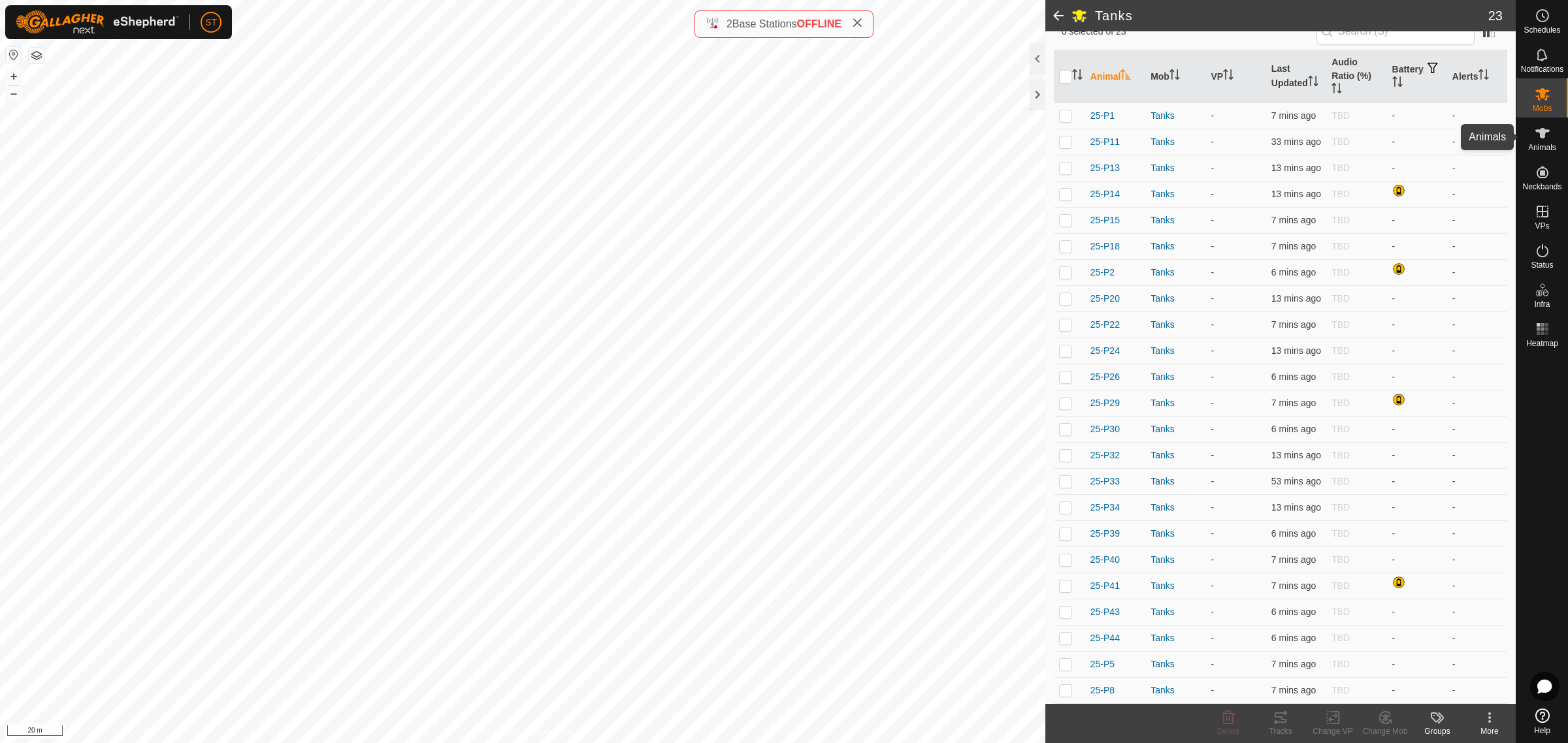
click at [1537, 136] on icon at bounding box center [1543, 133] width 16 height 16
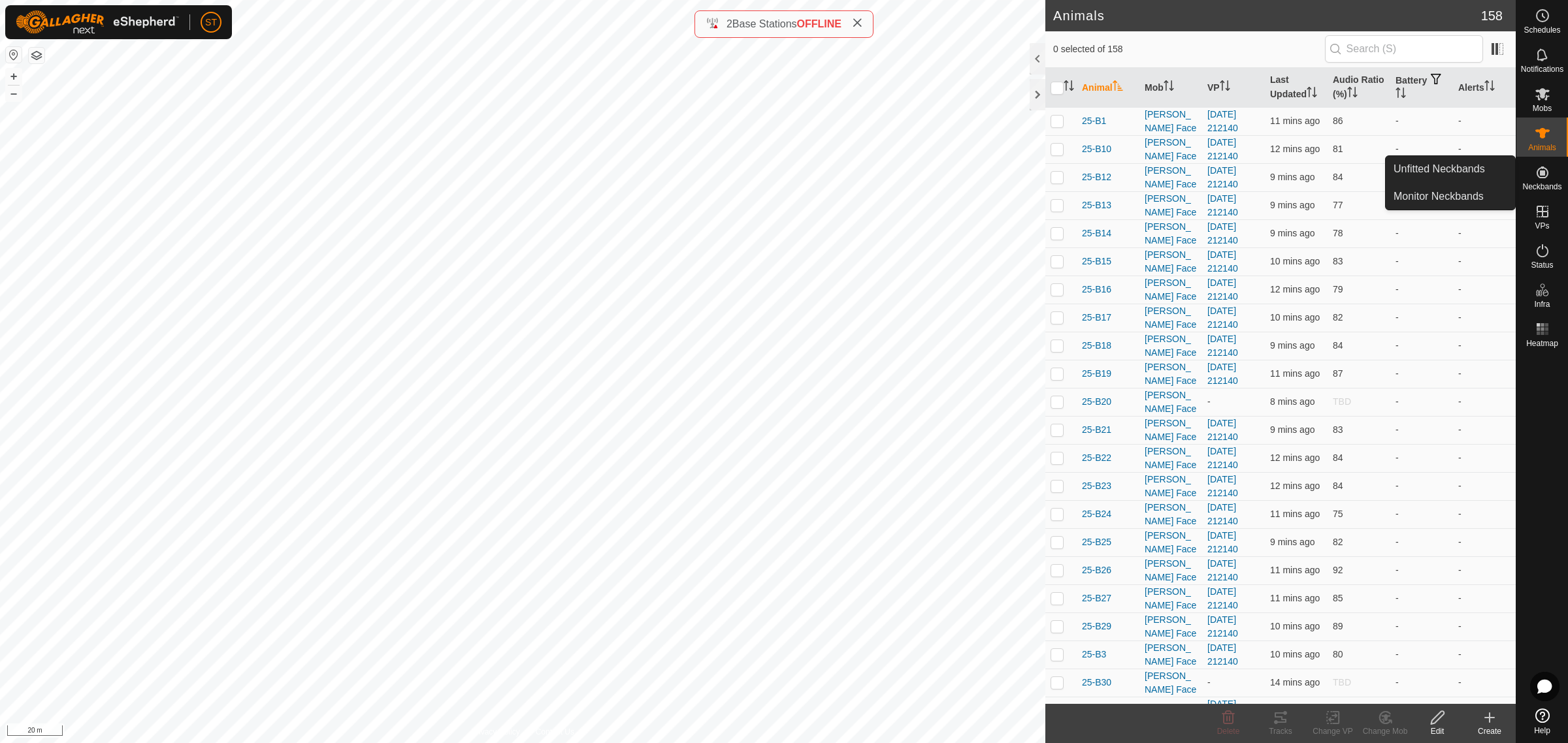
click at [1549, 177] on icon at bounding box center [1543, 172] width 16 height 16
click at [1425, 169] on link "Unfitted Neckbands" at bounding box center [1451, 169] width 130 height 26
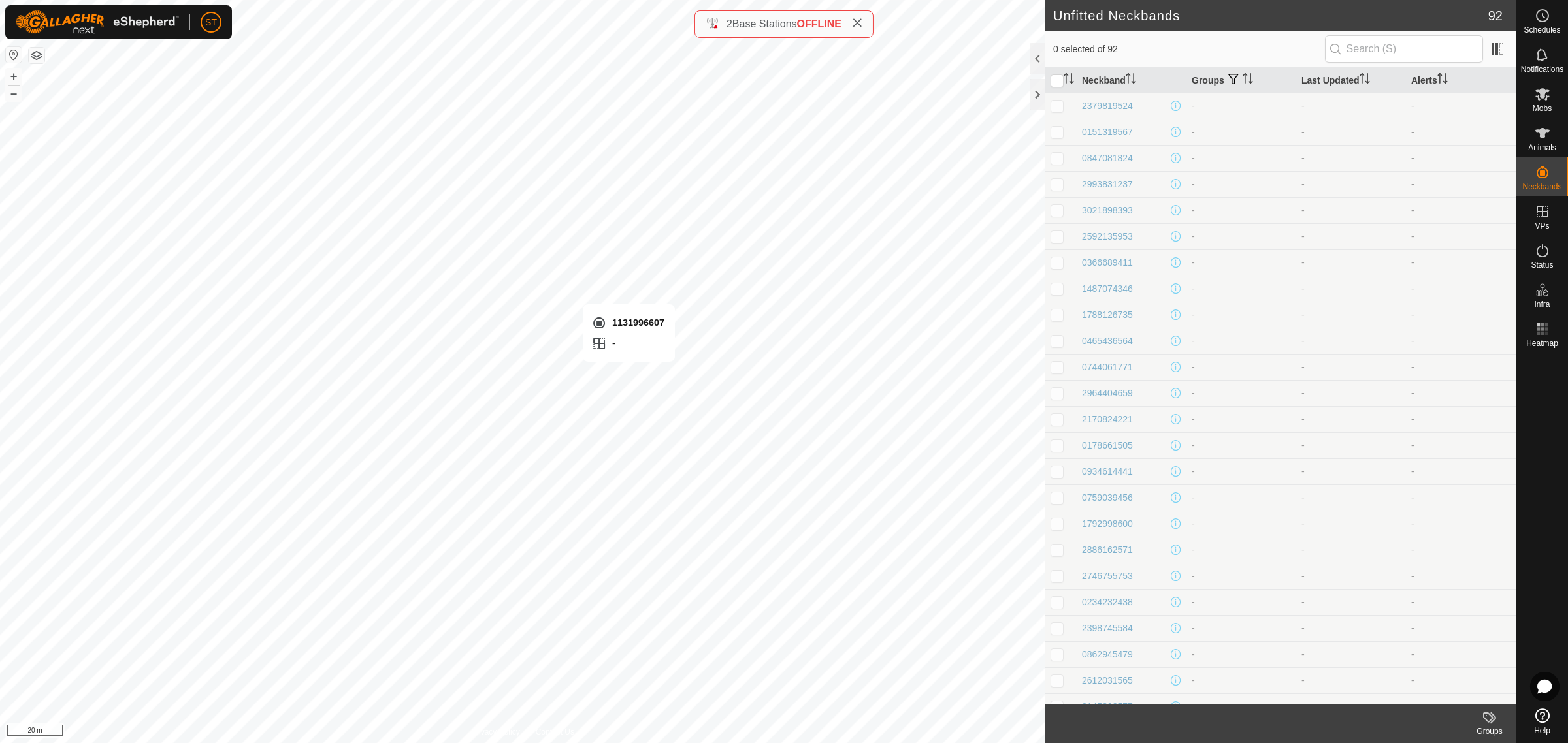
checkbox input "true"
click at [1544, 128] on icon at bounding box center [1542, 132] width 14 height 10
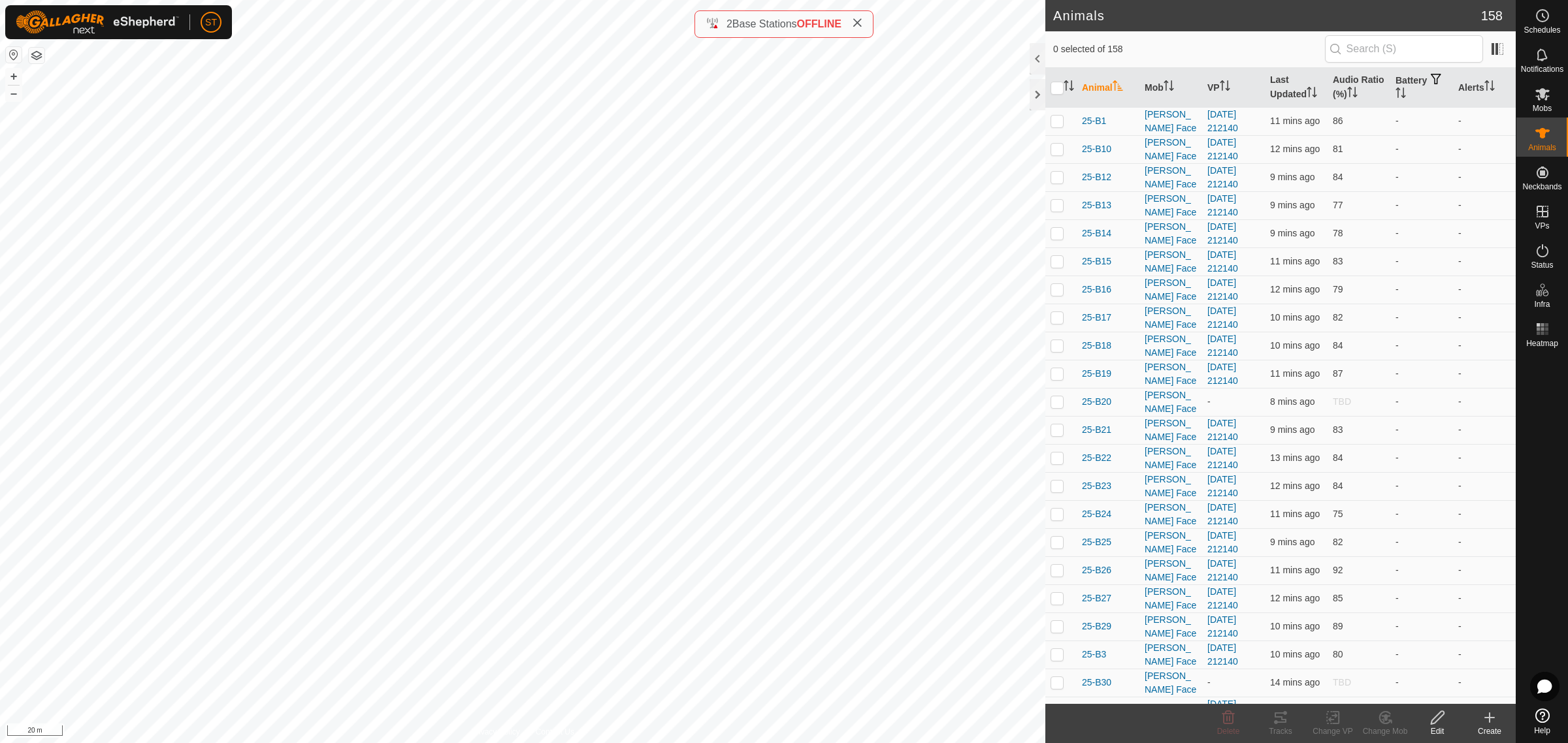
click at [1495, 719] on icon at bounding box center [1490, 717] width 16 height 16
click at [1415, 693] on link "Create Single Animal" at bounding box center [1431, 690] width 167 height 26
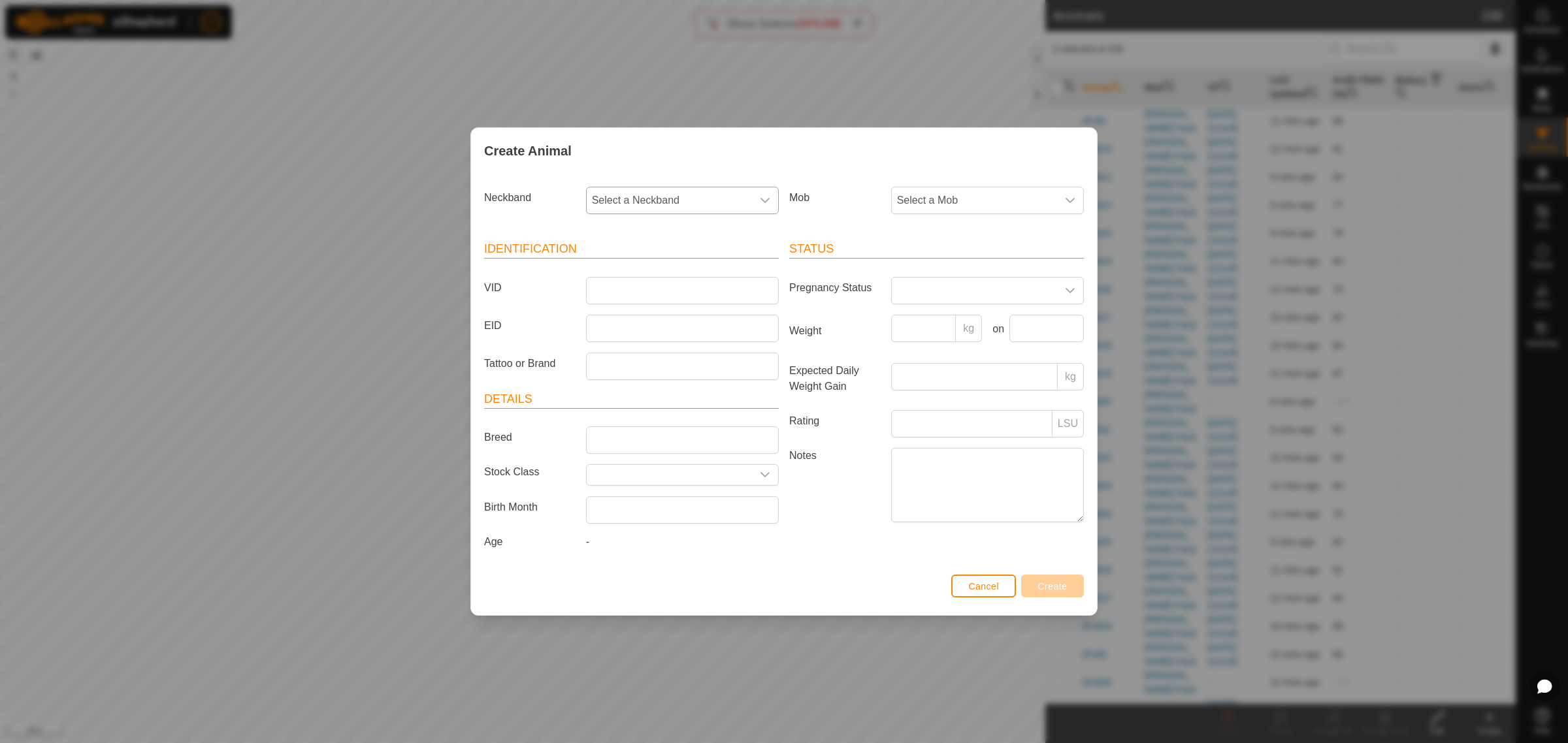
click at [767, 200] on icon "dropdown trigger" at bounding box center [765, 201] width 9 height 6
type input "6607"
click at [622, 264] on li "1131996607" at bounding box center [684, 268] width 192 height 26
click at [633, 288] on input "VID" at bounding box center [682, 290] width 193 height 27
type input "25-P36"
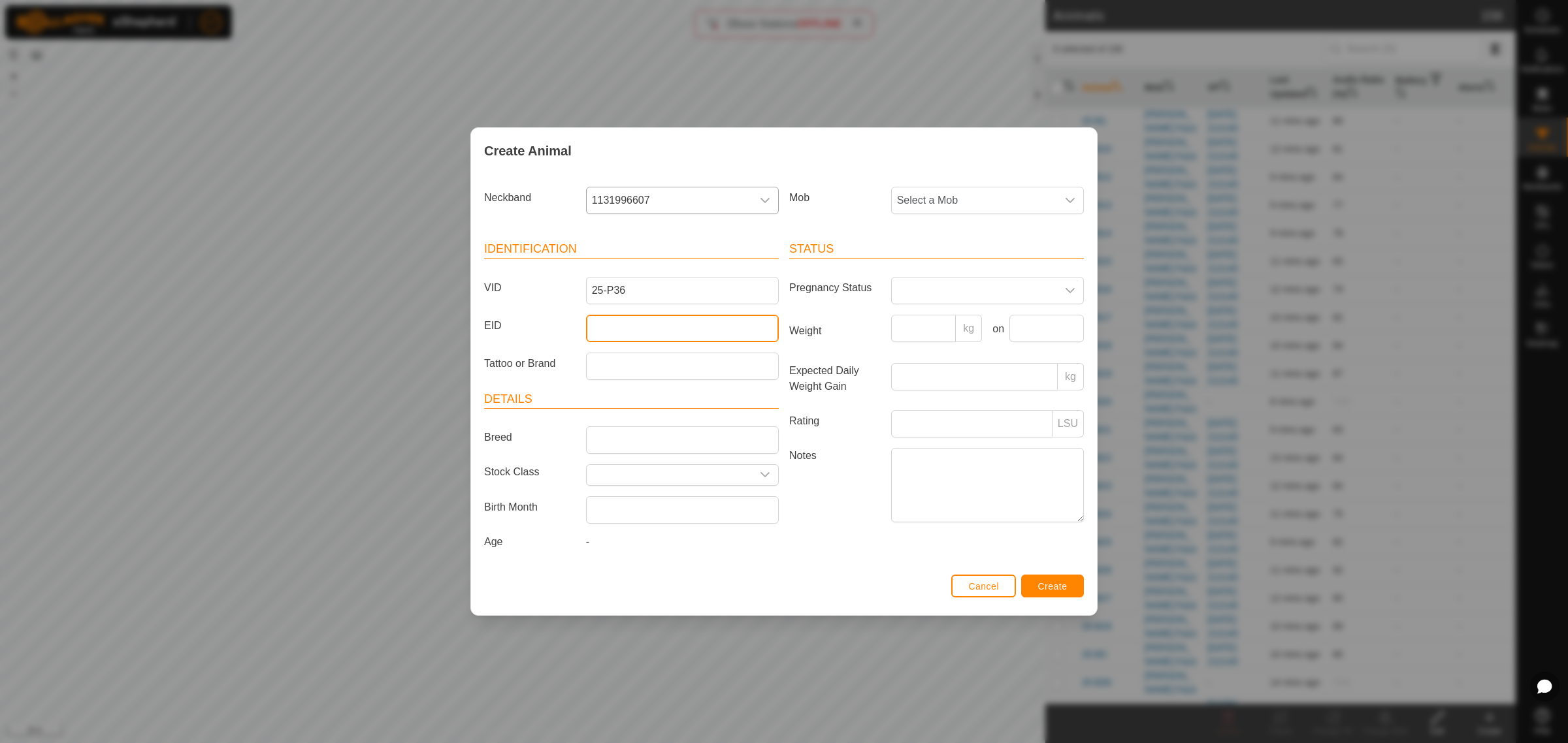
drag, startPoint x: 640, startPoint y: 337, endPoint x: 631, endPoint y: 331, distance: 10.8
click at [640, 337] on input "EID" at bounding box center [682, 328] width 193 height 27
paste input "942000046694871"
type input "942000046694871"
click at [1069, 200] on icon "dropdown trigger" at bounding box center [1070, 201] width 9 height 6
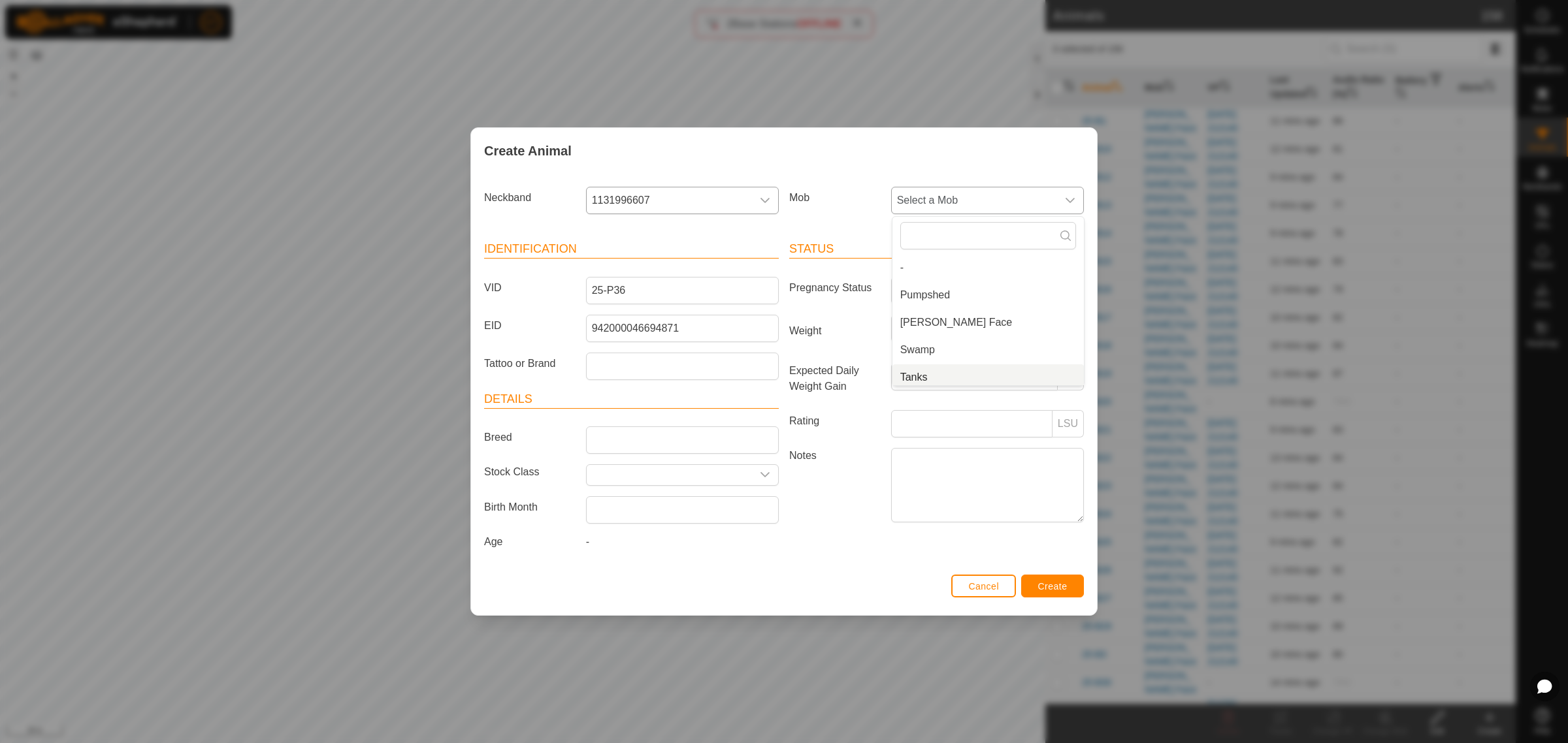
scroll to position [5, 0]
click at [977, 371] on li "Tanks" at bounding box center [989, 372] width 192 height 26
click at [1043, 589] on span "Create" at bounding box center [1054, 586] width 30 height 10
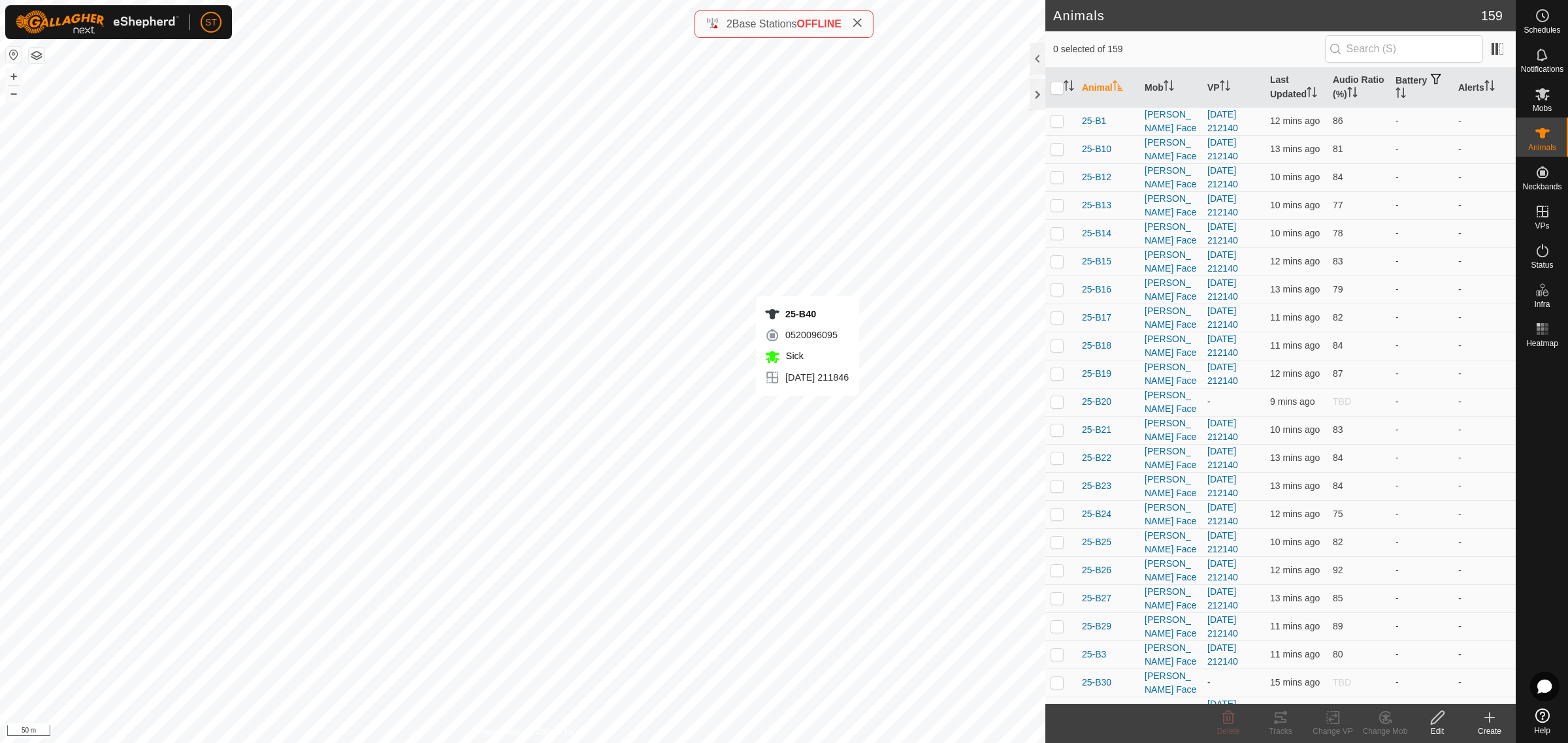
checkbox input "true"
click at [1323, 723] on change-vp-svg-icon at bounding box center [1333, 717] width 52 height 16
click at [1372, 690] on link "Turn Off VP" at bounding box center [1372, 690] width 130 height 26
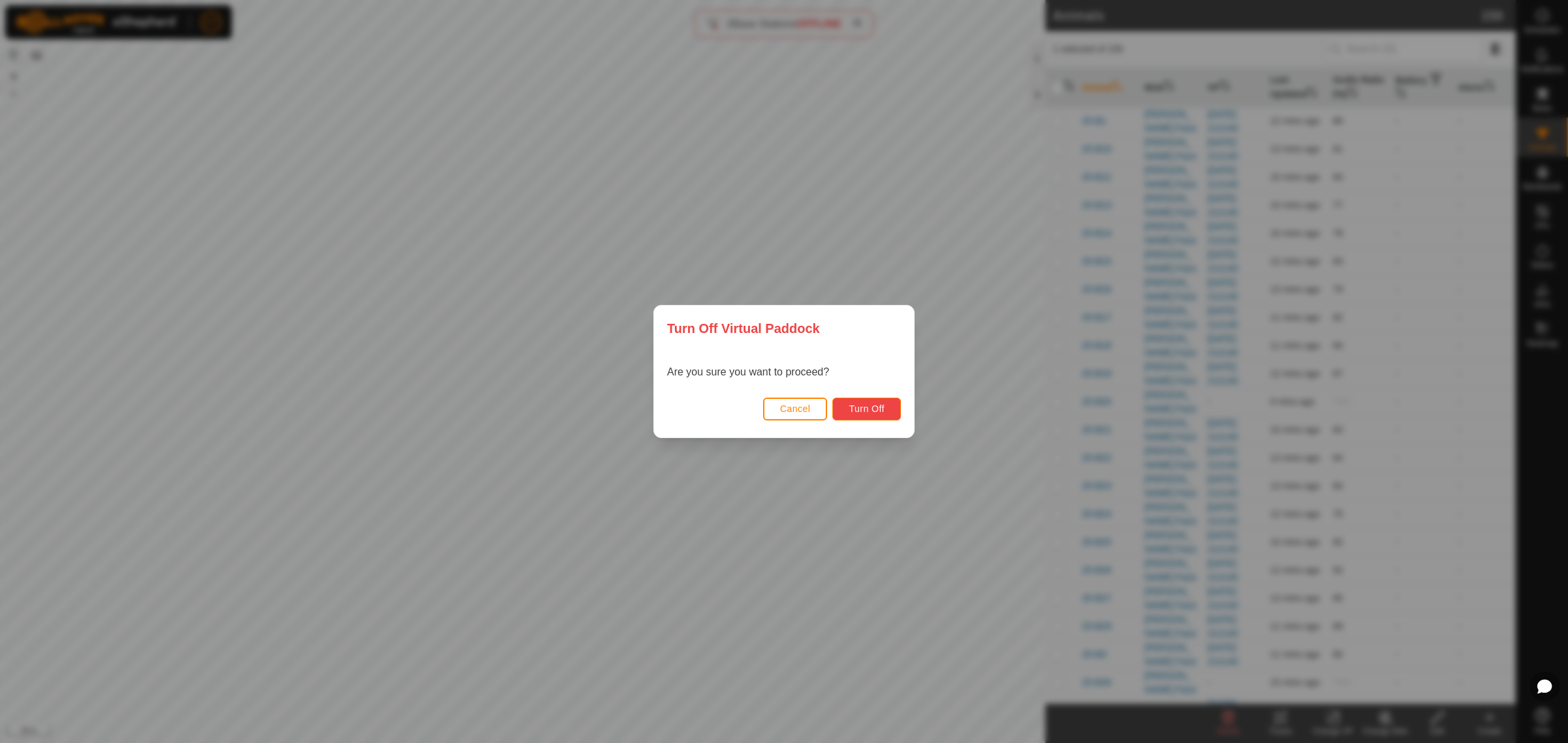
click at [864, 407] on span "Turn Off" at bounding box center [866, 408] width 36 height 10
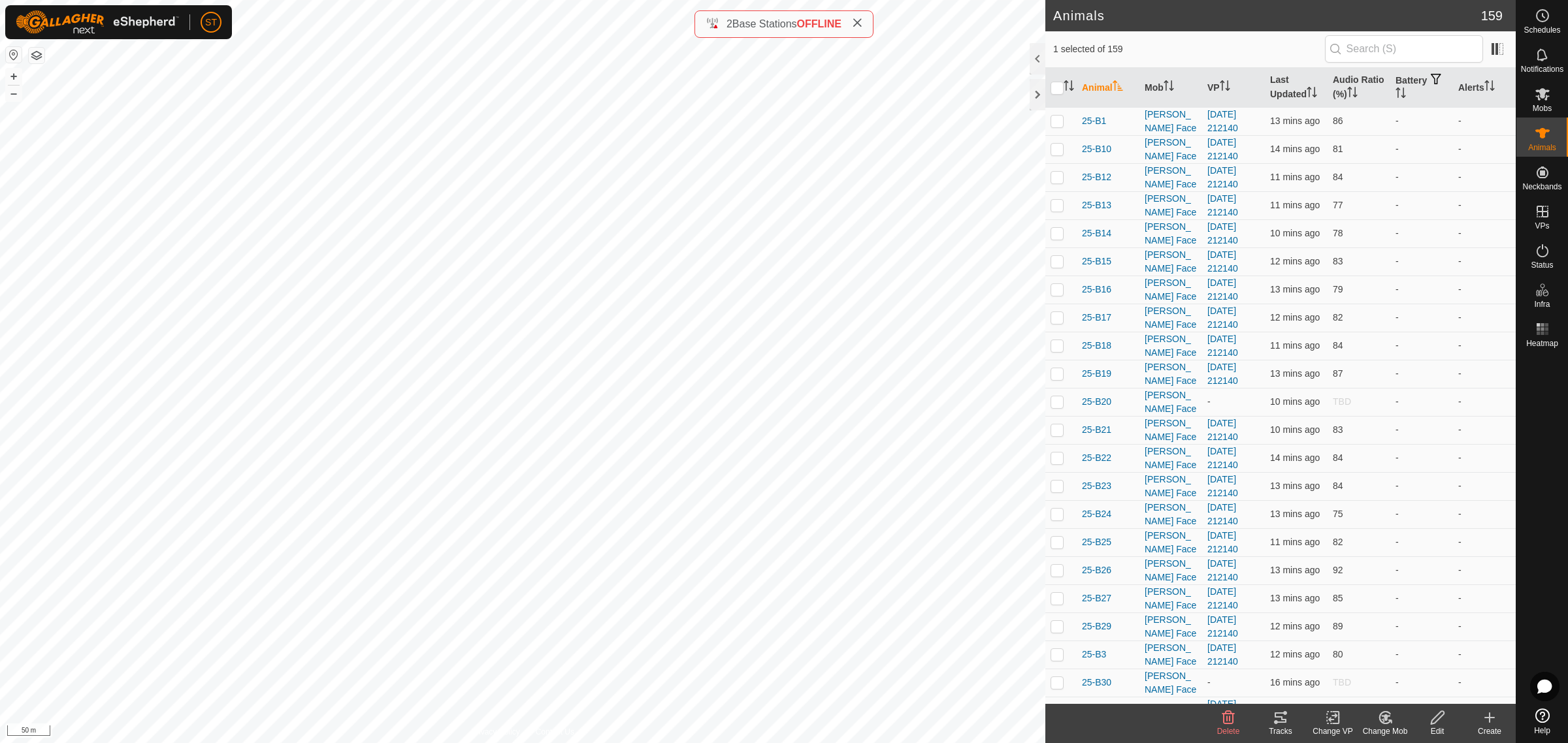
click at [1329, 723] on icon at bounding box center [1334, 717] width 17 height 16
click at [1370, 690] on link "Turn Off VP" at bounding box center [1372, 690] width 130 height 26
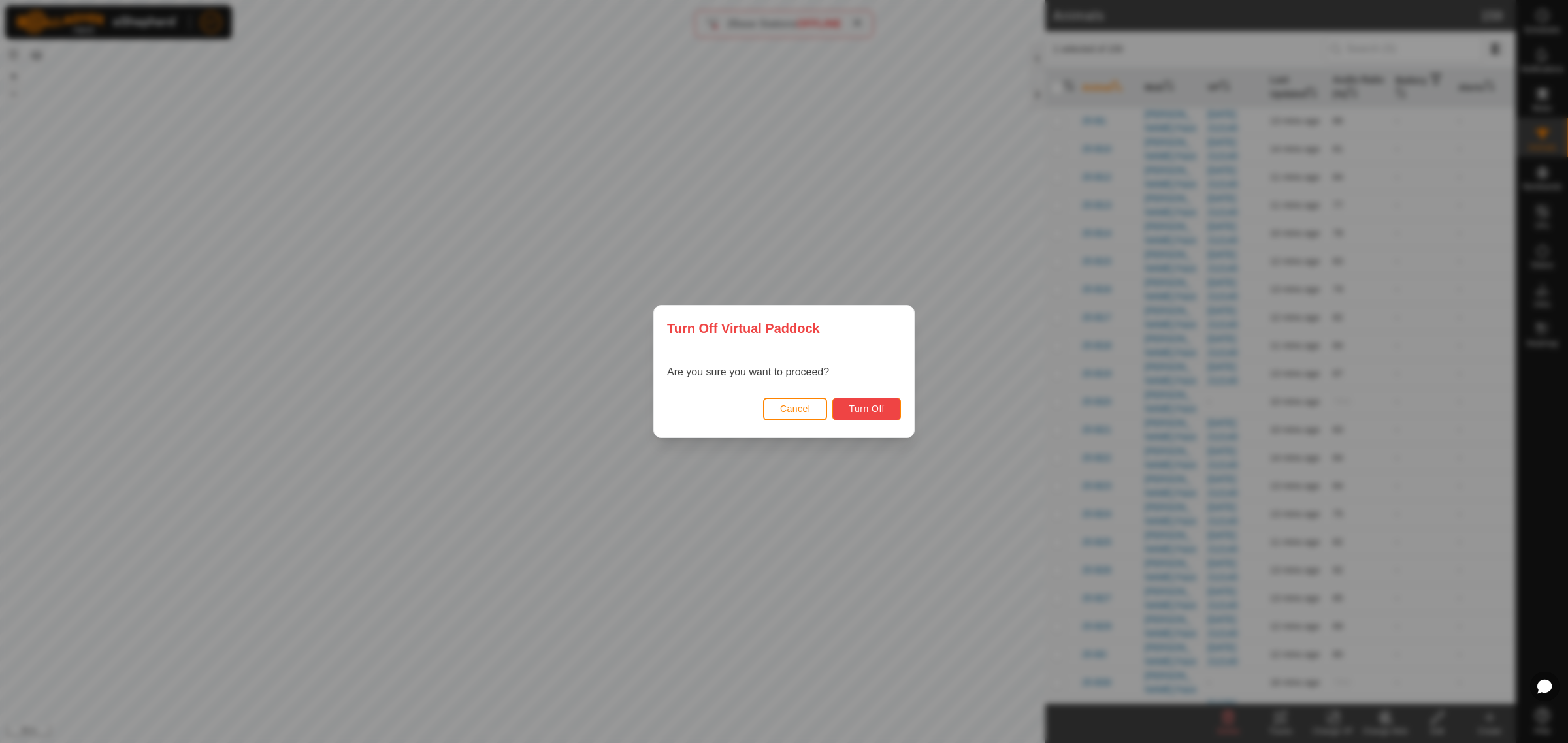
click at [866, 412] on span "Turn Off" at bounding box center [866, 408] width 36 height 10
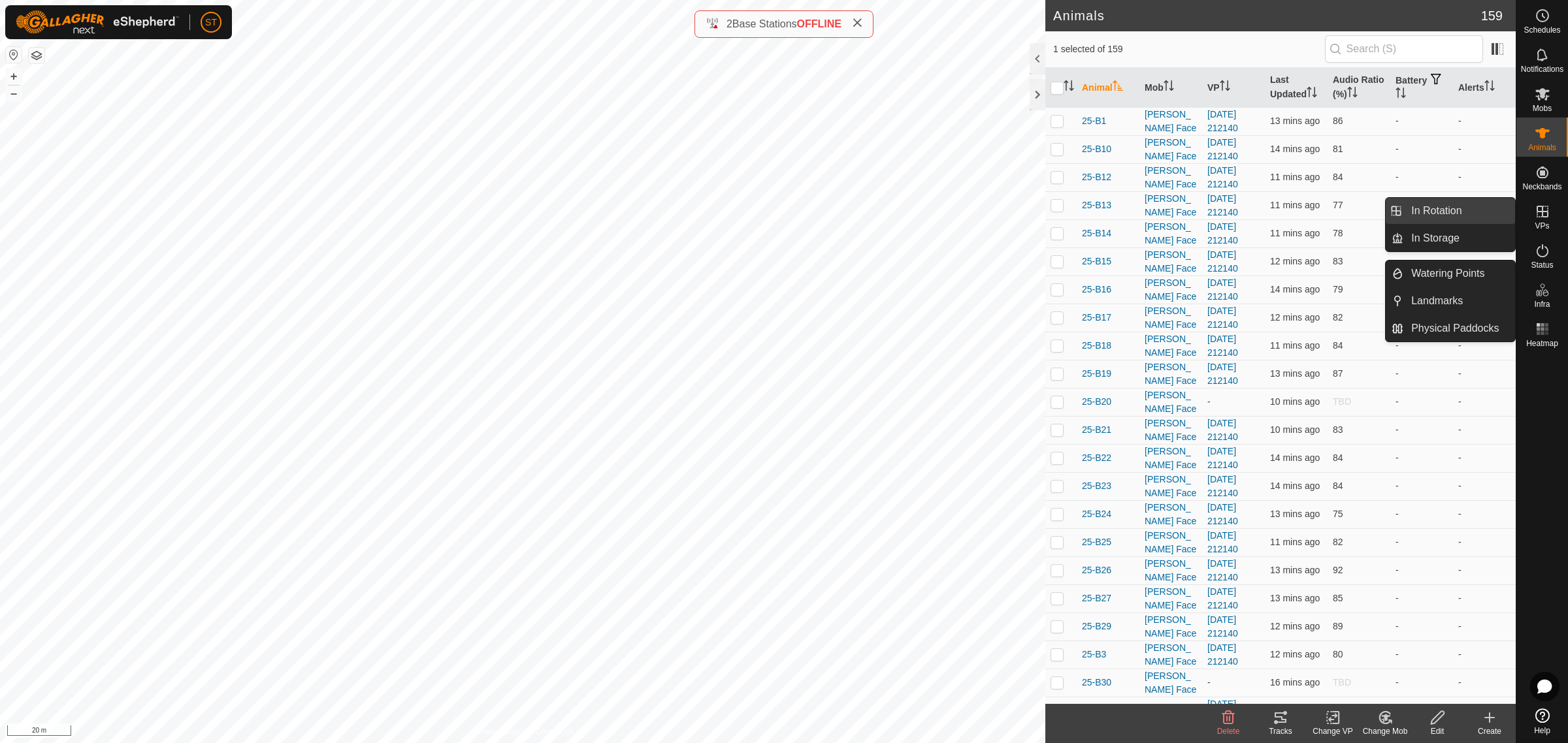
click at [1464, 213] on link "In Rotation" at bounding box center [1460, 211] width 112 height 26
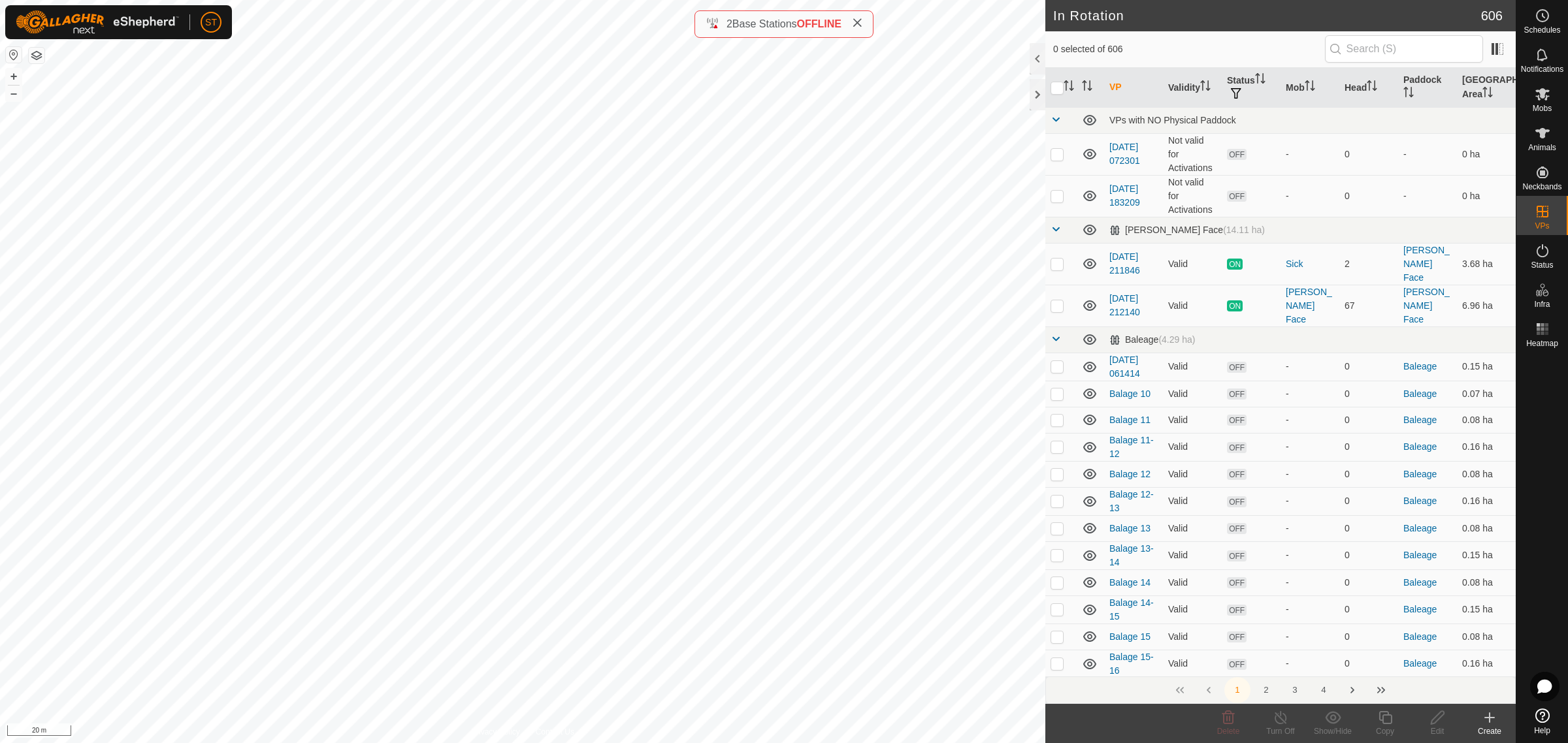
click at [1485, 722] on icon at bounding box center [1490, 717] width 16 height 16
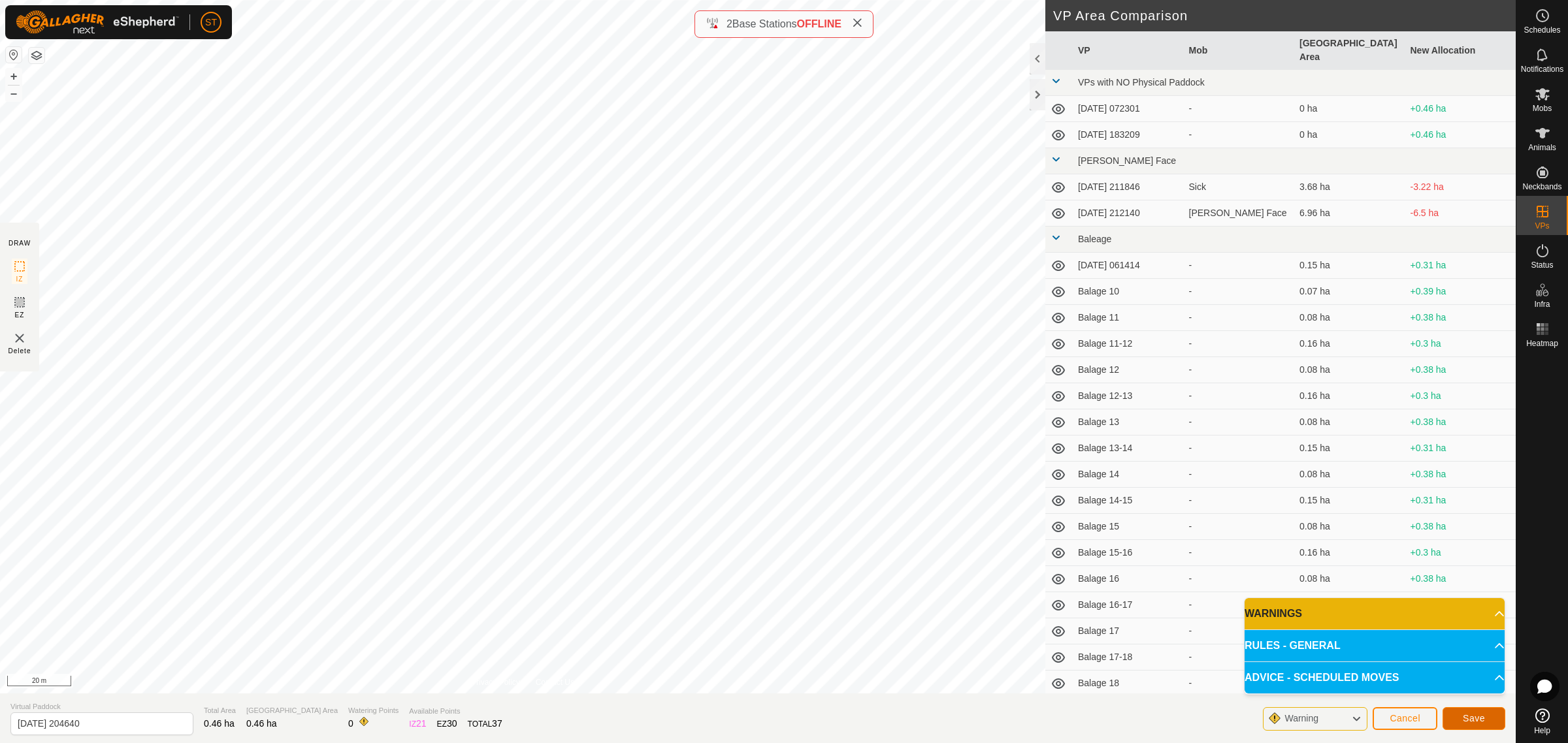
click at [1467, 722] on span "Save" at bounding box center [1475, 718] width 22 height 10
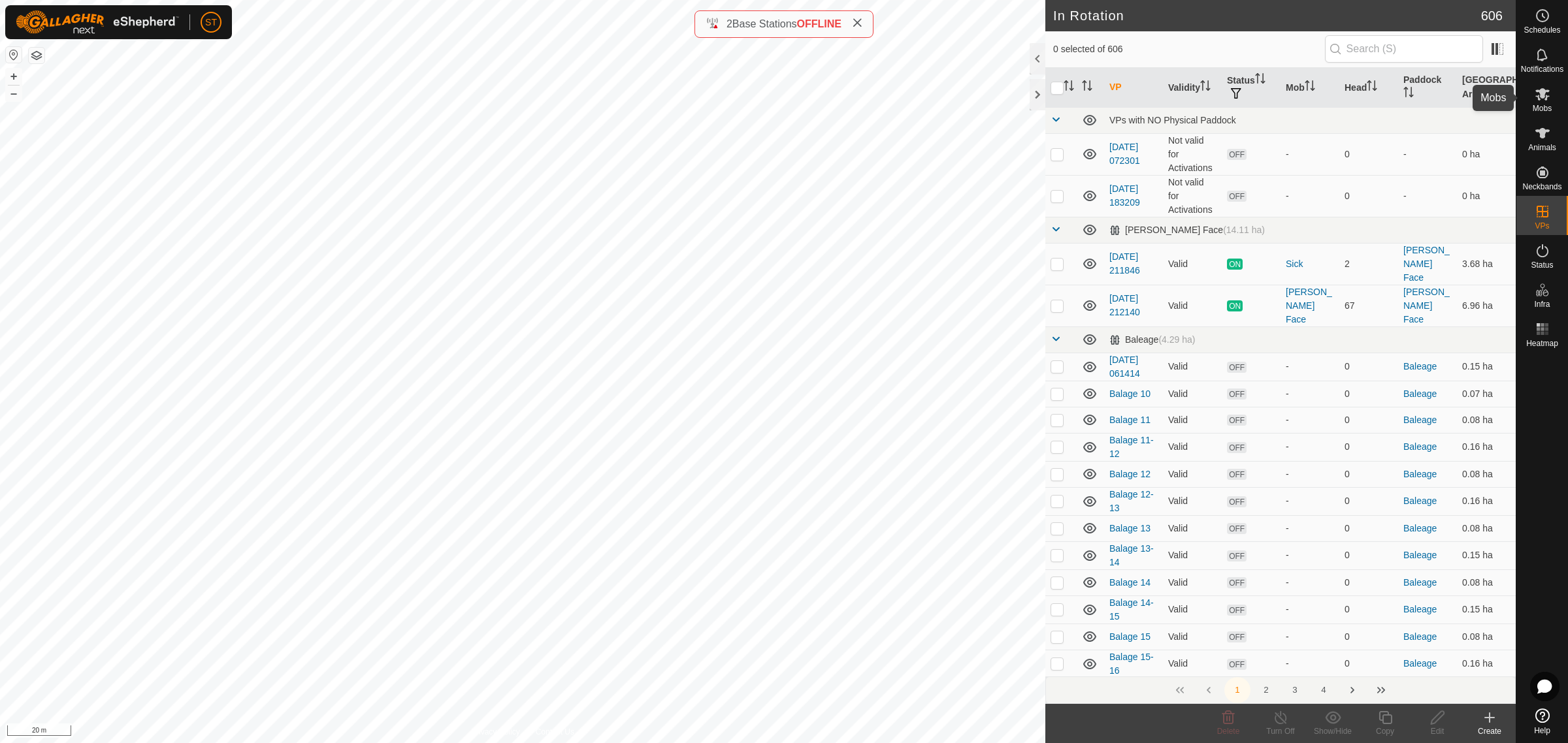
click at [1539, 91] on icon at bounding box center [1542, 94] width 14 height 12
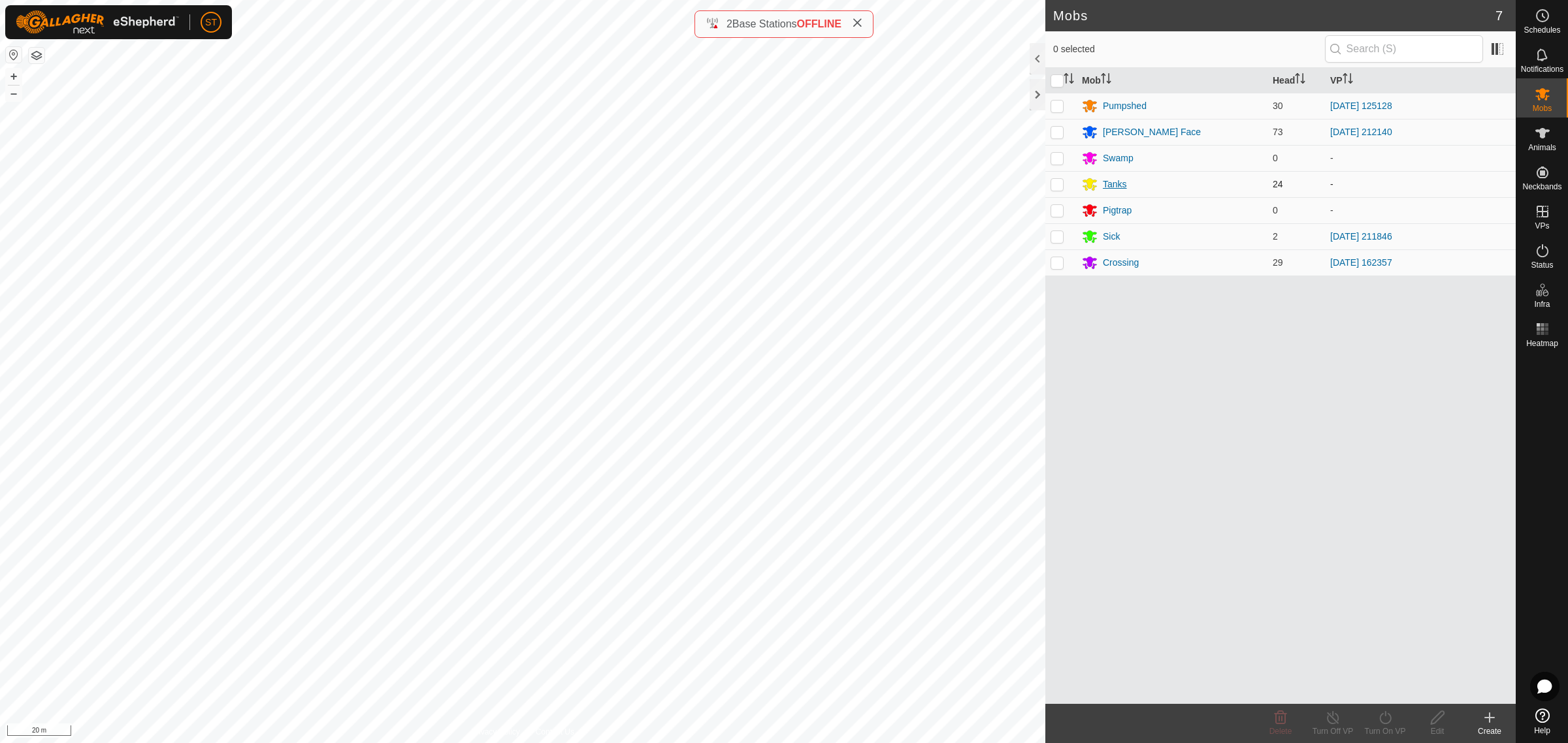
click at [1112, 182] on div "Tanks" at bounding box center [1115, 184] width 24 height 14
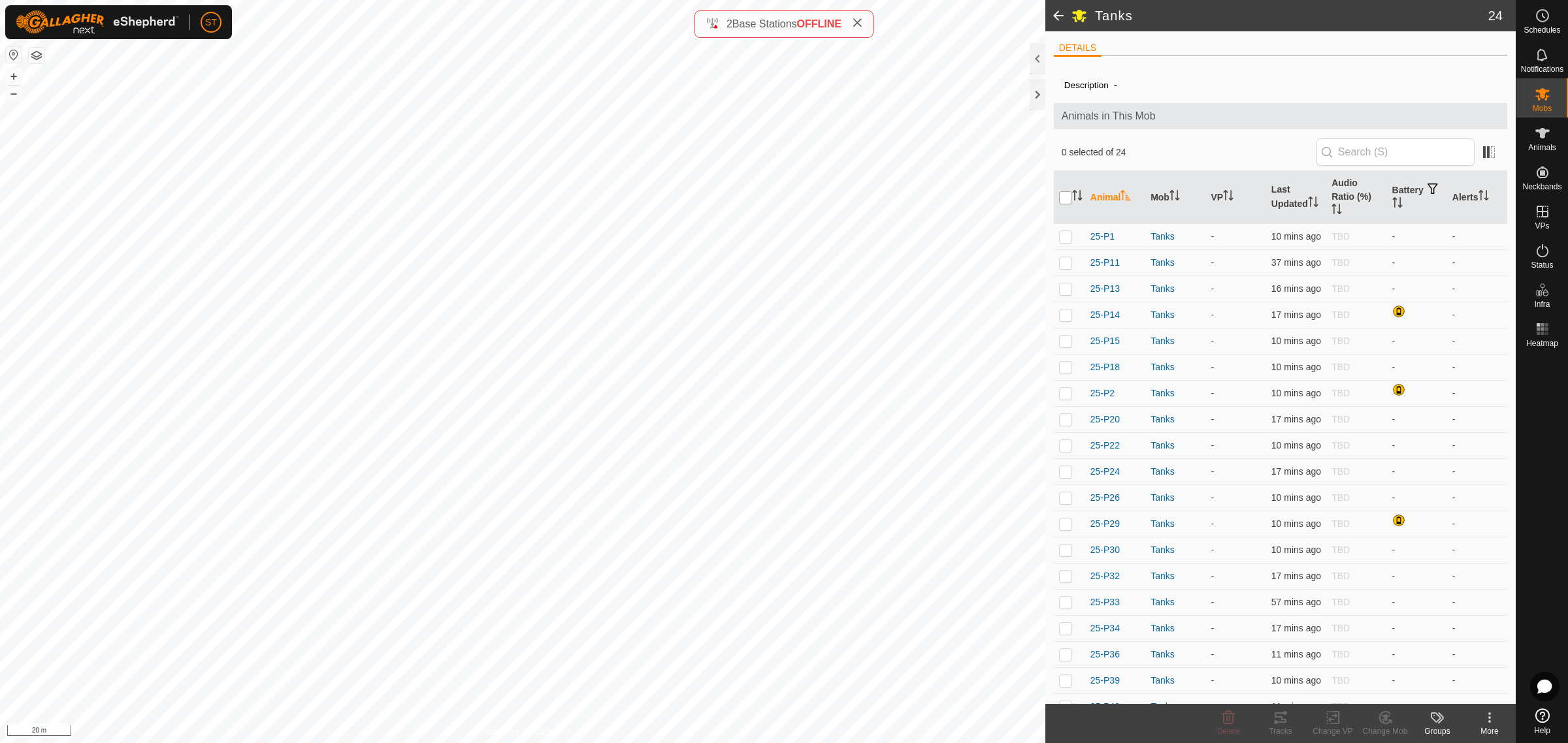
click at [1065, 200] on input "checkbox" at bounding box center [1066, 198] width 13 height 13
checkbox input "true"
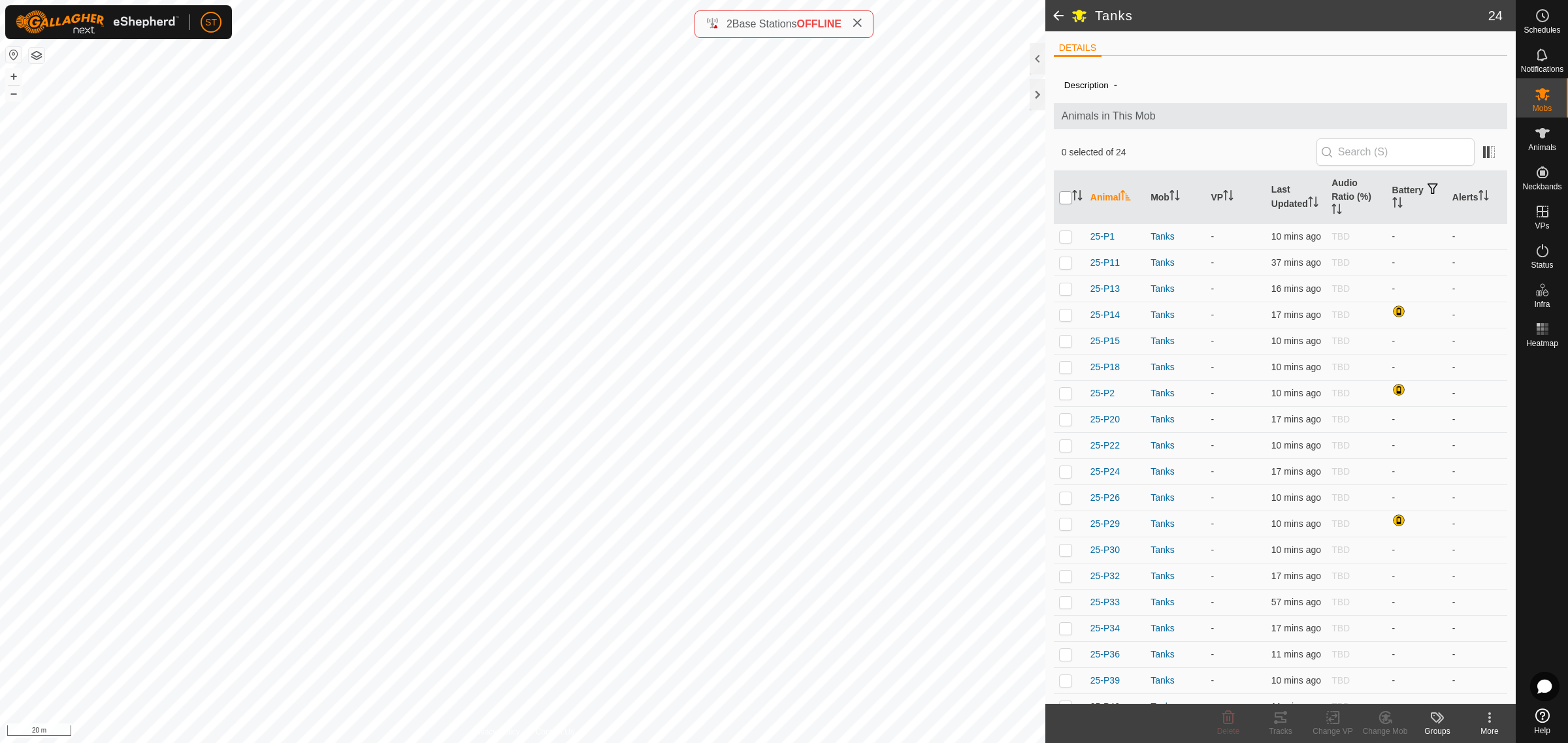
checkbox input "true"
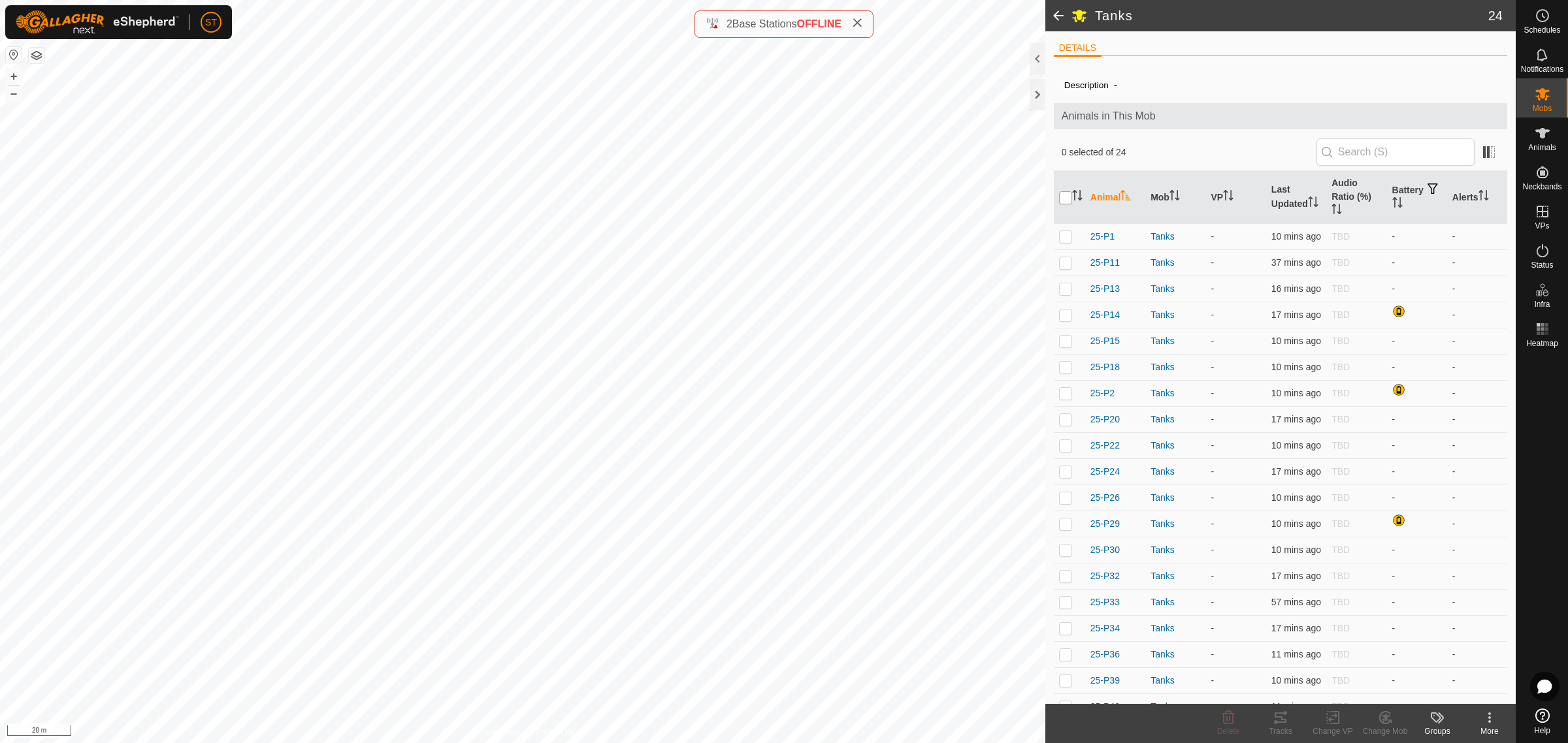
checkbox input "true"
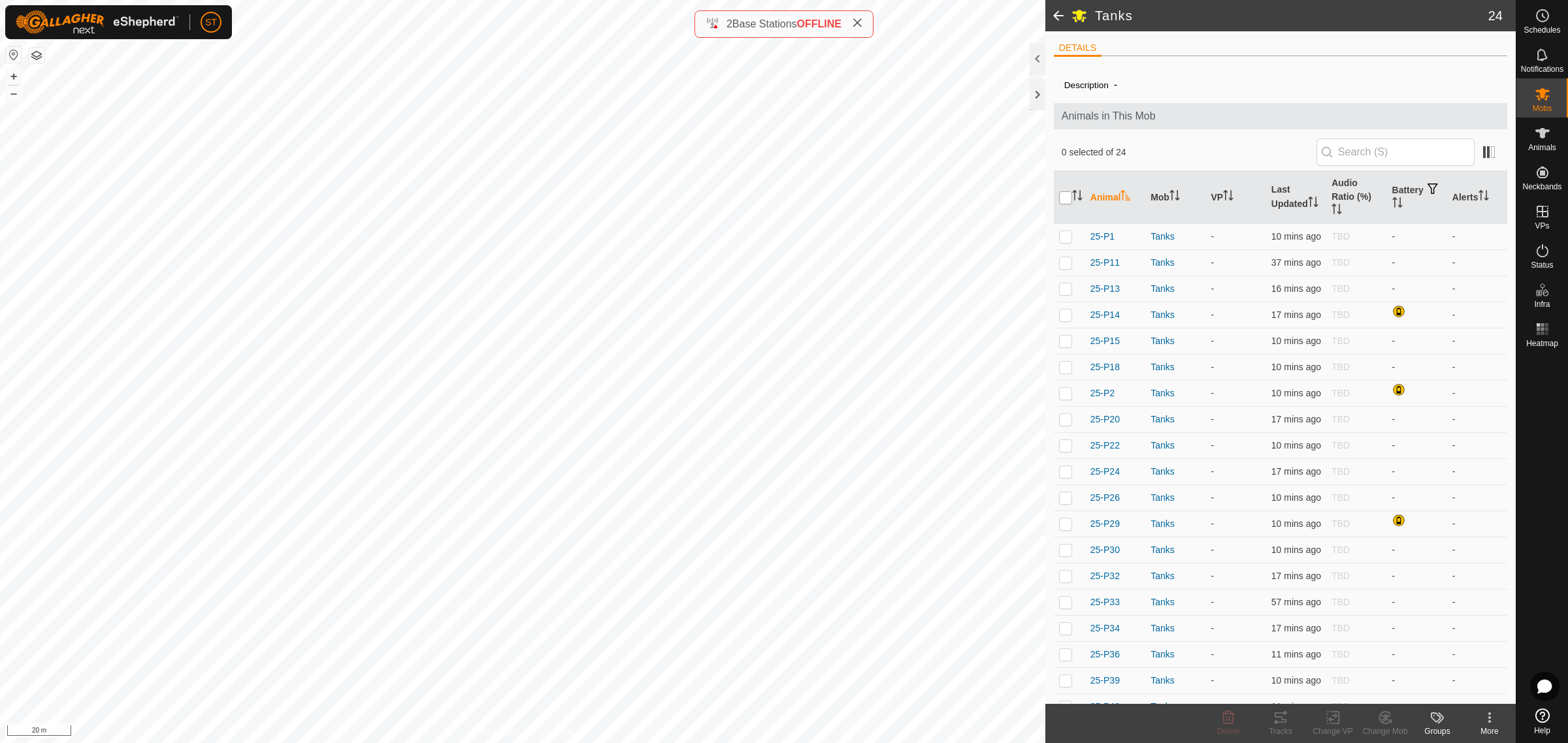
checkbox input "true"
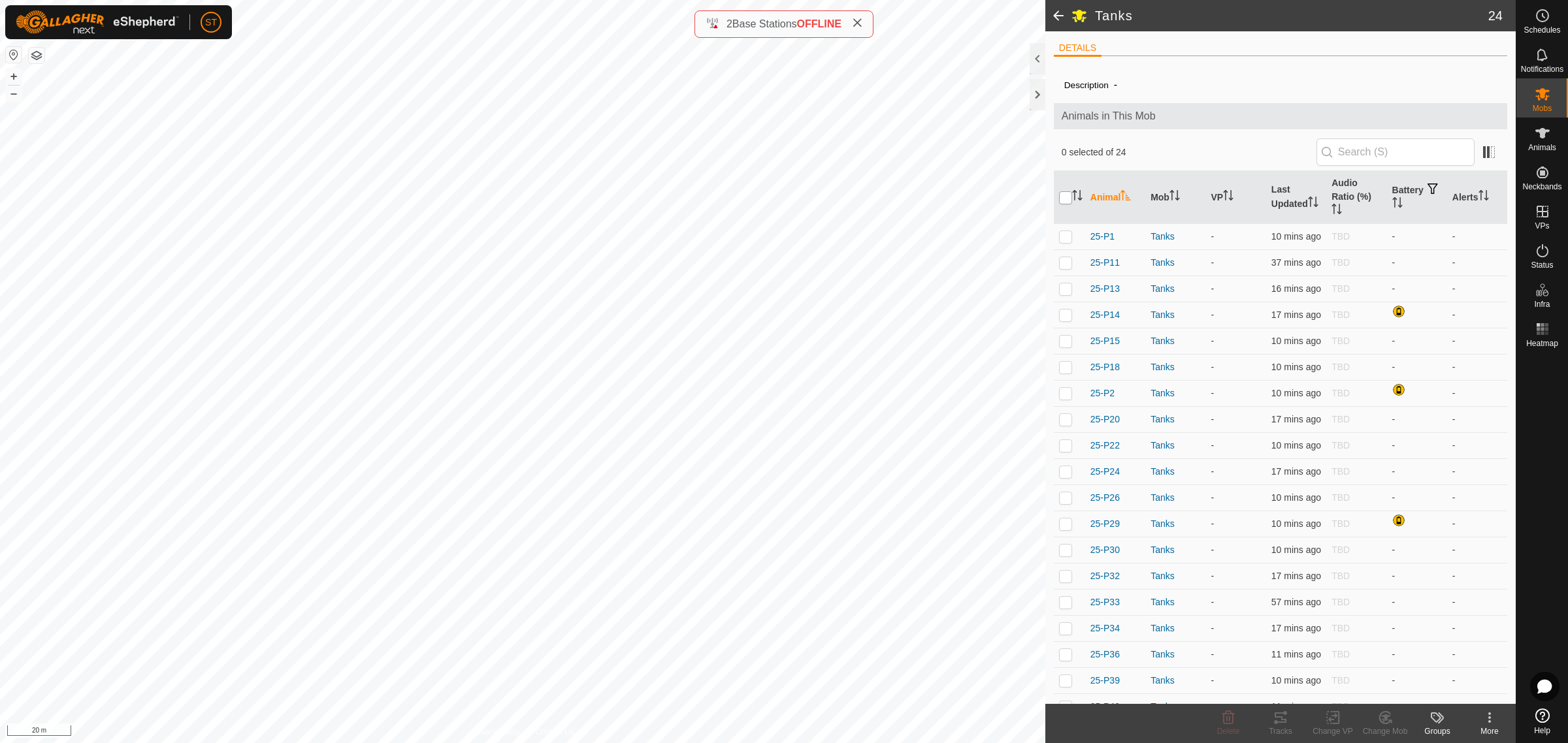
checkbox input "true"
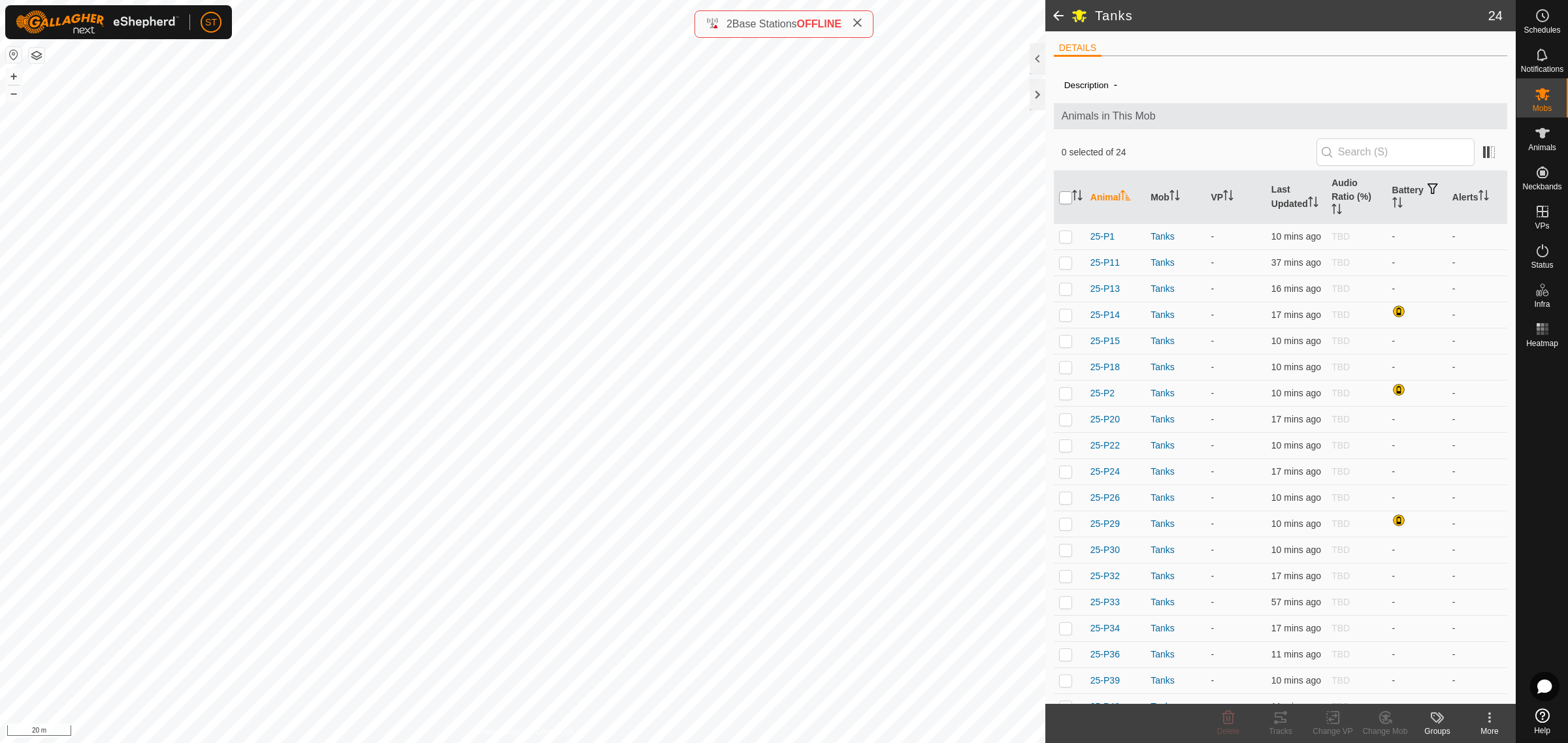
checkbox input "true"
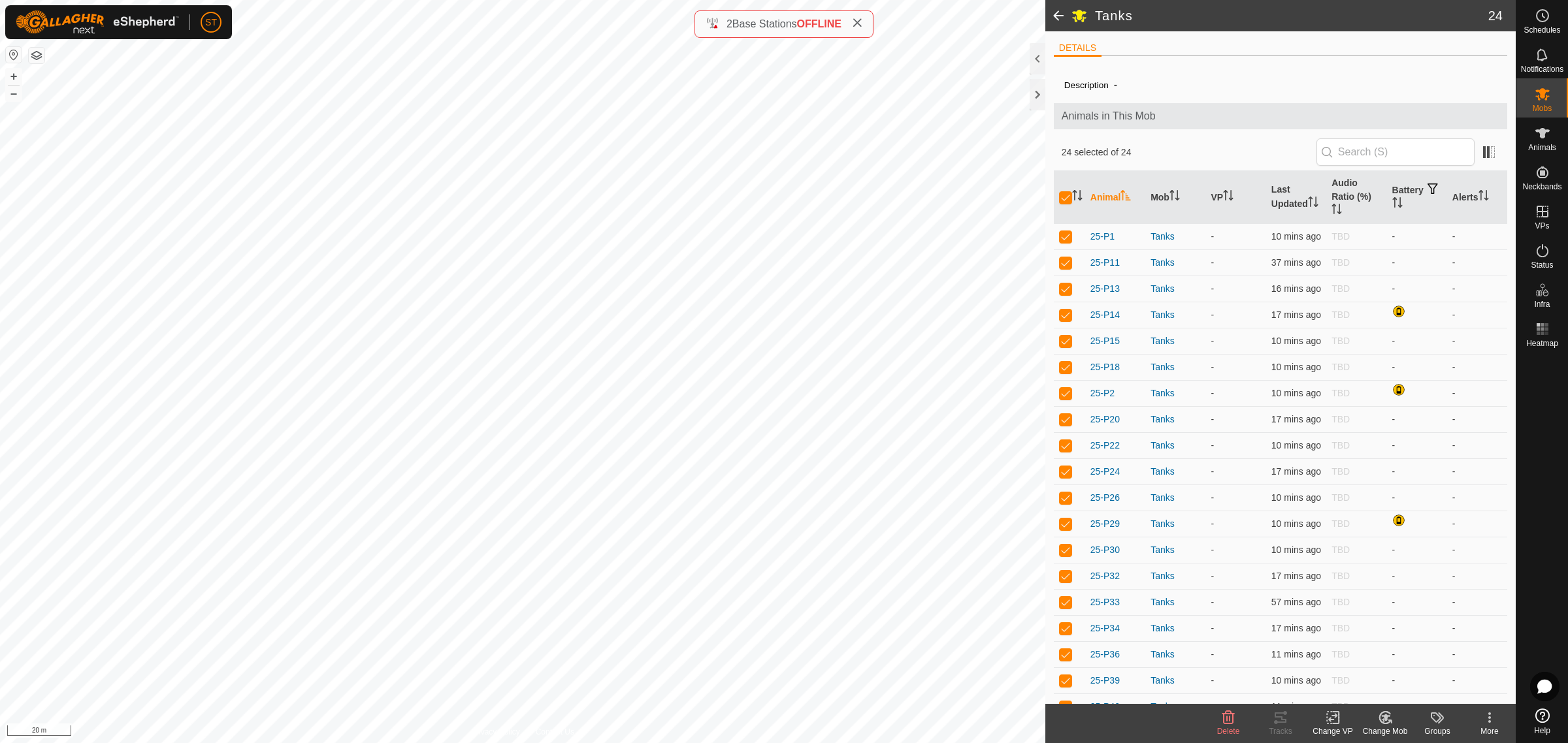
click at [1331, 726] on div "Change VP" at bounding box center [1333, 731] width 52 height 12
click at [1352, 663] on link "Choose VP..." at bounding box center [1372, 662] width 130 height 26
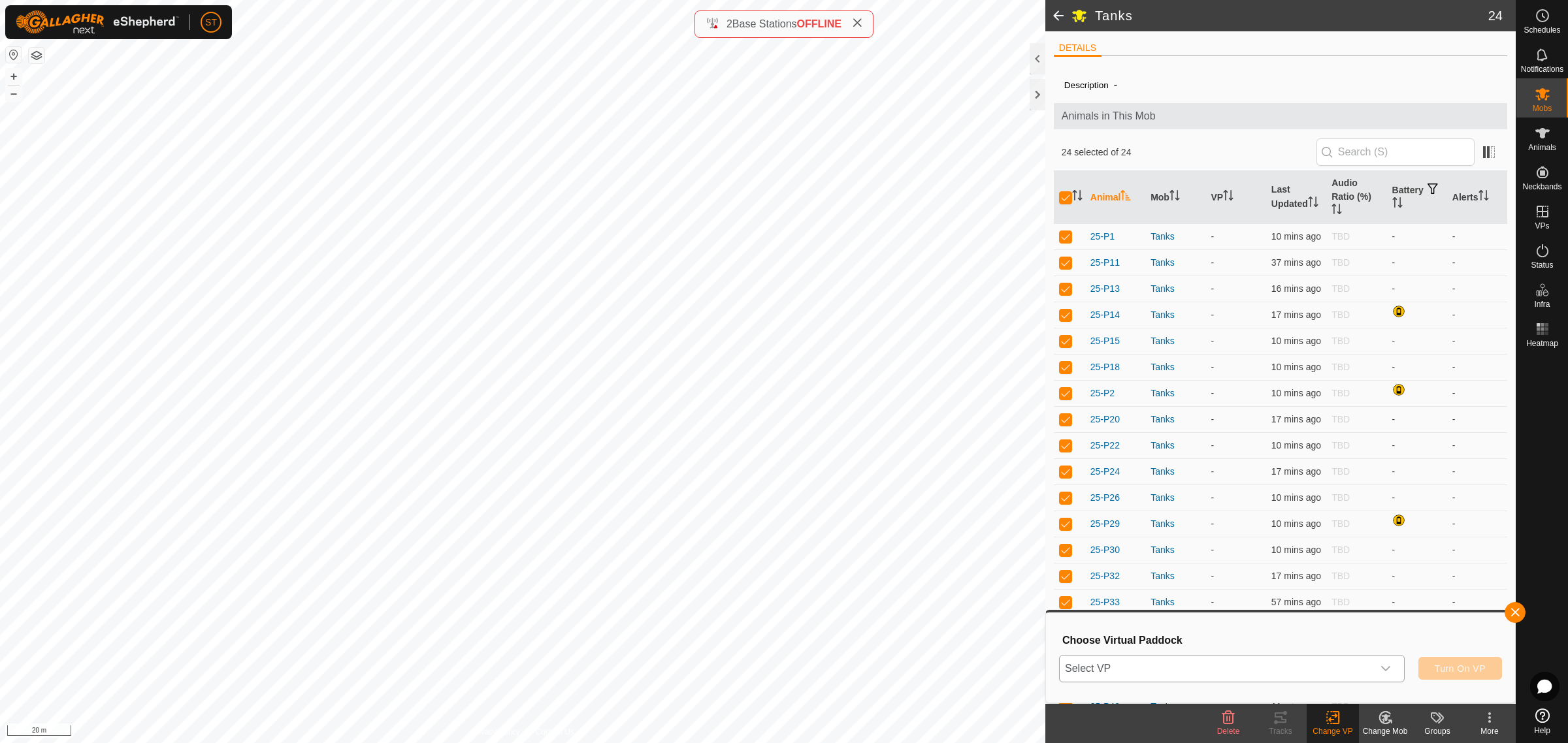
click at [1389, 667] on icon "dropdown trigger" at bounding box center [1386, 669] width 9 height 6
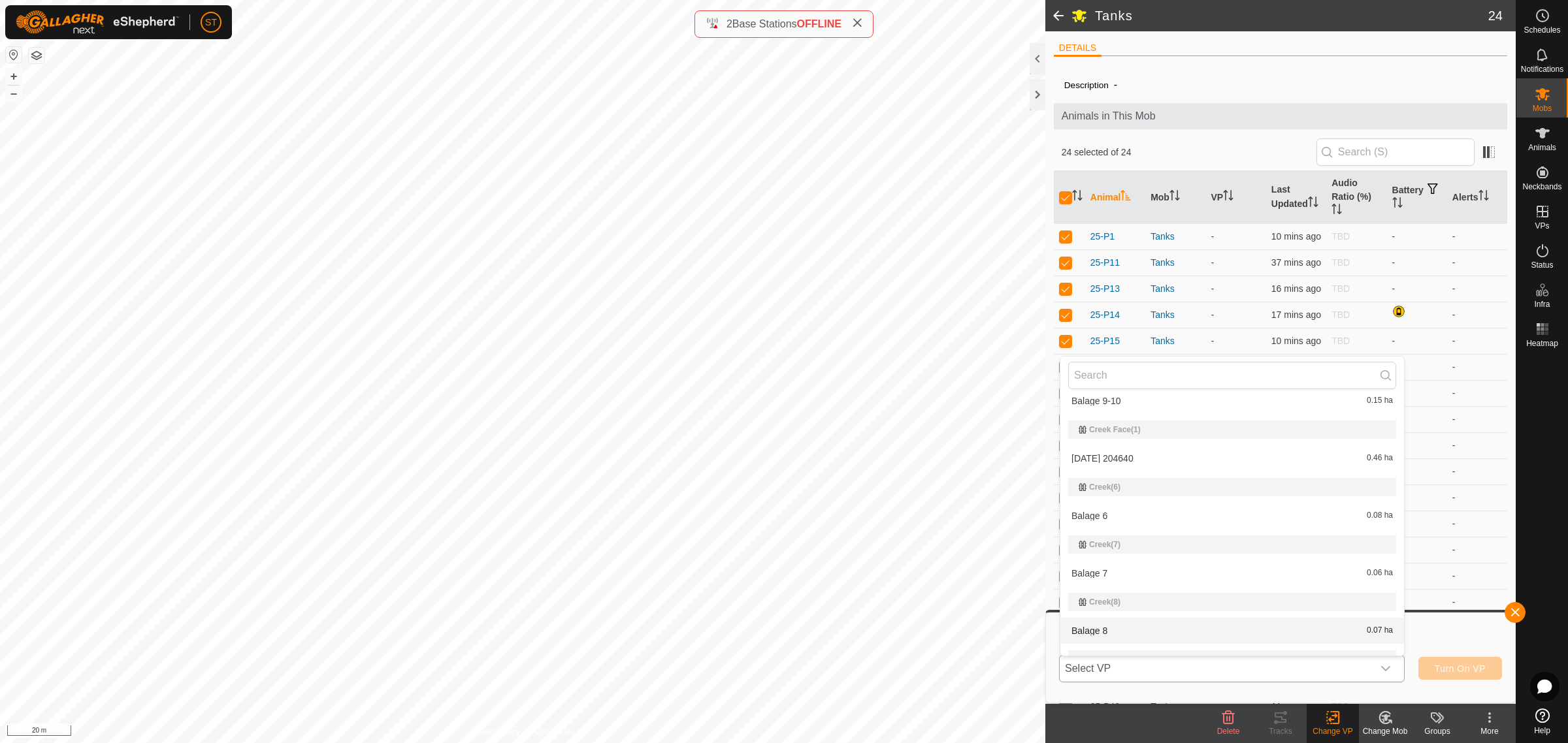
scroll to position [2531, 0]
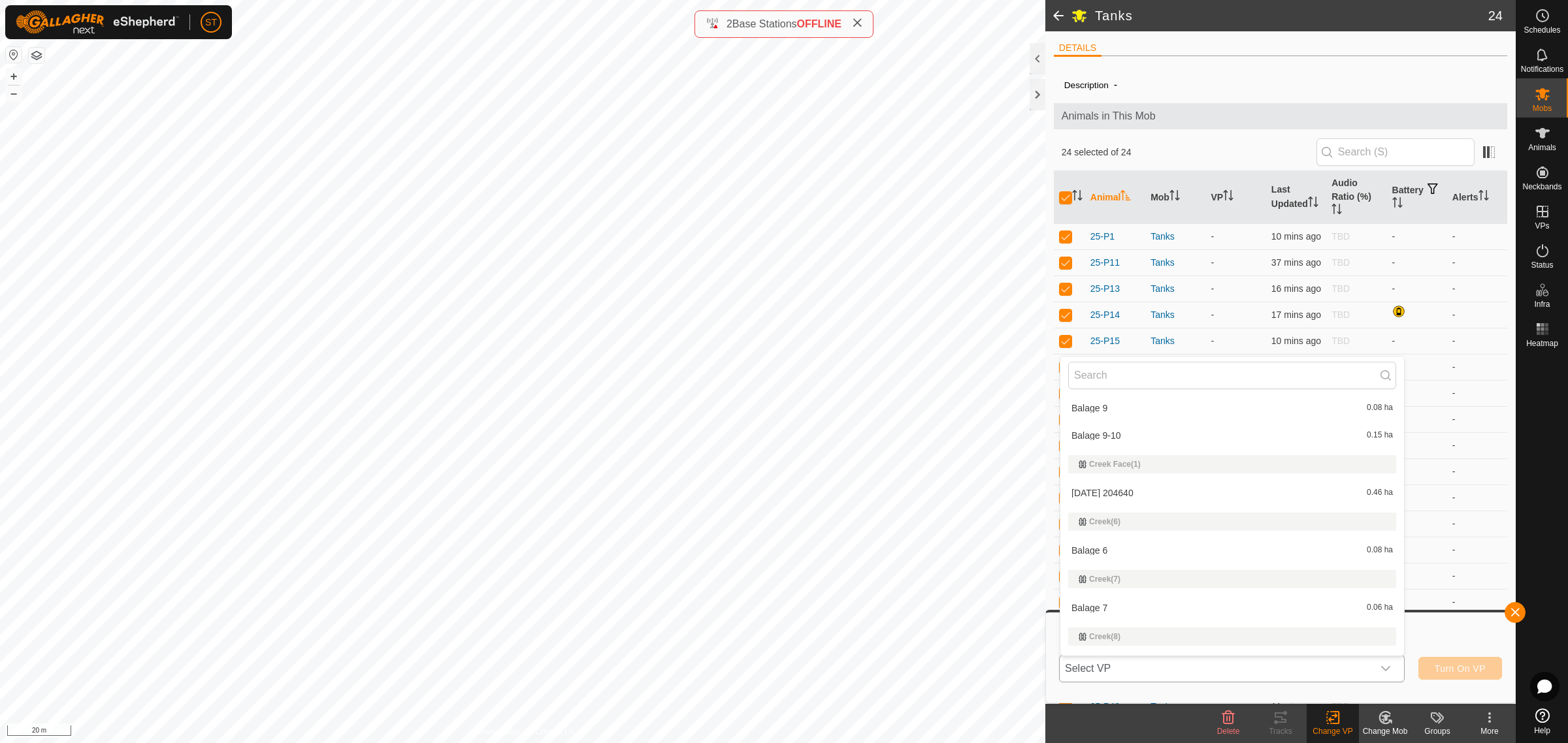
click at [1117, 485] on li "2025-08-17 204640 0.46 ha" at bounding box center [1232, 493] width 344 height 26
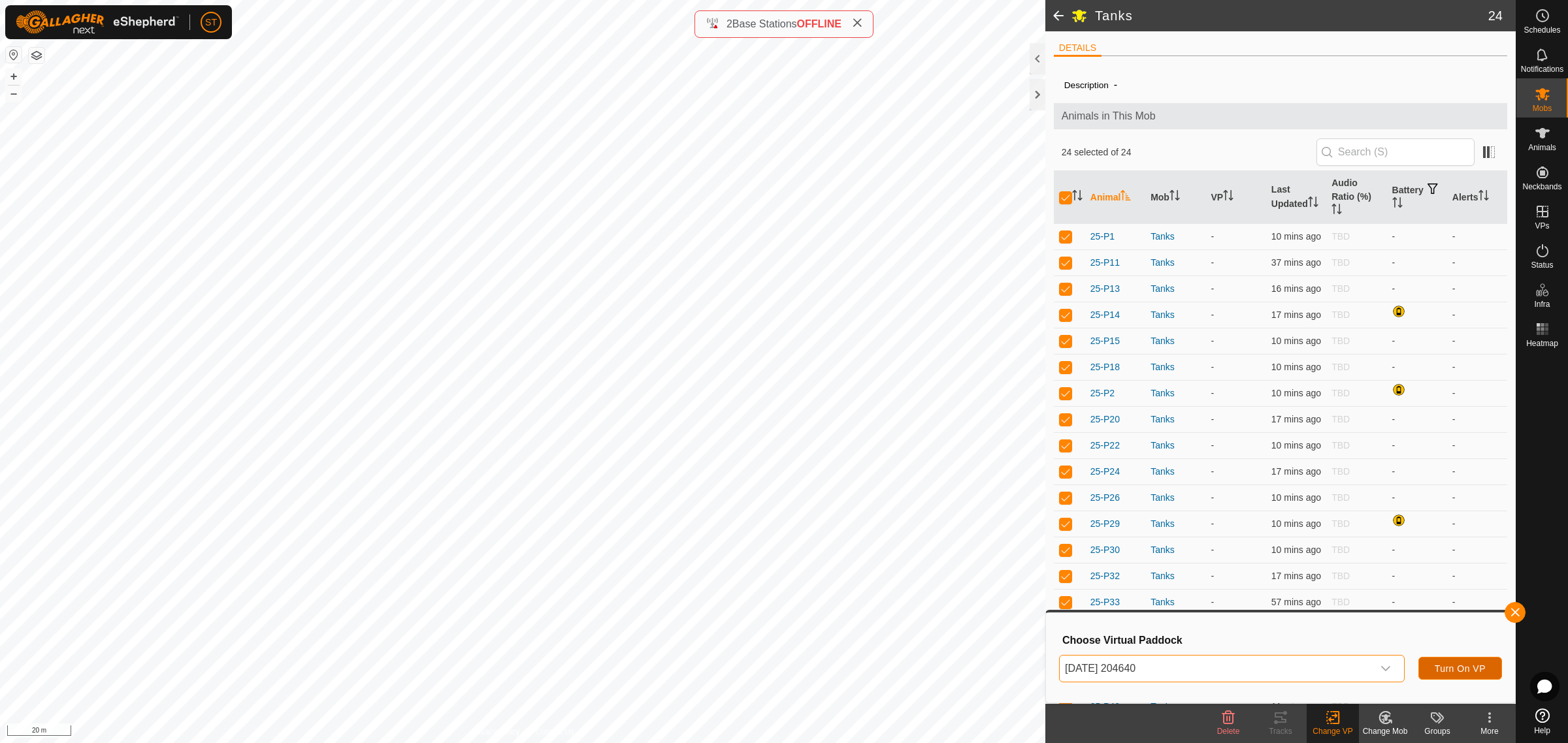
click at [1462, 665] on span "Turn On VP" at bounding box center [1460, 669] width 51 height 10
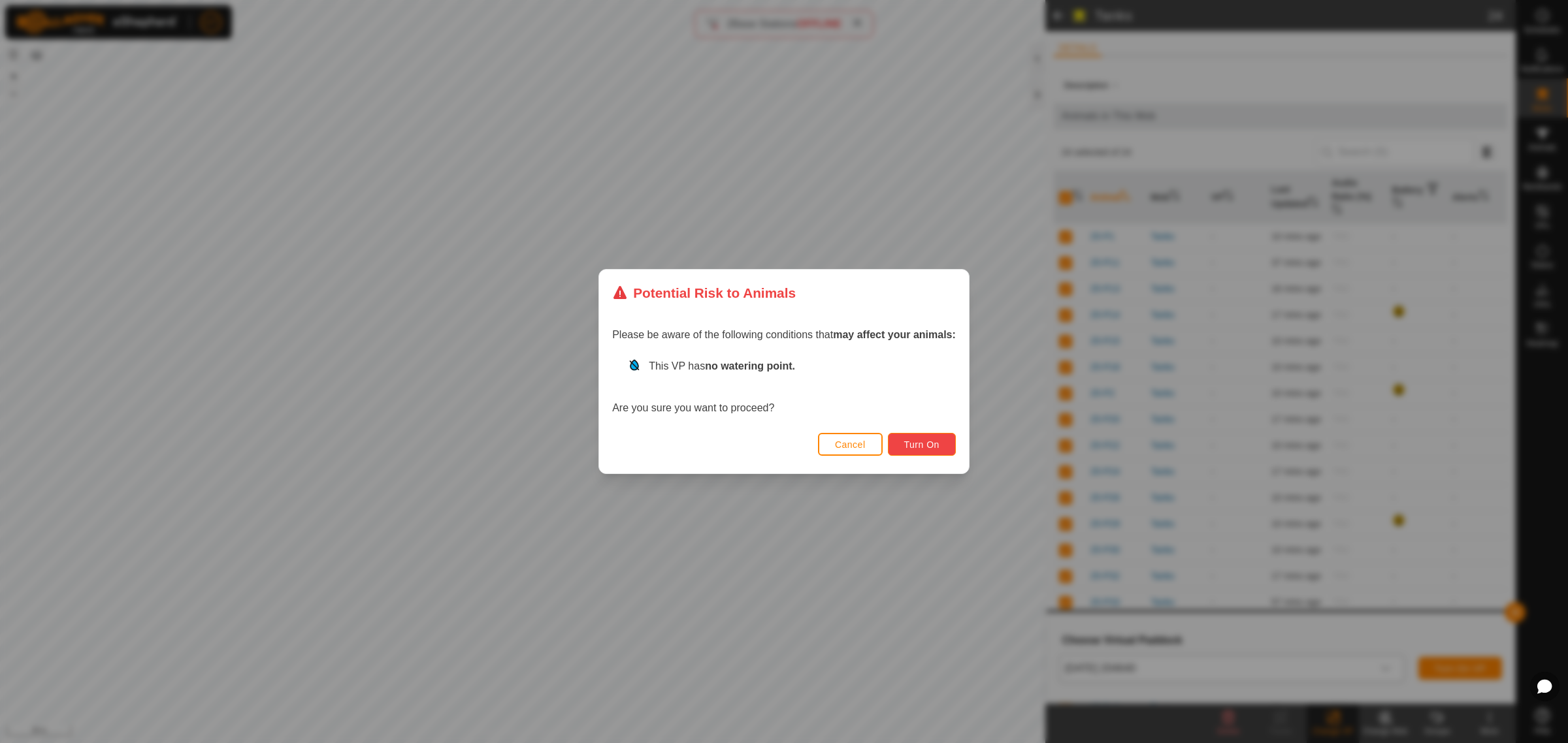
click at [925, 440] on span "Turn On" at bounding box center [922, 444] width 35 height 10
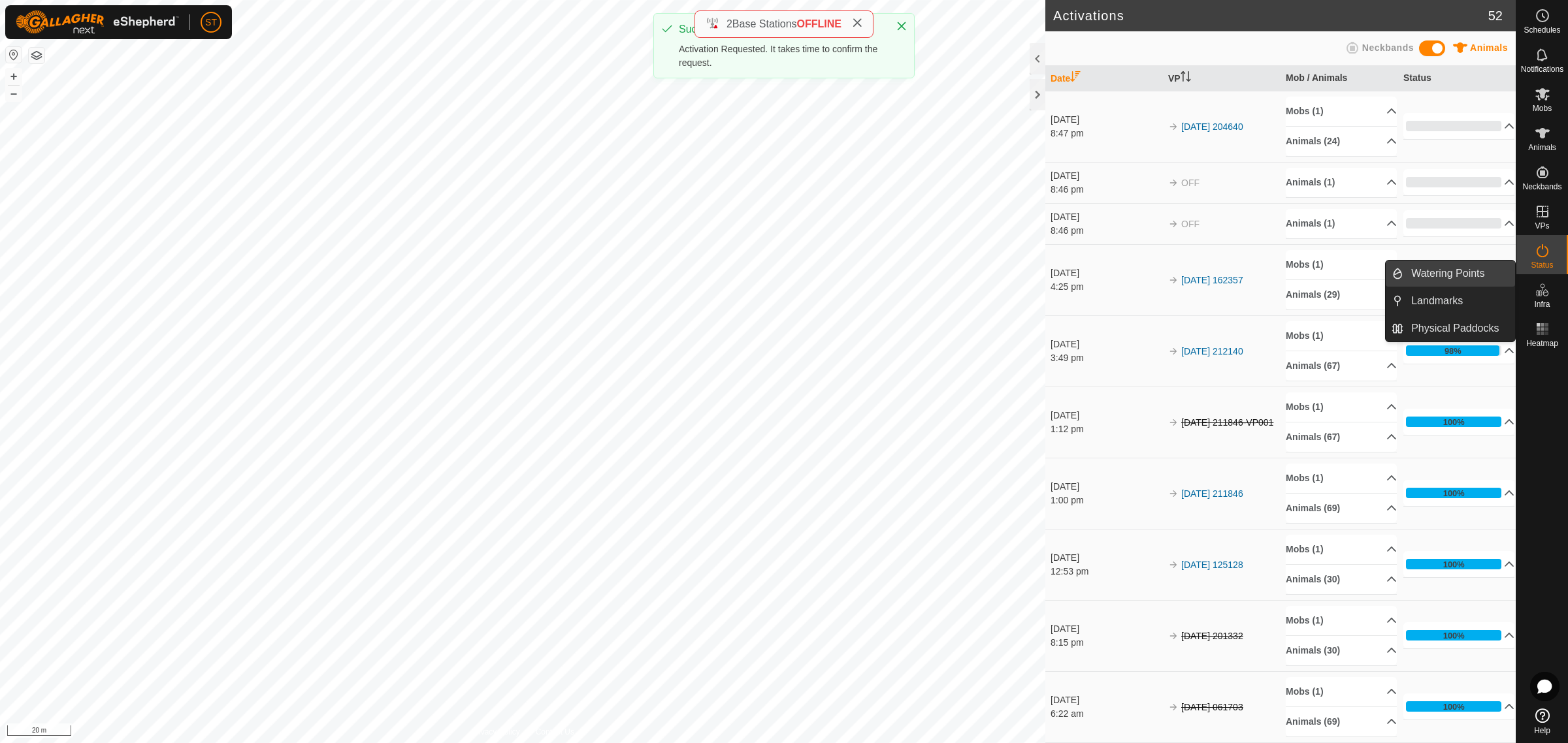
click at [1437, 272] on link "Watering Points" at bounding box center [1460, 274] width 112 height 26
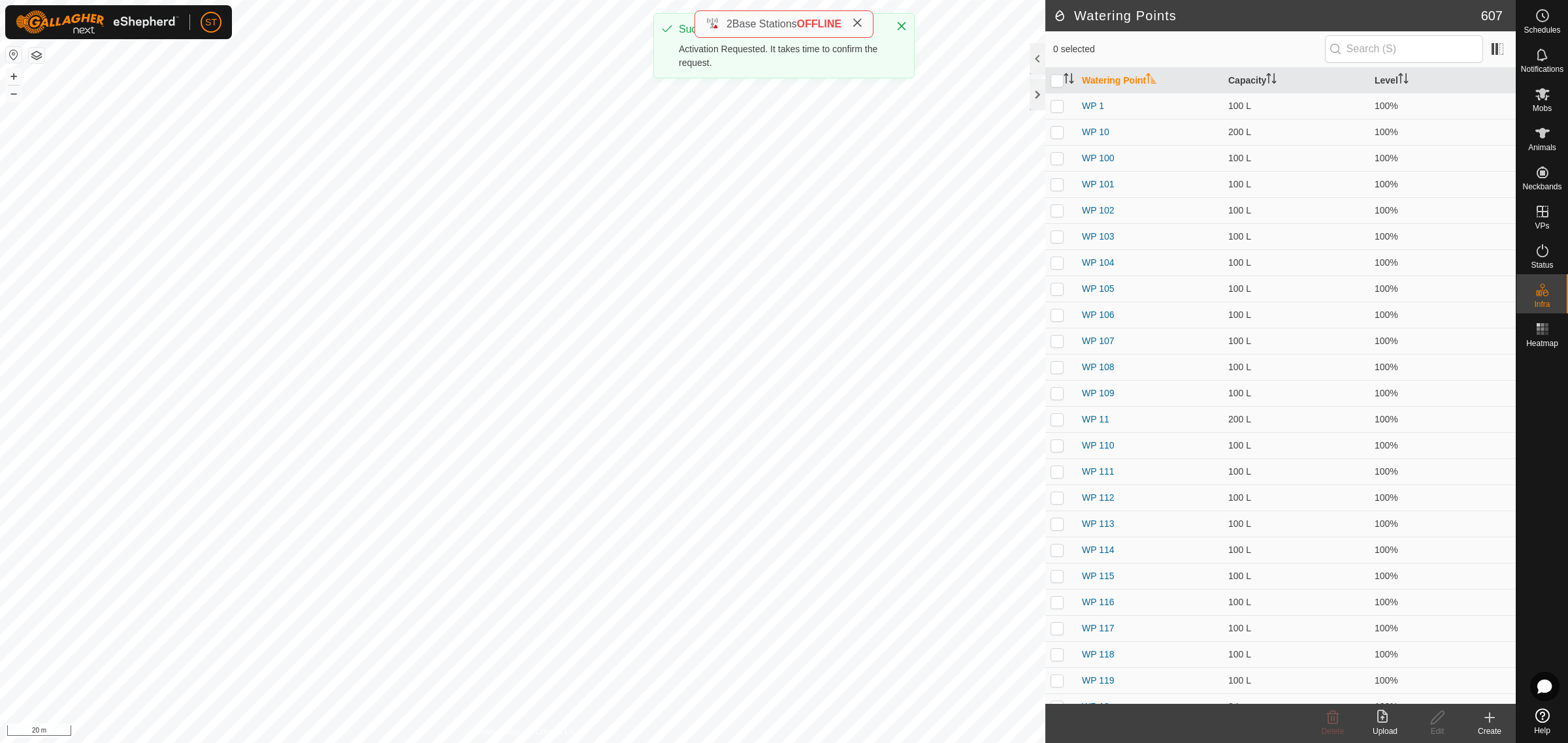
click at [1489, 730] on div "Create" at bounding box center [1490, 731] width 52 height 12
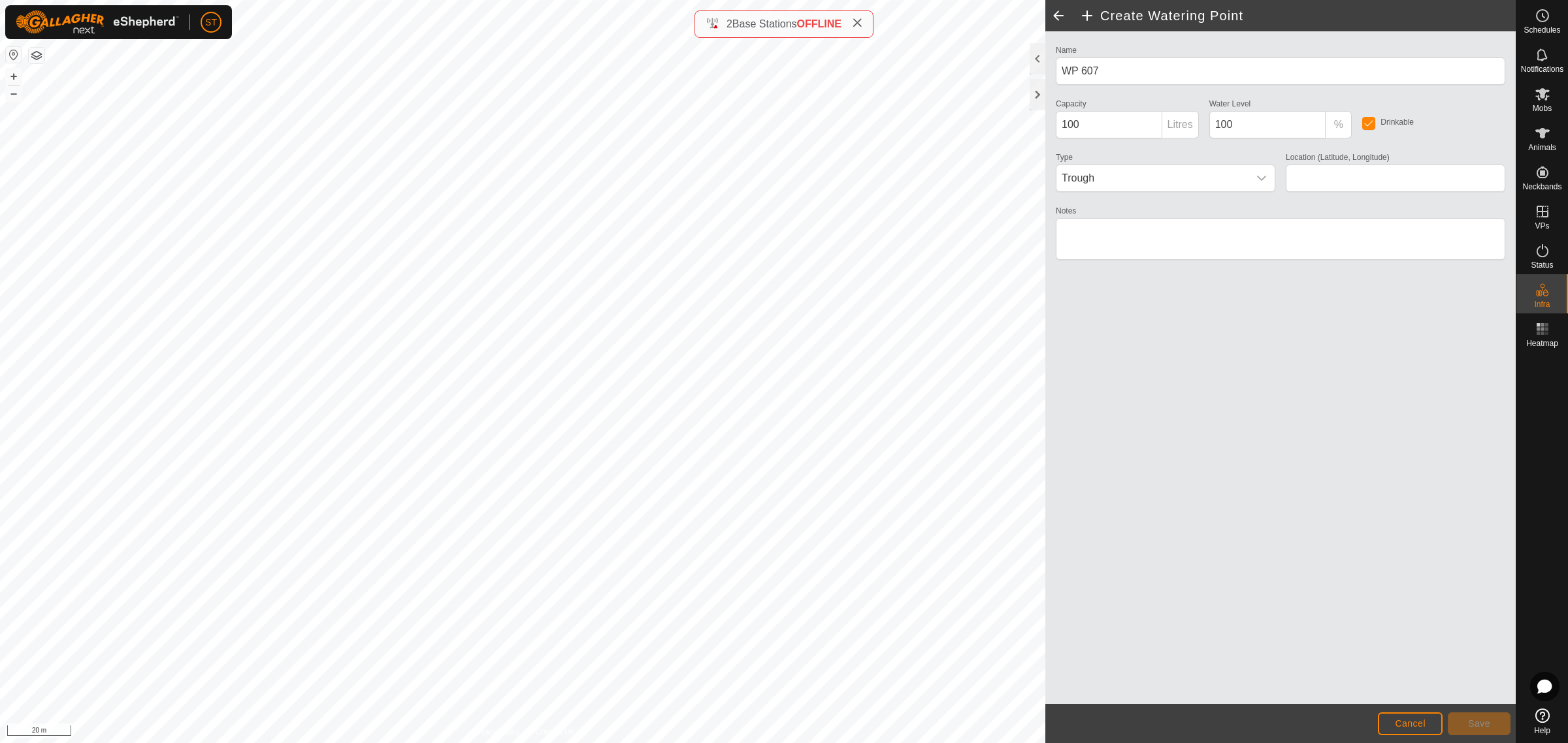
type input "-45.341102, 170.604325"
click at [1471, 720] on span "Save" at bounding box center [1479, 723] width 22 height 10
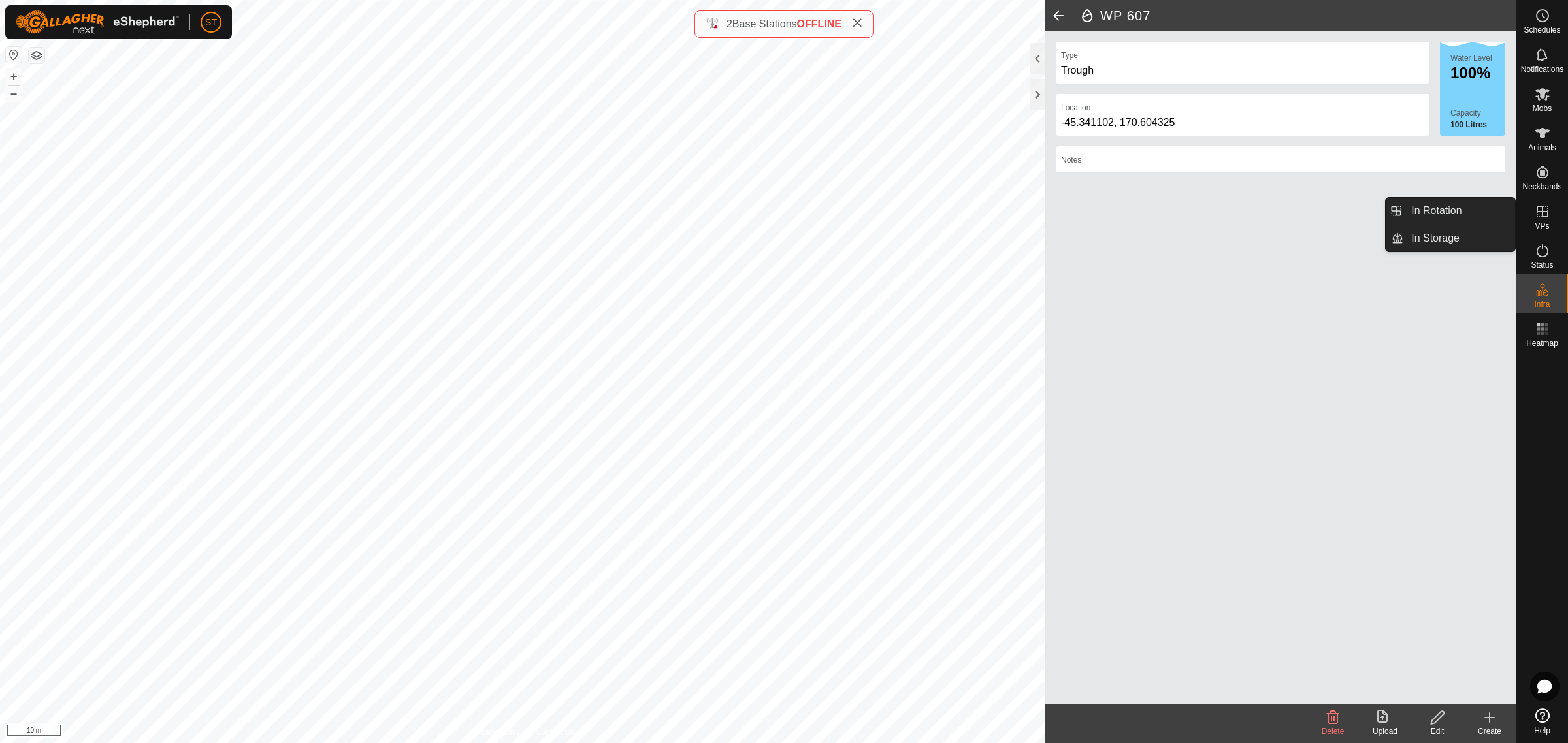
click at [1547, 214] on icon at bounding box center [1543, 211] width 16 height 16
click at [1539, 209] on icon at bounding box center [1543, 211] width 16 height 16
click at [1452, 209] on link "In Rotation" at bounding box center [1460, 211] width 112 height 26
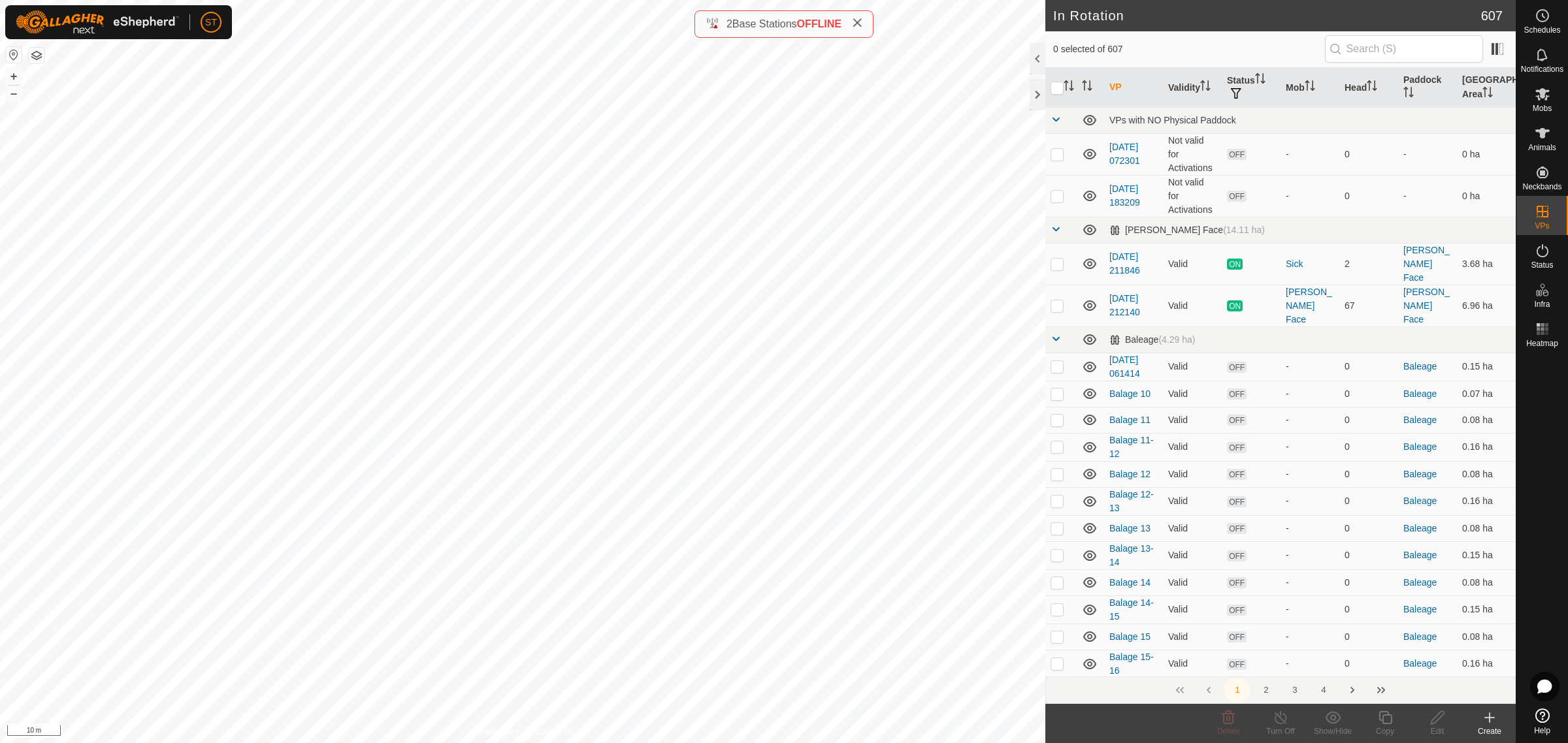
checkbox input "true"
click at [1384, 725] on icon at bounding box center [1386, 717] width 17 height 16
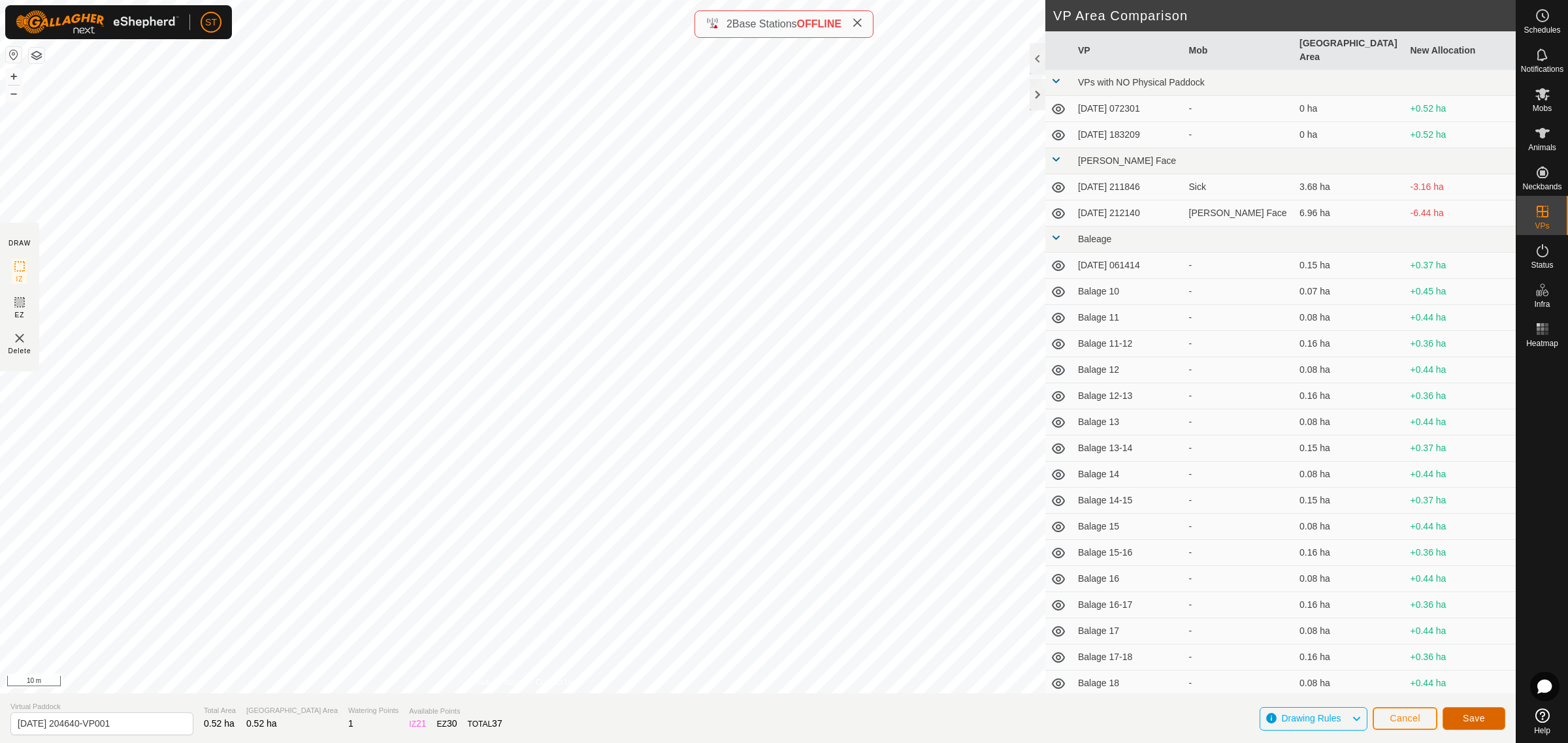
click at [1471, 716] on span "Save" at bounding box center [1475, 718] width 22 height 10
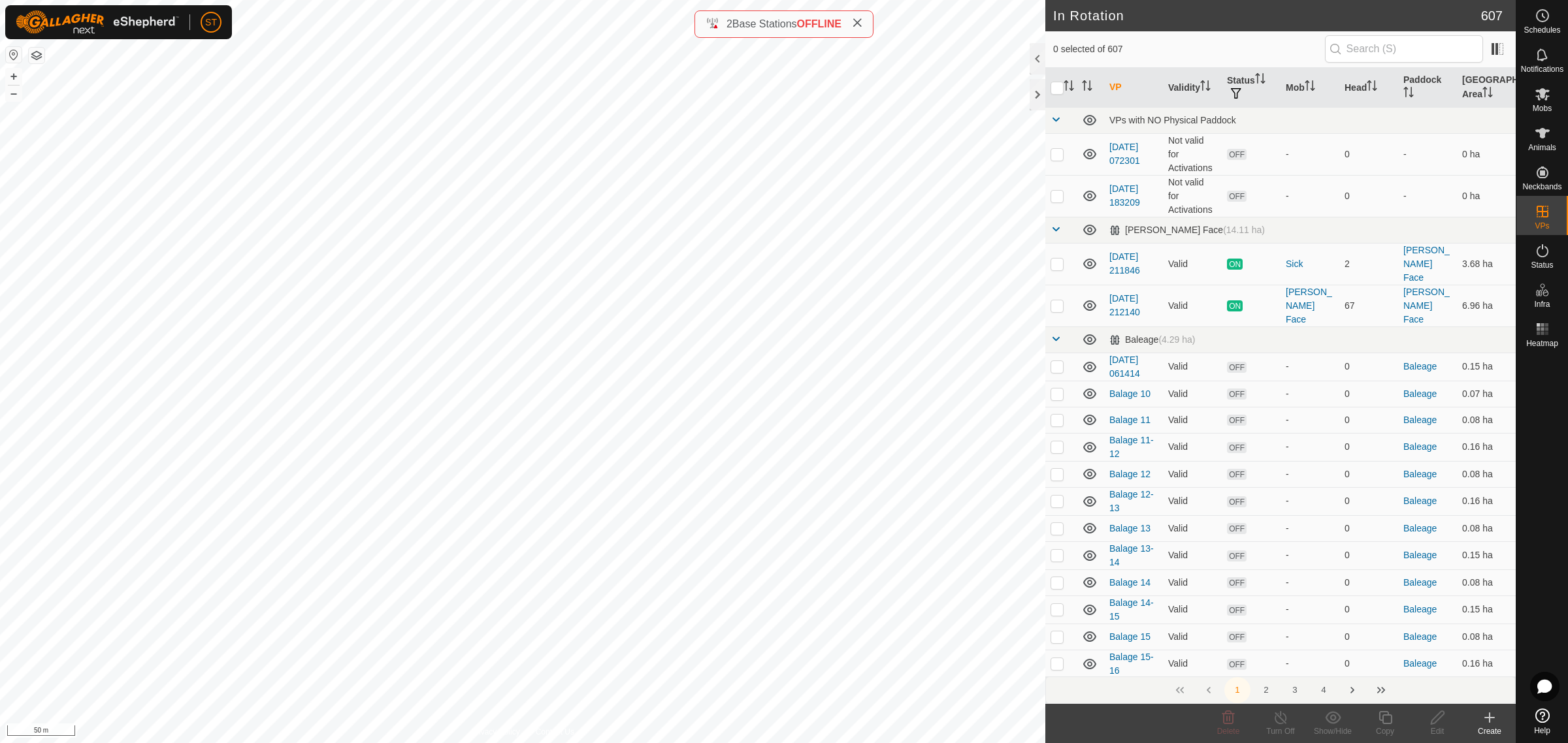
click at [569, 0] on html "ST Schedules Notifications Mobs Animals Neckbands VPs Status Infra Heatmap Help…" at bounding box center [784, 372] width 1568 height 743
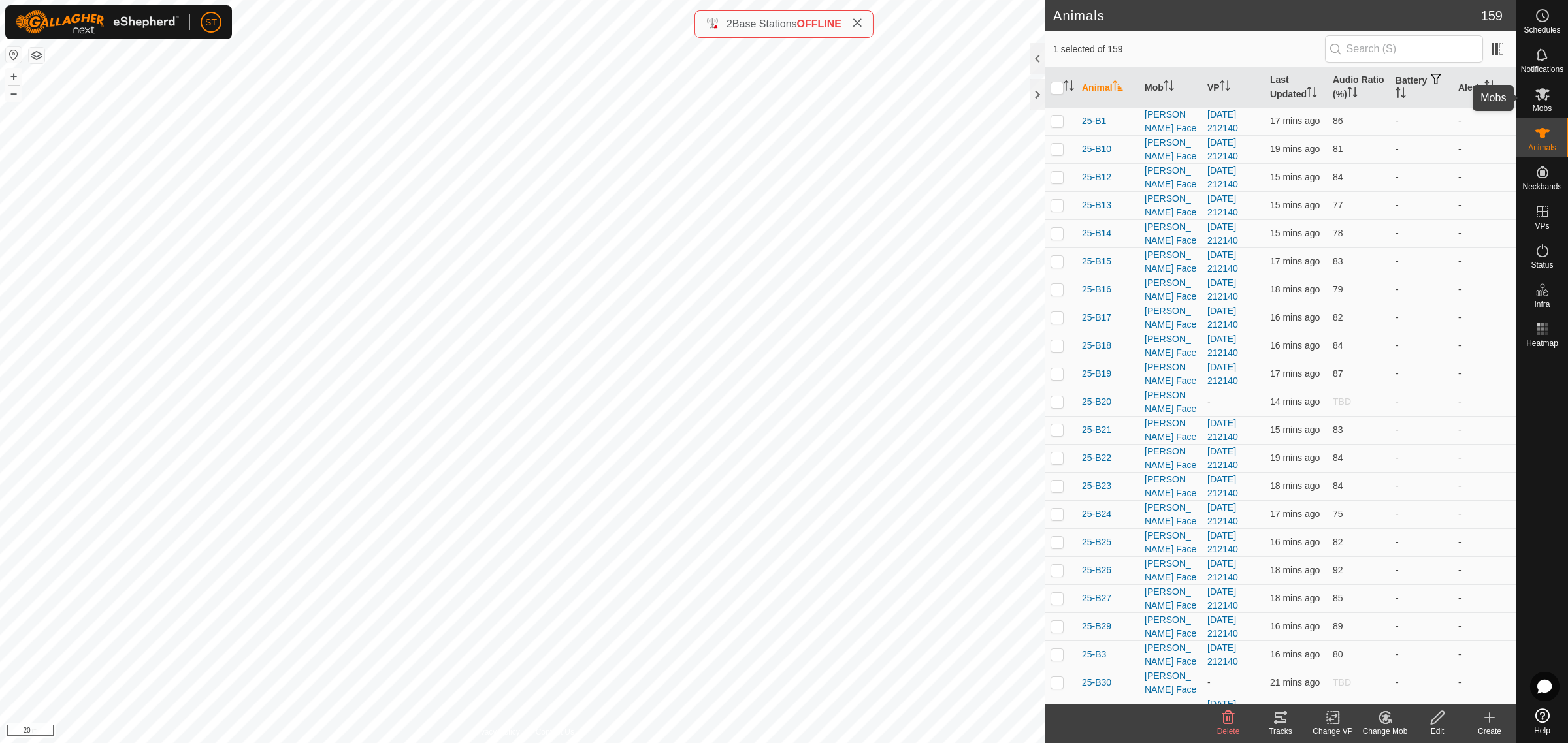
click at [1543, 101] on icon at bounding box center [1543, 94] width 16 height 16
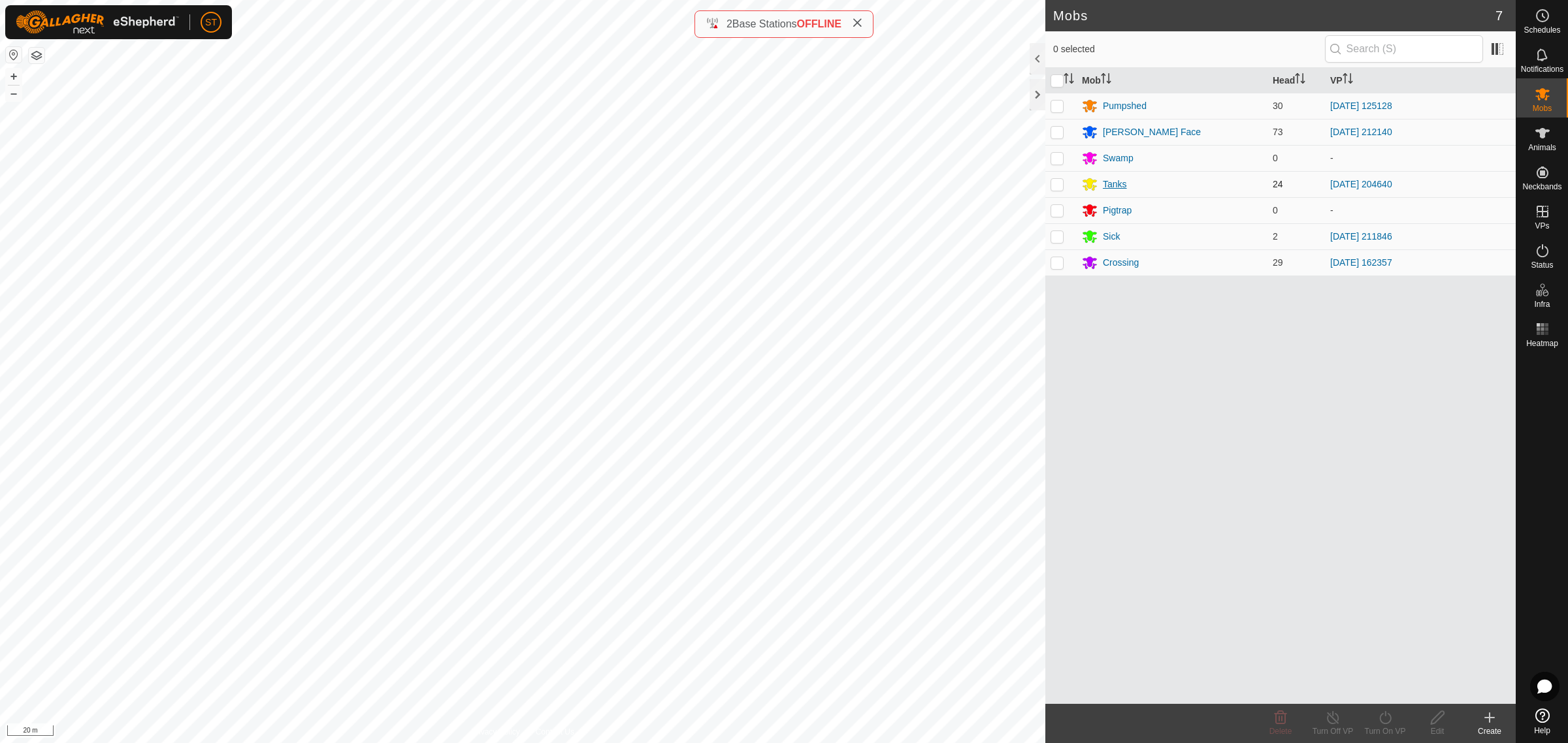
click at [1108, 185] on div "Tanks" at bounding box center [1115, 184] width 24 height 14
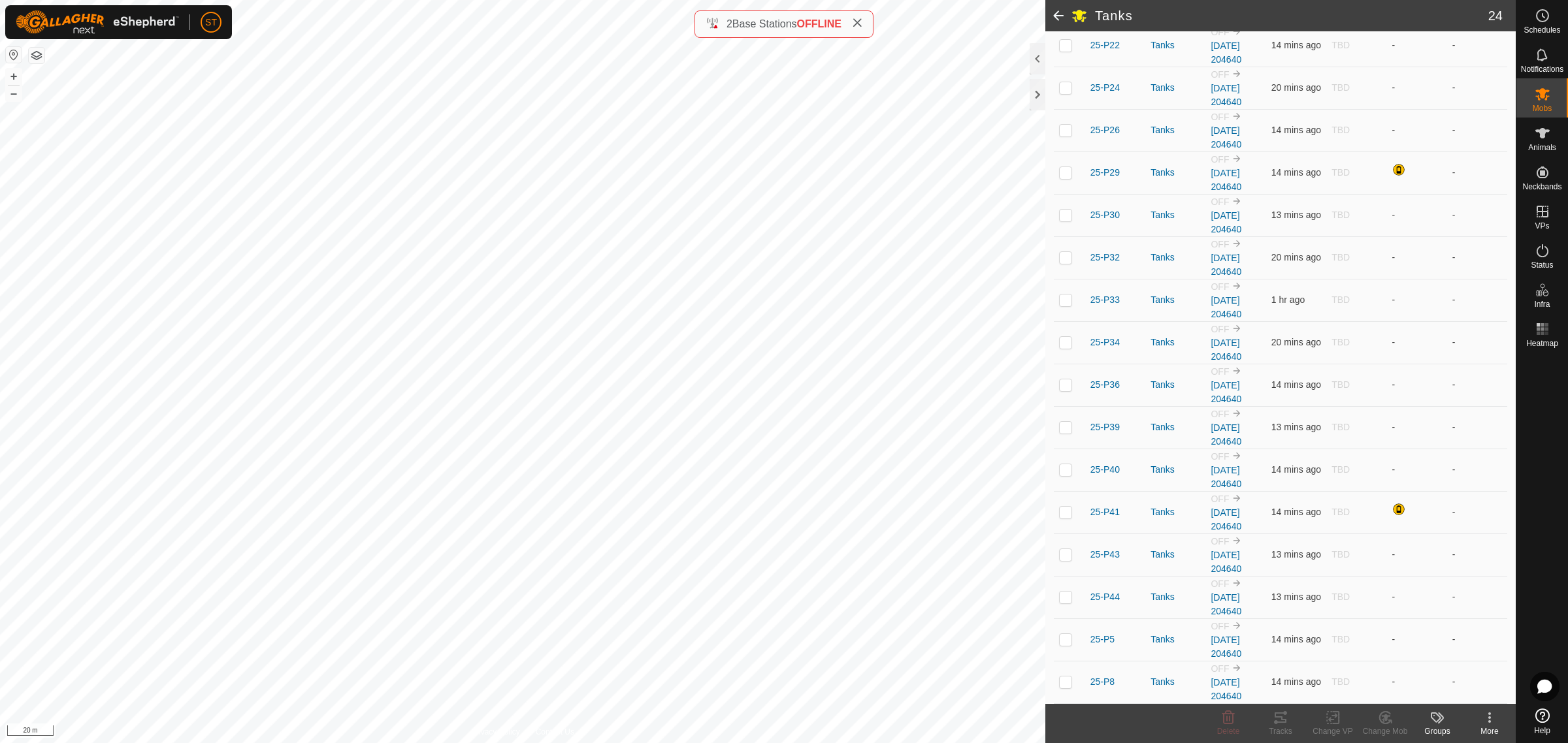
scroll to position [542, 0]
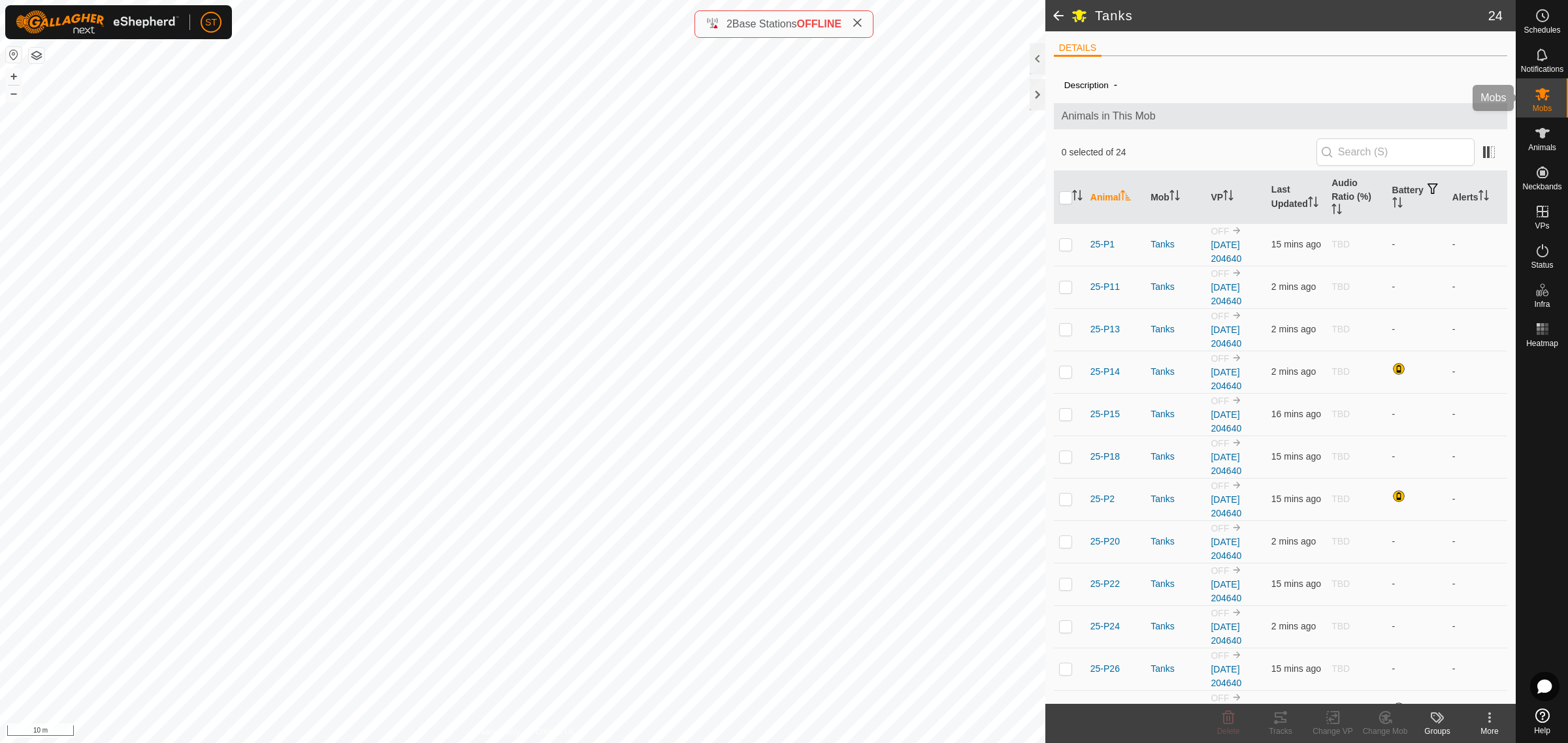
click at [1541, 100] on icon at bounding box center [1543, 94] width 16 height 16
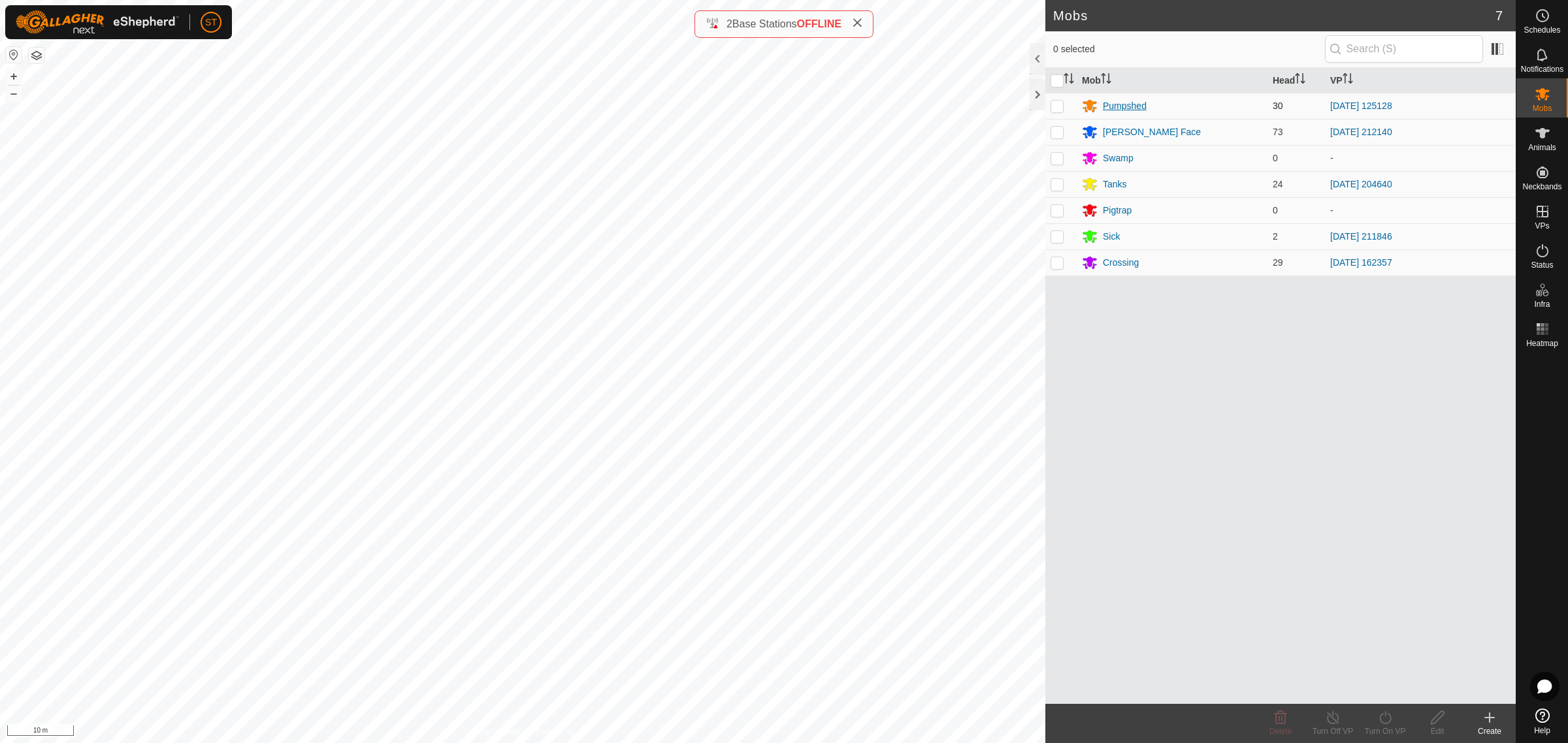
click at [1111, 105] on div "Pumpshed" at bounding box center [1125, 106] width 44 height 14
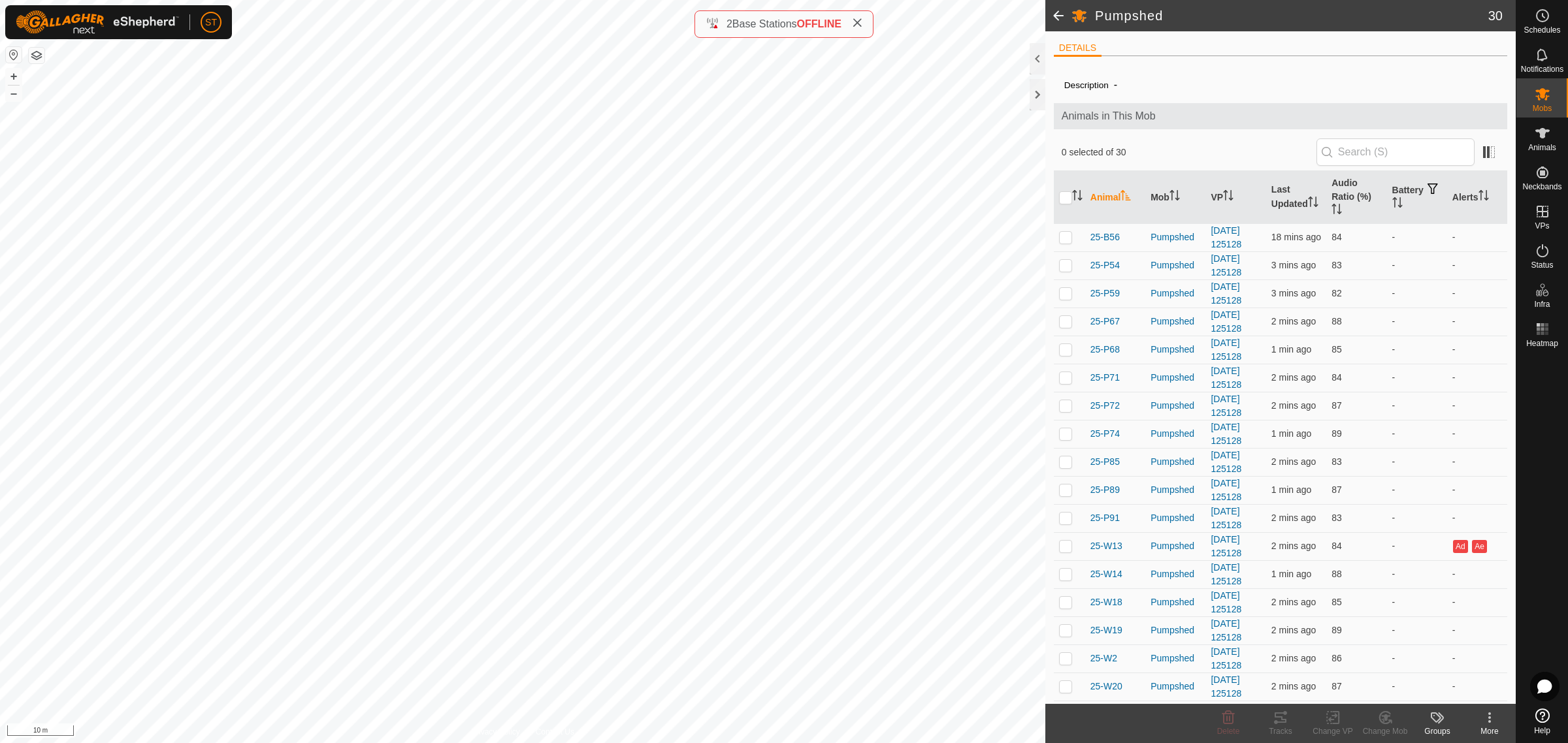
click at [1059, 18] on span at bounding box center [1058, 16] width 26 height 32
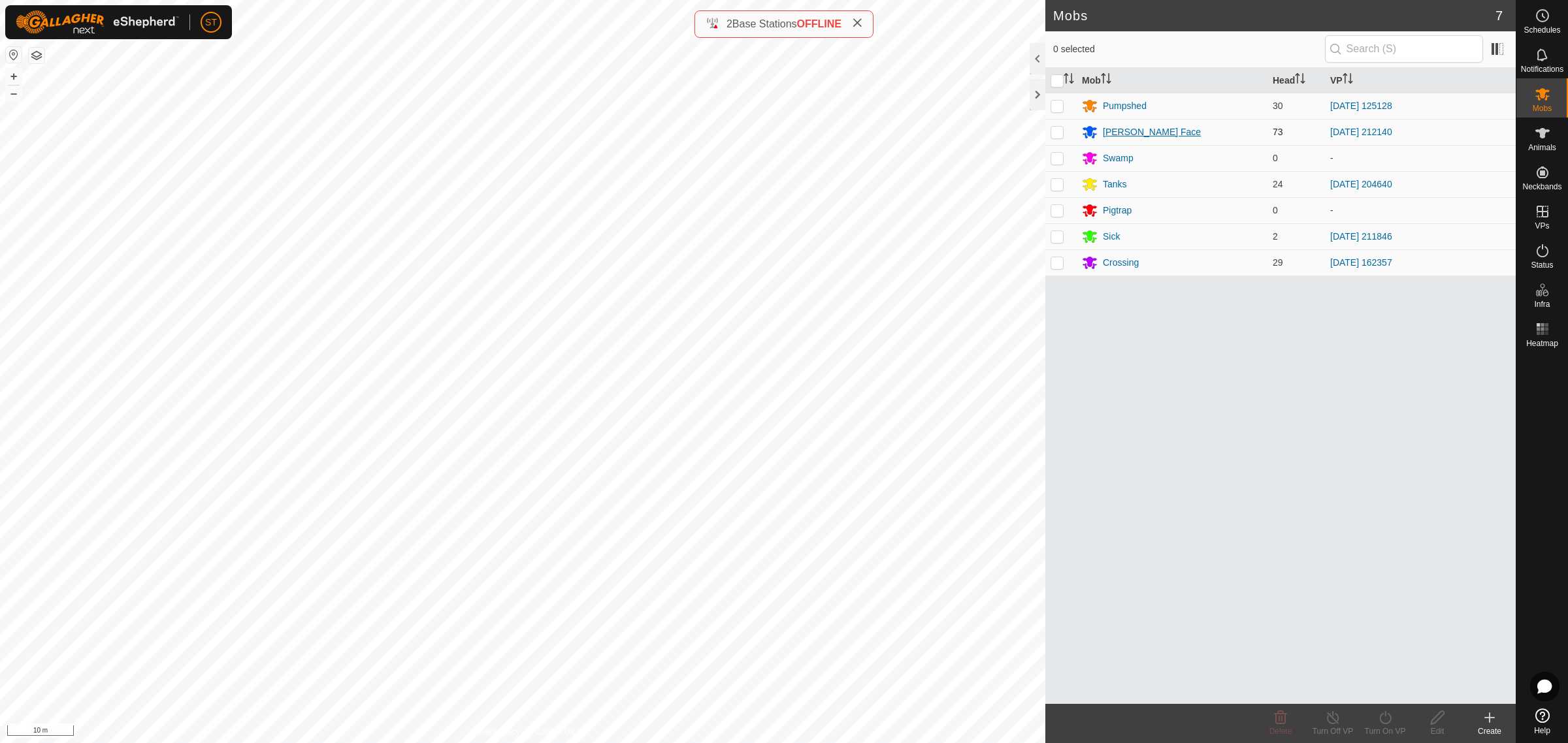
click at [1130, 128] on div "[PERSON_NAME] Face" at bounding box center [1152, 132] width 98 height 14
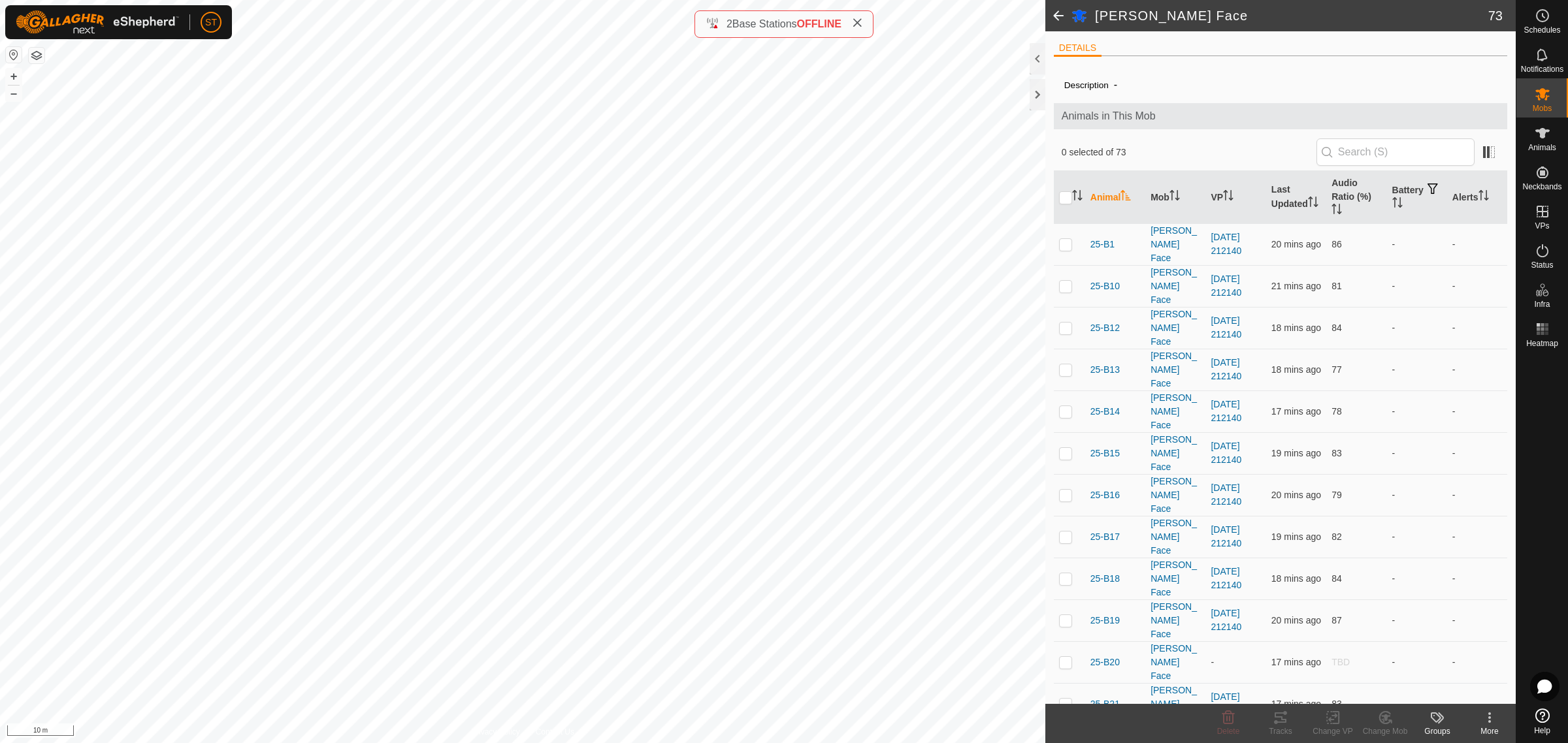
click at [1054, 17] on span at bounding box center [1058, 16] width 26 height 32
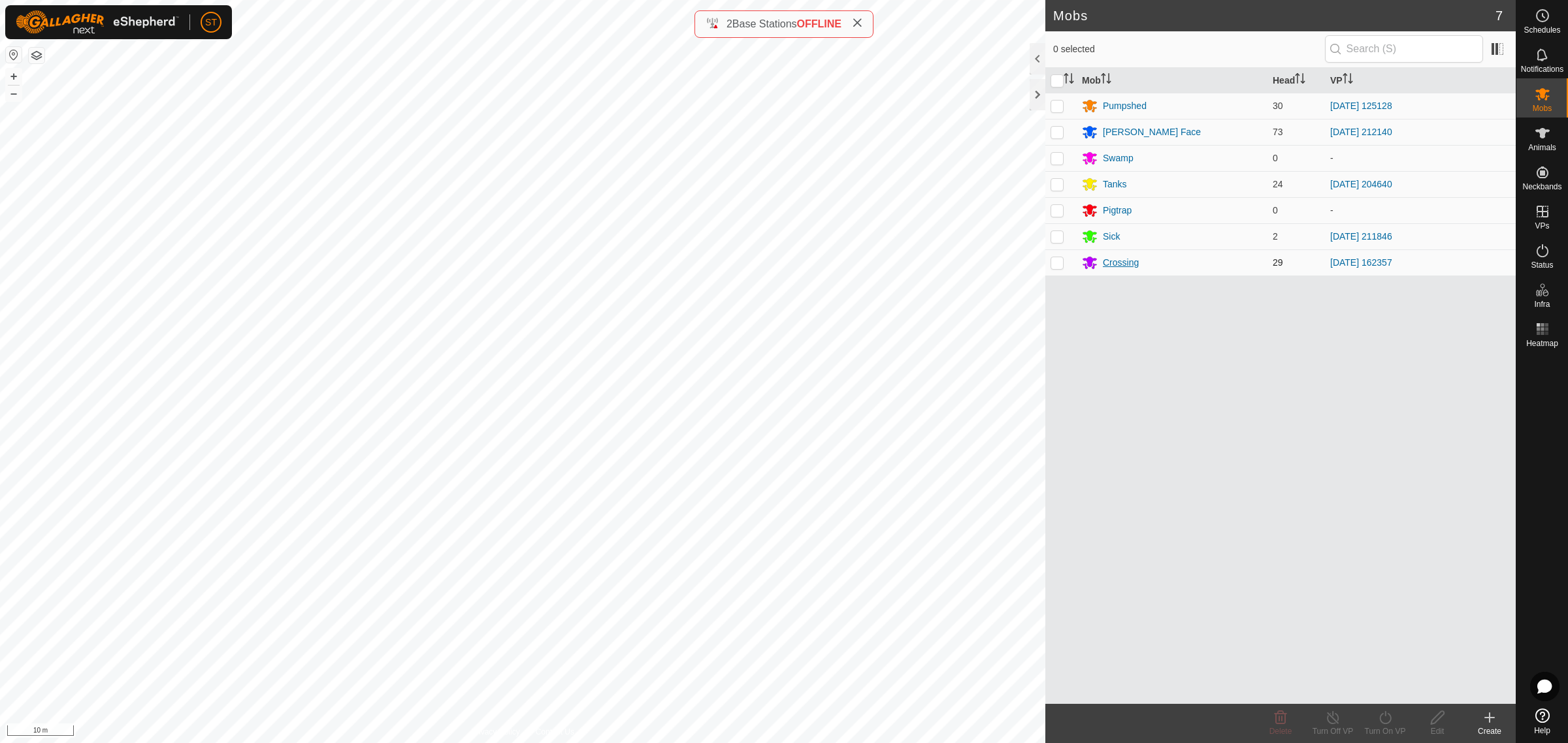
click at [1117, 262] on div "Crossing" at bounding box center [1121, 263] width 36 height 14
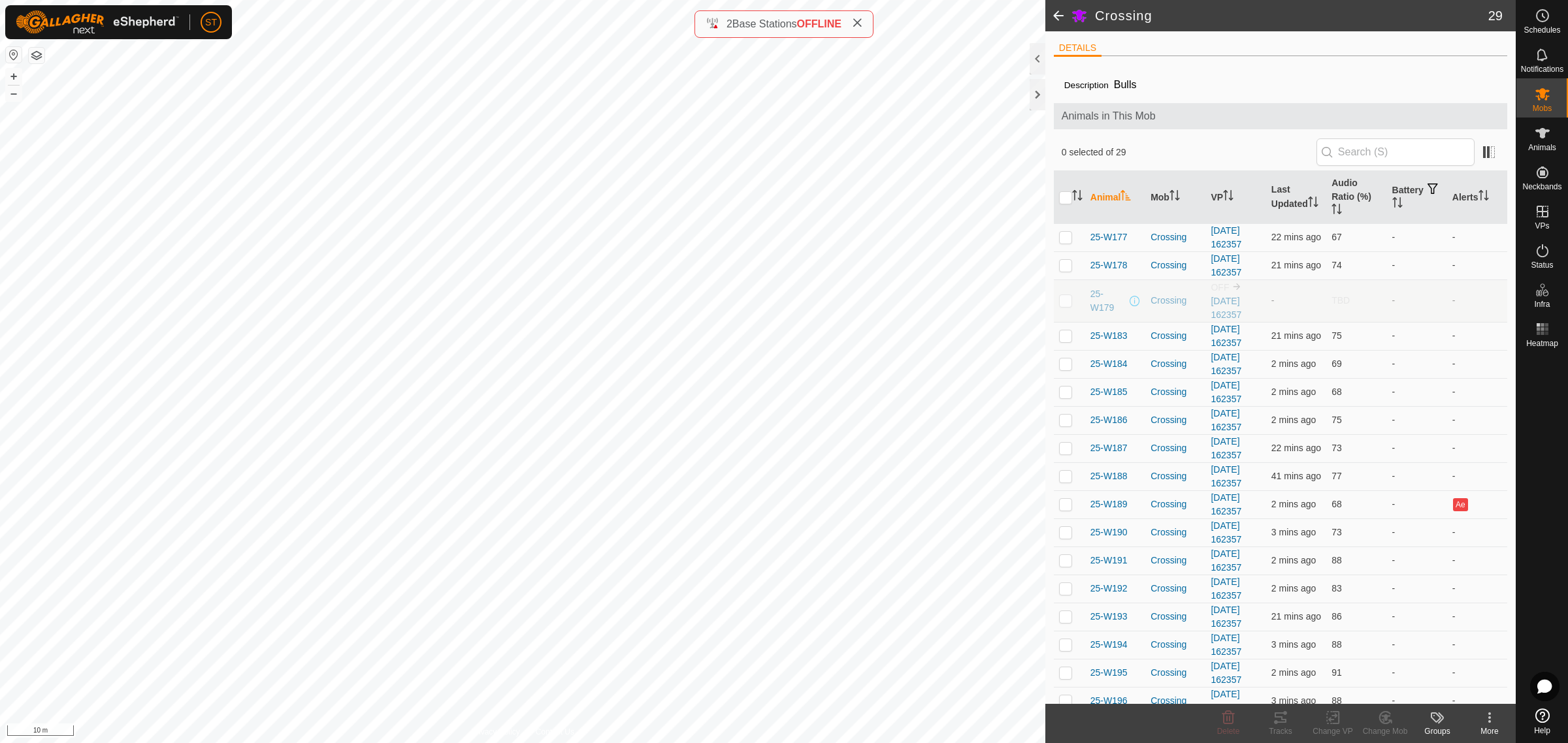
click at [1054, 14] on span at bounding box center [1058, 16] width 26 height 32
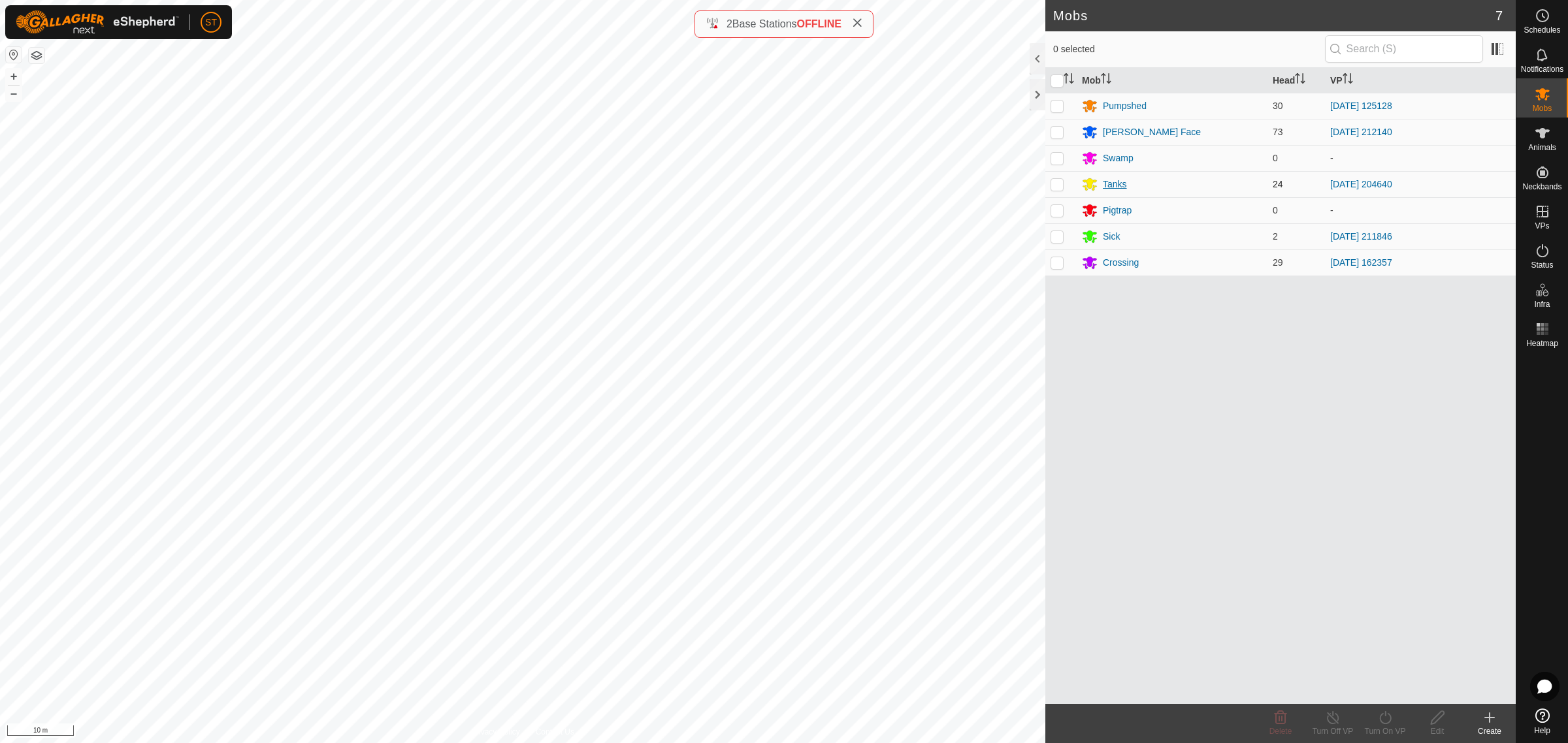
click at [1115, 180] on div "Tanks" at bounding box center [1115, 184] width 24 height 14
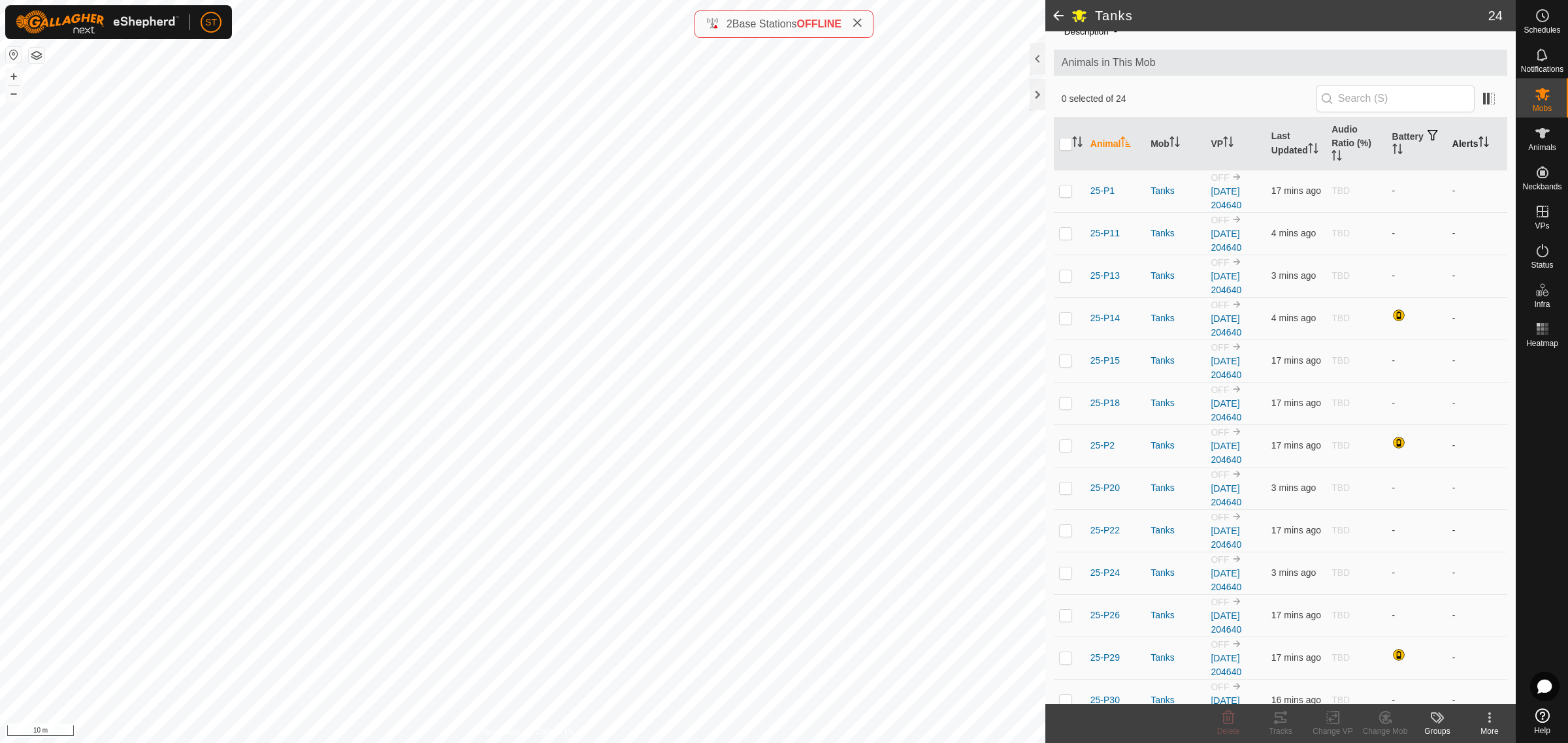
scroll to position [52, 0]
click at [1540, 51] on icon at bounding box center [1543, 55] width 16 height 16
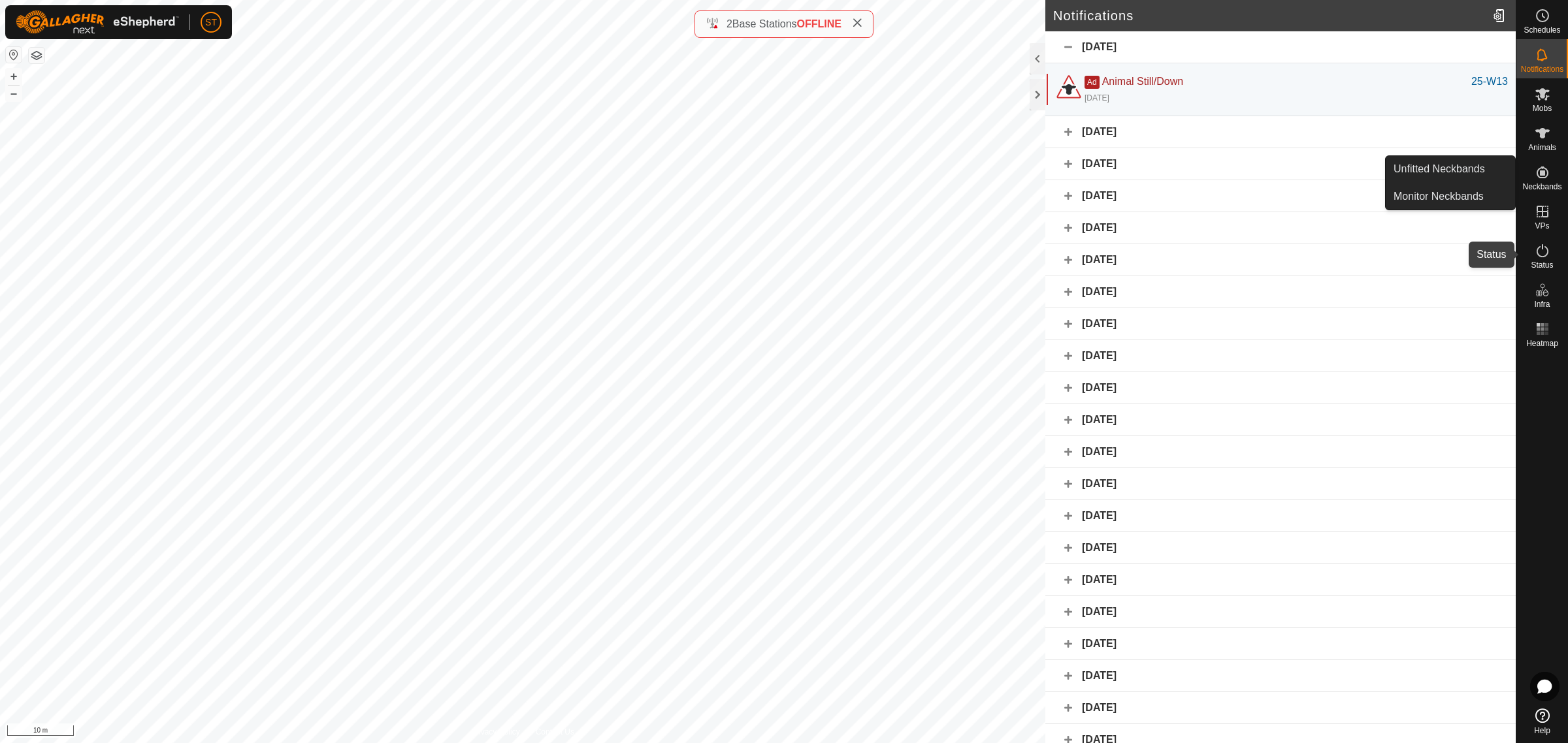
click at [1547, 246] on icon at bounding box center [1543, 250] width 16 height 16
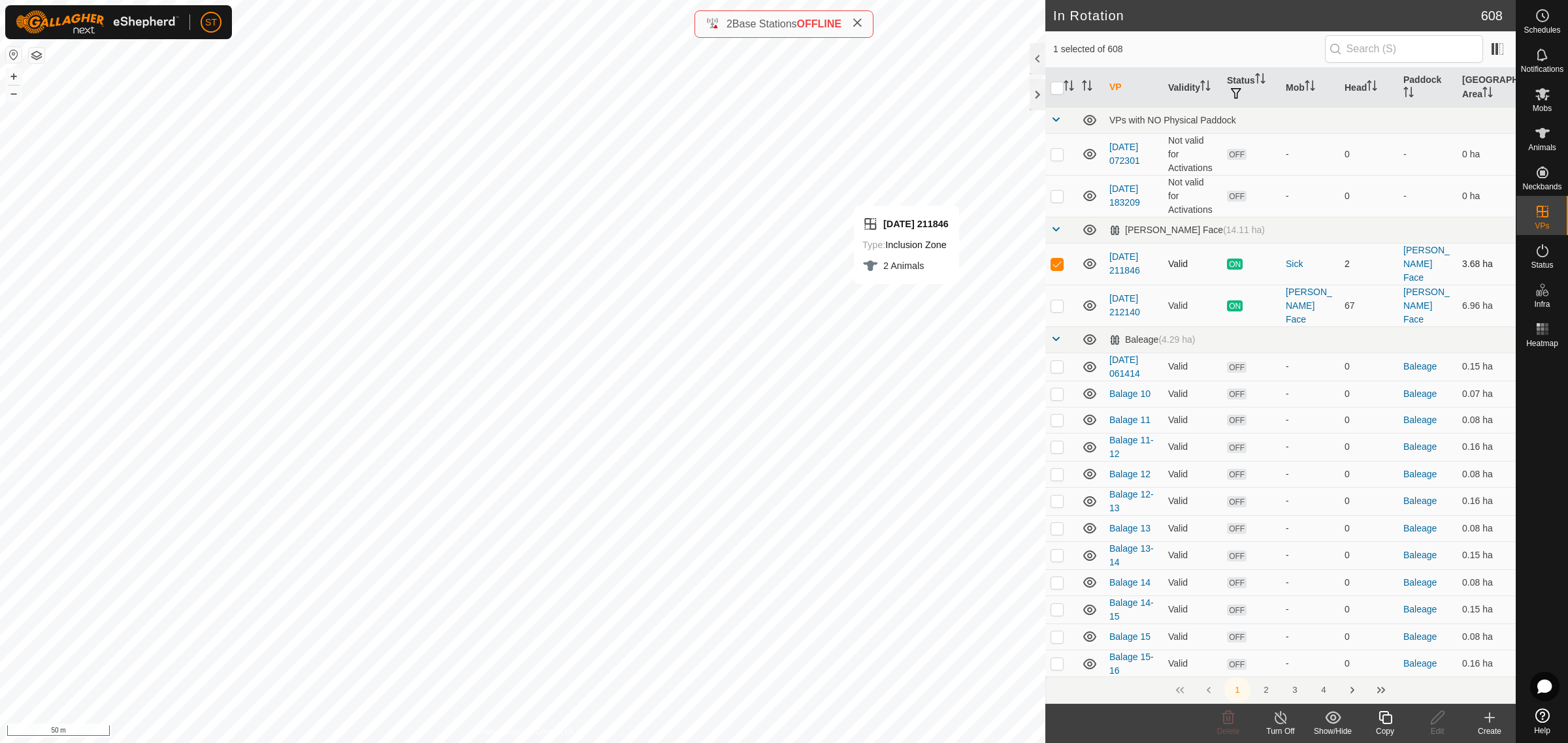
click at [1232, 259] on span "ON" at bounding box center [1234, 264] width 16 height 11
click at [1279, 725] on div "Turn Off" at bounding box center [1281, 731] width 52 height 12
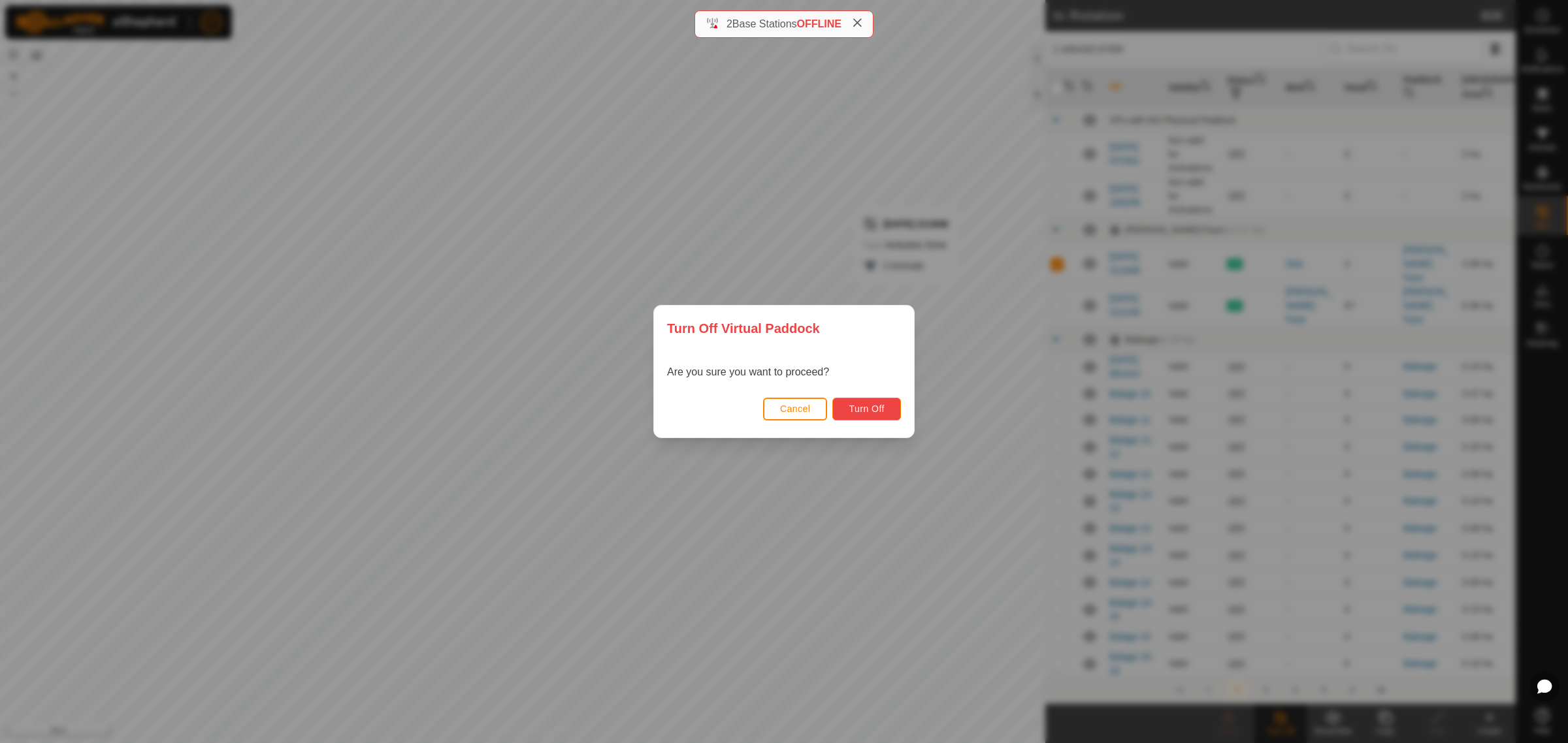
click at [877, 409] on span "Turn Off" at bounding box center [866, 408] width 36 height 10
click at [856, 410] on span "Turn Off" at bounding box center [866, 408] width 36 height 10
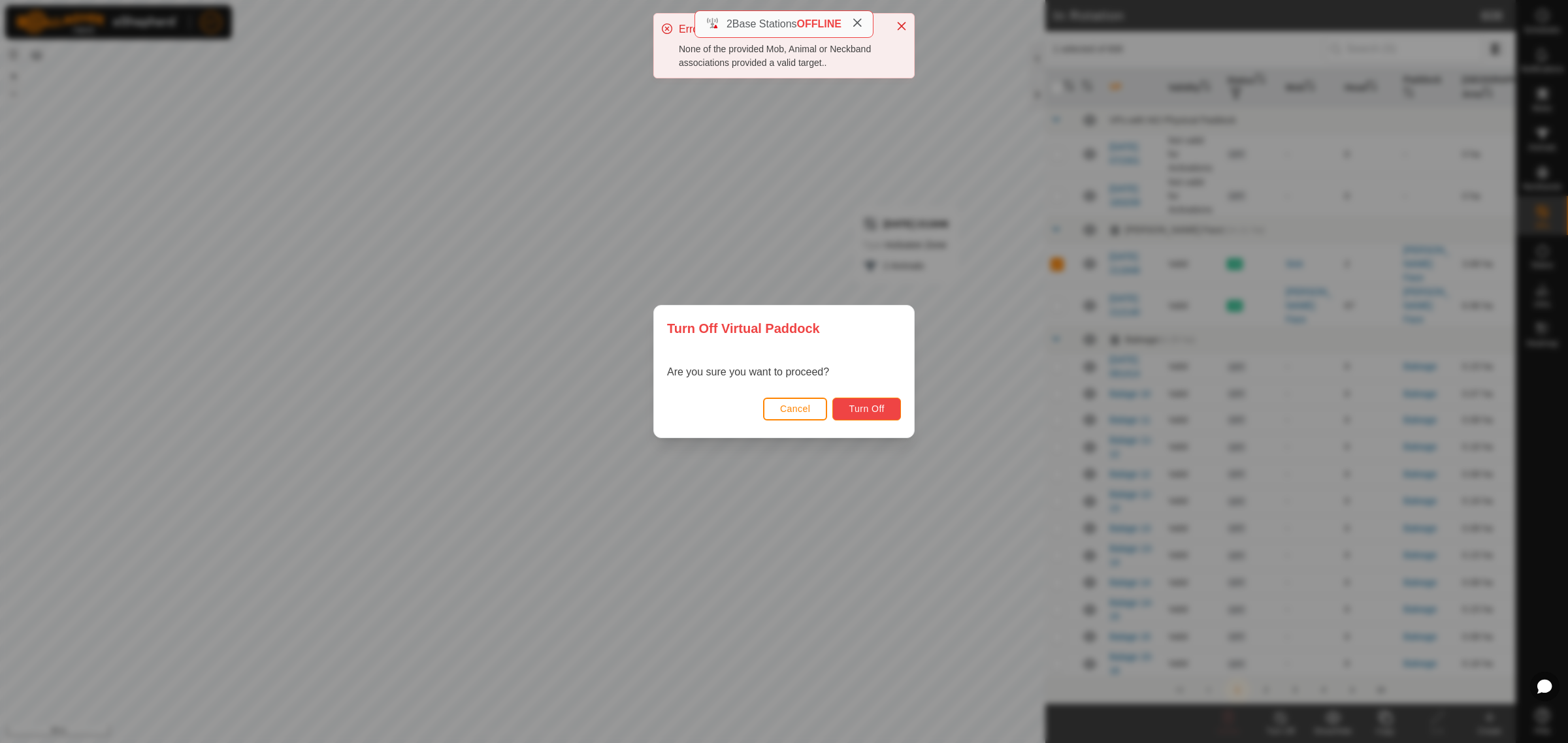
click at [866, 413] on span "Turn Off" at bounding box center [866, 408] width 36 height 10
click at [857, 412] on span "Turn Off" at bounding box center [866, 408] width 36 height 10
click at [779, 394] on div "Cancel Turn Off" at bounding box center [784, 415] width 260 height 45
click at [782, 406] on span "Cancel" at bounding box center [796, 408] width 31 height 10
